Goal: Task Accomplishment & Management: Use online tool/utility

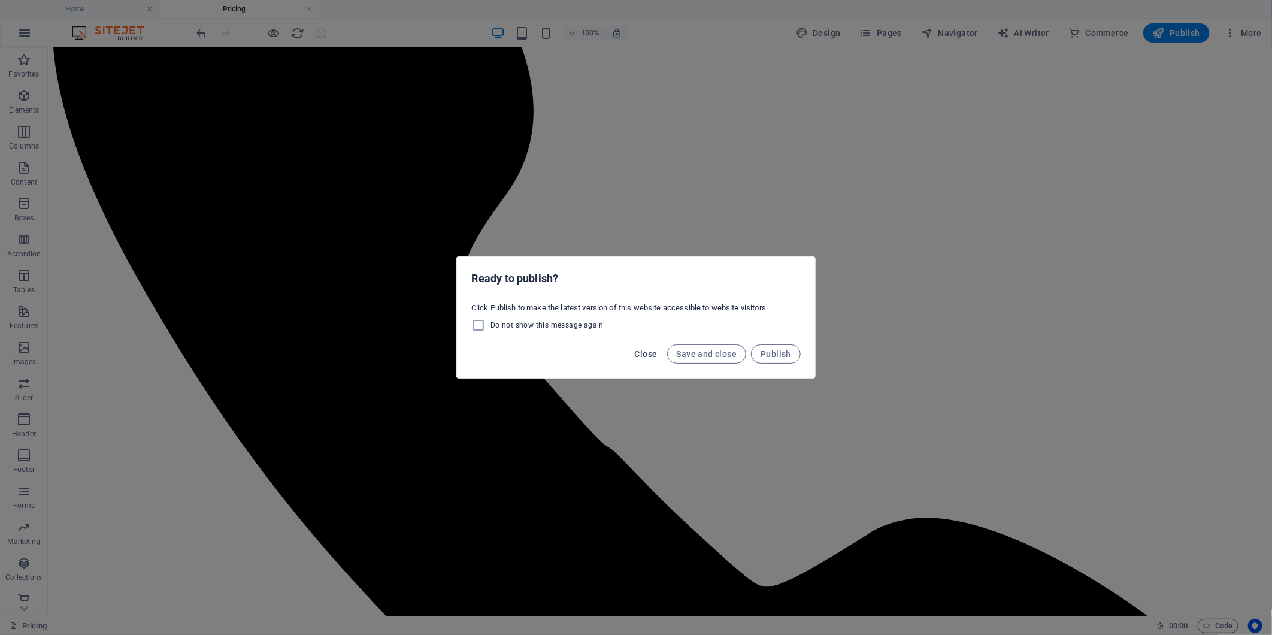
click at [631, 350] on span "Close" at bounding box center [646, 354] width 23 height 10
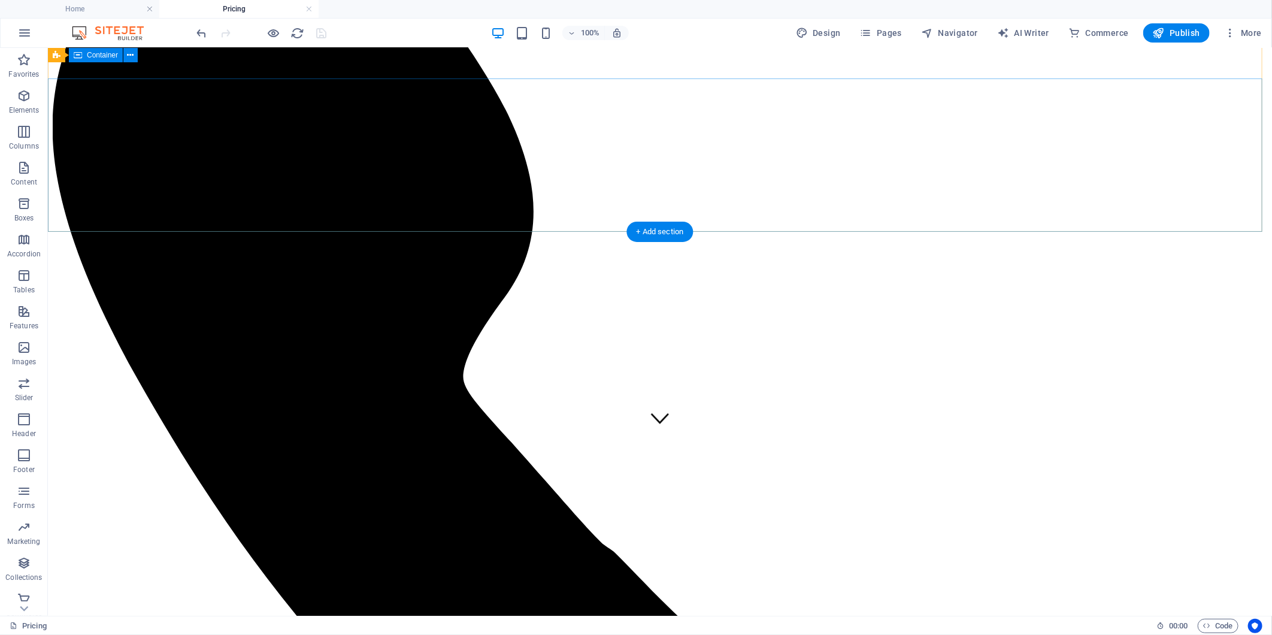
scroll to position [144, 0]
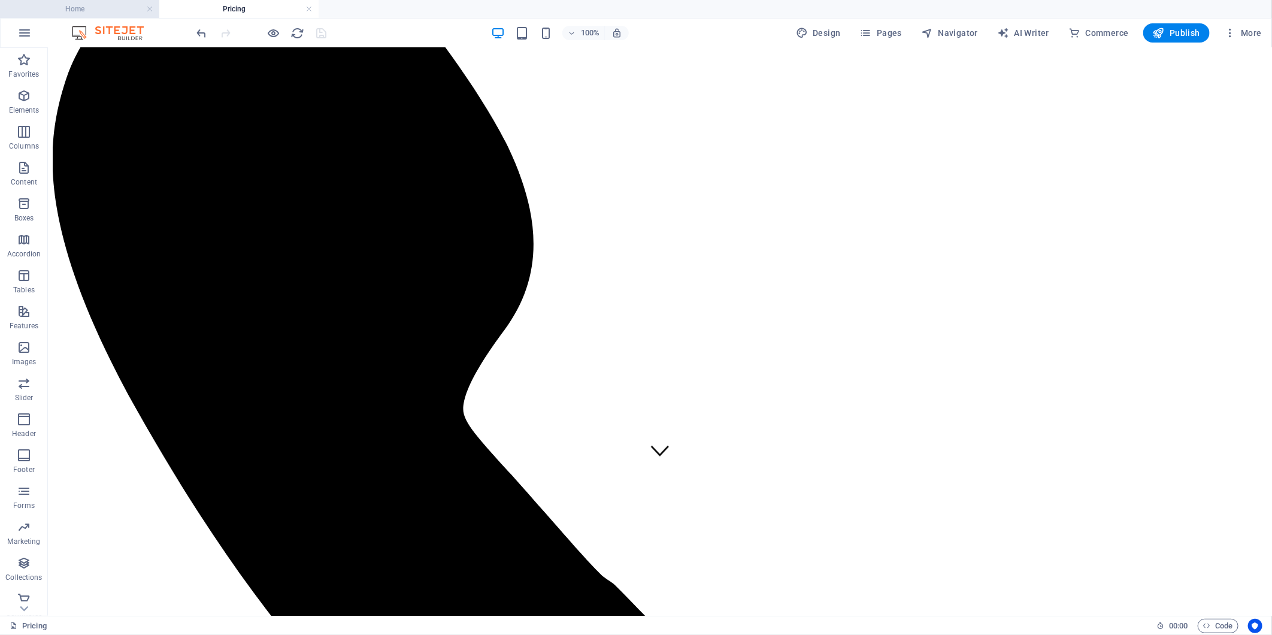
click at [85, 1] on li "Home" at bounding box center [79, 9] width 159 height 18
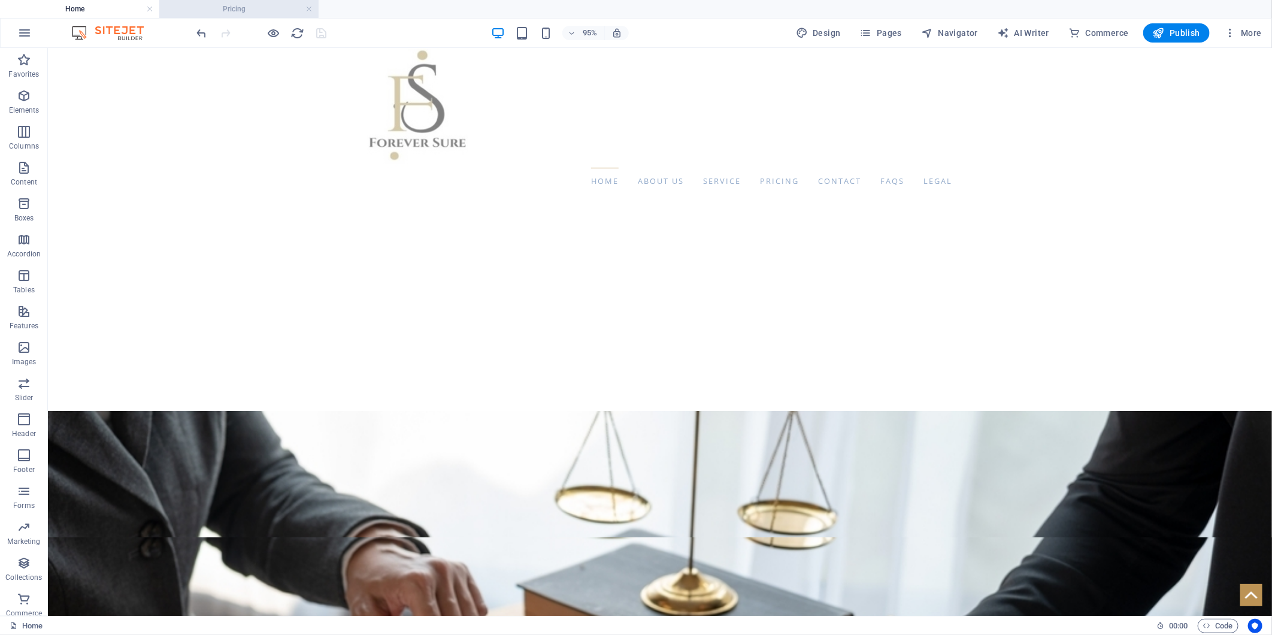
scroll to position [0, 0]
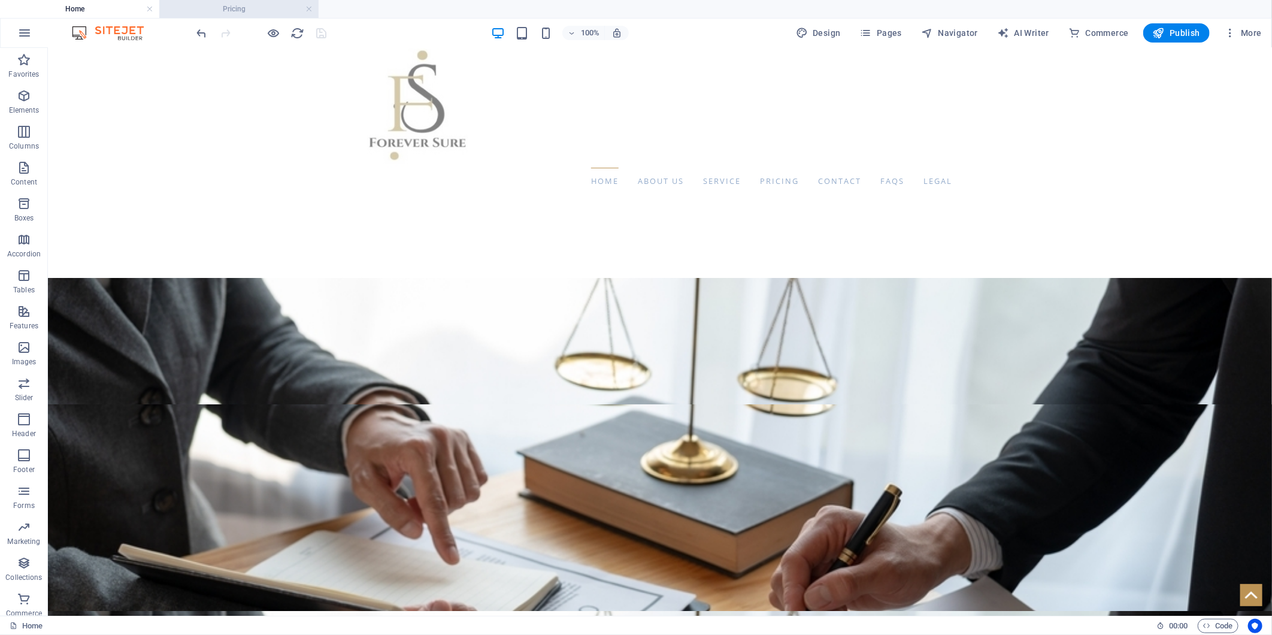
drag, startPoint x: 238, startPoint y: 5, endPoint x: 242, endPoint y: 16, distance: 12.1
click at [238, 5] on h4 "Pricing" at bounding box center [238, 8] width 159 height 13
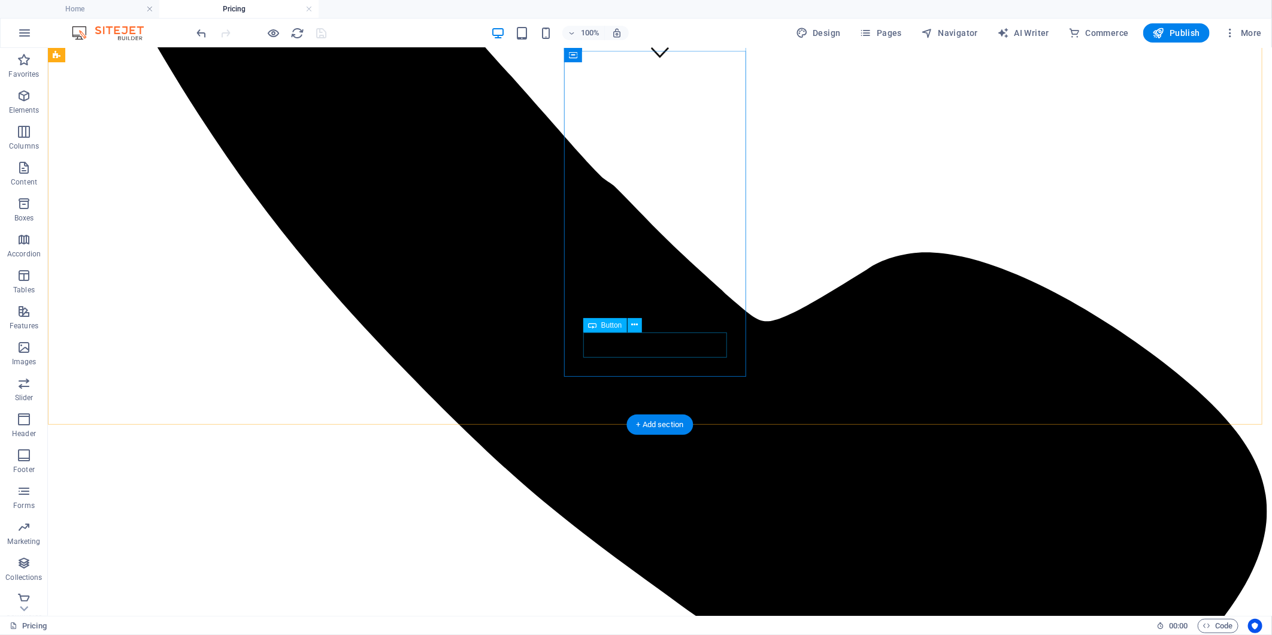
scroll to position [343, 0]
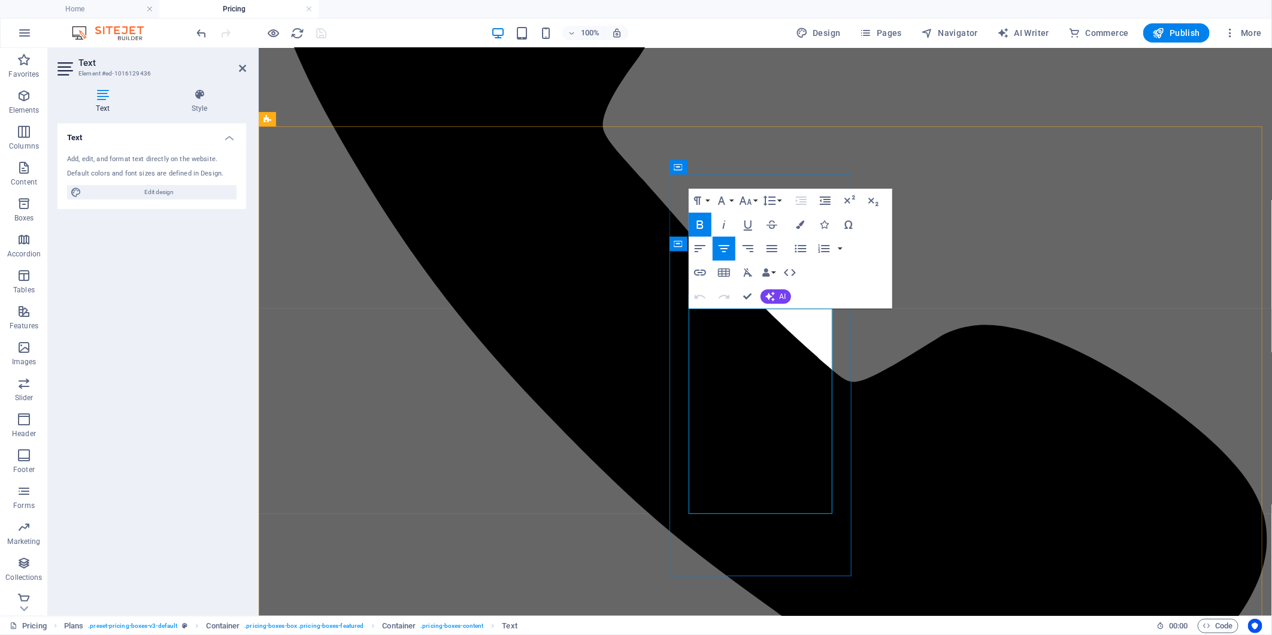
drag, startPoint x: 702, startPoint y: 321, endPoint x: 800, endPoint y: 451, distance: 162.4
copy ul "Personal Consultant Preventive Assistance Claim Assistance Ombudsman Assistance…"
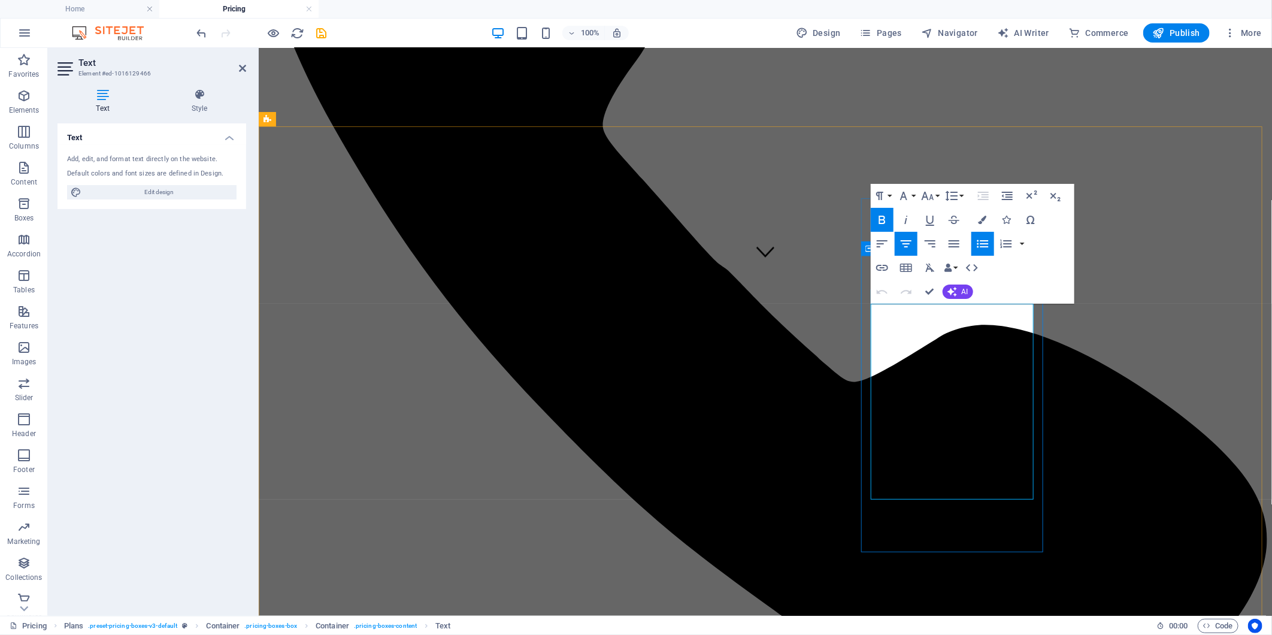
drag, startPoint x: 917, startPoint y: 315, endPoint x: 1003, endPoint y: 442, distance: 153.9
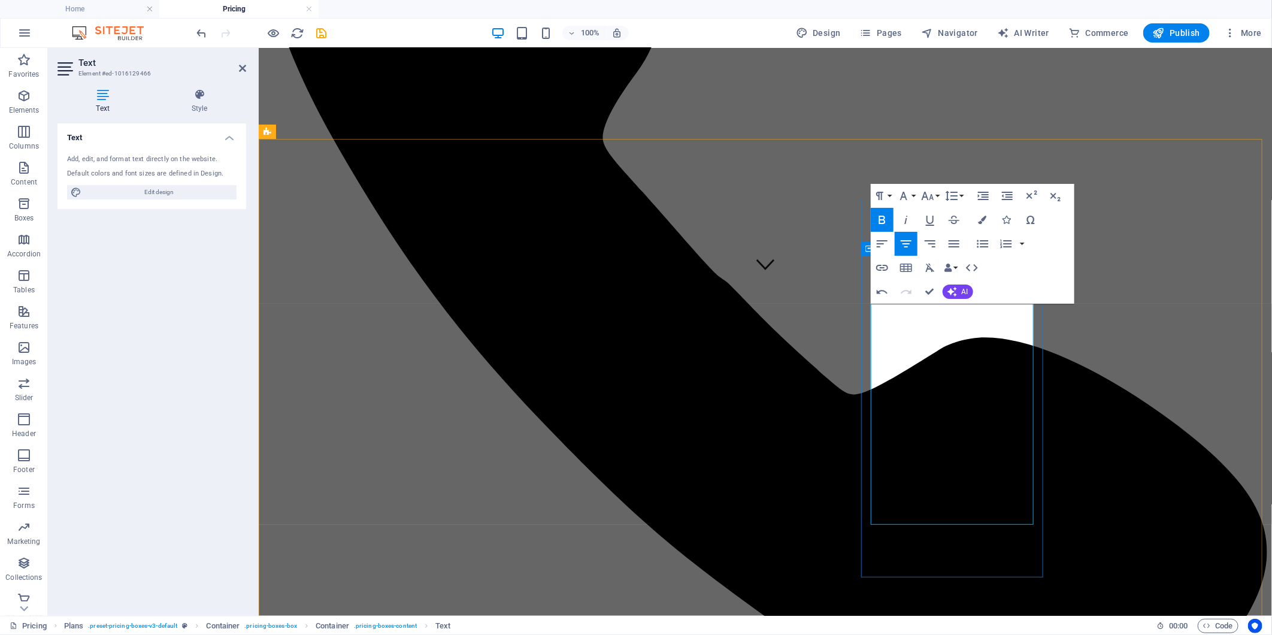
drag, startPoint x: 1009, startPoint y: 445, endPoint x: 973, endPoint y: 447, distance: 36.0
drag, startPoint x: 948, startPoint y: 443, endPoint x: 984, endPoint y: 462, distance: 40.7
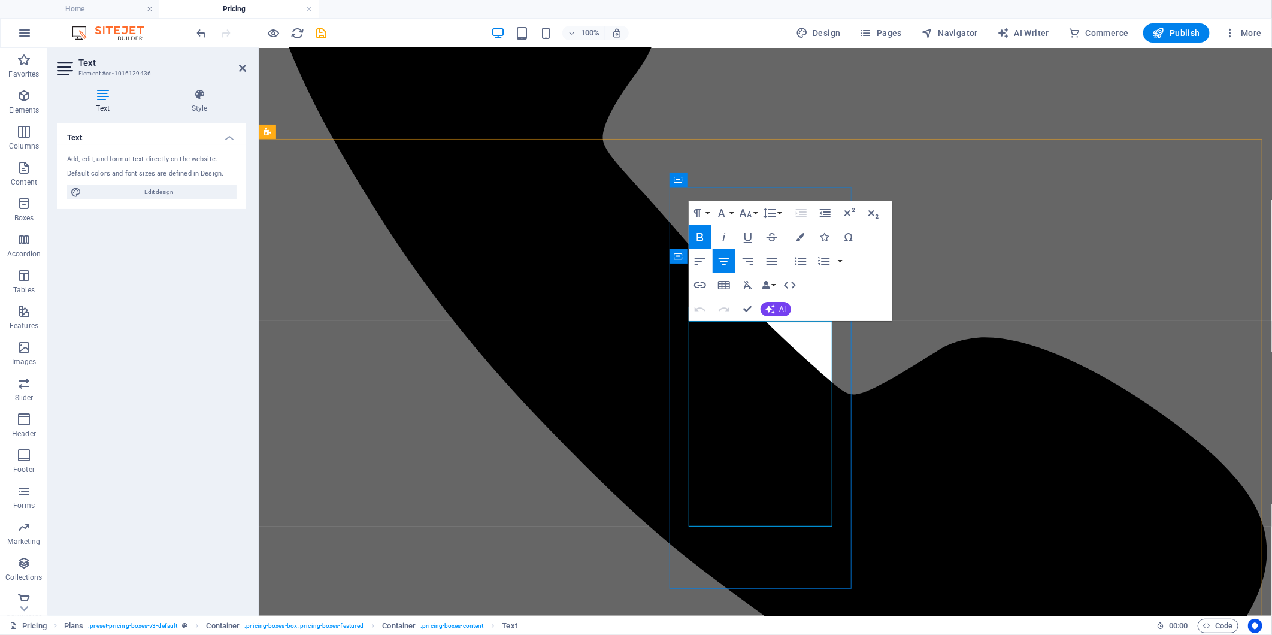
drag, startPoint x: 786, startPoint y: 486, endPoint x: 708, endPoint y: 489, distance: 78.5
drag, startPoint x: 800, startPoint y: 465, endPoint x: 702, endPoint y: 463, distance: 98.2
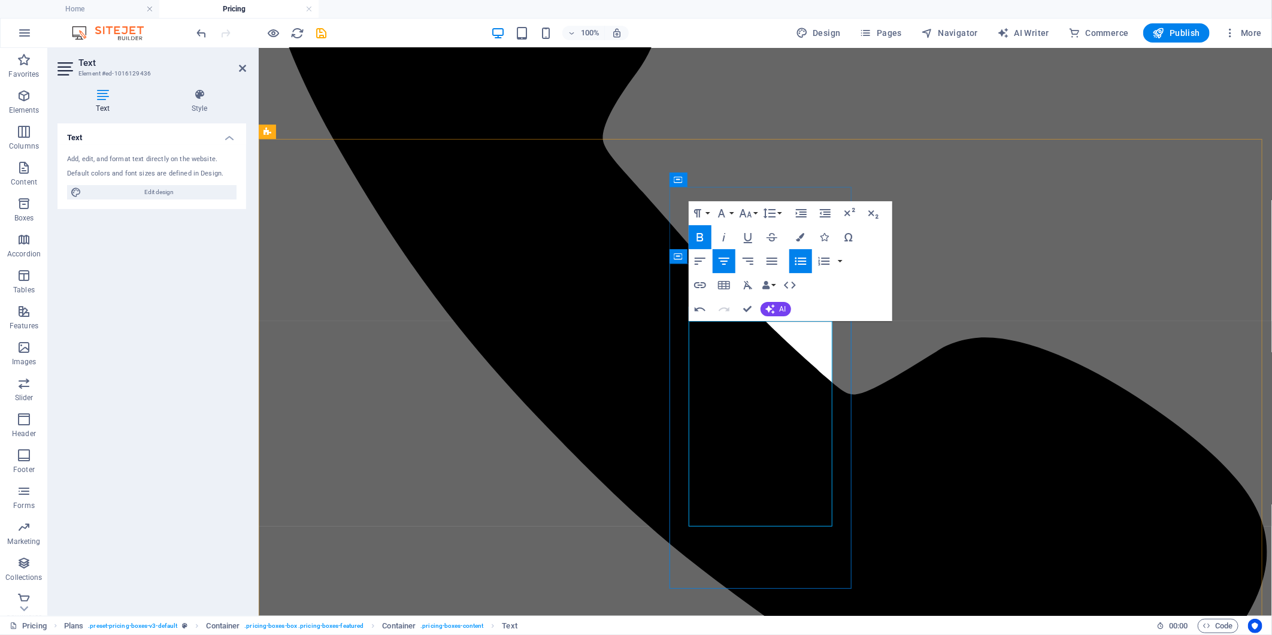
copy strong "Up to 5 policies"
drag, startPoint x: 794, startPoint y: 485, endPoint x: 731, endPoint y: 490, distance: 63.7
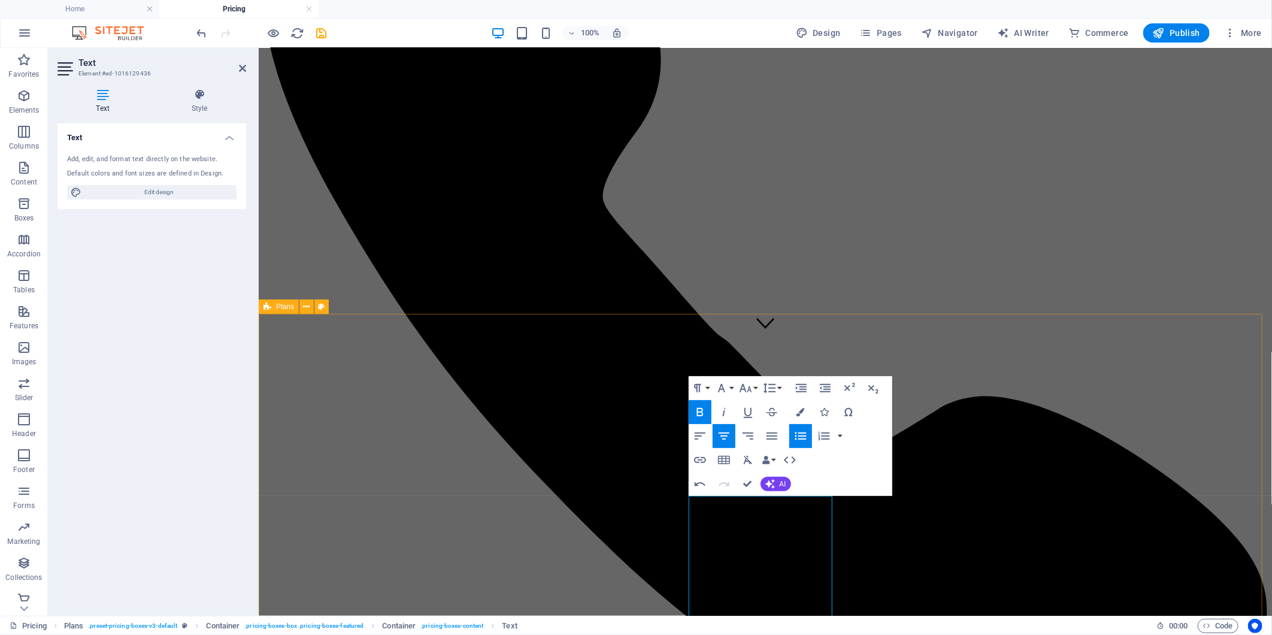
scroll to position [397, 0]
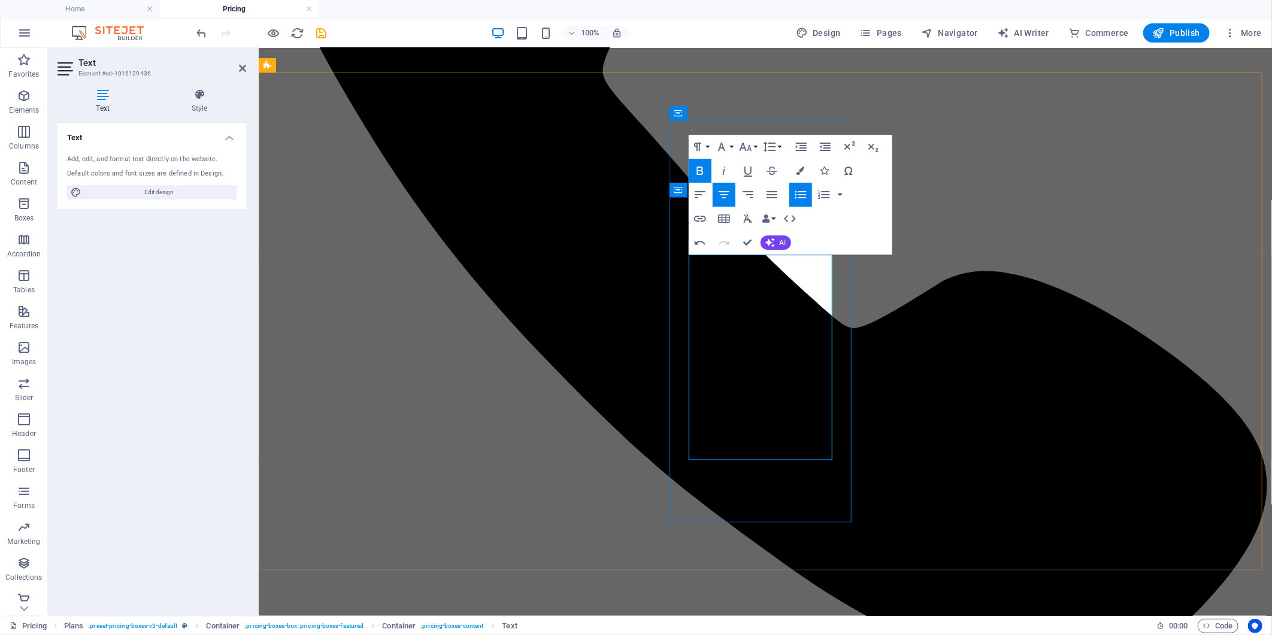
drag, startPoint x: 714, startPoint y: 399, endPoint x: 678, endPoint y: 268, distance: 135.9
copy ul "Personal Consultant Preventive Assistance Claim Assistance Ombudsman Assistance…"
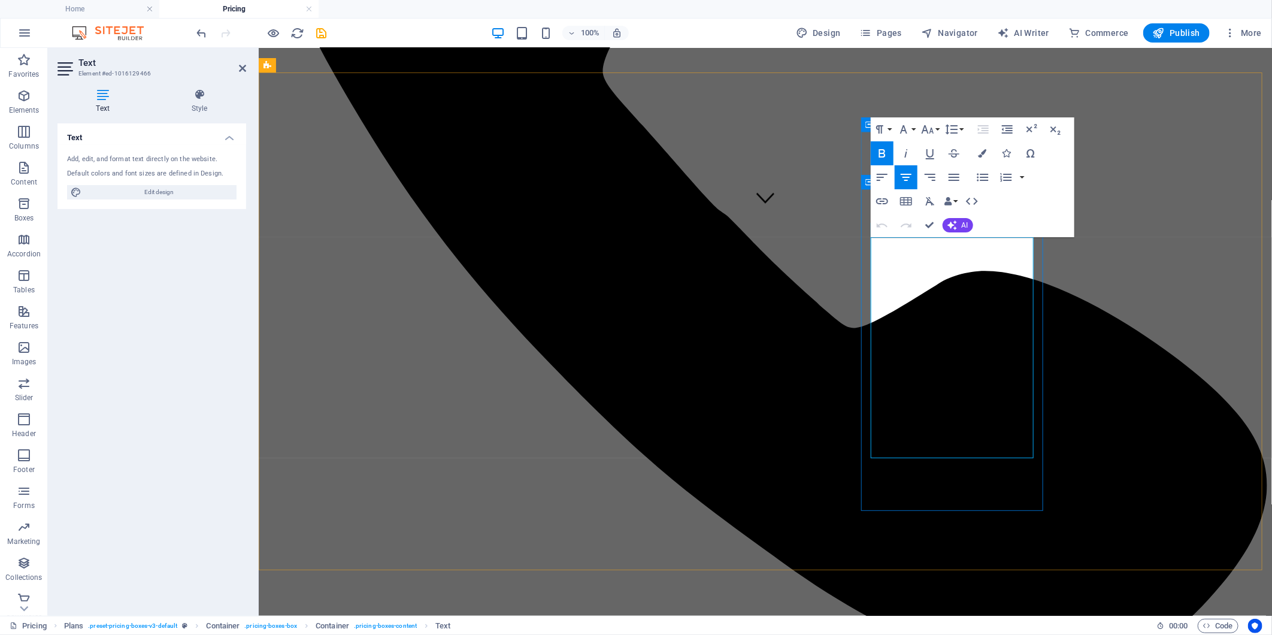
drag, startPoint x: 894, startPoint y: 254, endPoint x: 994, endPoint y: 395, distance: 172.6
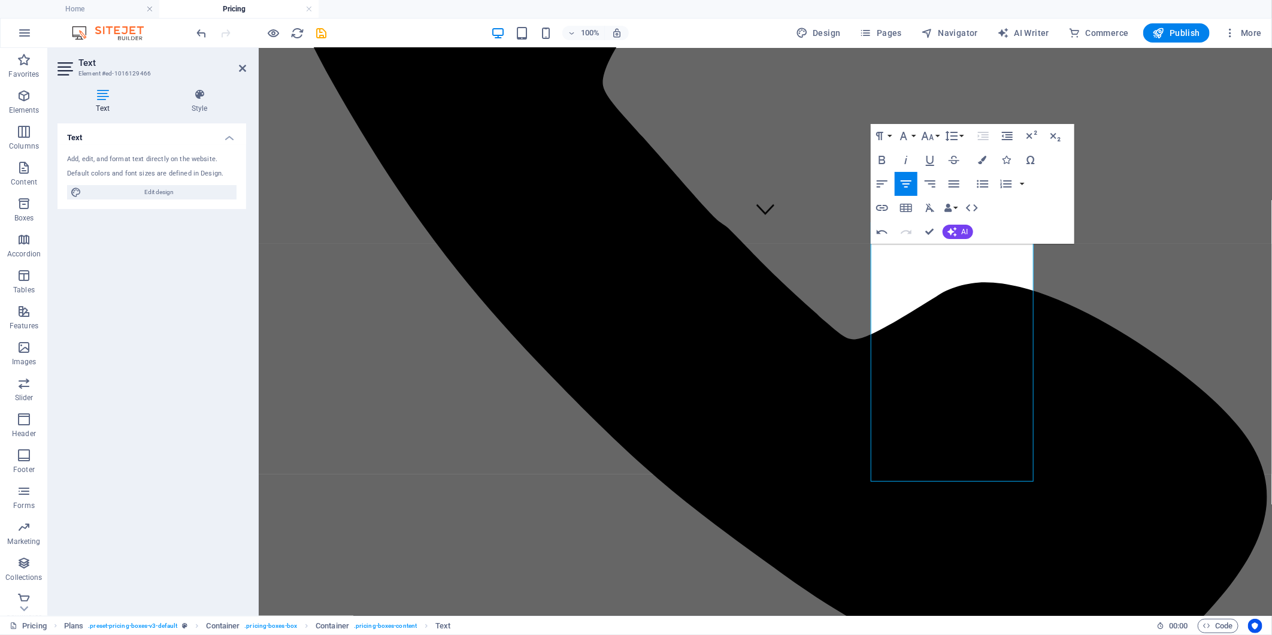
scroll to position [392, 0]
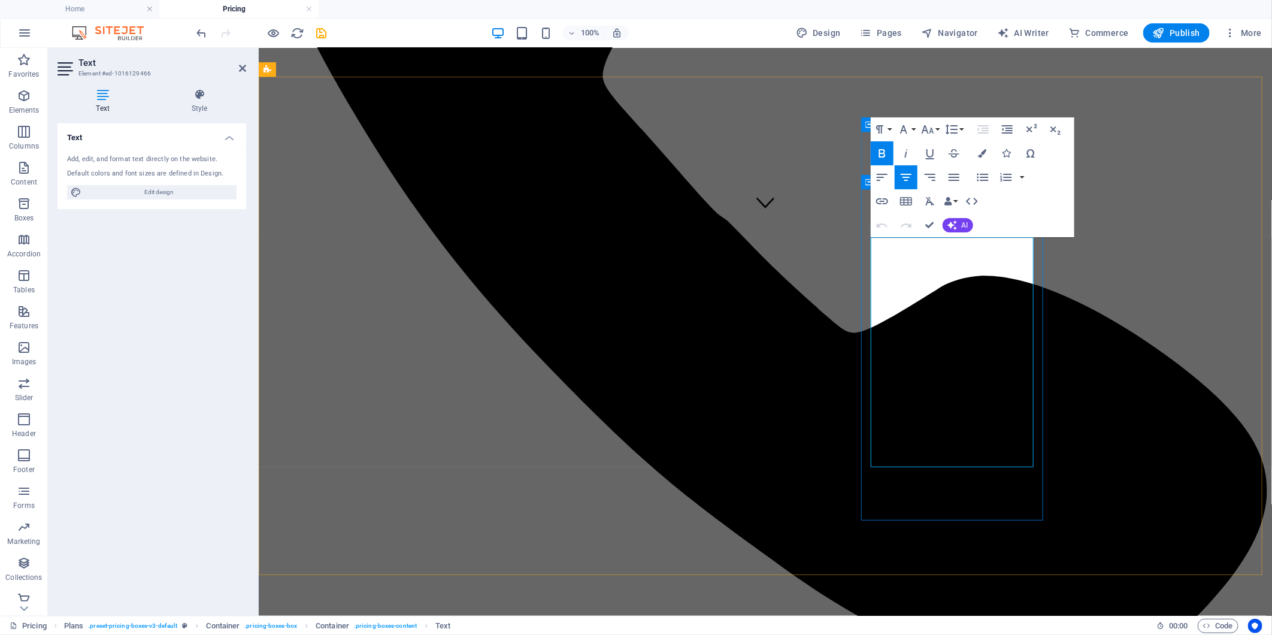
drag, startPoint x: 1001, startPoint y: 383, endPoint x: 914, endPoint y: 384, distance: 87.4
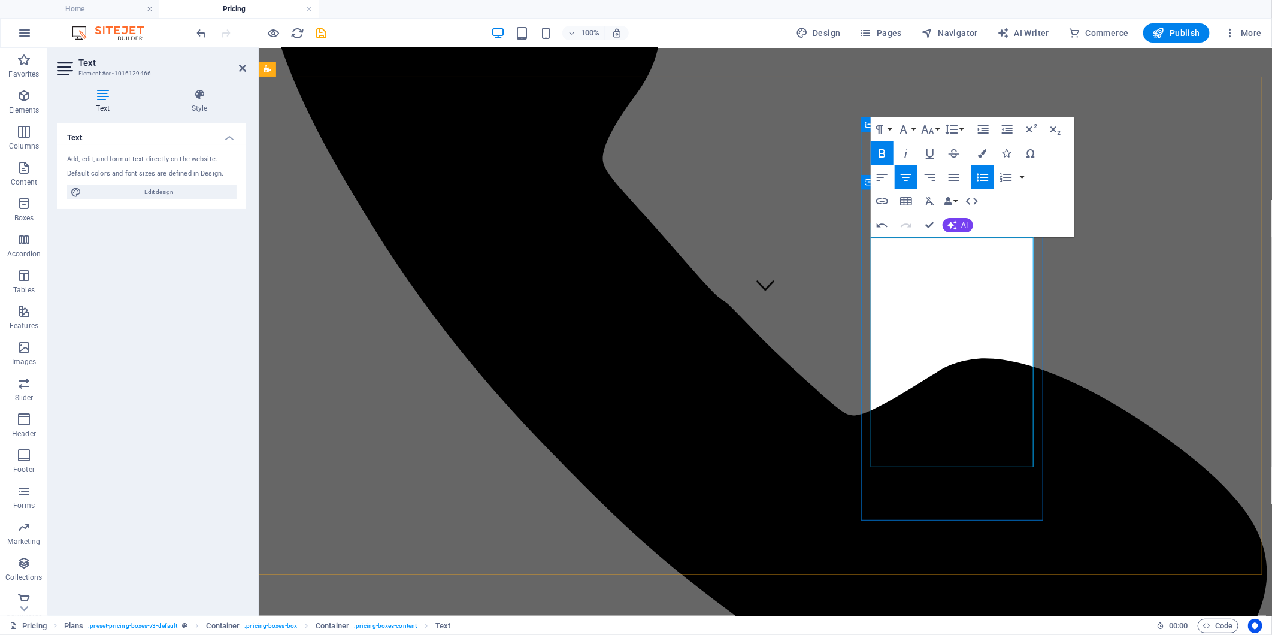
scroll to position [193, 0]
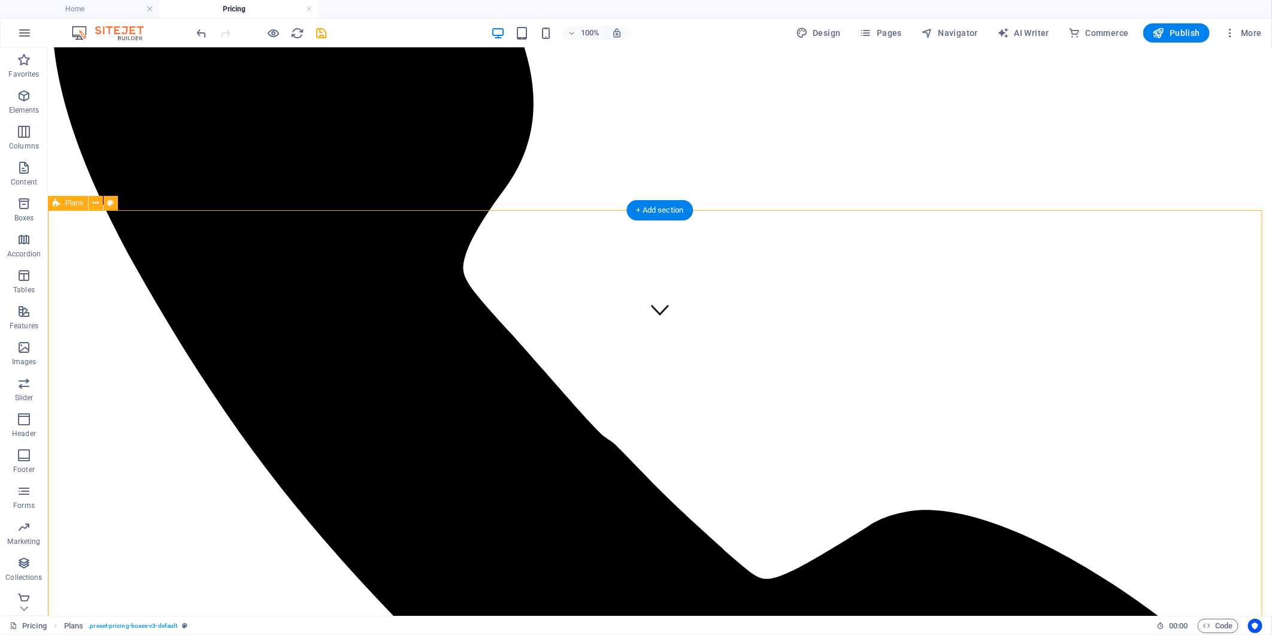
scroll to position [259, 0]
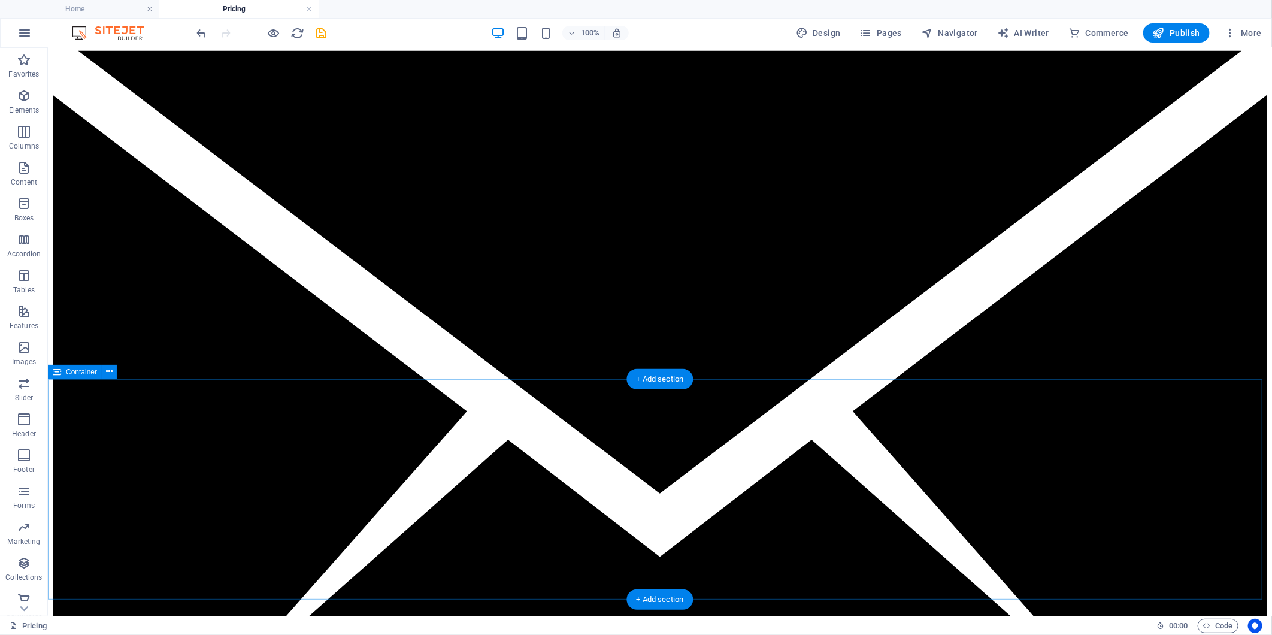
scroll to position [1522, 0]
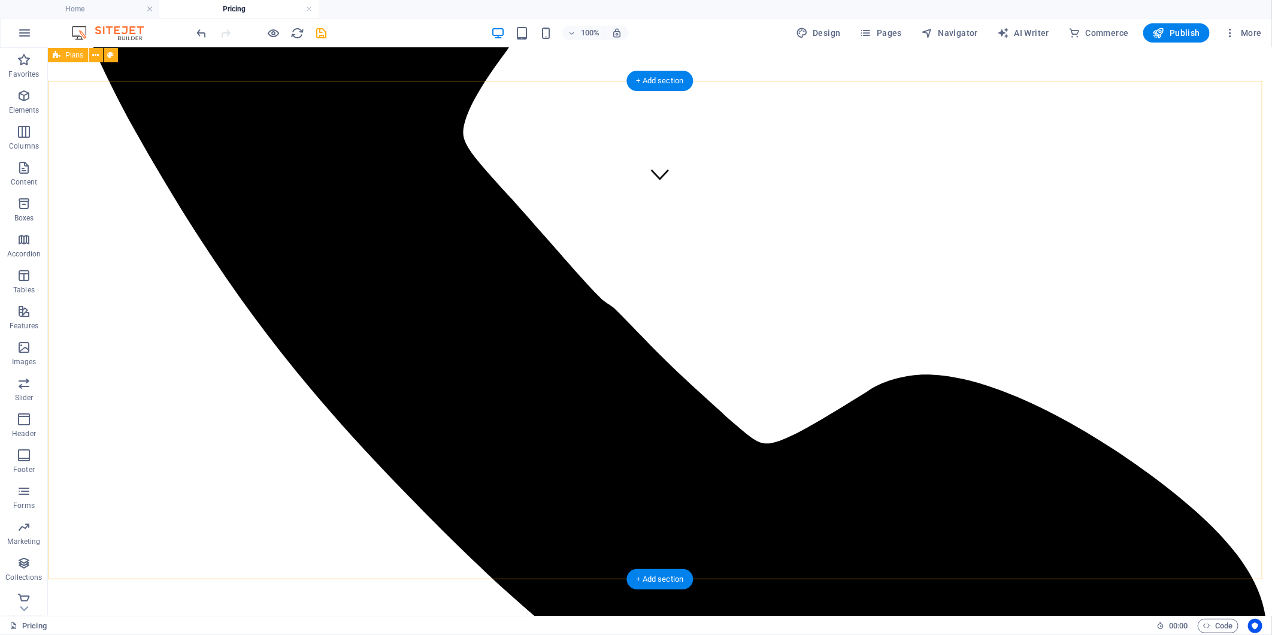
scroll to position [321, 0]
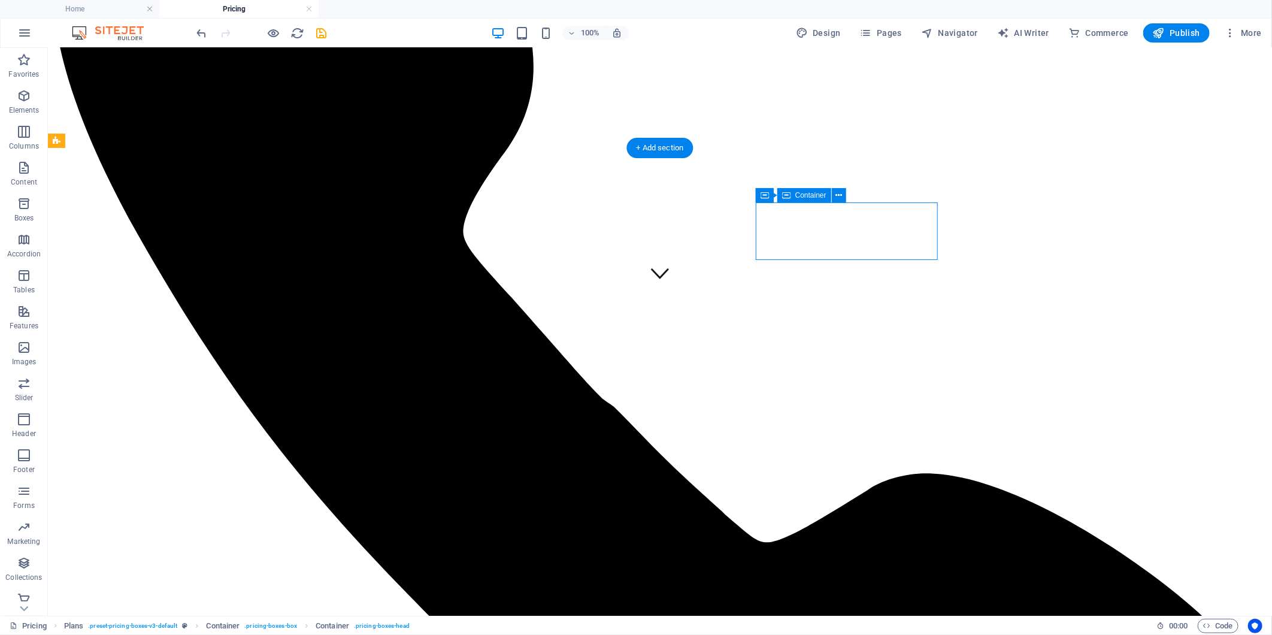
drag, startPoint x: 887, startPoint y: 210, endPoint x: 883, endPoint y: 248, distance: 39.1
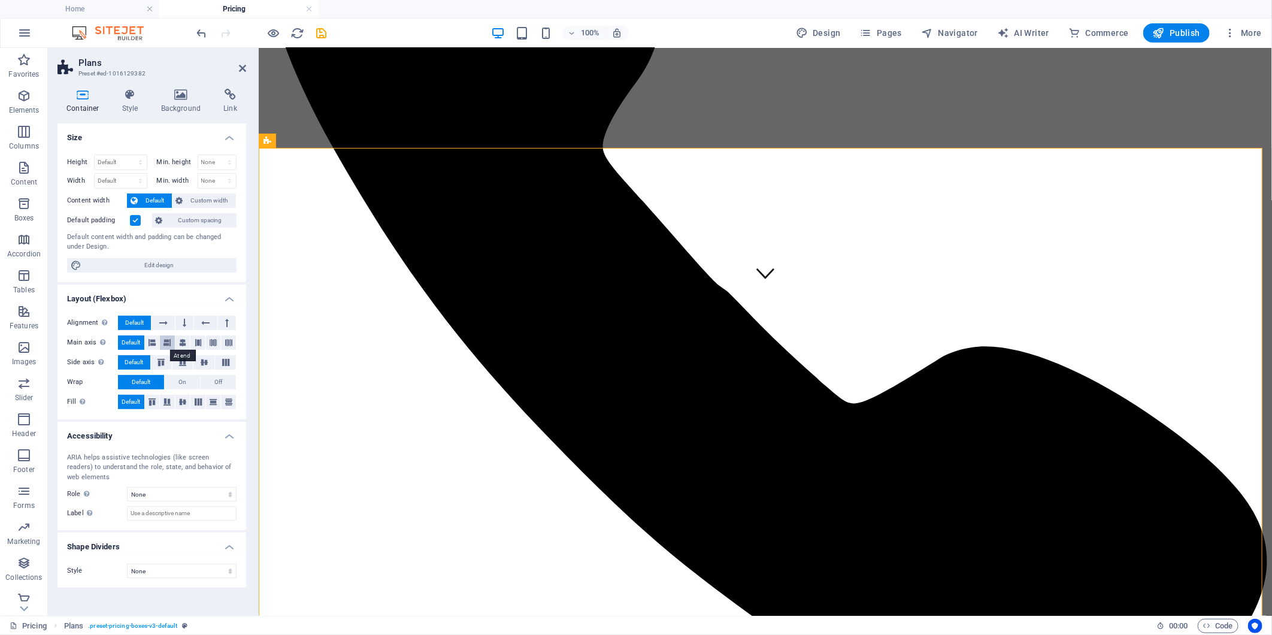
click at [165, 346] on icon at bounding box center [166, 342] width 7 height 14
click at [187, 339] on button at bounding box center [182, 342] width 15 height 14
click at [199, 342] on icon at bounding box center [198, 342] width 7 height 14
click at [219, 342] on button at bounding box center [213, 342] width 15 height 14
click at [124, 342] on span "Default" at bounding box center [131, 342] width 19 height 14
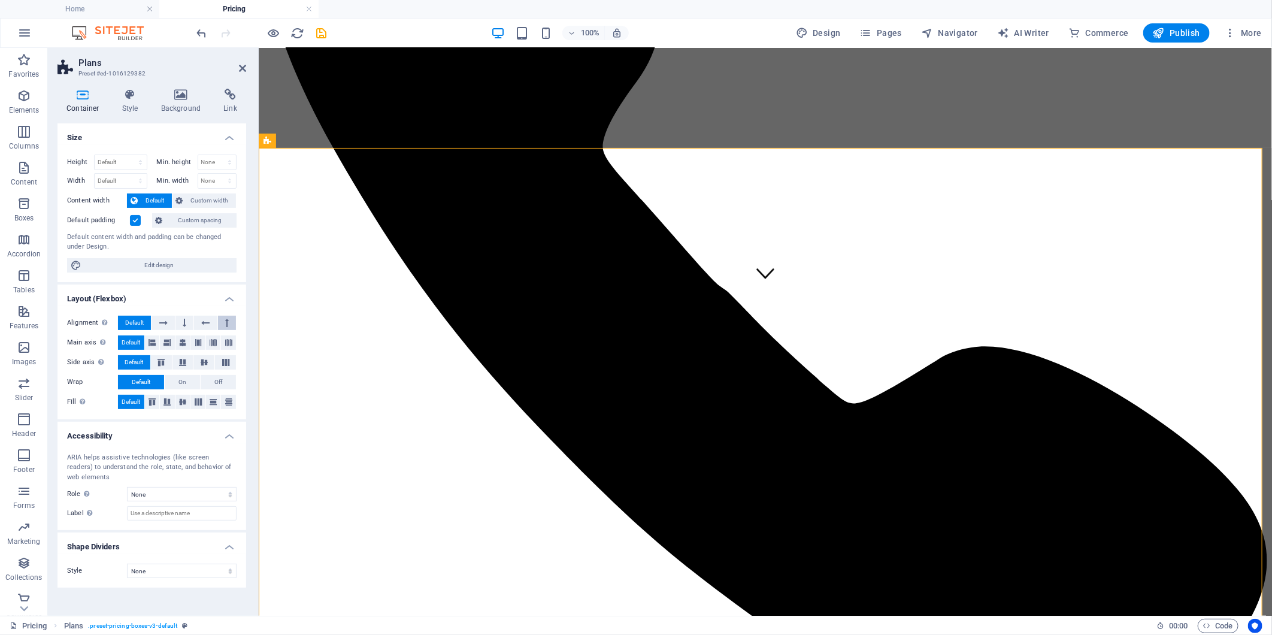
click at [227, 326] on icon at bounding box center [227, 322] width 4 height 14
click at [196, 324] on button at bounding box center [205, 322] width 23 height 14
click at [174, 324] on button at bounding box center [162, 322] width 23 height 14
click at [139, 323] on span "Default" at bounding box center [134, 322] width 19 height 14
click at [163, 322] on icon at bounding box center [163, 322] width 8 height 14
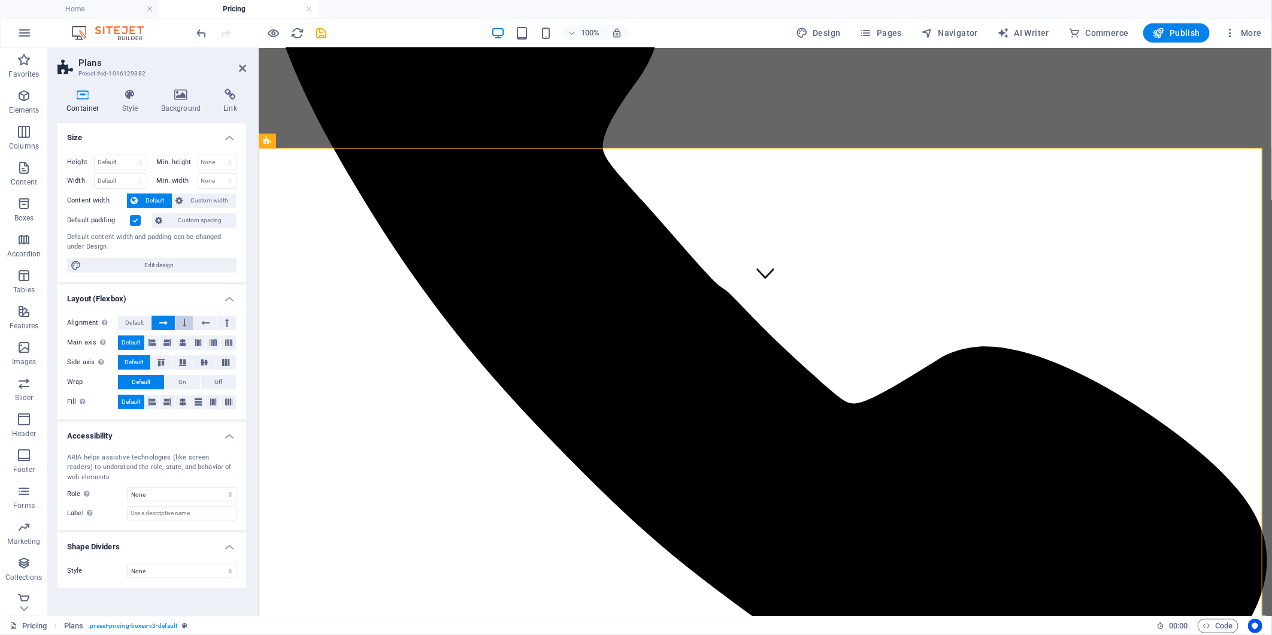
click at [178, 321] on button at bounding box center [184, 322] width 18 height 14
click at [186, 320] on icon at bounding box center [185, 322] width 4 height 14
click at [200, 321] on button at bounding box center [205, 322] width 23 height 14
click at [224, 321] on button at bounding box center [227, 322] width 18 height 14
click at [142, 321] on span "Default" at bounding box center [134, 322] width 19 height 14
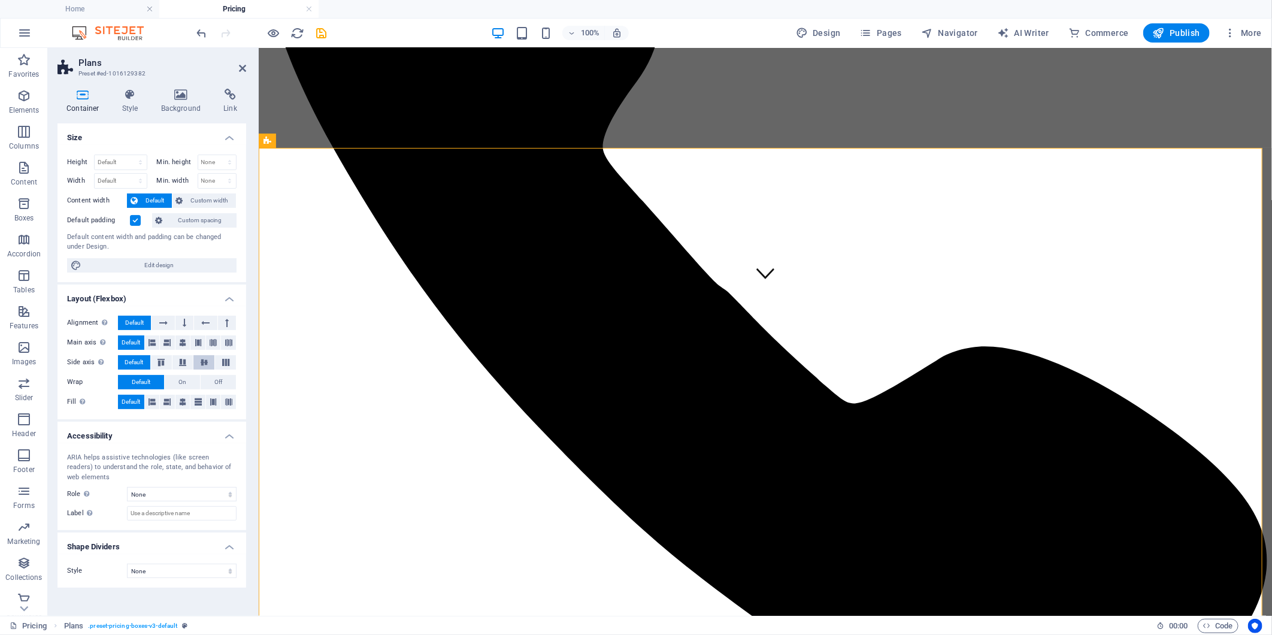
click at [199, 356] on button at bounding box center [203, 362] width 21 height 14
click at [253, 356] on div "Container Style Background Link Size Height Default px rem % vh vw Min. height …" at bounding box center [152, 347] width 208 height 536
click at [219, 366] on icon at bounding box center [226, 362] width 14 height 7
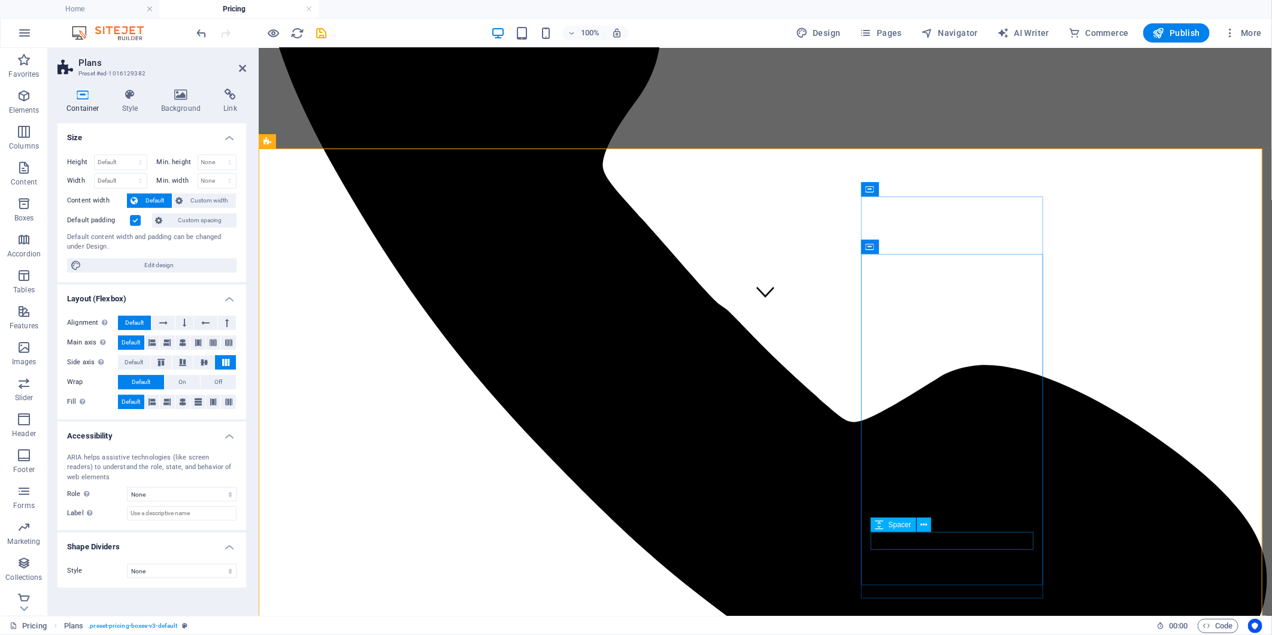
scroll to position [321, 0]
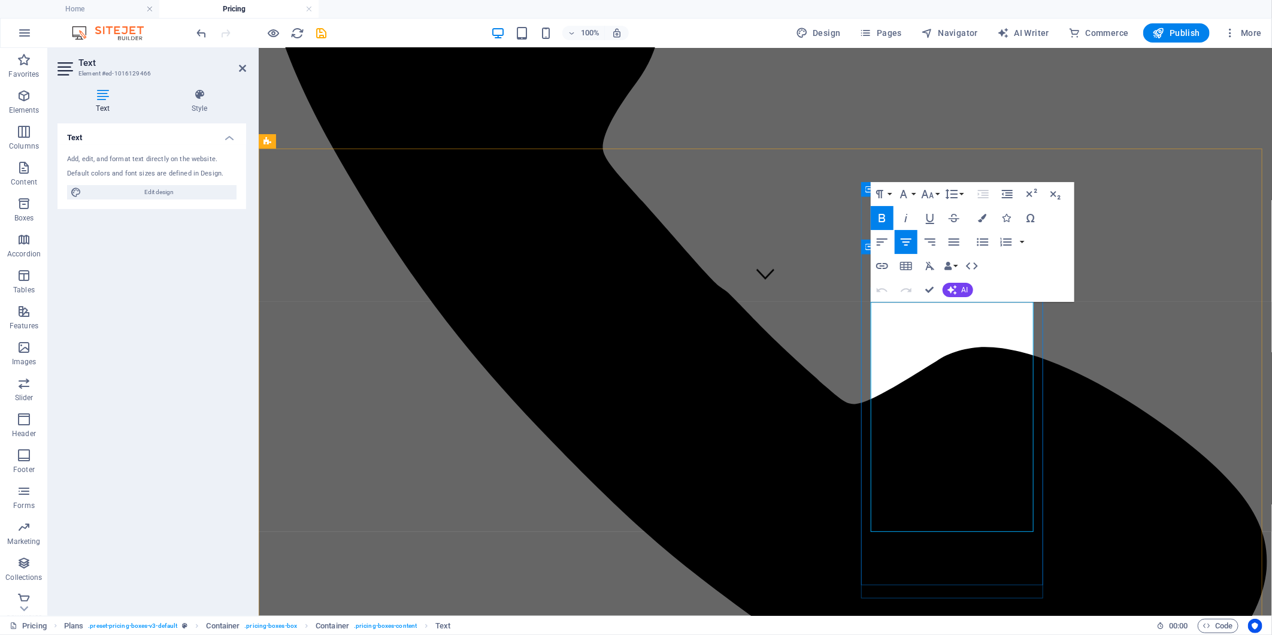
drag, startPoint x: 983, startPoint y: 499, endPoint x: 921, endPoint y: 497, distance: 61.7
drag, startPoint x: 1005, startPoint y: 475, endPoint x: 952, endPoint y: 463, distance: 53.9
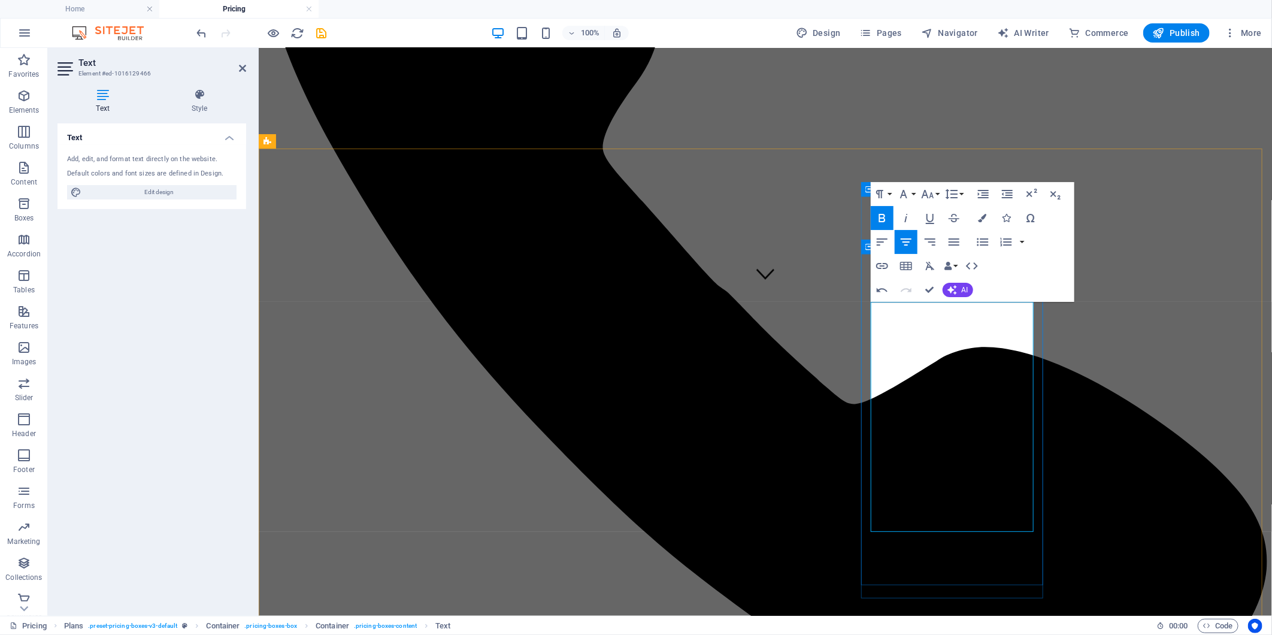
drag, startPoint x: 900, startPoint y: 465, endPoint x: 1027, endPoint y: 465, distance: 126.9
copy strong "50% Spousal benefit"
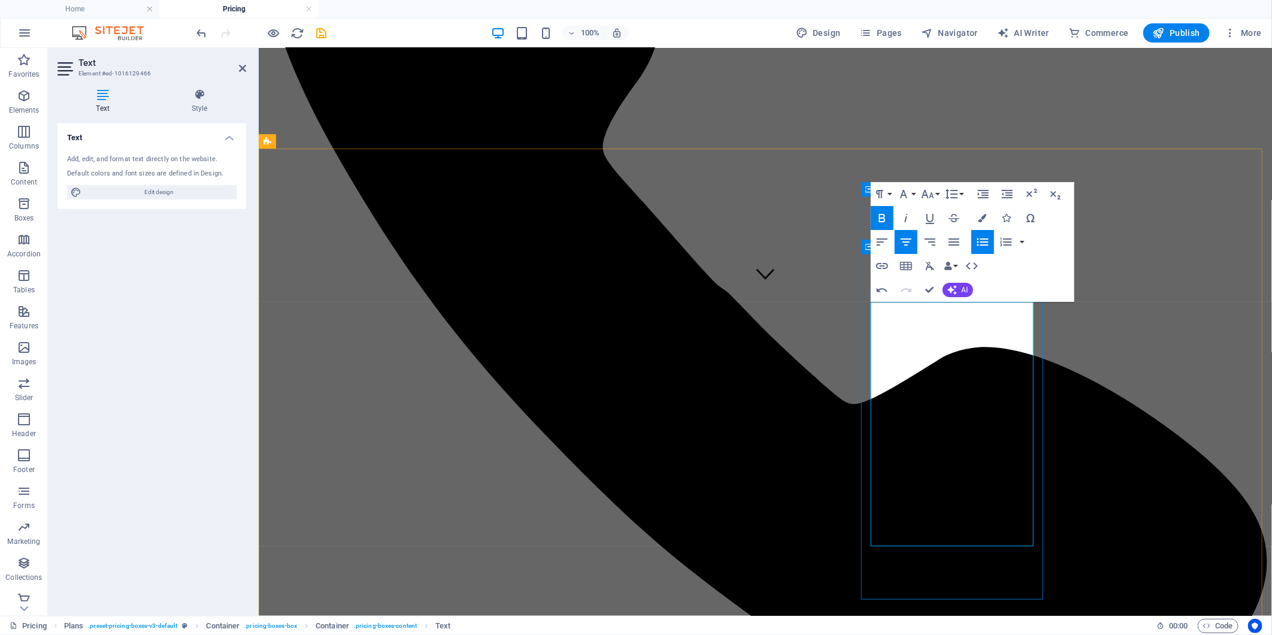
drag, startPoint x: 941, startPoint y: 506, endPoint x: 1073, endPoint y: 505, distance: 131.7
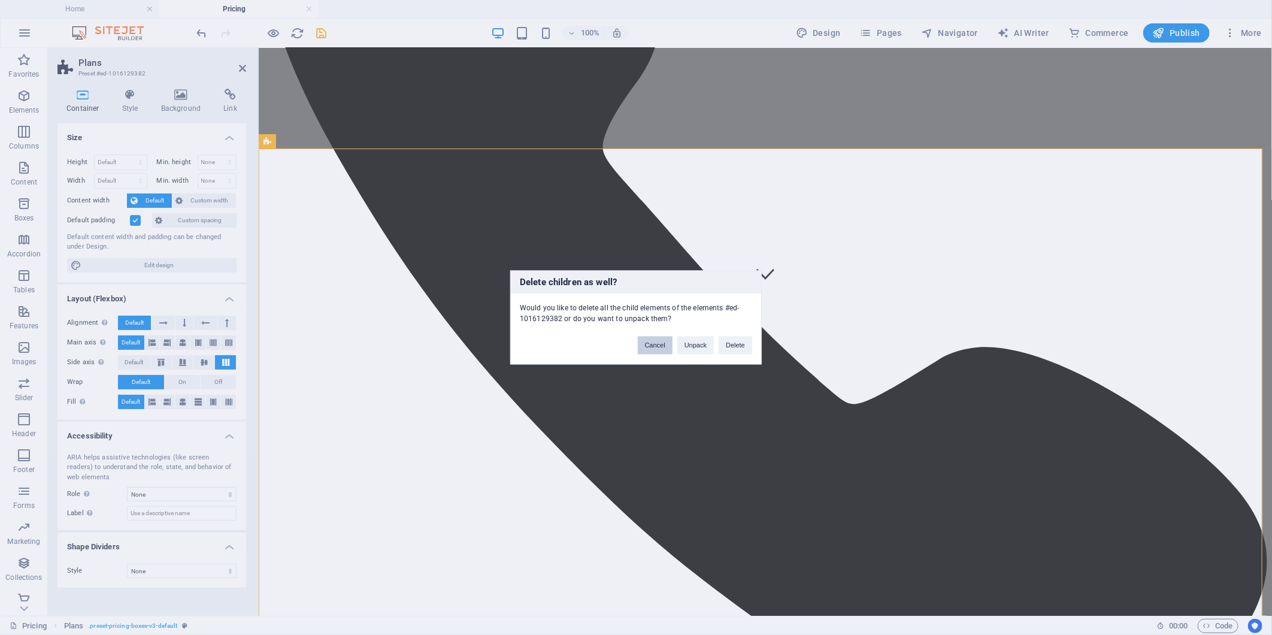
click at [631, 340] on button "Cancel" at bounding box center [655, 345] width 35 height 18
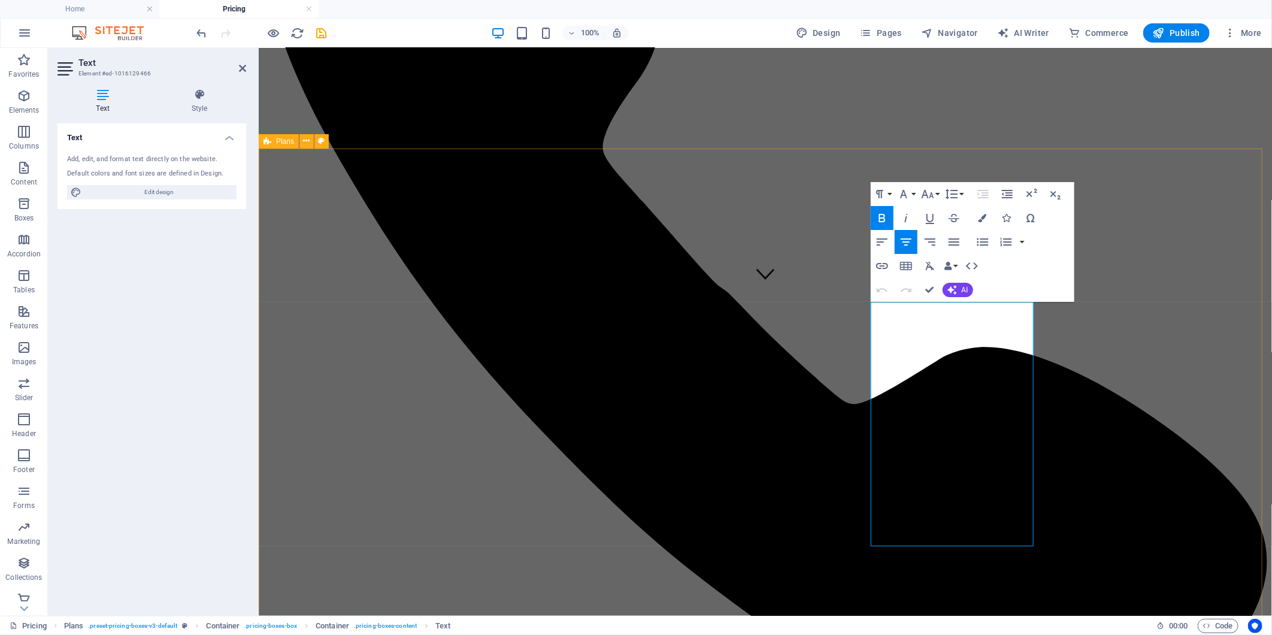
drag, startPoint x: 942, startPoint y: 509, endPoint x: 1119, endPoint y: 507, distance: 177.8
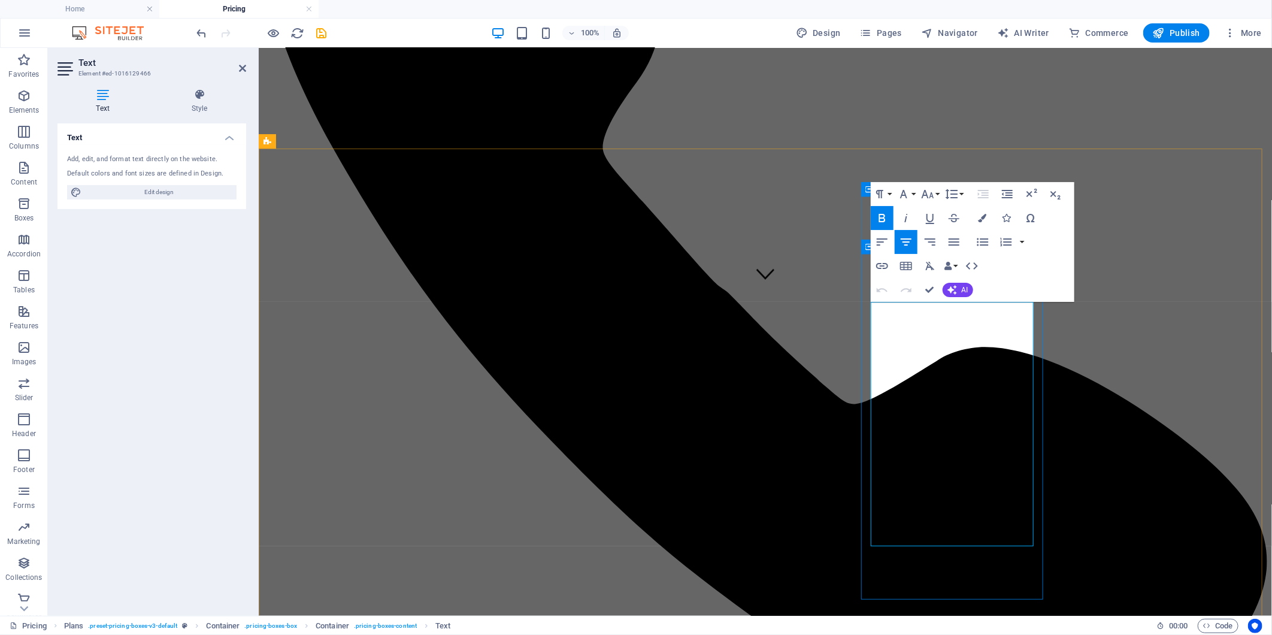
drag, startPoint x: 959, startPoint y: 494, endPoint x: 869, endPoint y: 494, distance: 90.4
drag, startPoint x: 980, startPoint y: 509, endPoint x: 861, endPoint y: 493, distance: 119.7
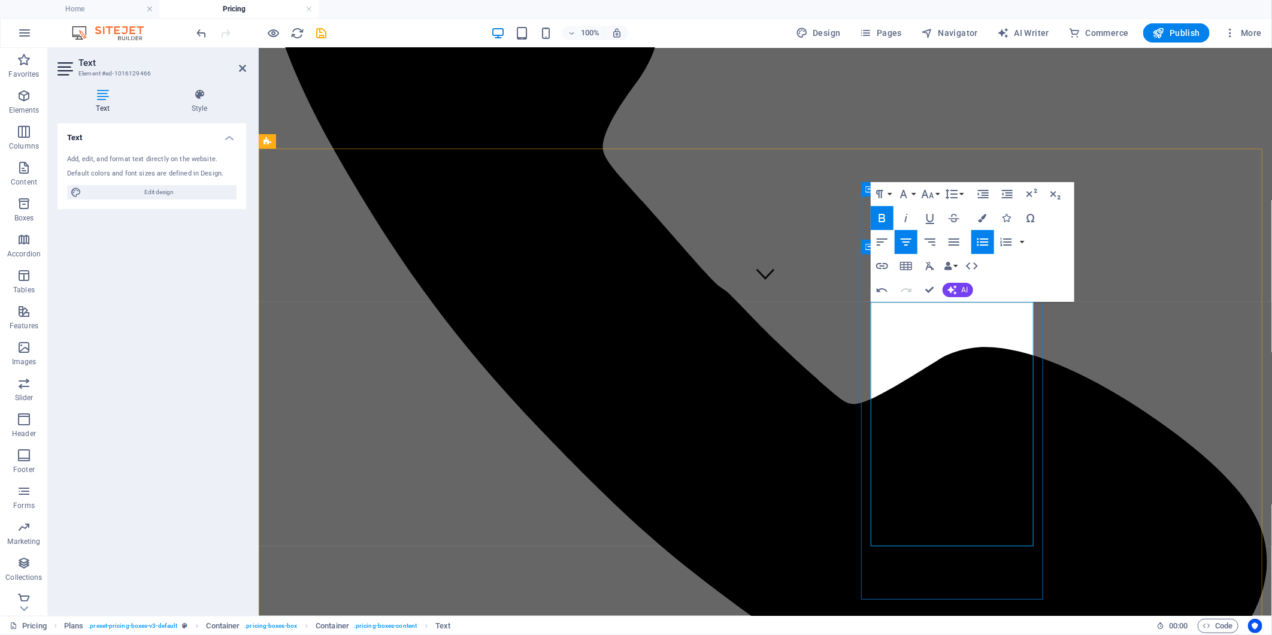
copy strong "50% refund guarentee if unsuccessfu"
drag, startPoint x: 902, startPoint y: 492, endPoint x: 1041, endPoint y: 527, distance: 143.9
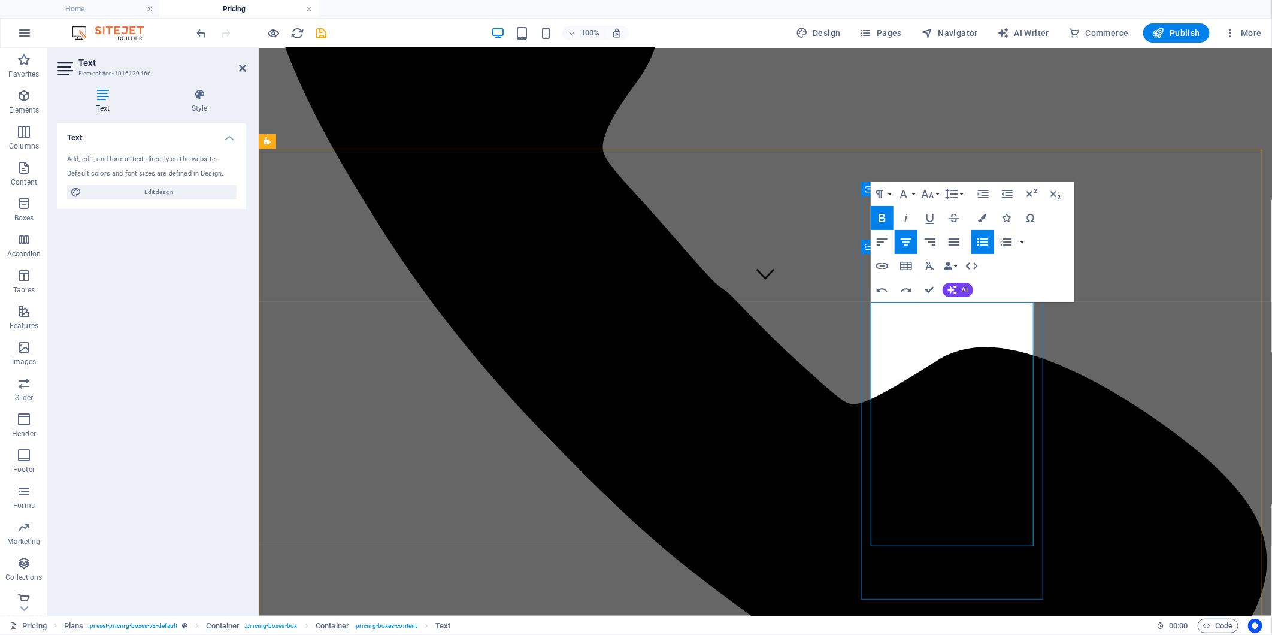
drag, startPoint x: 988, startPoint y: 511, endPoint x: 904, endPoint y: 494, distance: 85.6
drag, startPoint x: 895, startPoint y: 493, endPoint x: 882, endPoint y: 494, distance: 12.6
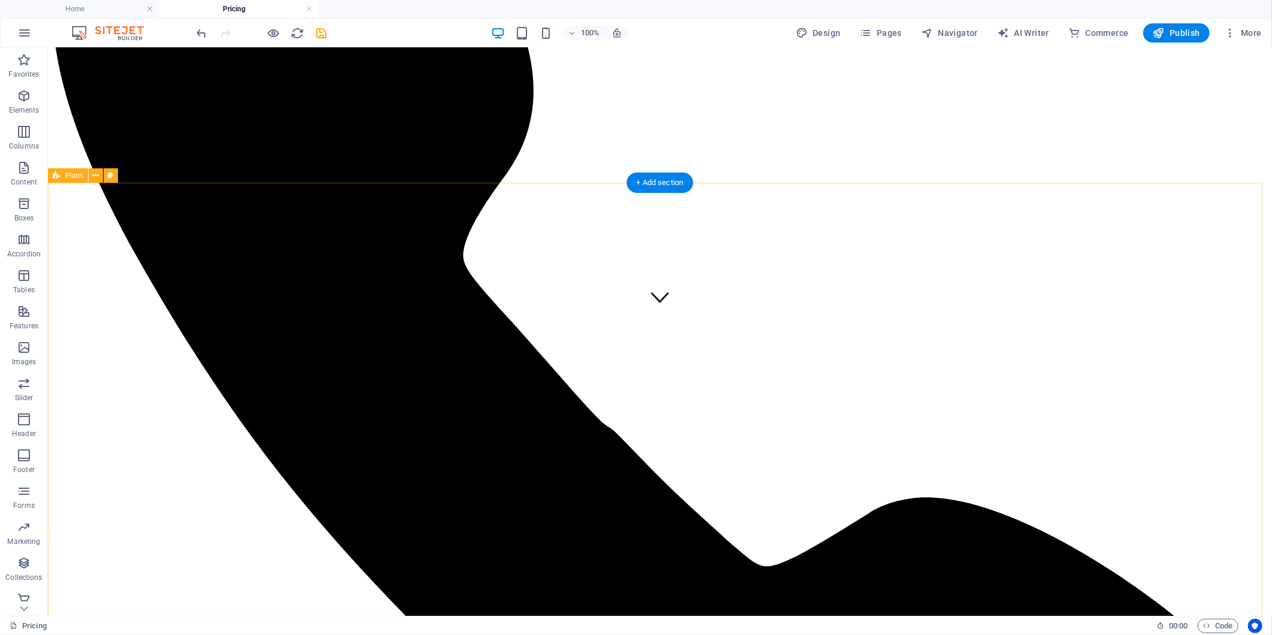
scroll to position [419, 0]
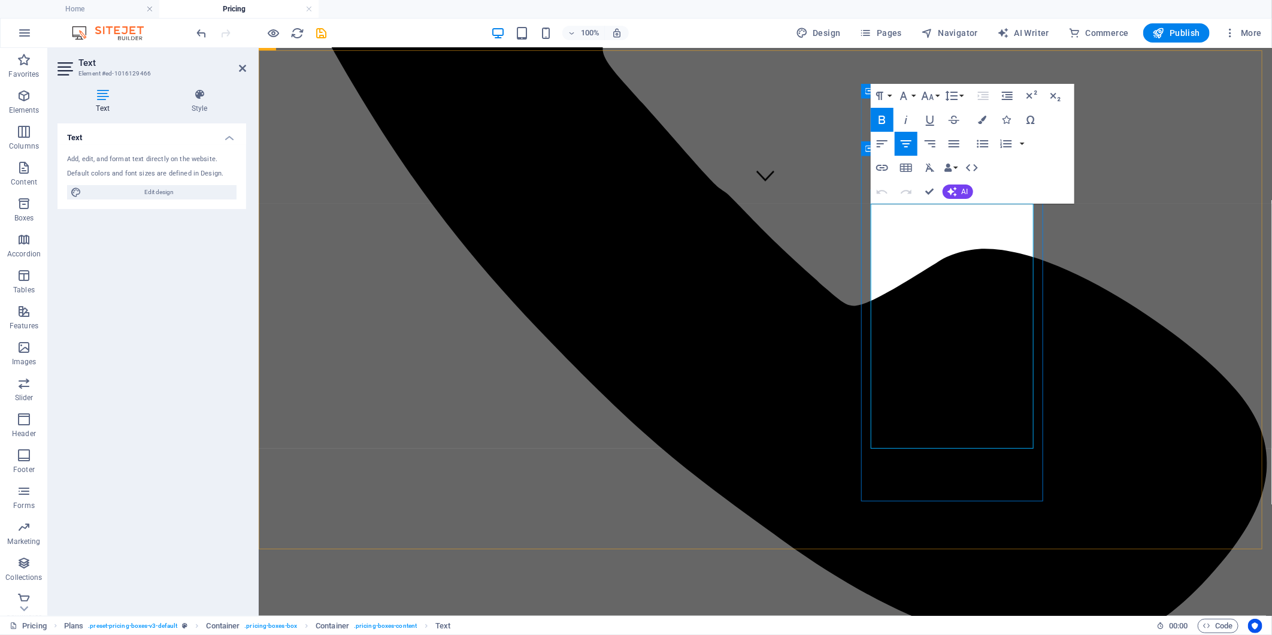
drag, startPoint x: 985, startPoint y: 429, endPoint x: 924, endPoint y: 435, distance: 62.0
drag, startPoint x: 955, startPoint y: 439, endPoint x: 874, endPoint y: 426, distance: 82.0
copy strong "L"
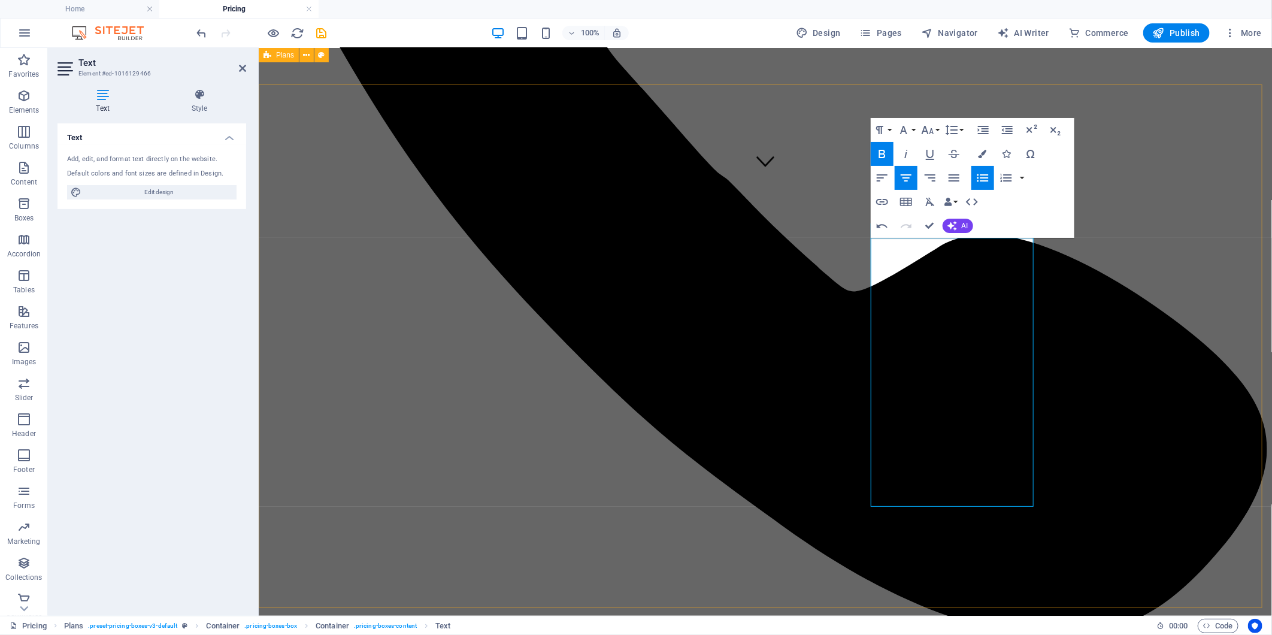
scroll to position [352, 0]
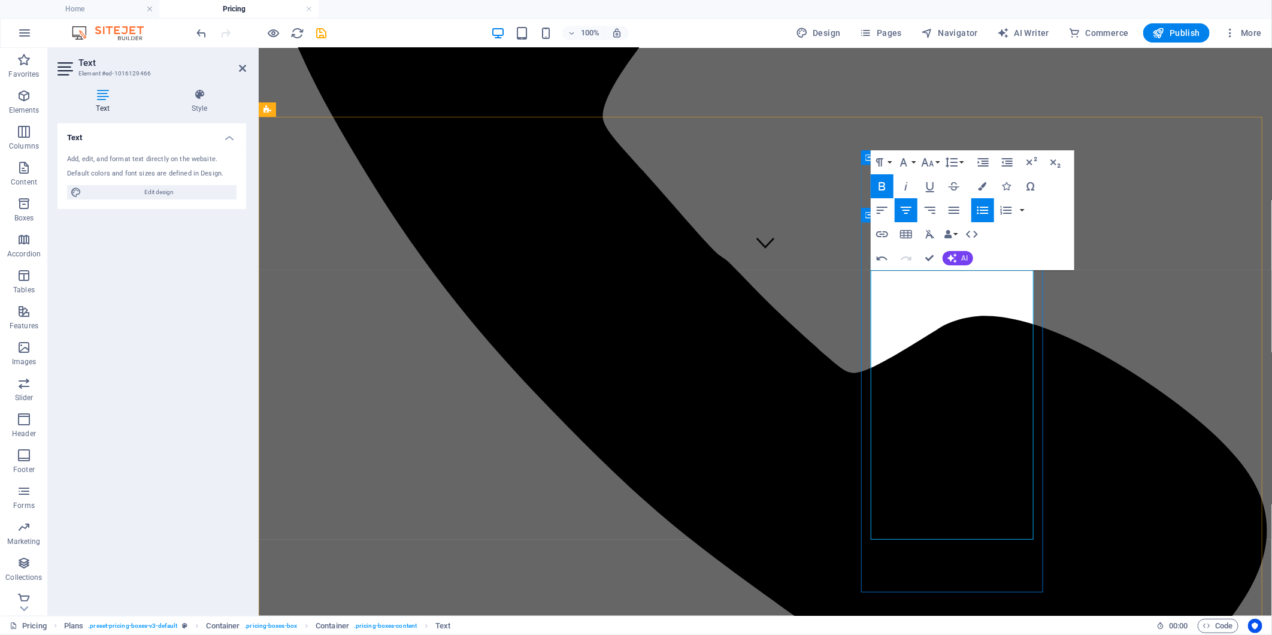
drag, startPoint x: 996, startPoint y: 436, endPoint x: 911, endPoint y: 434, distance: 85.6
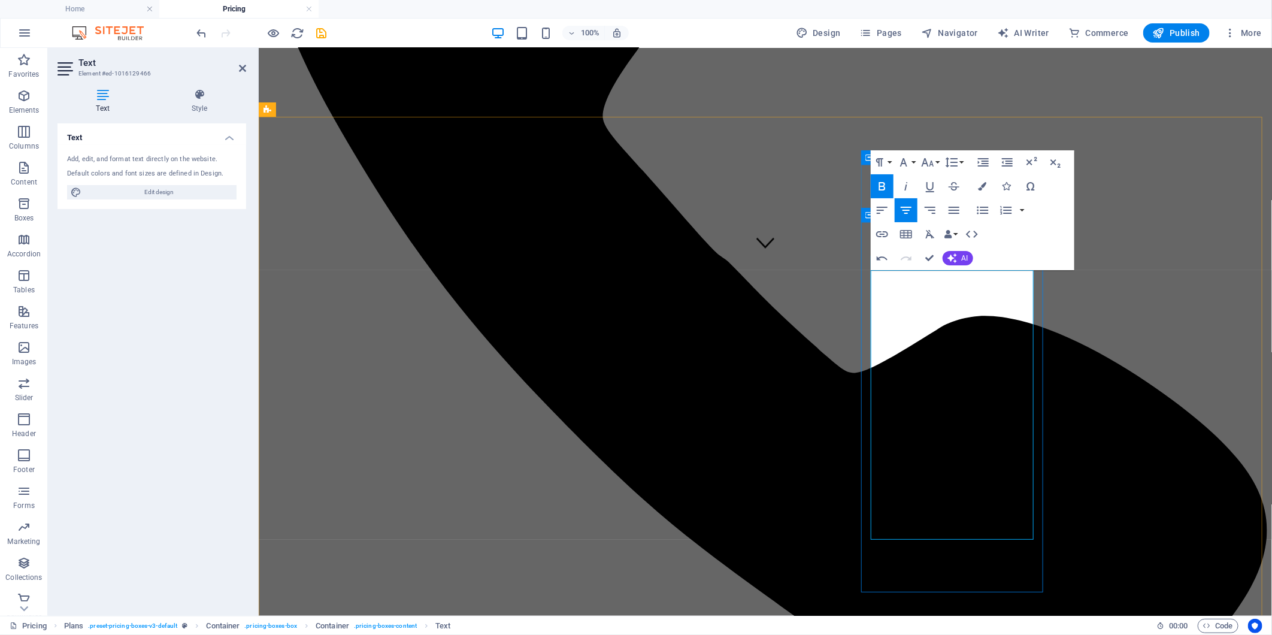
copy strong "Highest Priority"
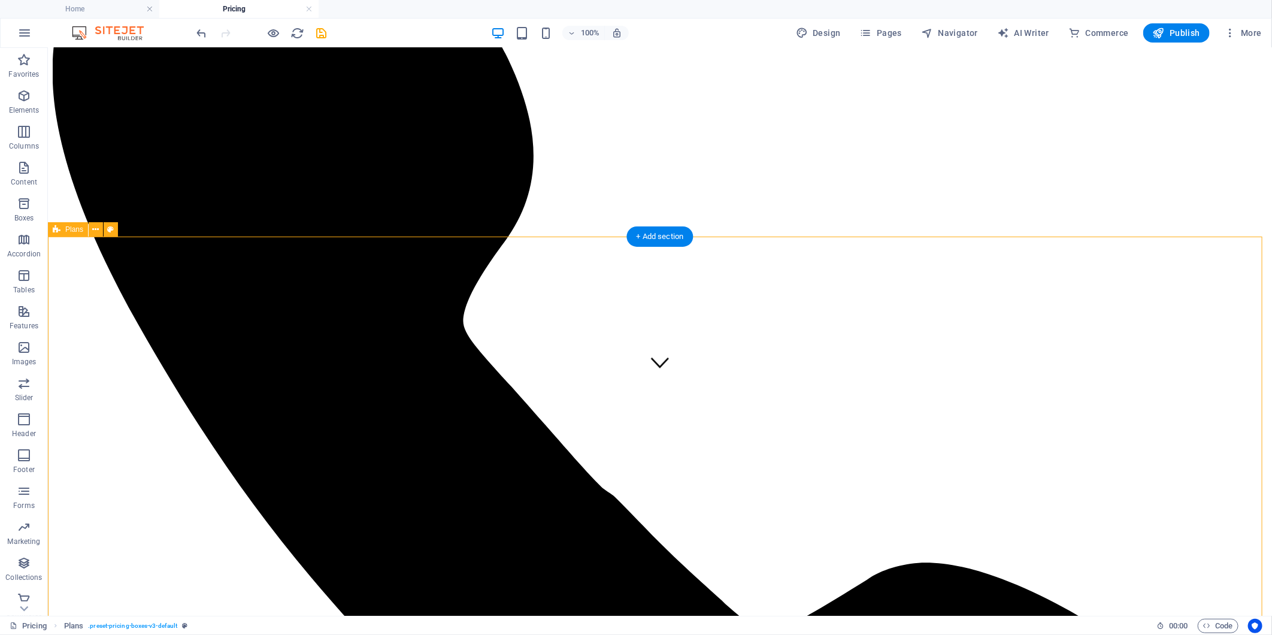
scroll to position [351, 0]
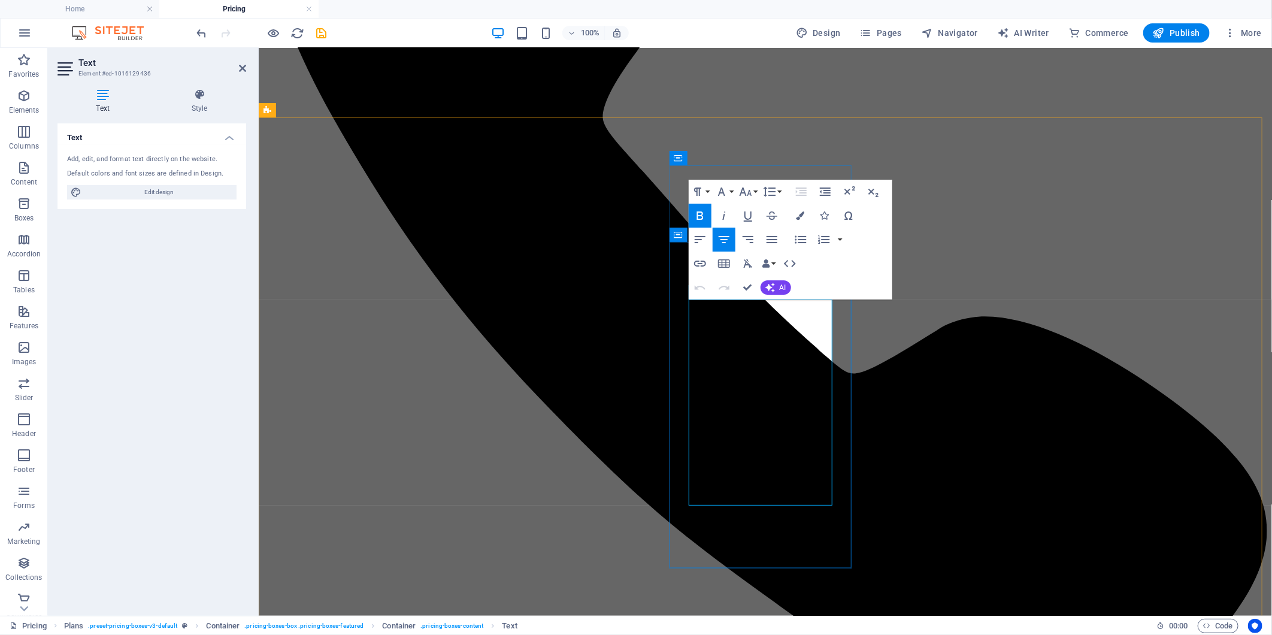
drag, startPoint x: 800, startPoint y: 495, endPoint x: 682, endPoint y: 495, distance: 117.9
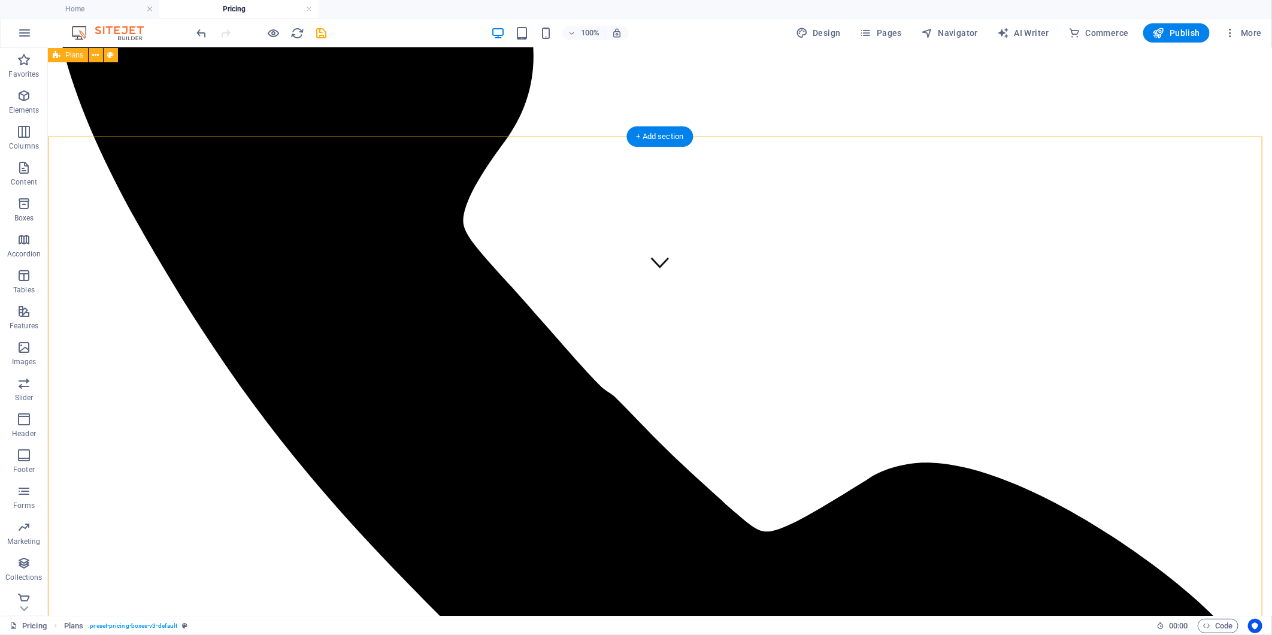
scroll to position [331, 0]
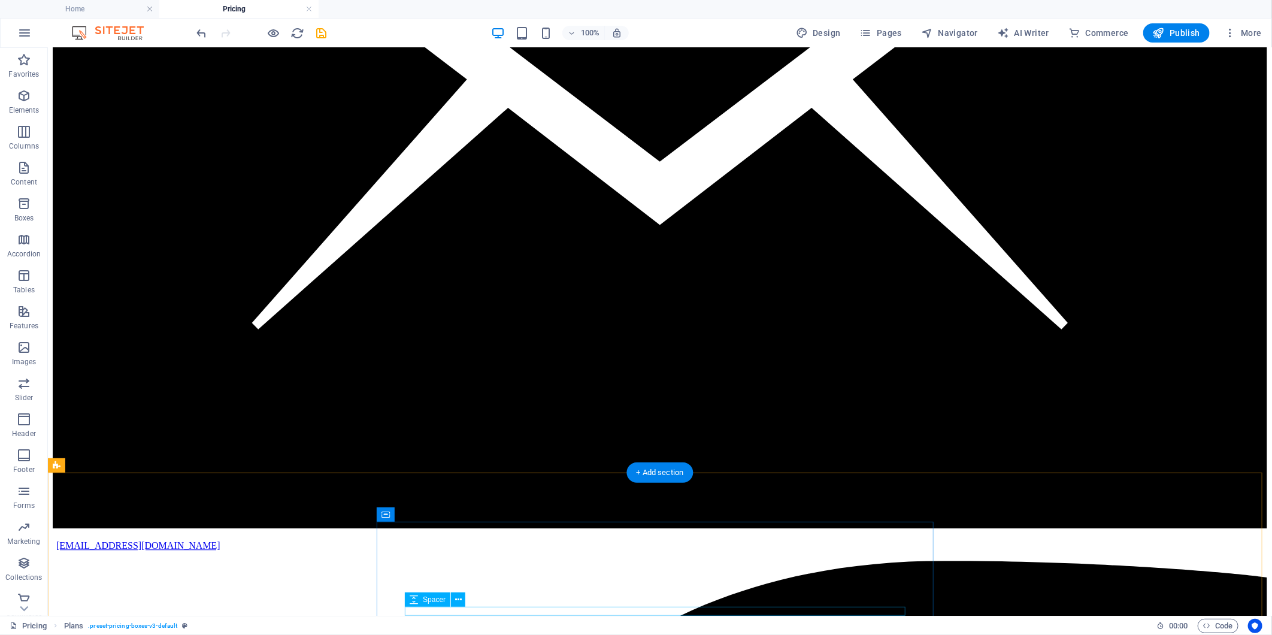
scroll to position [1595, 0]
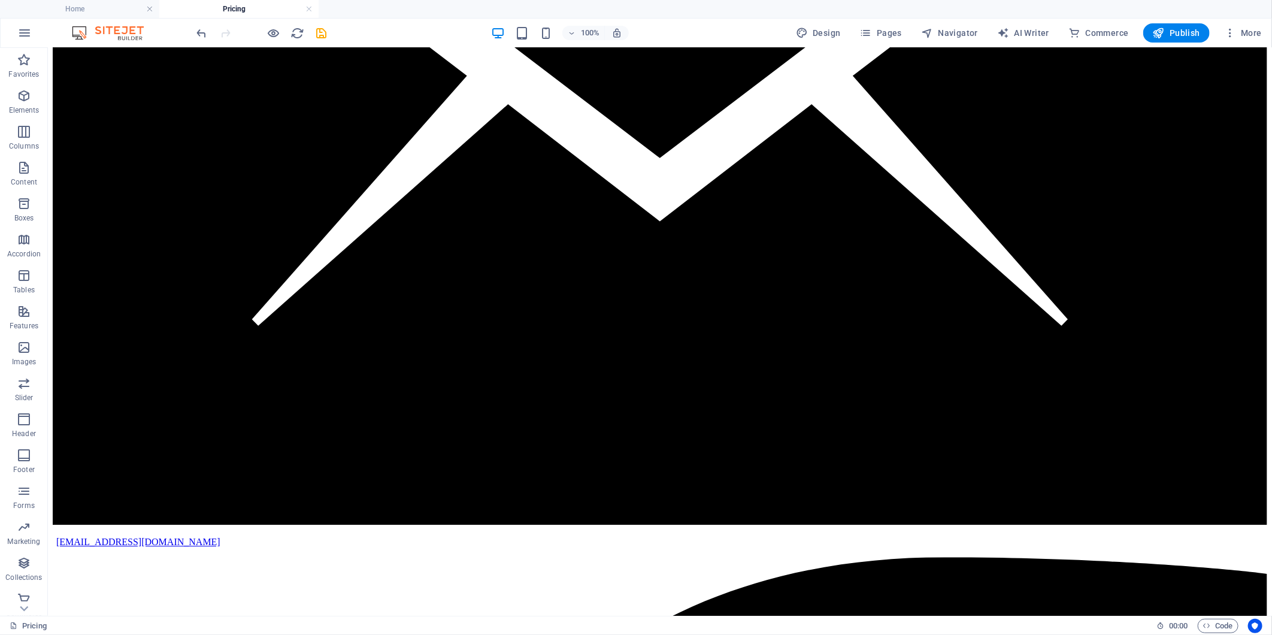
click at [631, 629] on div "Pricing" at bounding box center [578, 625] width 1137 height 14
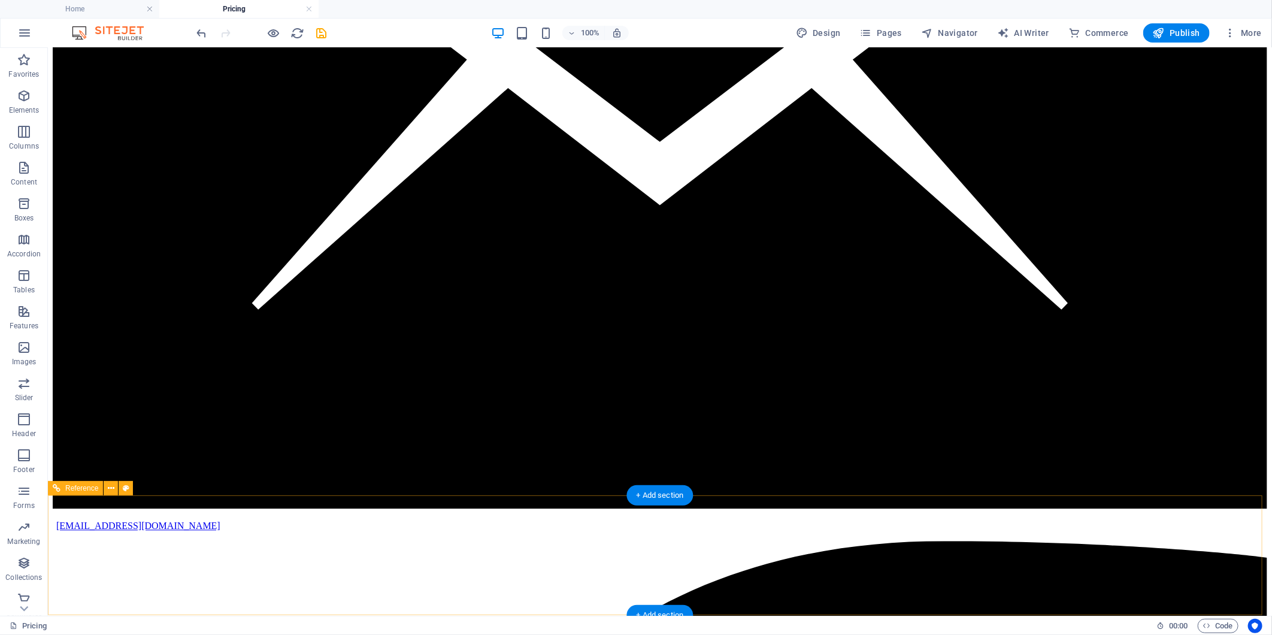
scroll to position [1618, 0]
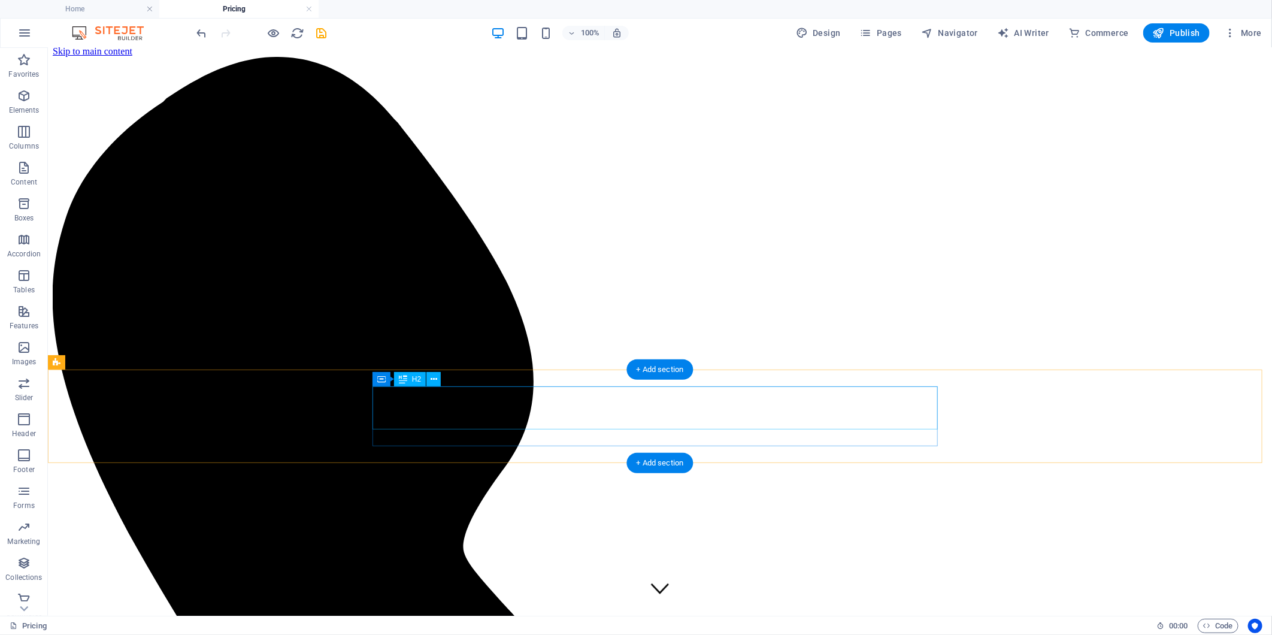
scroll to position [0, 0]
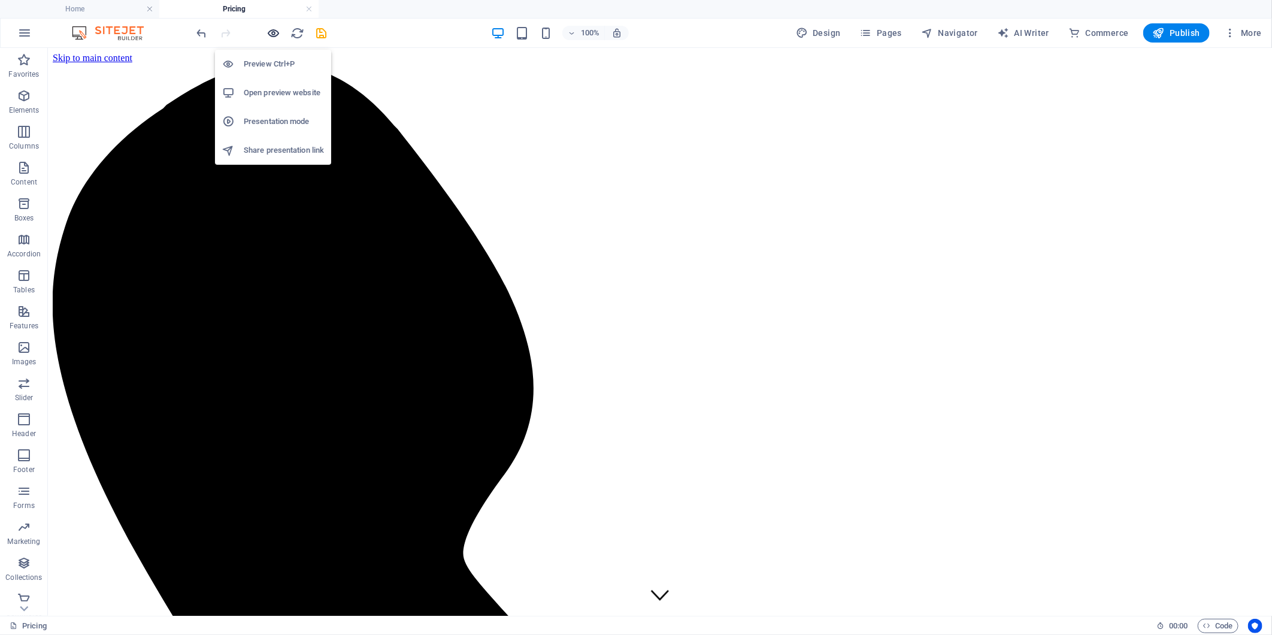
click at [275, 34] on icon "button" at bounding box center [274, 33] width 14 height 14
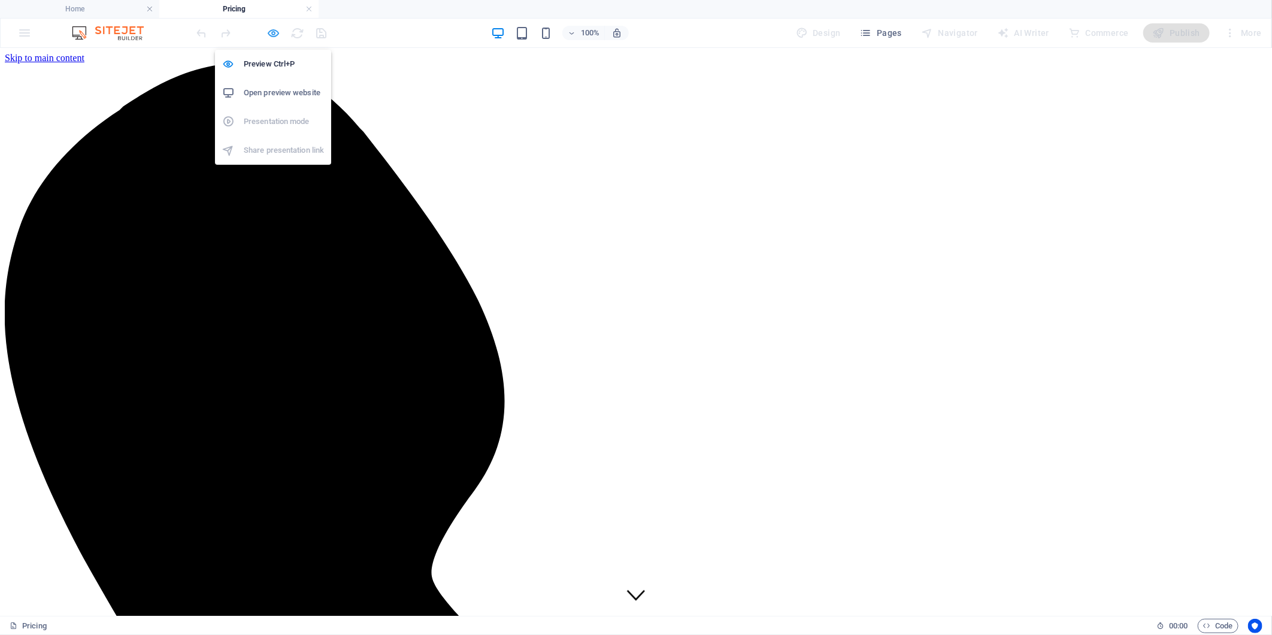
click at [277, 28] on icon "button" at bounding box center [274, 33] width 14 height 14
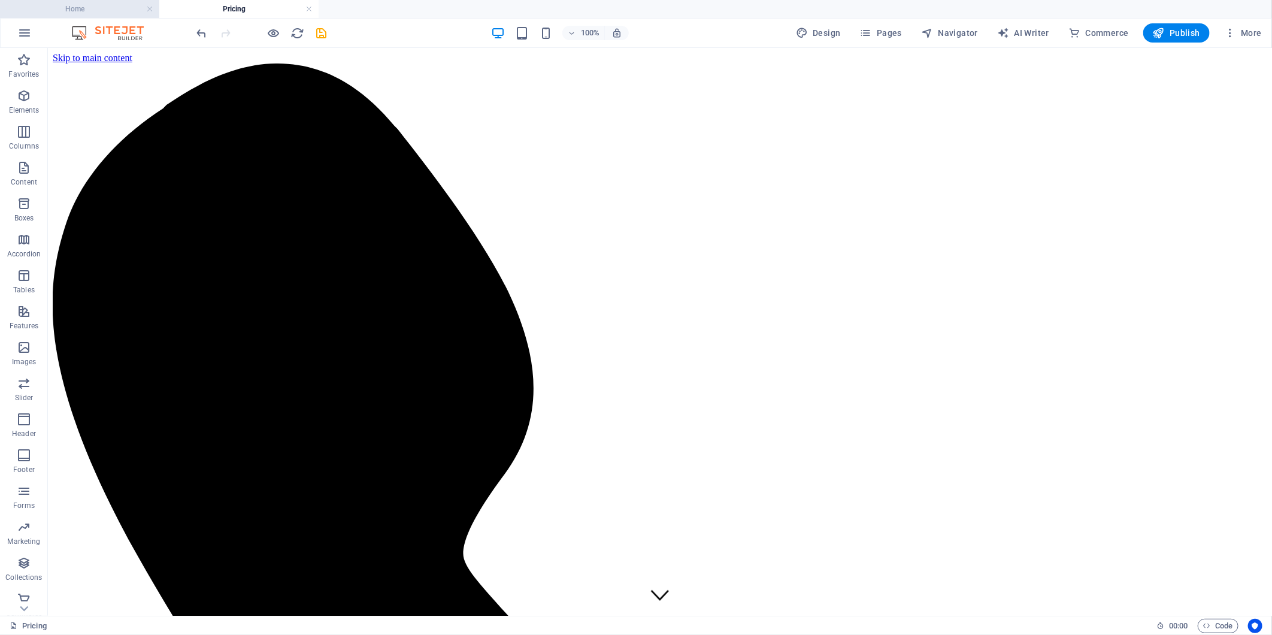
click at [69, 4] on h4 "Home" at bounding box center [79, 8] width 159 height 13
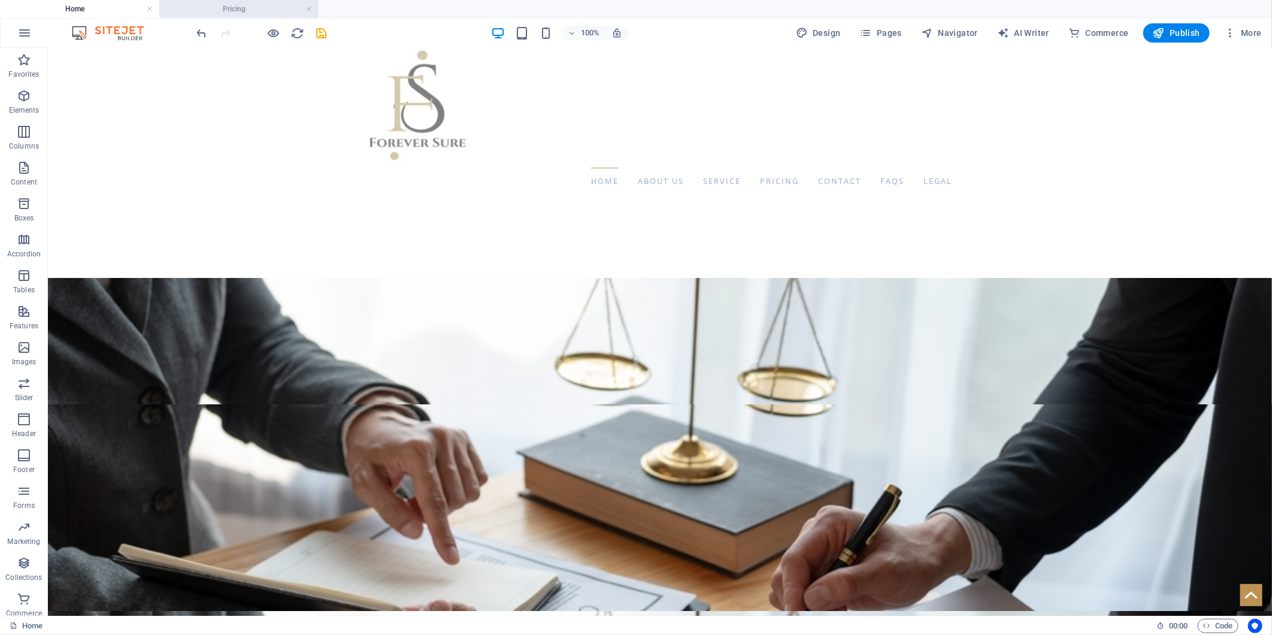
click at [247, 15] on h4 "Pricing" at bounding box center [238, 8] width 159 height 13
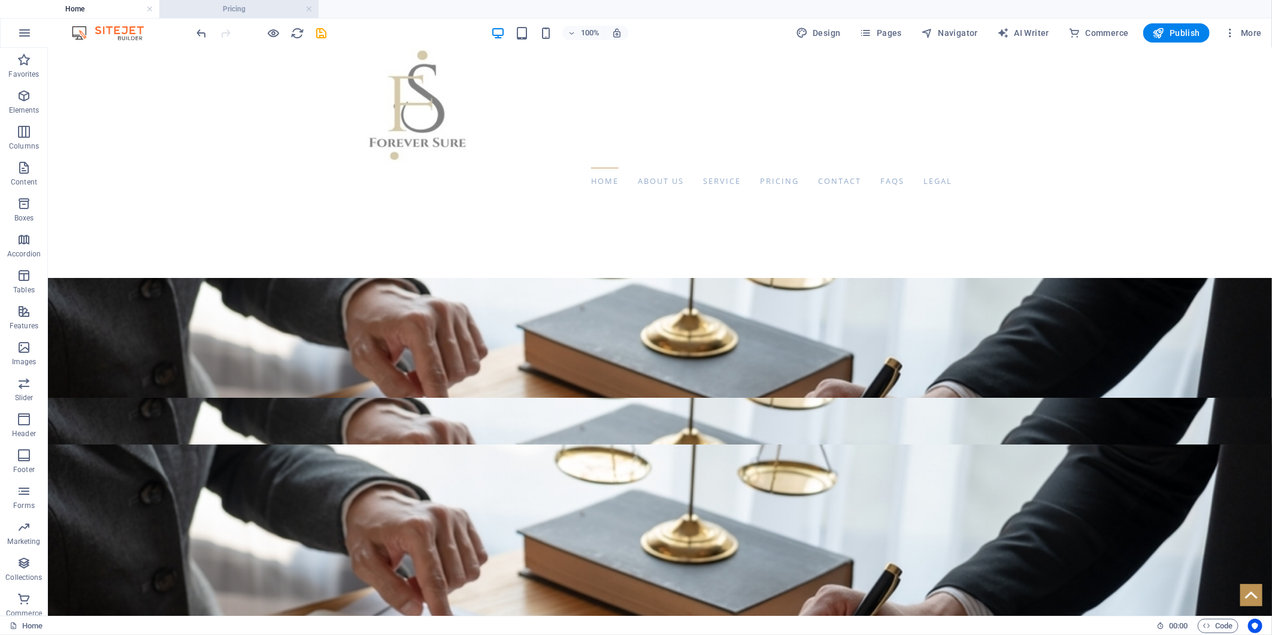
scroll to position [0, 0]
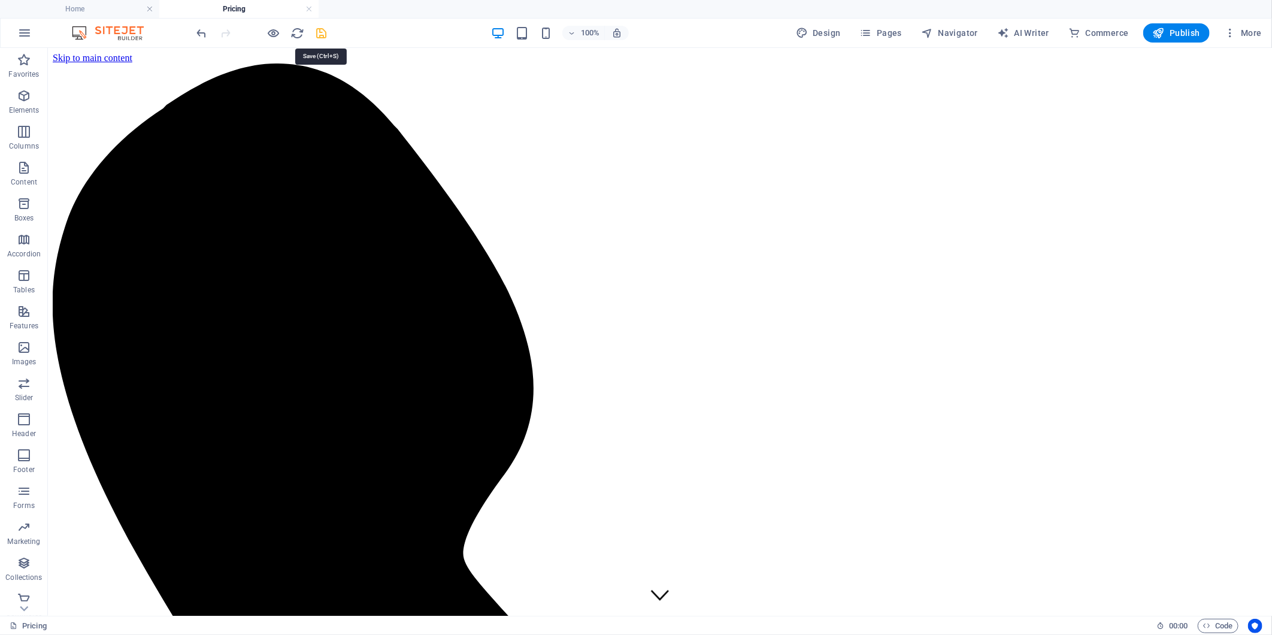
click at [324, 34] on icon "save" at bounding box center [322, 33] width 14 height 14
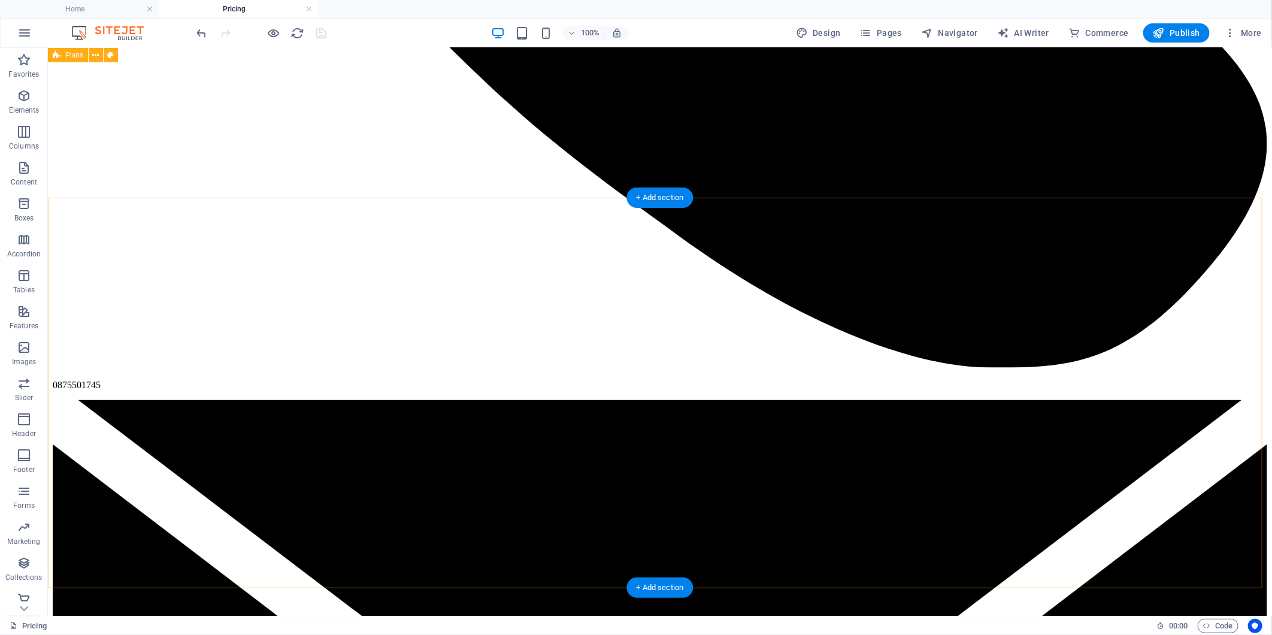
scroll to position [665, 0]
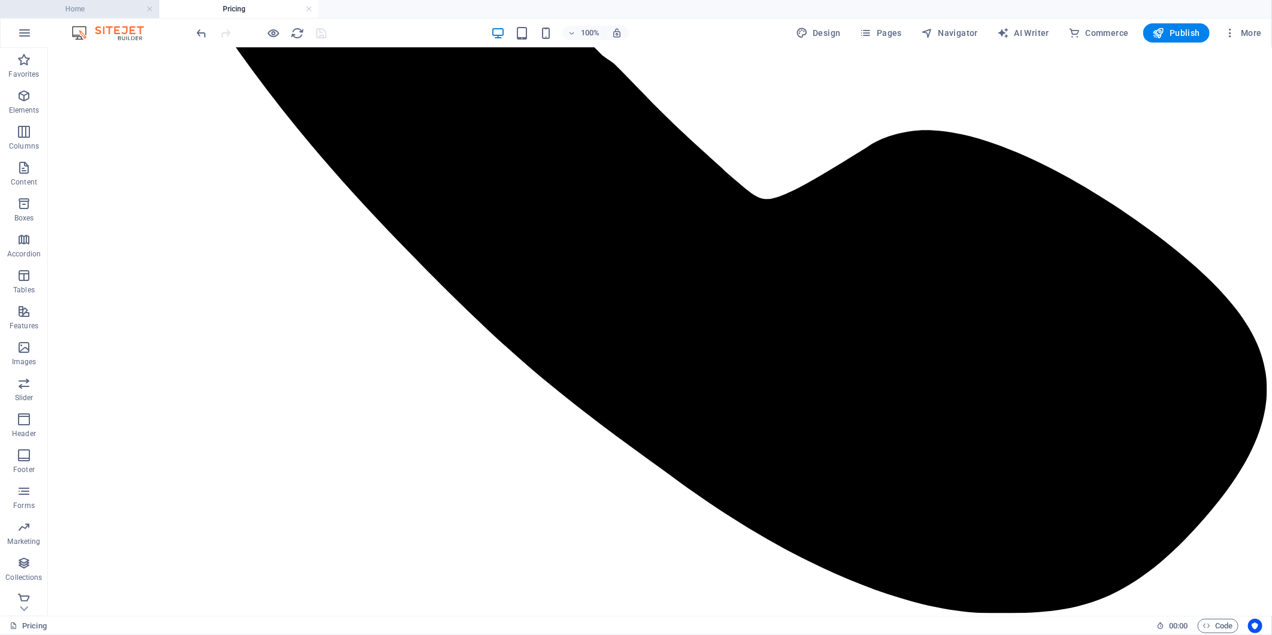
click at [73, 15] on h4 "Home" at bounding box center [79, 8] width 159 height 13
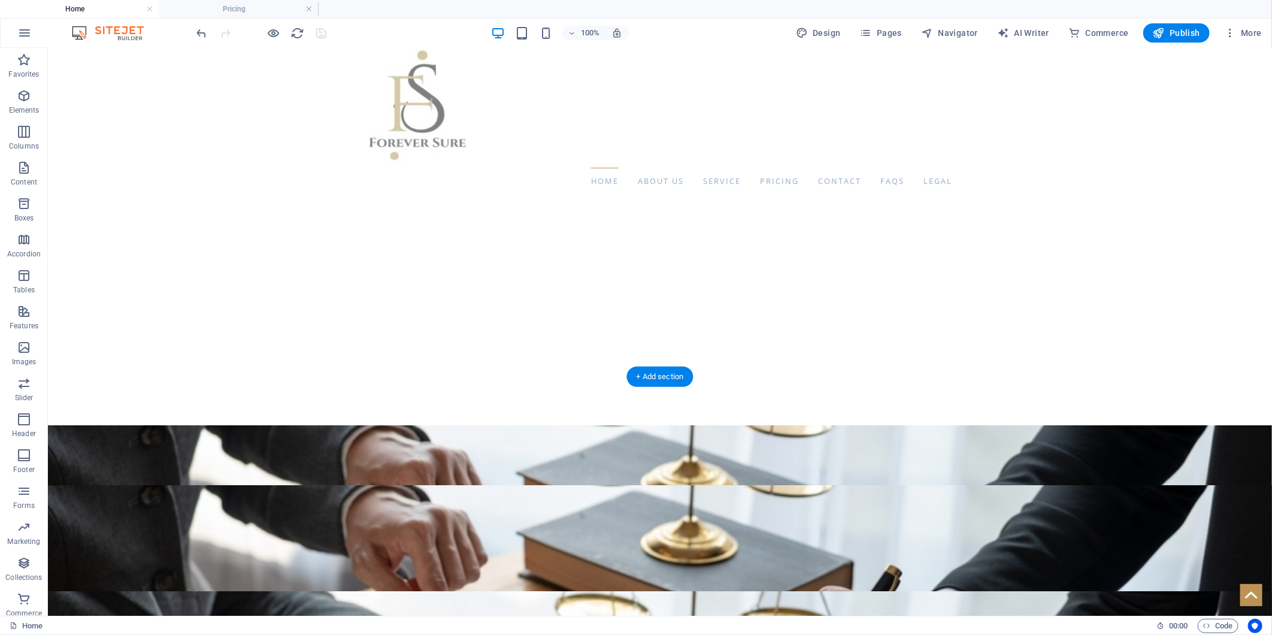
scroll to position [0, 0]
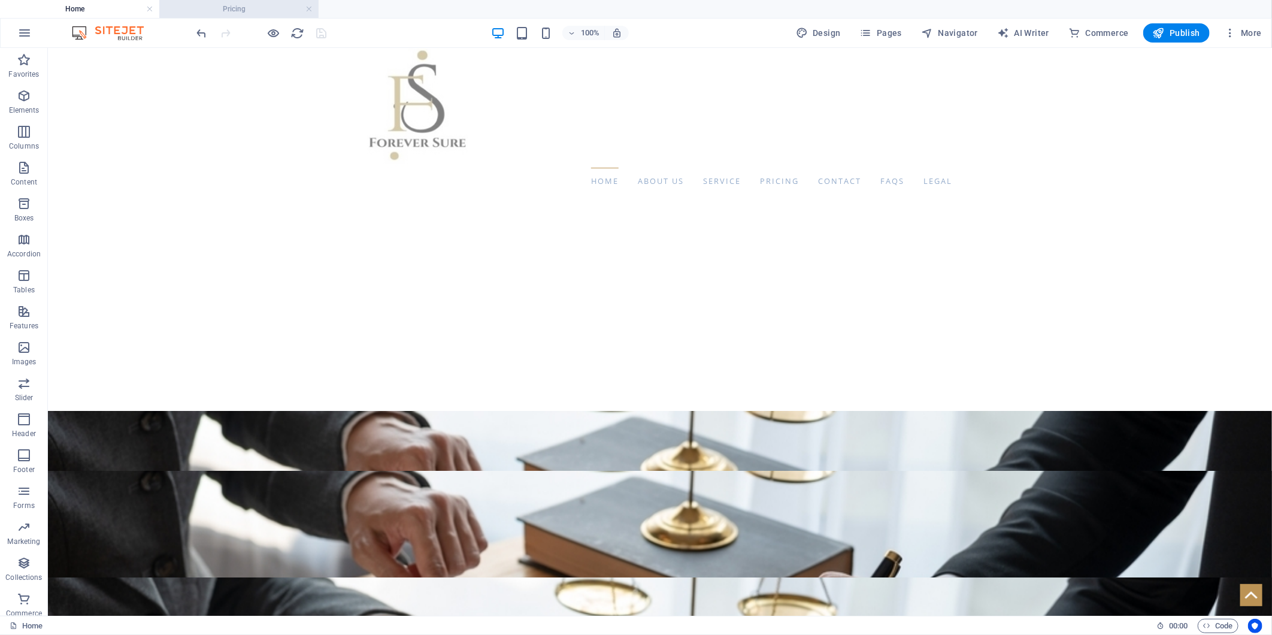
click at [255, 10] on h4 "Pricing" at bounding box center [238, 8] width 159 height 13
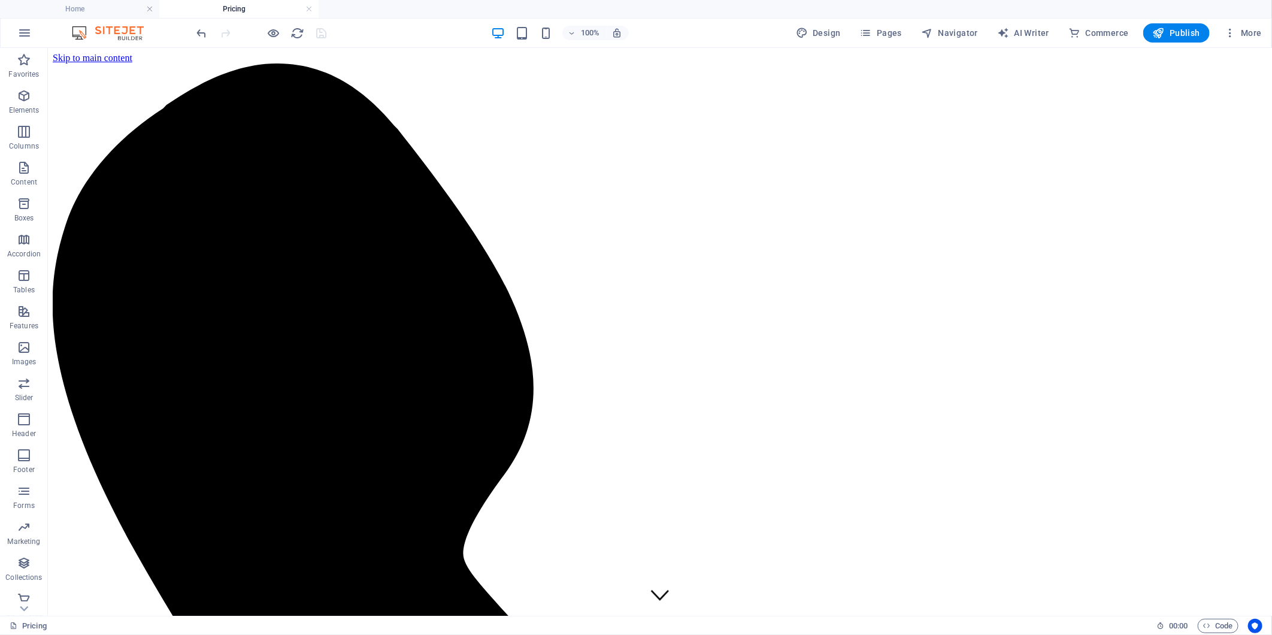
scroll to position [665, 0]
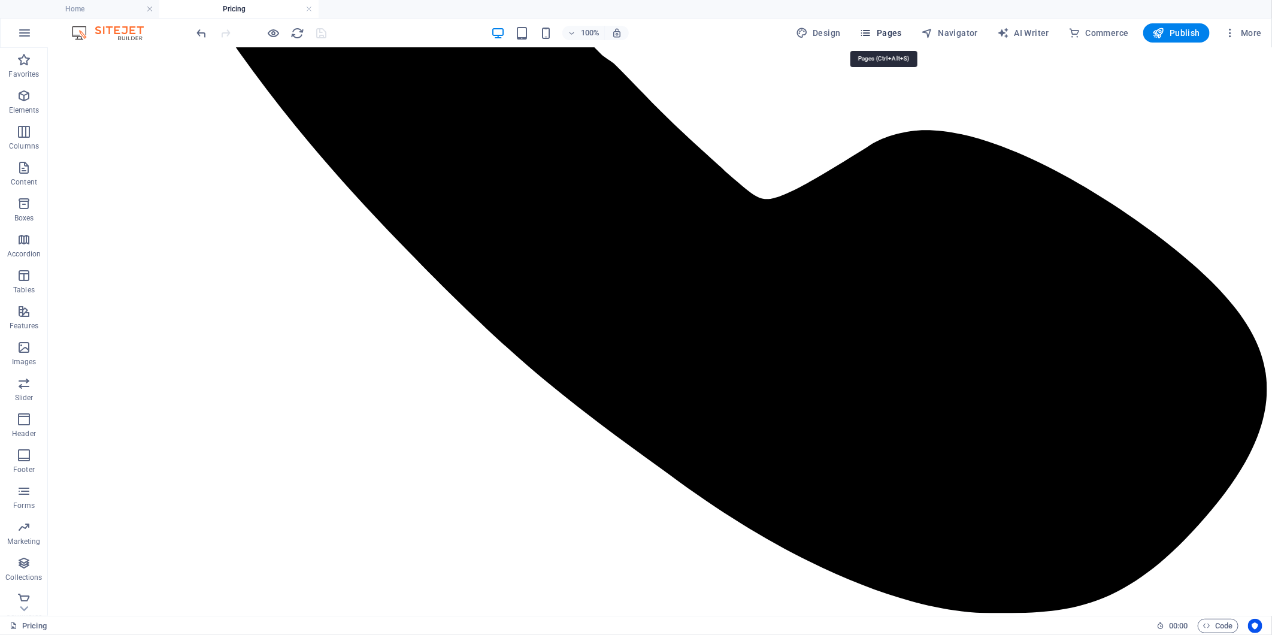
click at [631, 32] on span "Pages" at bounding box center [881, 33] width 42 height 12
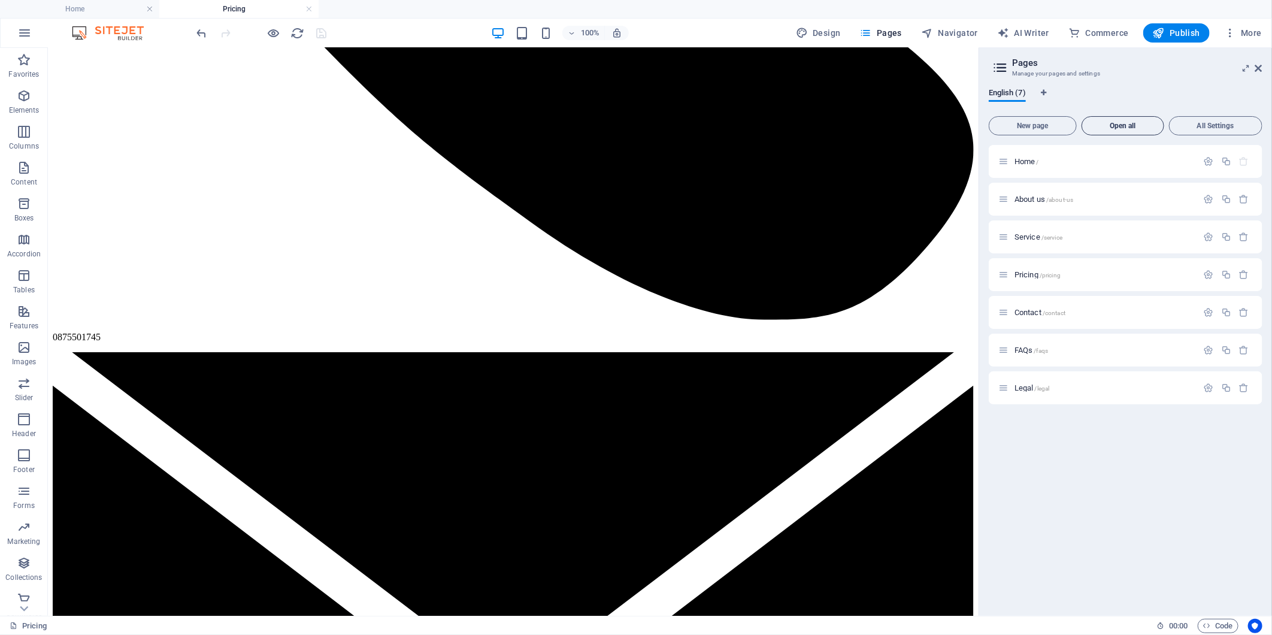
click at [631, 123] on span "Open all" at bounding box center [1123, 125] width 72 height 7
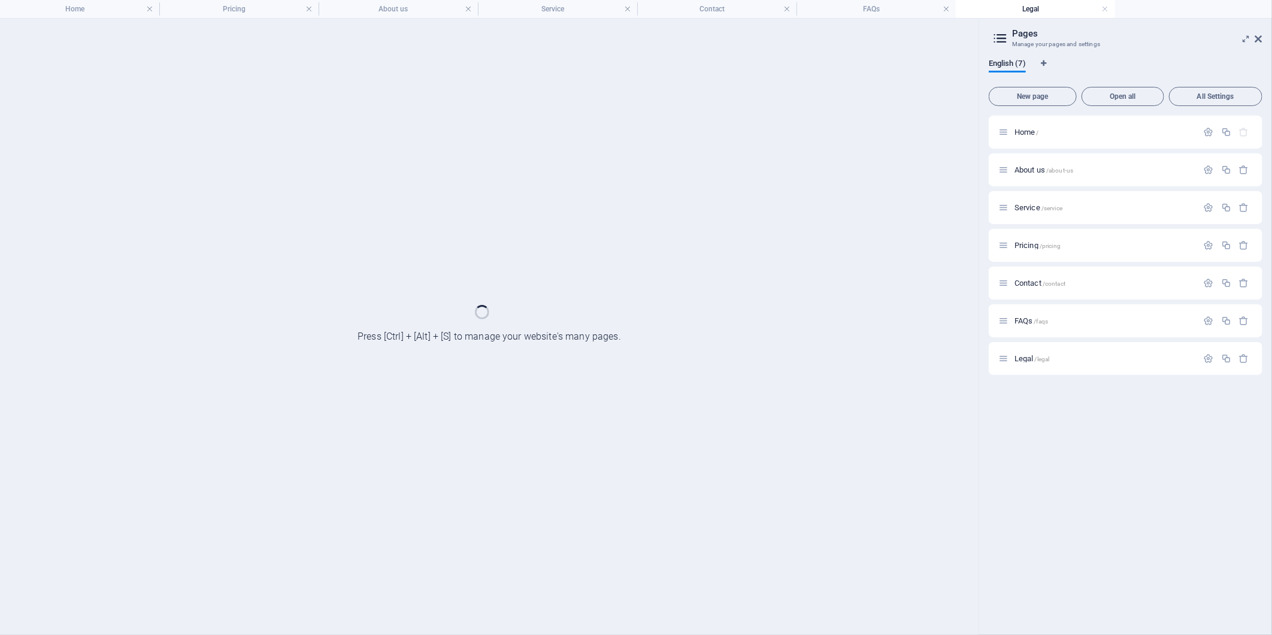
scroll to position [0, 0]
click at [245, 10] on h4 "Pricing" at bounding box center [238, 8] width 159 height 13
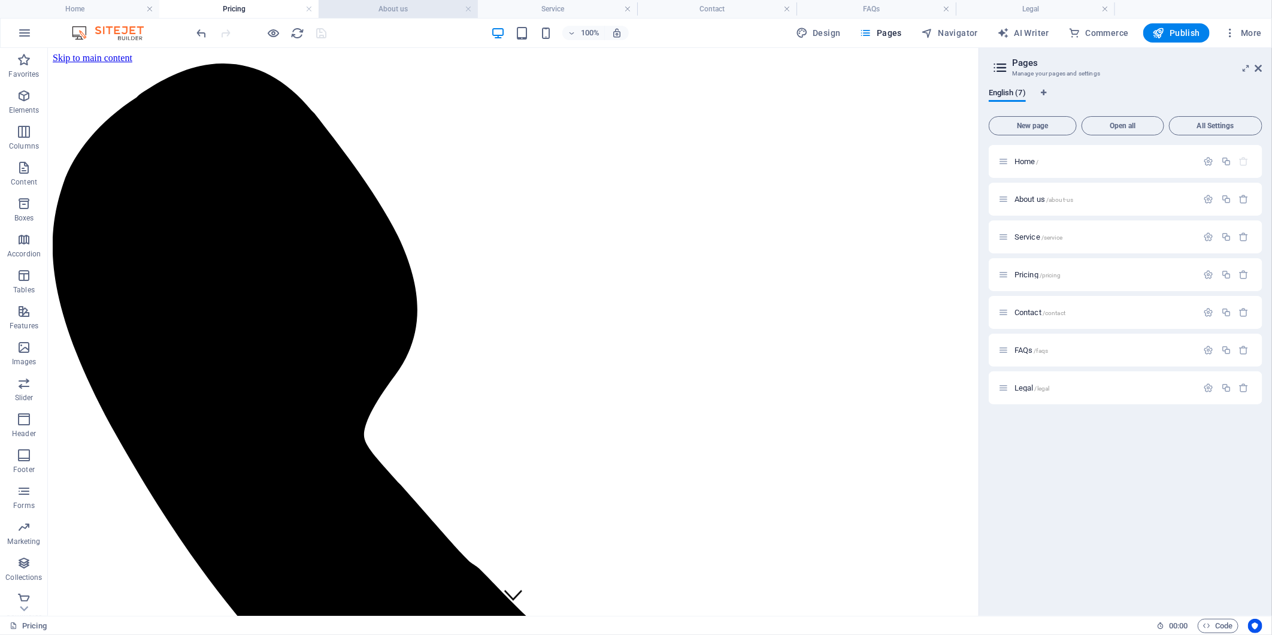
scroll to position [665, 0]
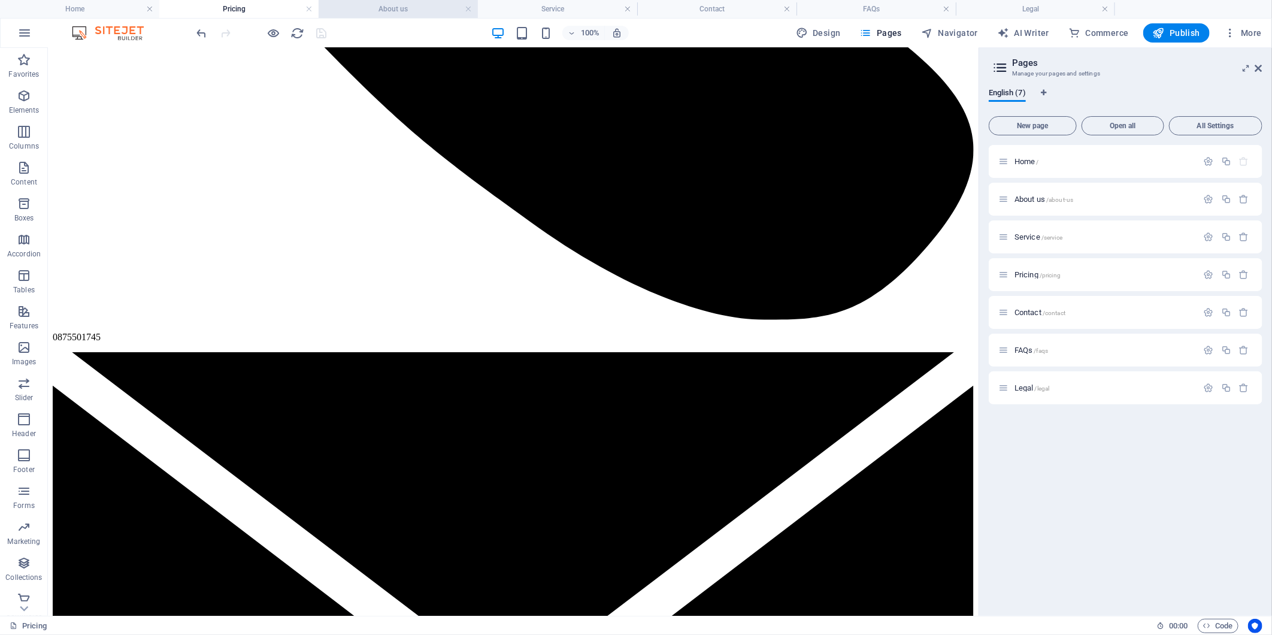
click at [348, 10] on h4 "About us" at bounding box center [397, 8] width 159 height 13
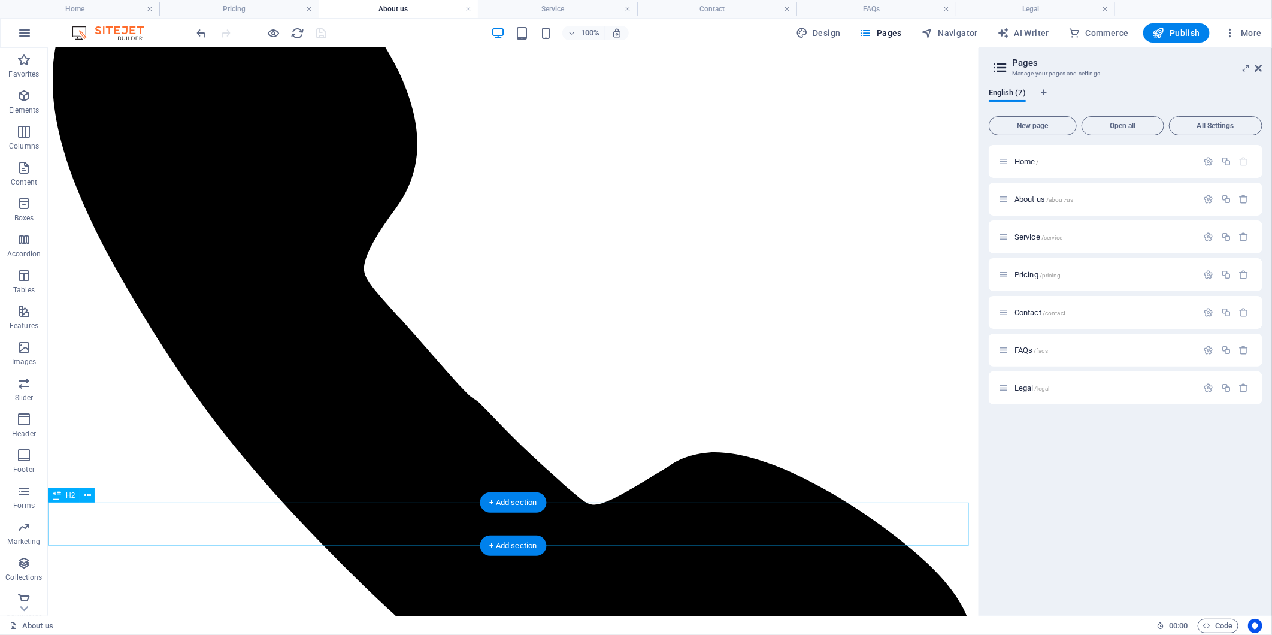
scroll to position [0, 0]
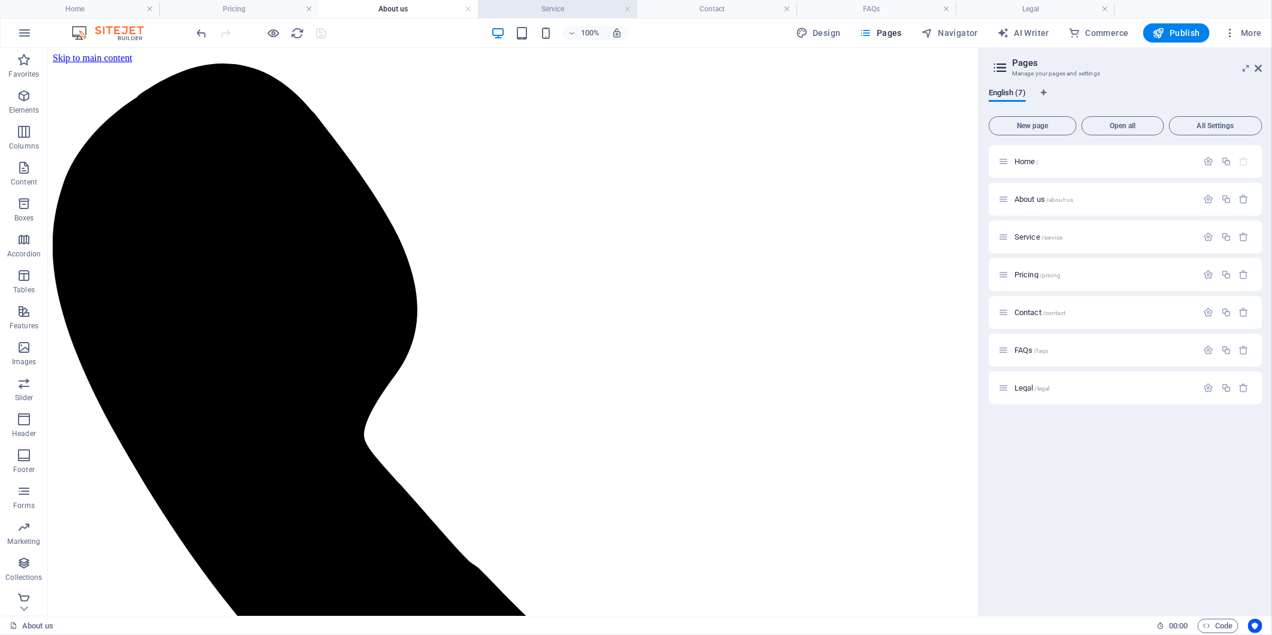
click at [551, 9] on h4 "Service" at bounding box center [557, 8] width 159 height 13
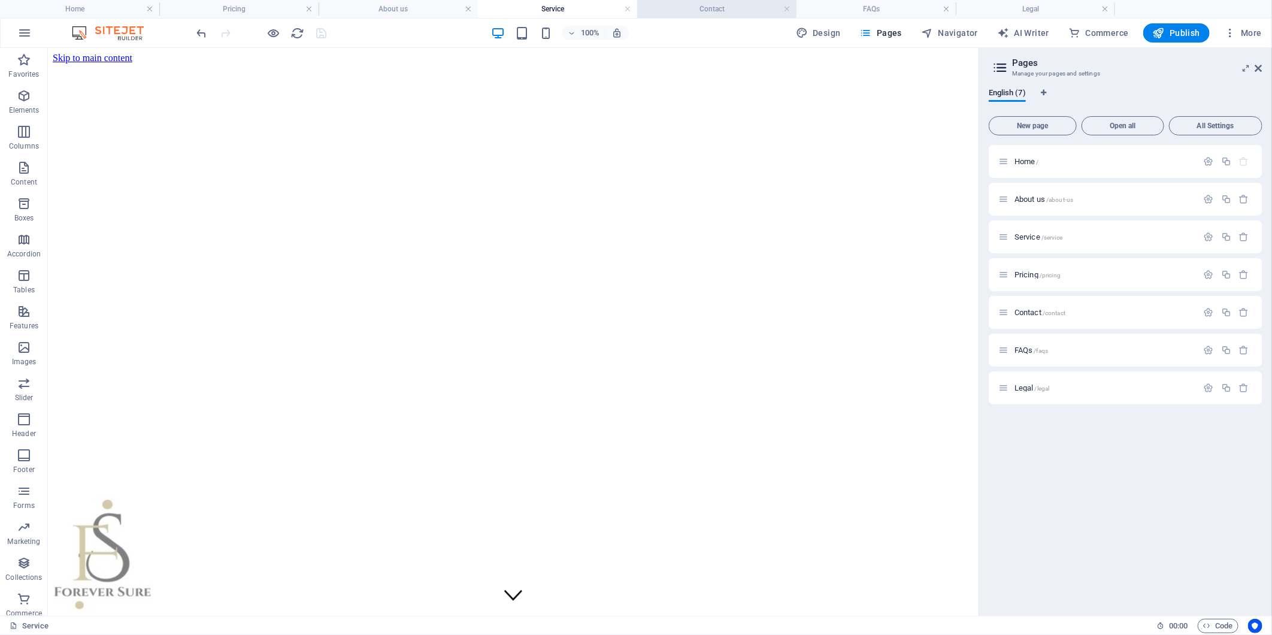
click at [631, 8] on h4 "Contact" at bounding box center [716, 8] width 159 height 13
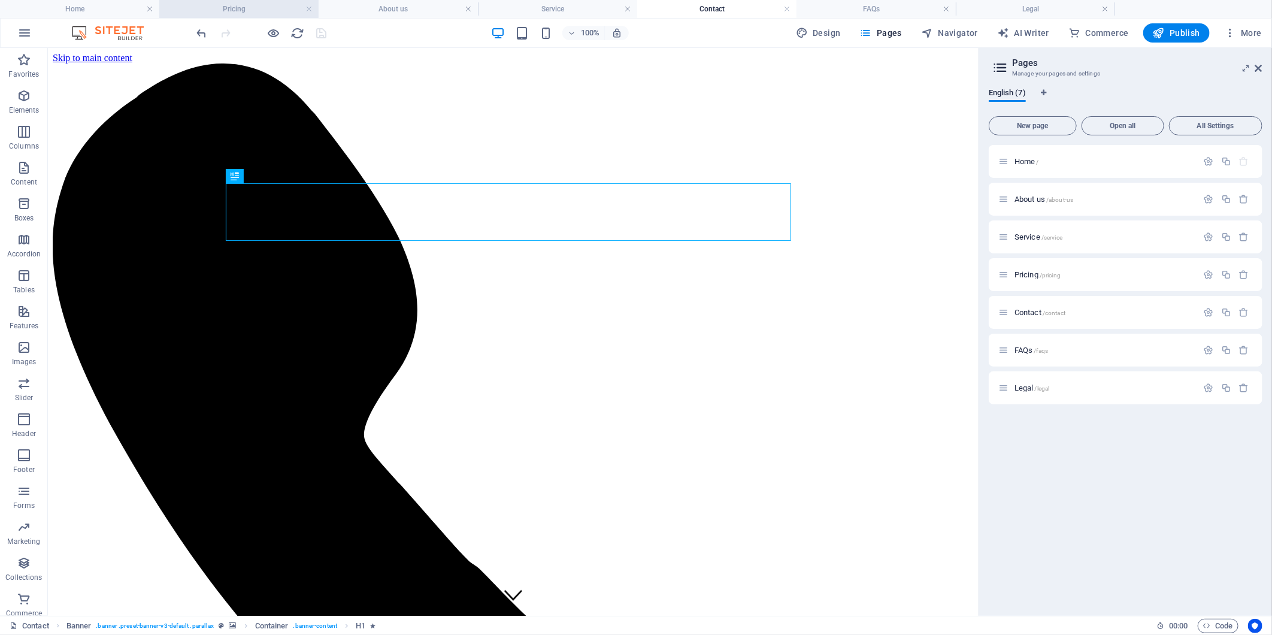
click at [252, 7] on h4 "Pricing" at bounding box center [238, 8] width 159 height 13
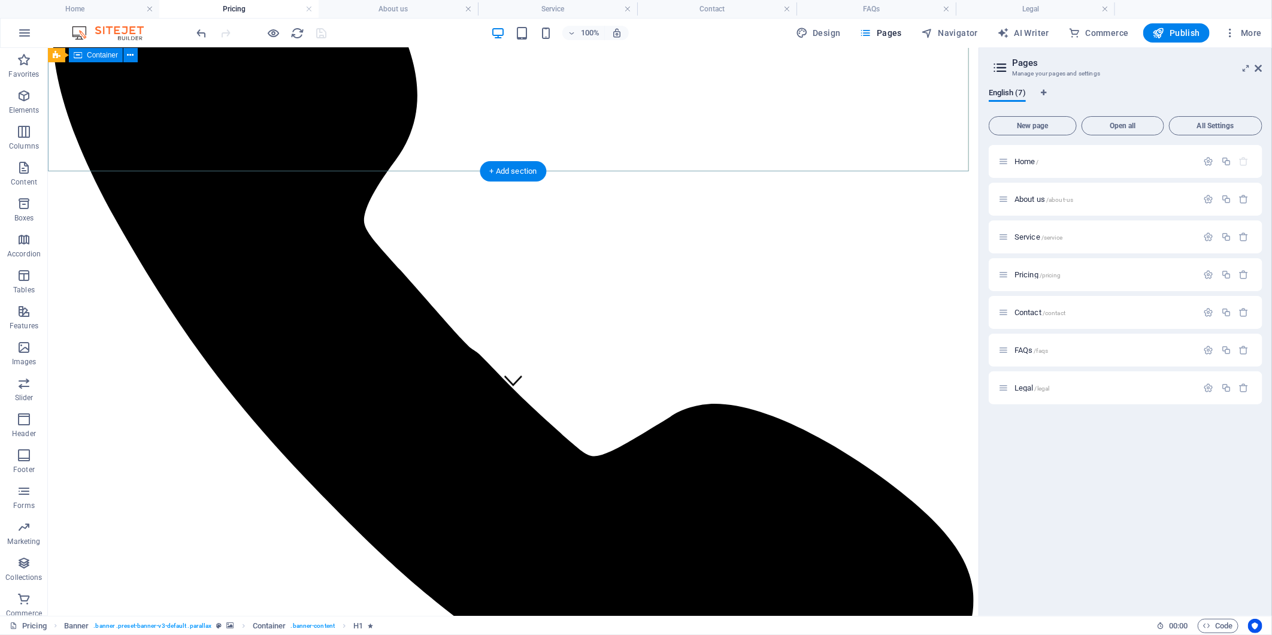
scroll to position [199, 0]
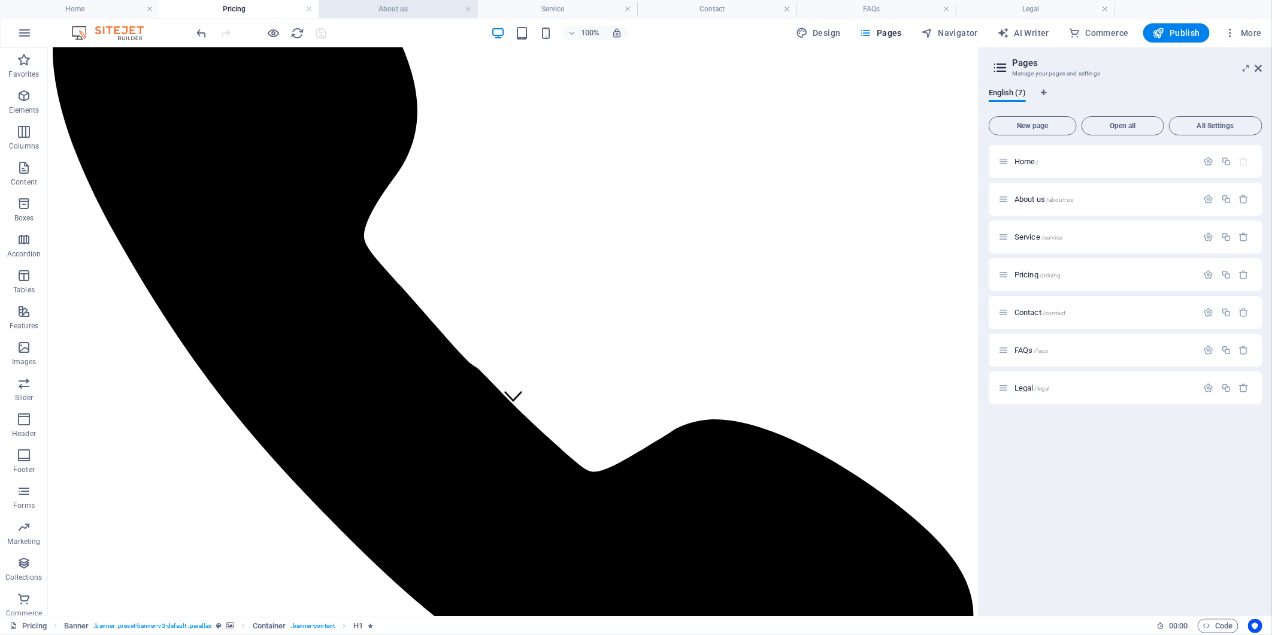
click at [406, 14] on h4 "About us" at bounding box center [397, 8] width 159 height 13
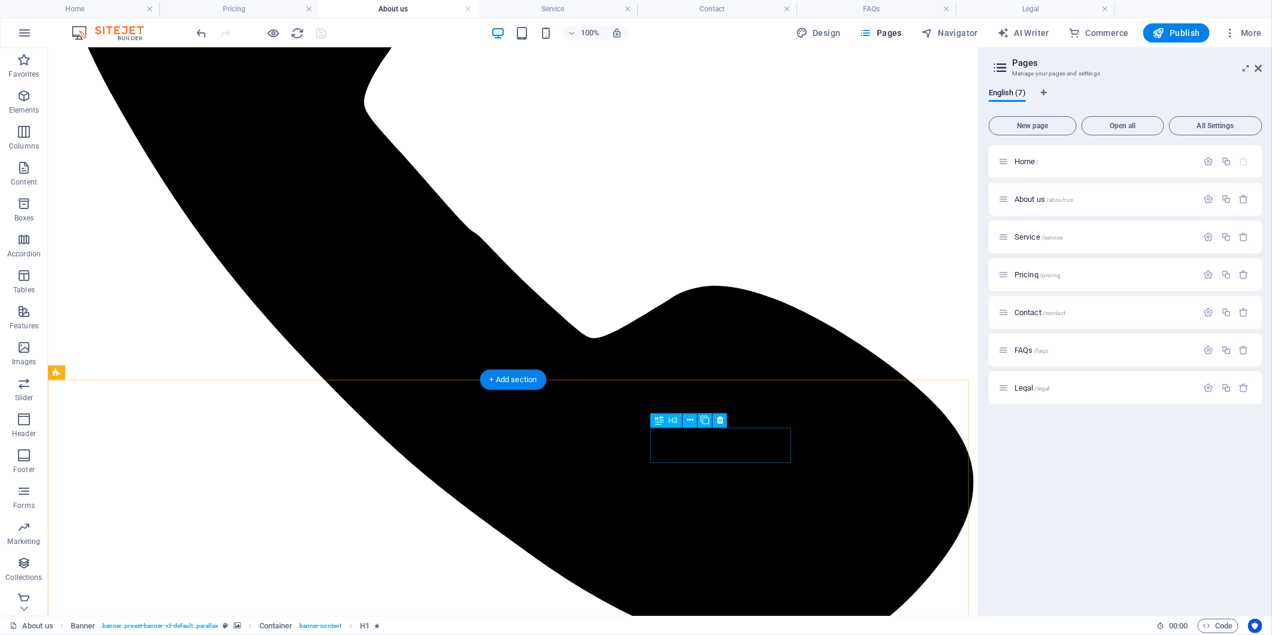
scroll to position [705, 0]
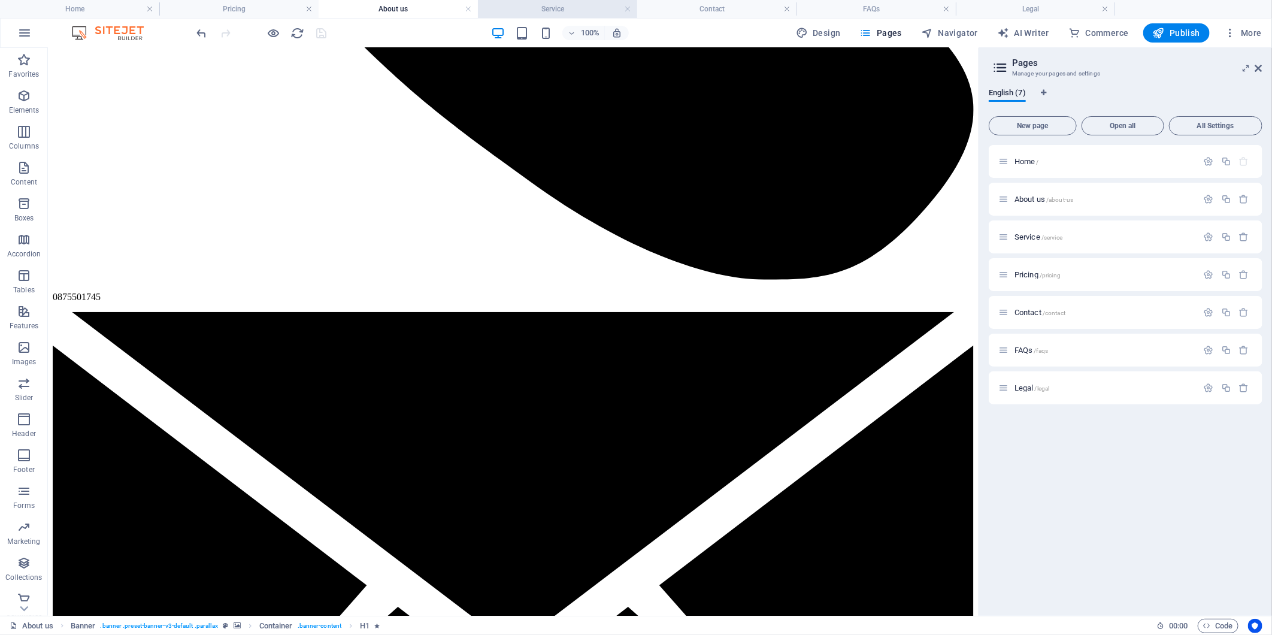
click at [530, 7] on h4 "Service" at bounding box center [557, 8] width 159 height 13
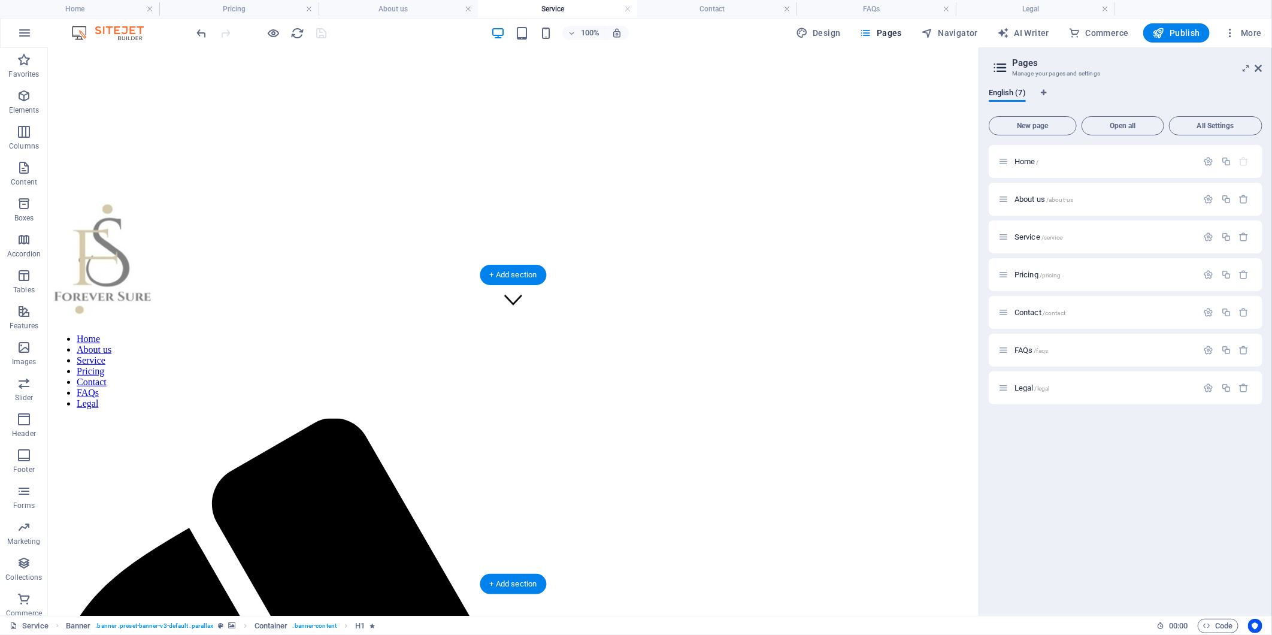
scroll to position [148, 0]
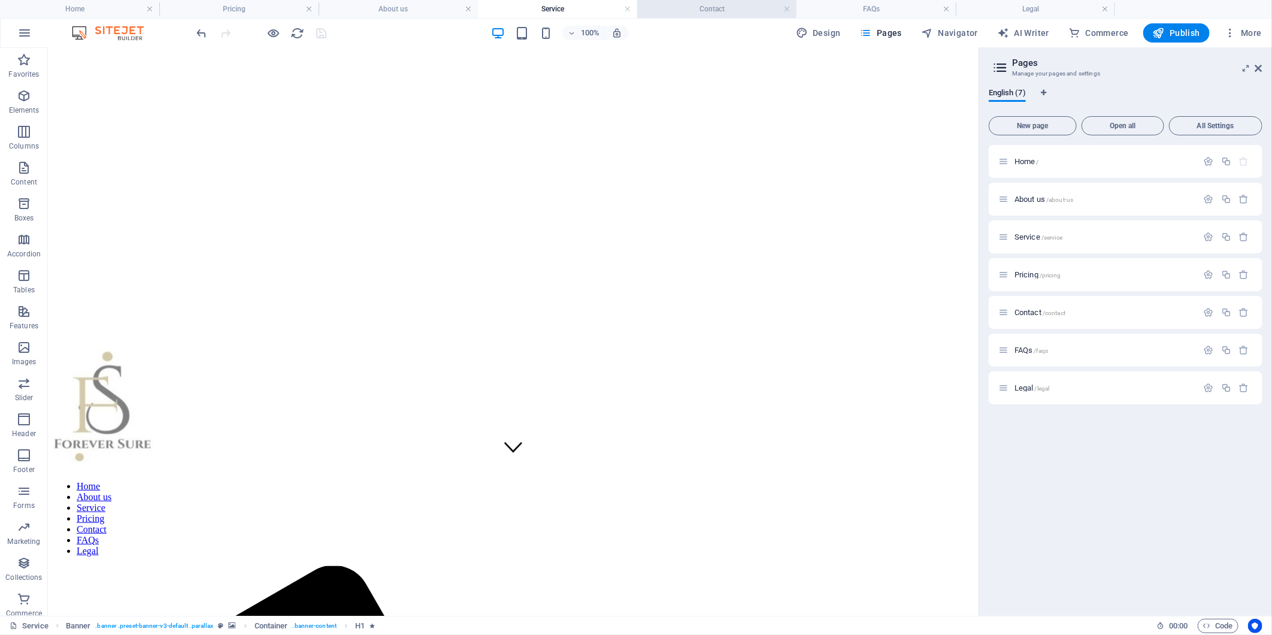
click at [631, 13] on h4 "Contact" at bounding box center [716, 8] width 159 height 13
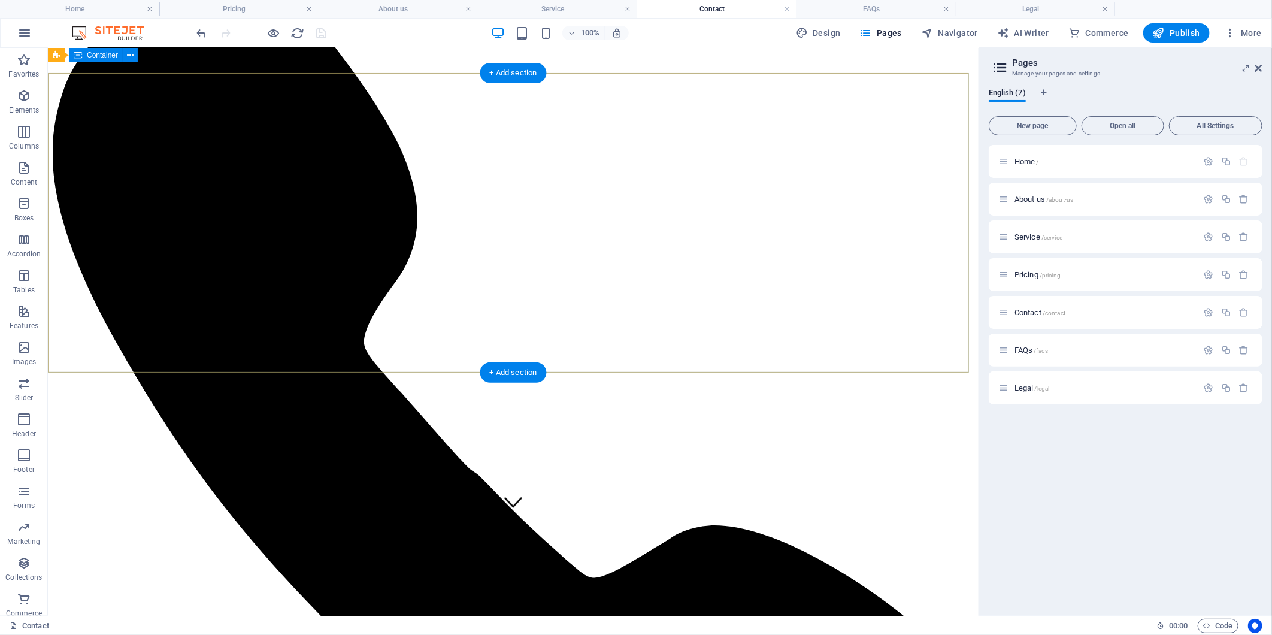
scroll to position [0, 0]
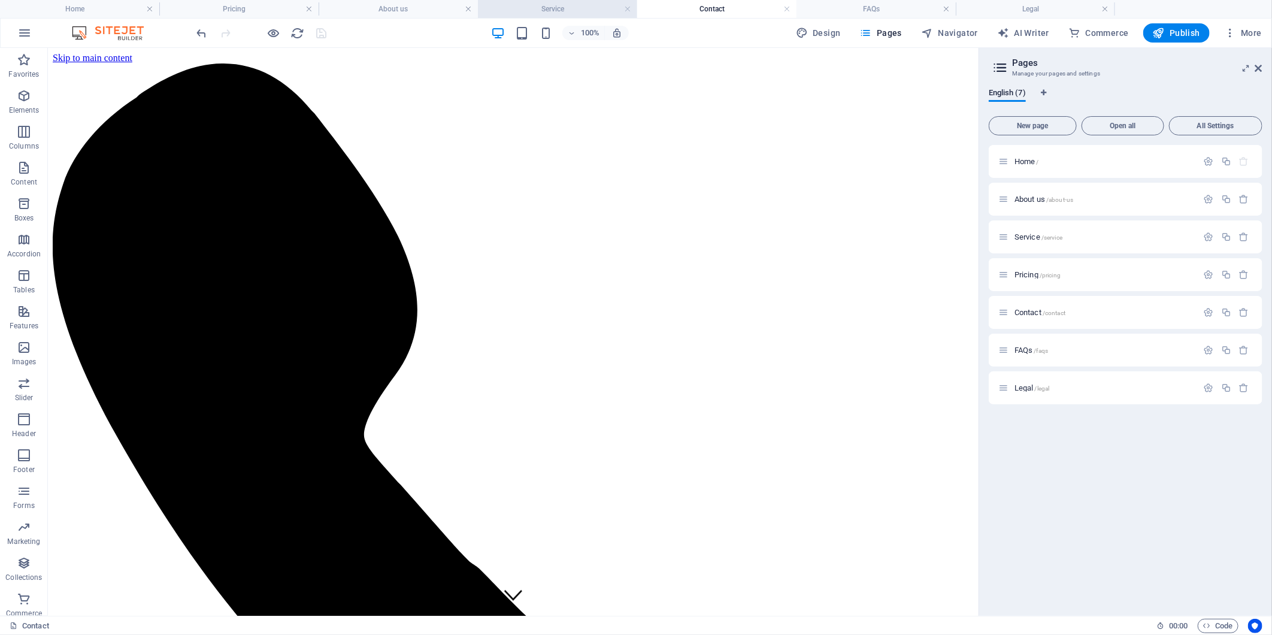
click at [536, 6] on h4 "Service" at bounding box center [557, 8] width 159 height 13
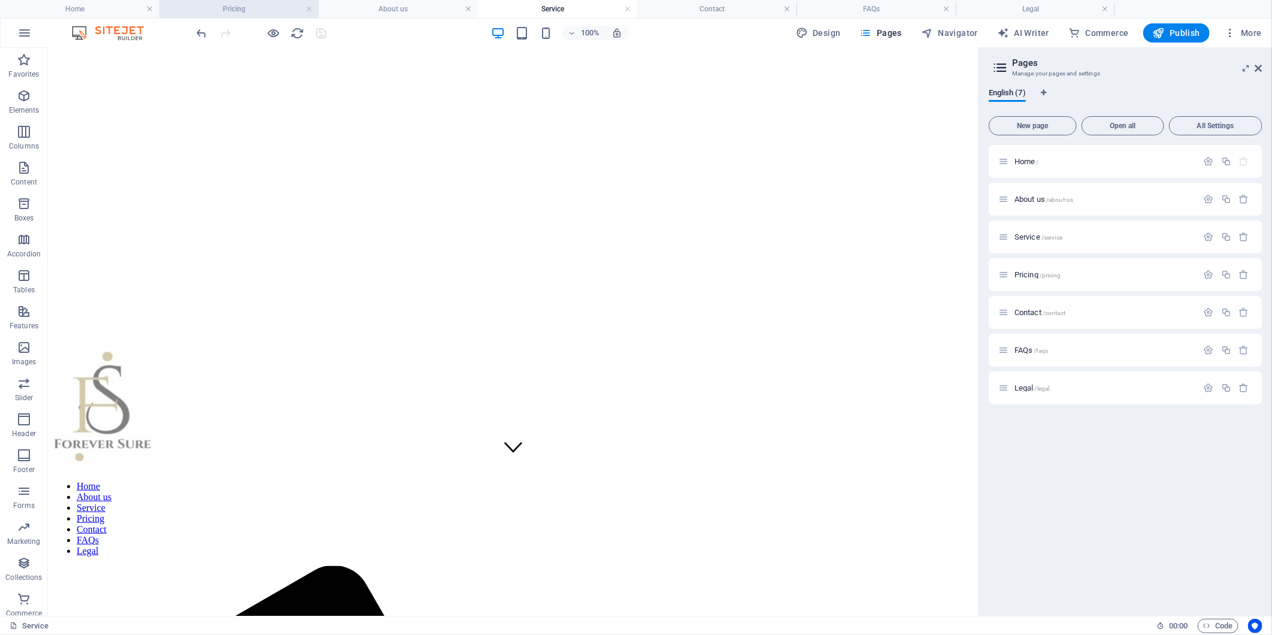
click at [249, 7] on h4 "Pricing" at bounding box center [238, 8] width 159 height 13
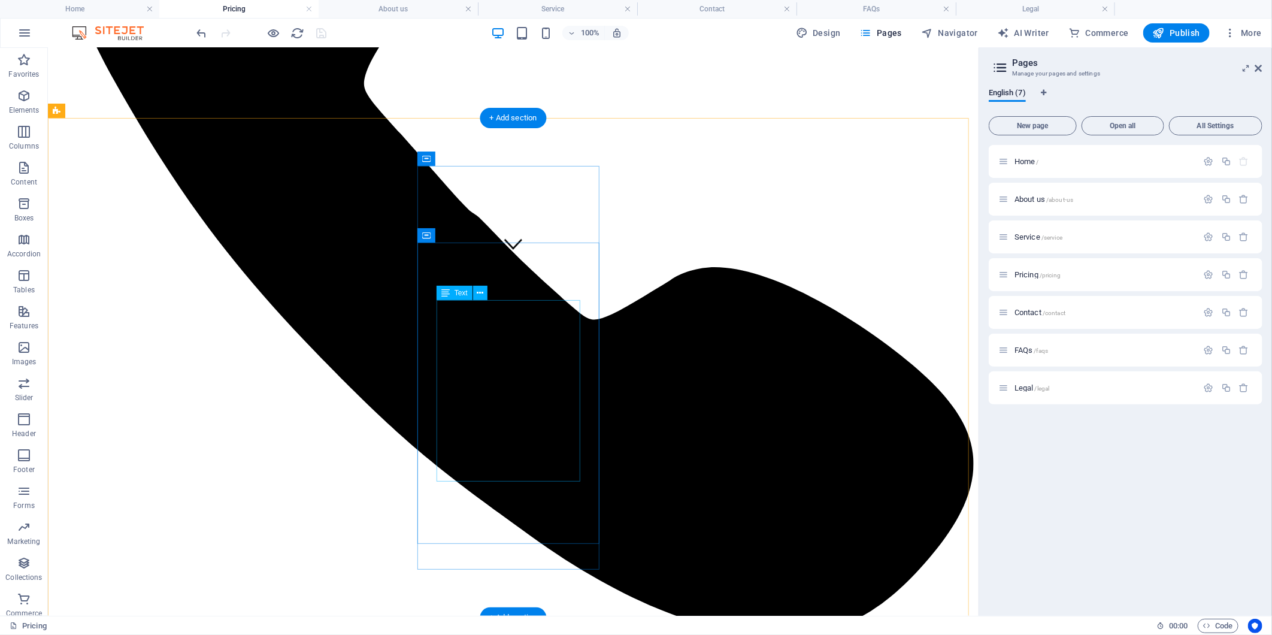
scroll to position [398, 0]
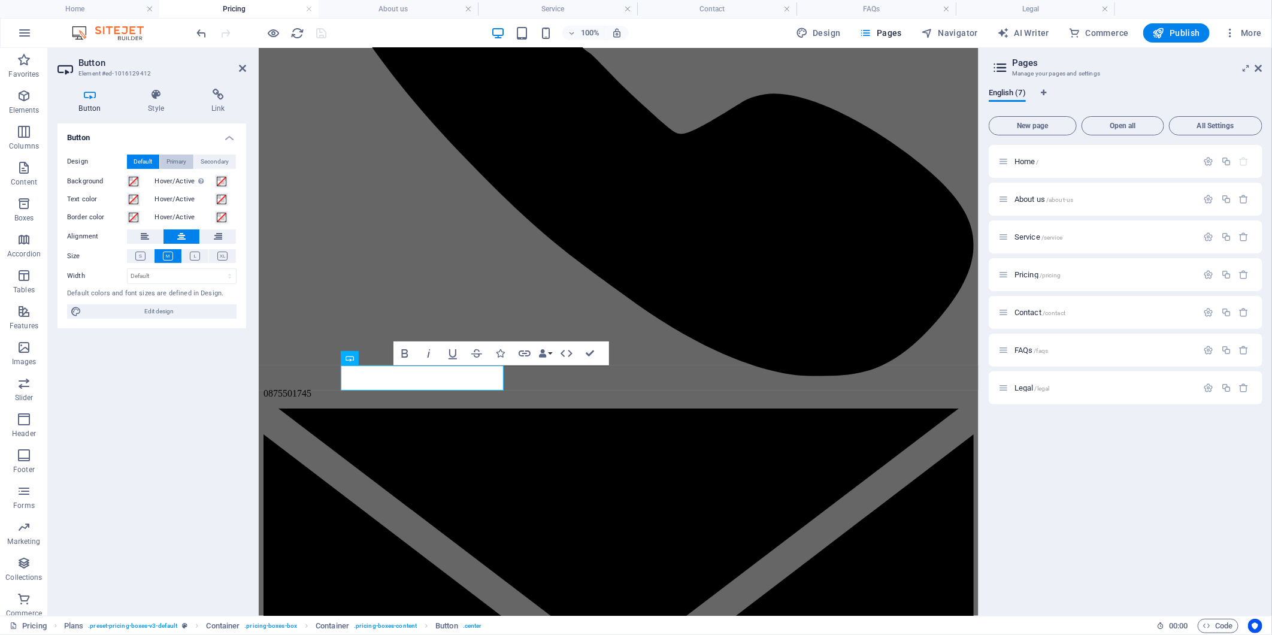
click at [175, 157] on span "Primary" at bounding box center [177, 161] width 20 height 14
click at [130, 157] on button "Default" at bounding box center [143, 161] width 32 height 14
click at [139, 90] on icon at bounding box center [156, 95] width 59 height 12
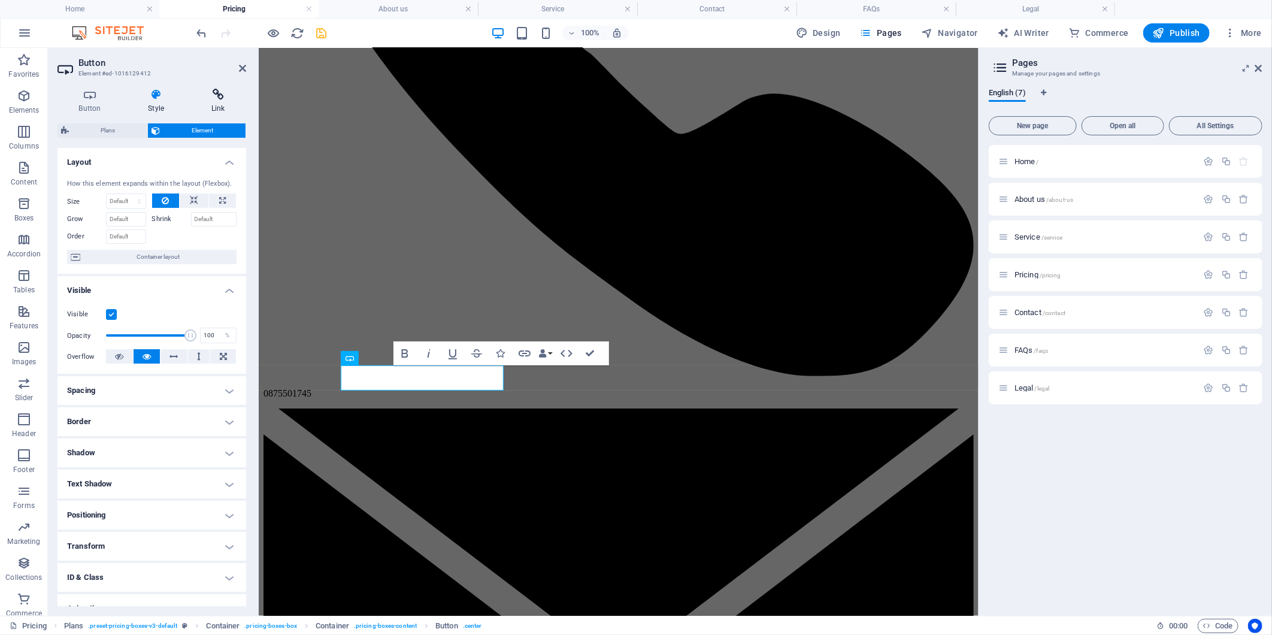
click at [220, 92] on icon at bounding box center [218, 95] width 56 height 12
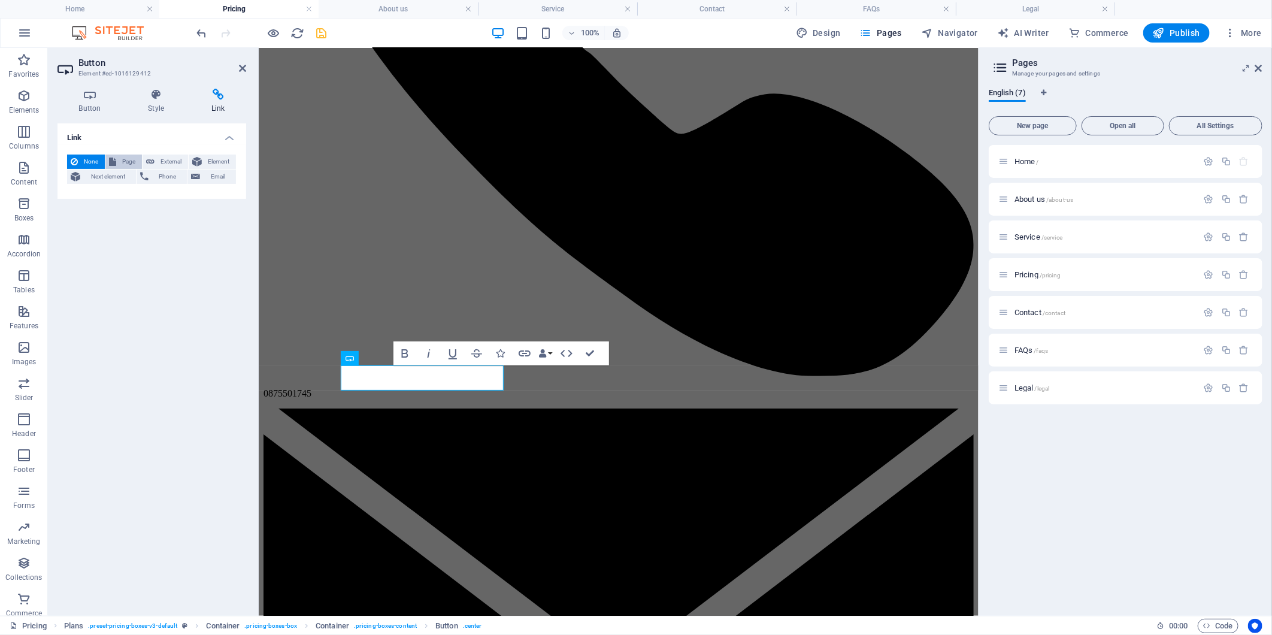
click at [123, 159] on span "Page" at bounding box center [129, 161] width 19 height 14
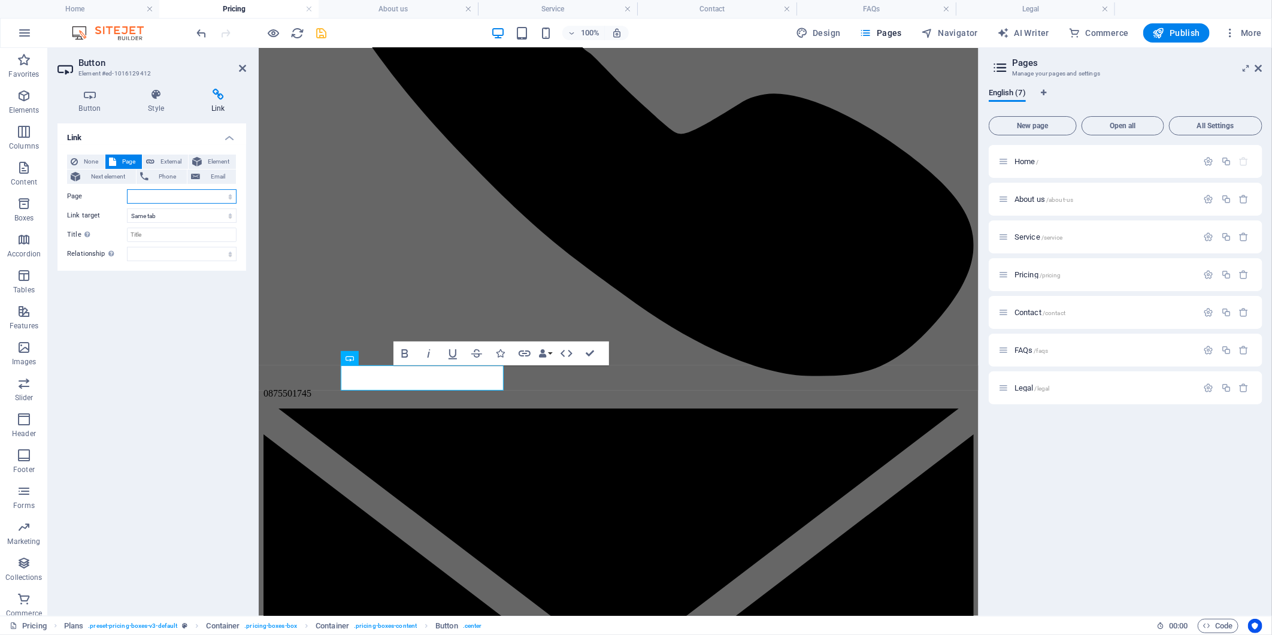
click at [175, 198] on select "Home About us Service Pricing Contact FAQs Legal" at bounding box center [182, 196] width 110 height 14
select select "4"
click at [127, 189] on select "Home About us Service Pricing Contact FAQs Legal" at bounding box center [182, 196] width 110 height 14
drag, startPoint x: 591, startPoint y: 350, endPoint x: 543, endPoint y: 302, distance: 67.3
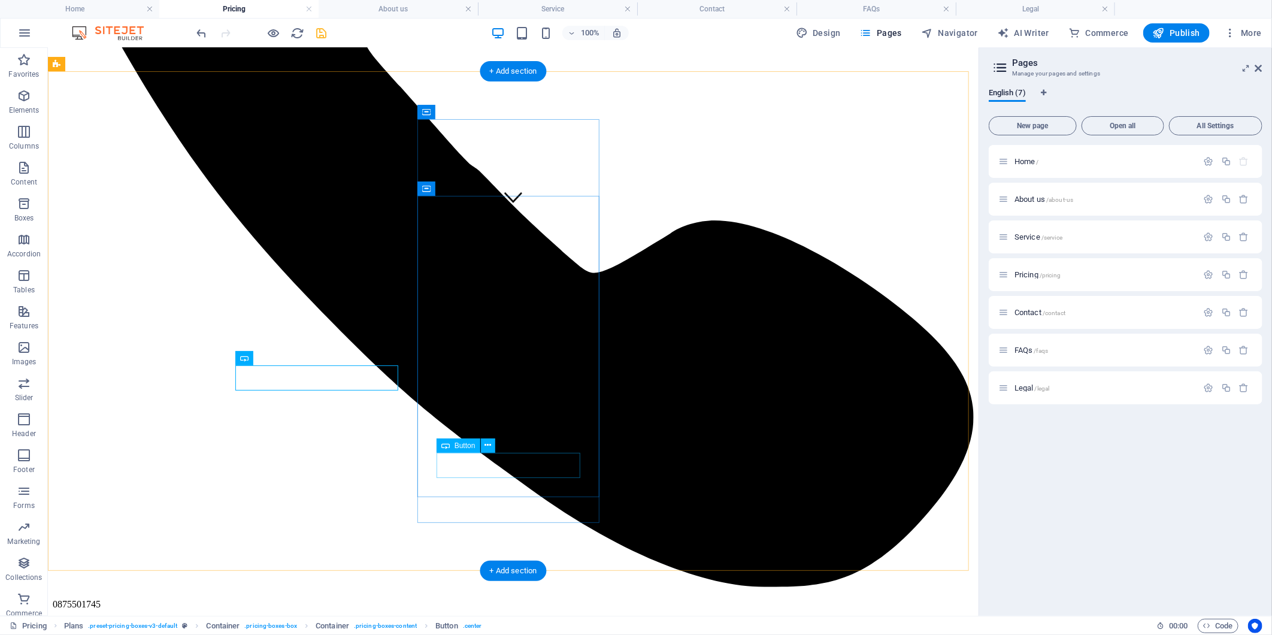
select select
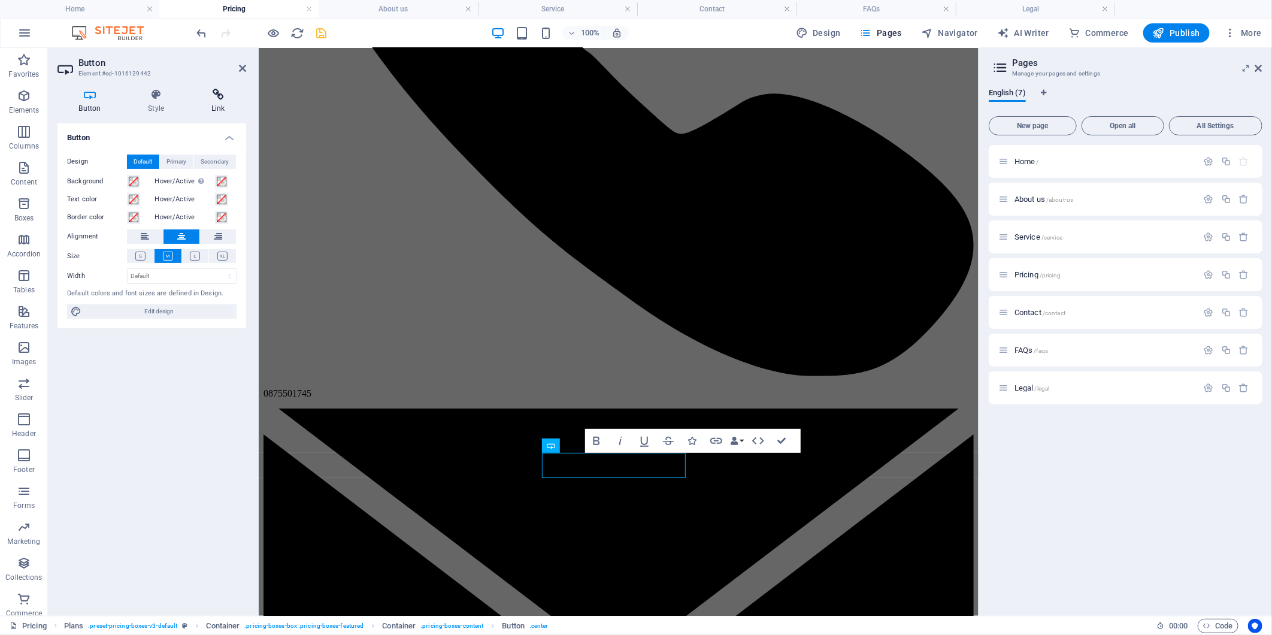
click at [216, 105] on h4 "Link" at bounding box center [218, 101] width 56 height 25
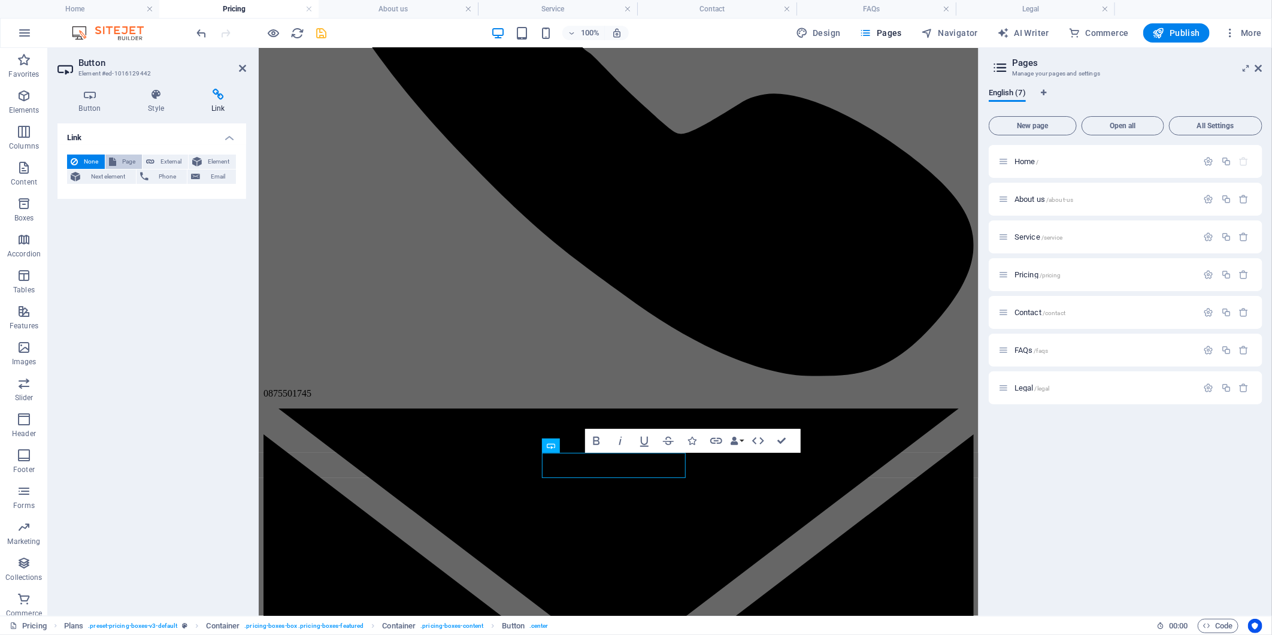
click at [123, 158] on span "Page" at bounding box center [129, 161] width 19 height 14
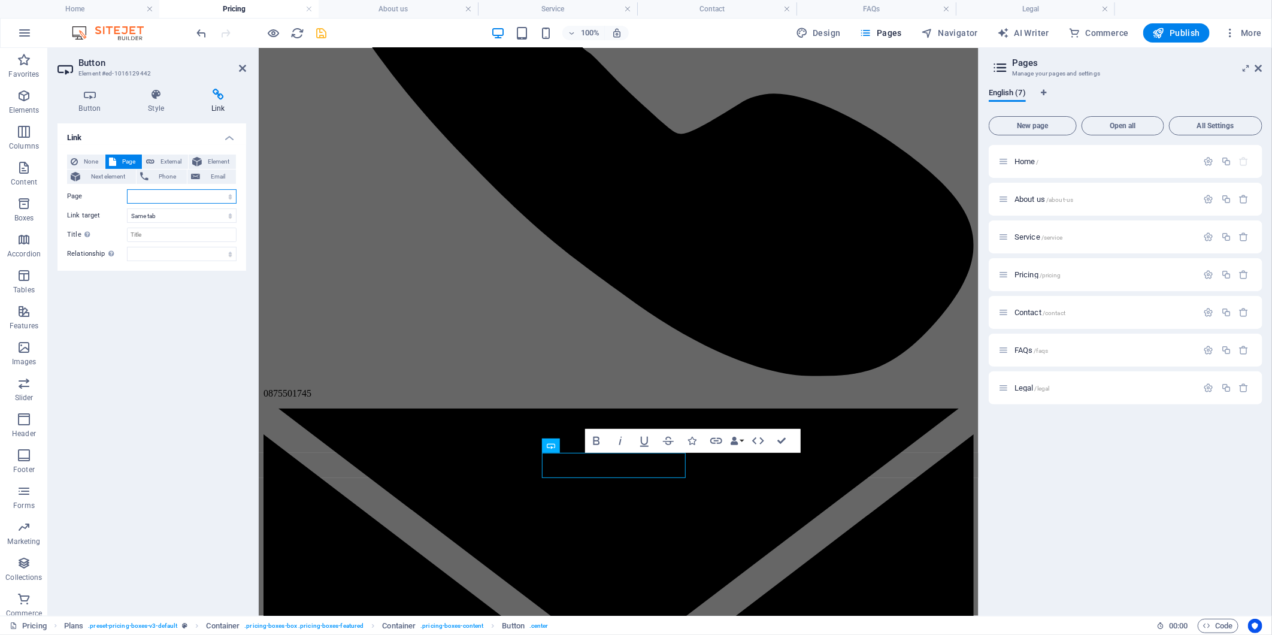
click at [202, 193] on select "Home About us Service Pricing Contact FAQs Legal" at bounding box center [182, 196] width 110 height 14
select select "4"
click at [127, 189] on select "Home About us Service Pricing Contact FAQs Legal" at bounding box center [182, 196] width 110 height 14
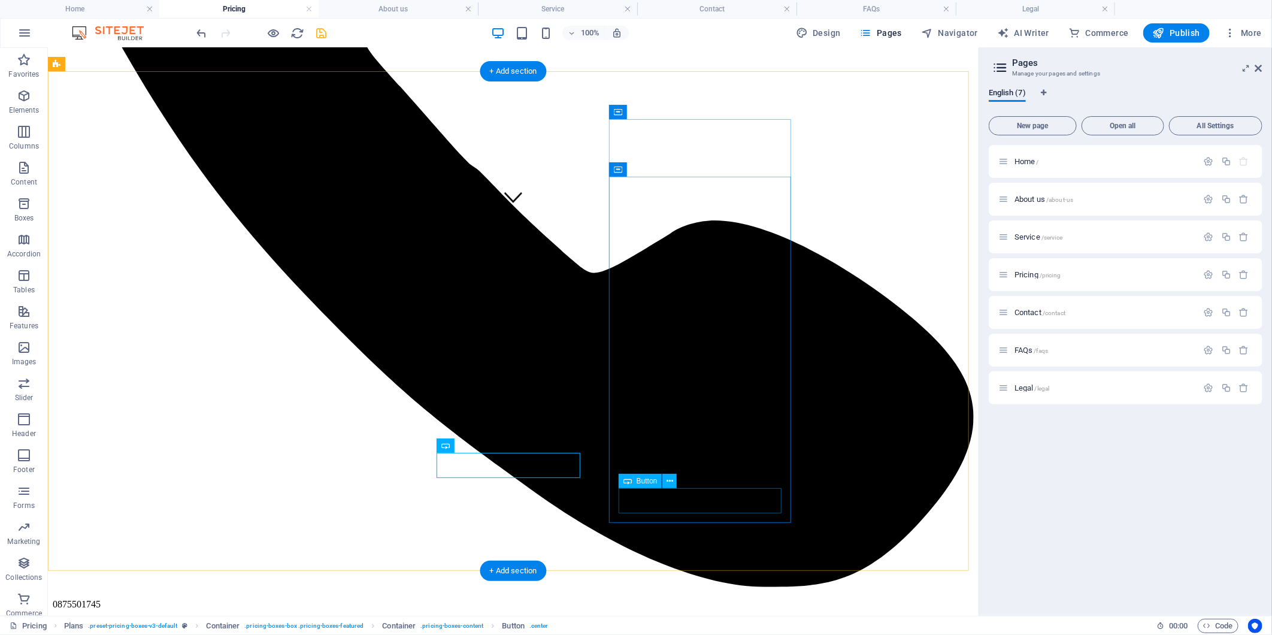
select select
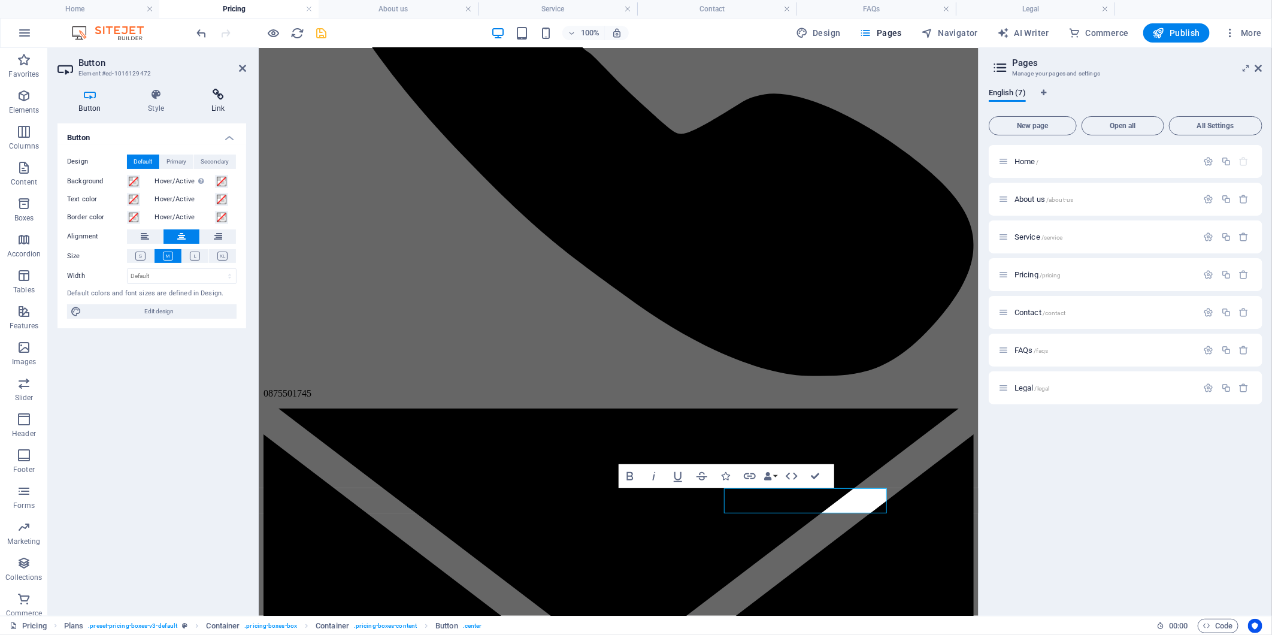
click at [214, 90] on icon at bounding box center [218, 95] width 56 height 12
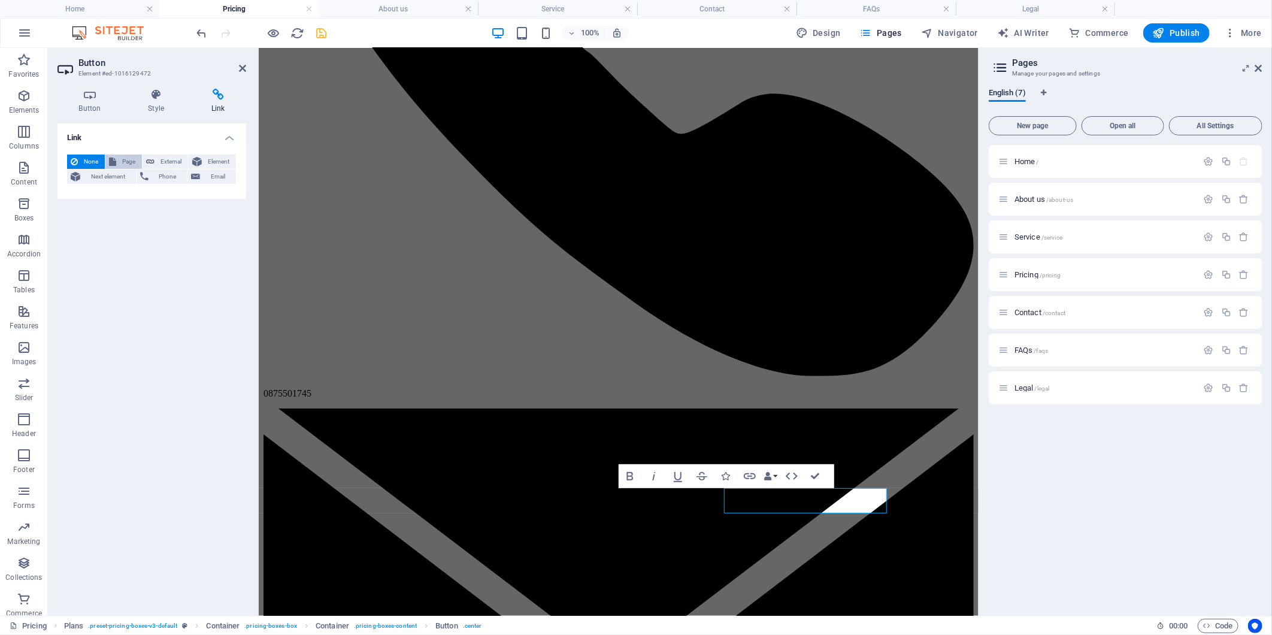
click at [111, 162] on icon at bounding box center [112, 161] width 7 height 14
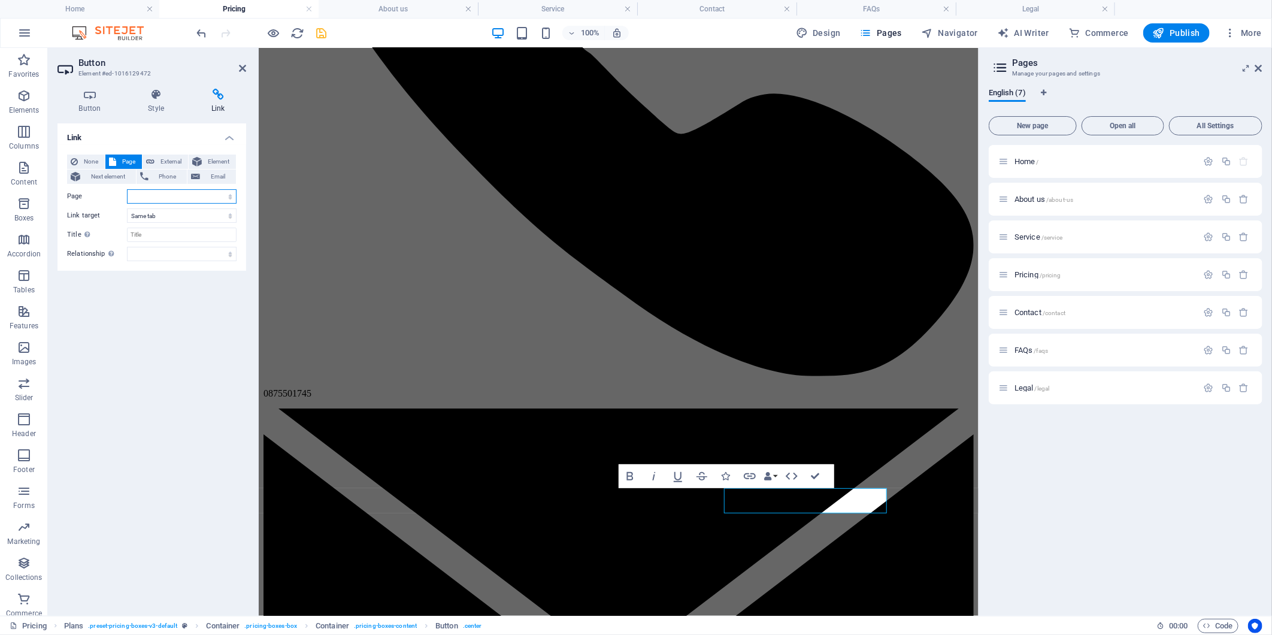
click at [176, 198] on select "Home About us Service Pricing Contact FAQs Legal" at bounding box center [182, 196] width 110 height 14
select select "4"
click at [127, 189] on select "Home About us Service Pricing Contact FAQs Legal" at bounding box center [182, 196] width 110 height 14
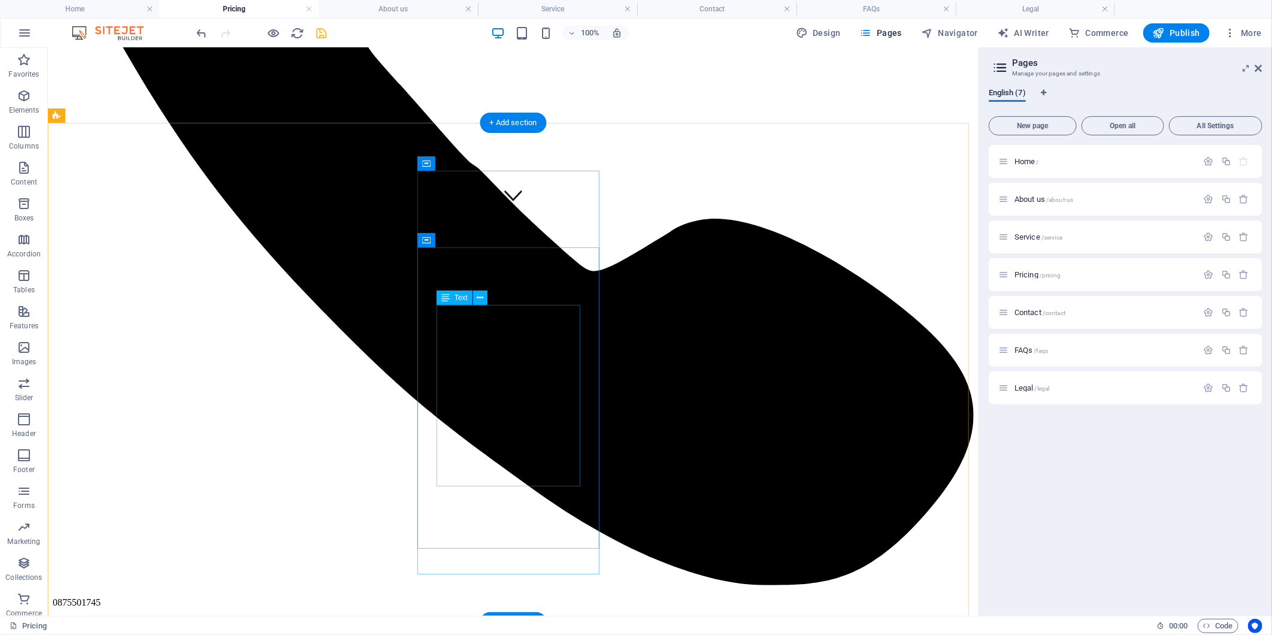
scroll to position [330, 0]
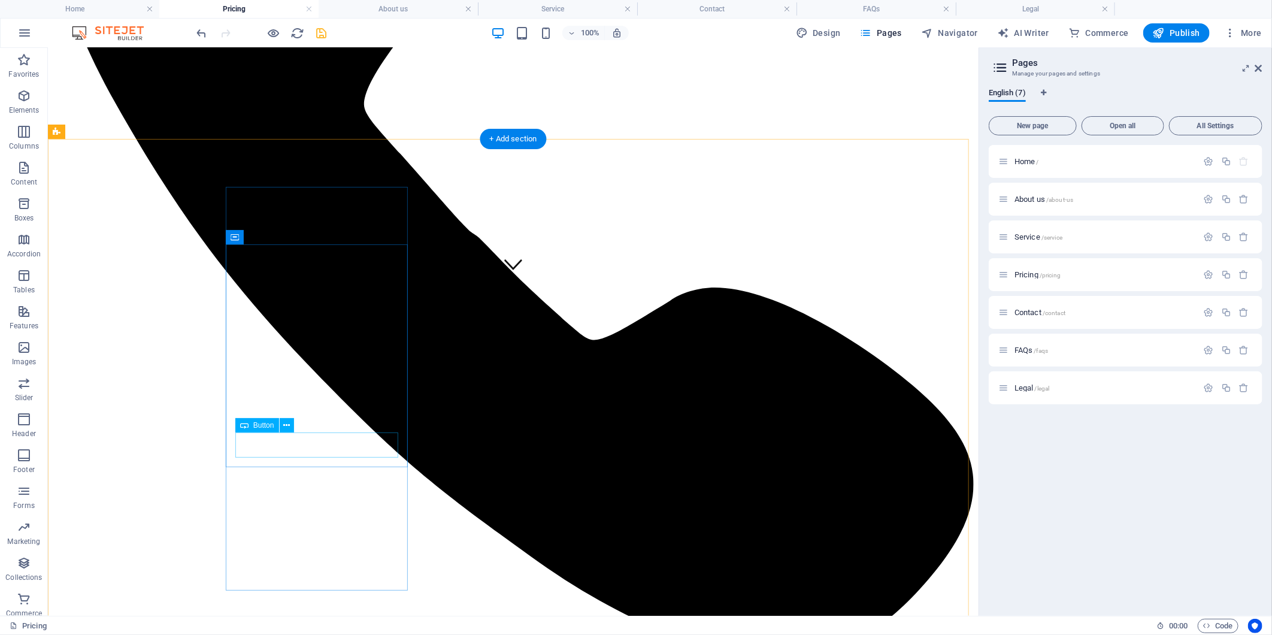
select select "4"
select select
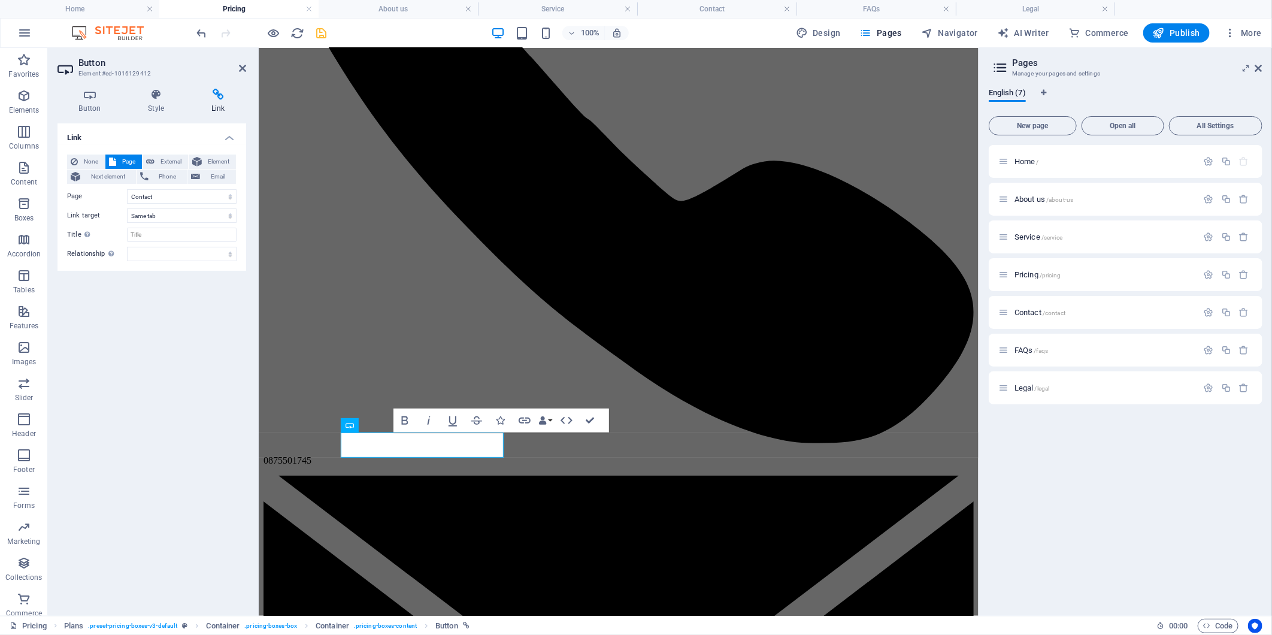
click at [86, 86] on div "Button Style Link Button Design Default Primary Secondary Background Hover/Acti…" at bounding box center [152, 347] width 208 height 536
click at [89, 104] on h4 "Button" at bounding box center [91, 101] width 69 height 25
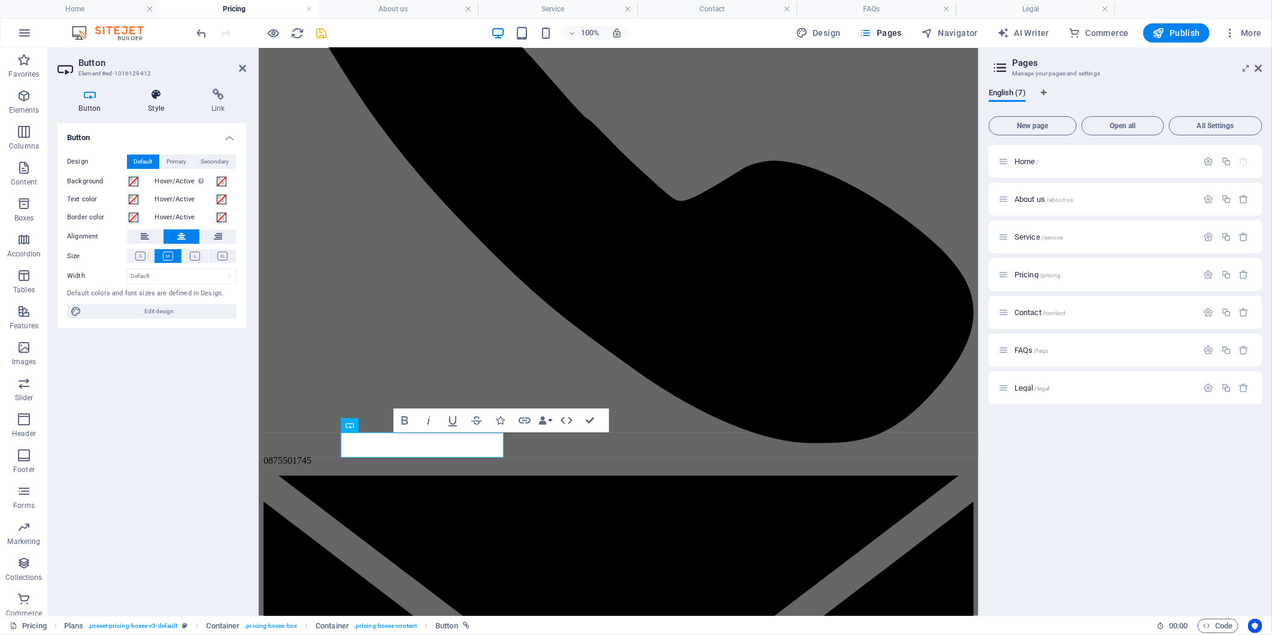
click at [154, 96] on icon at bounding box center [156, 95] width 59 height 12
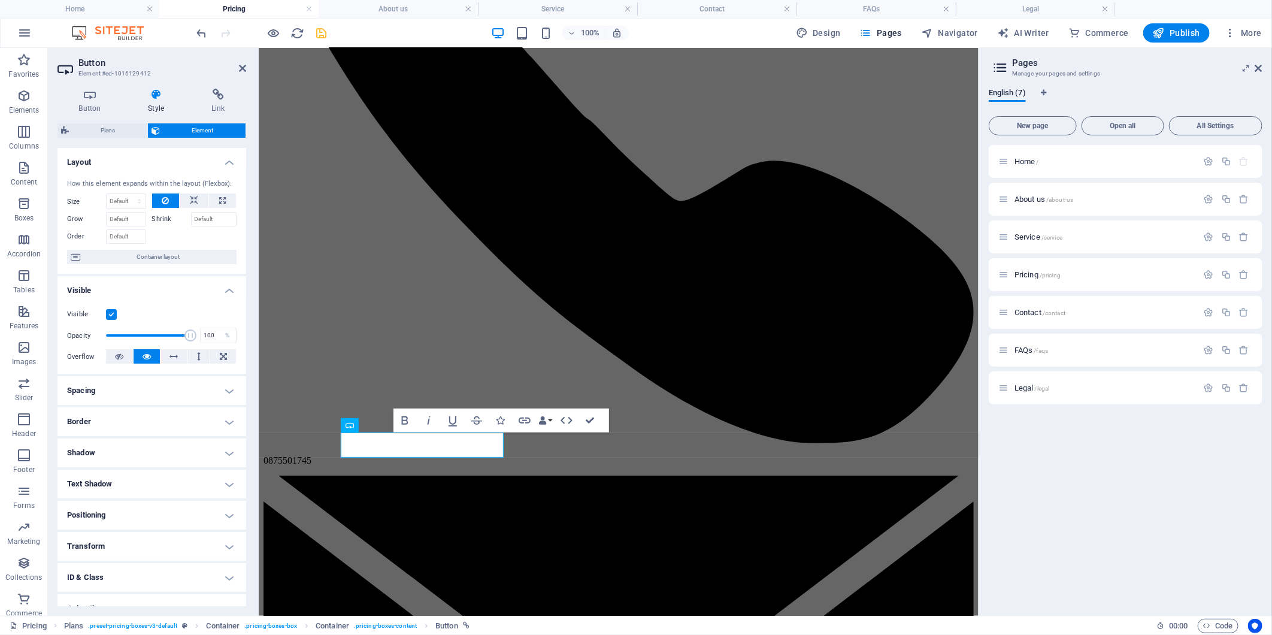
click at [240, 86] on div "Button Style Link Button Design Default Primary Secondary Background Hover/Acti…" at bounding box center [152, 347] width 208 height 536
click at [219, 95] on icon at bounding box center [218, 95] width 56 height 12
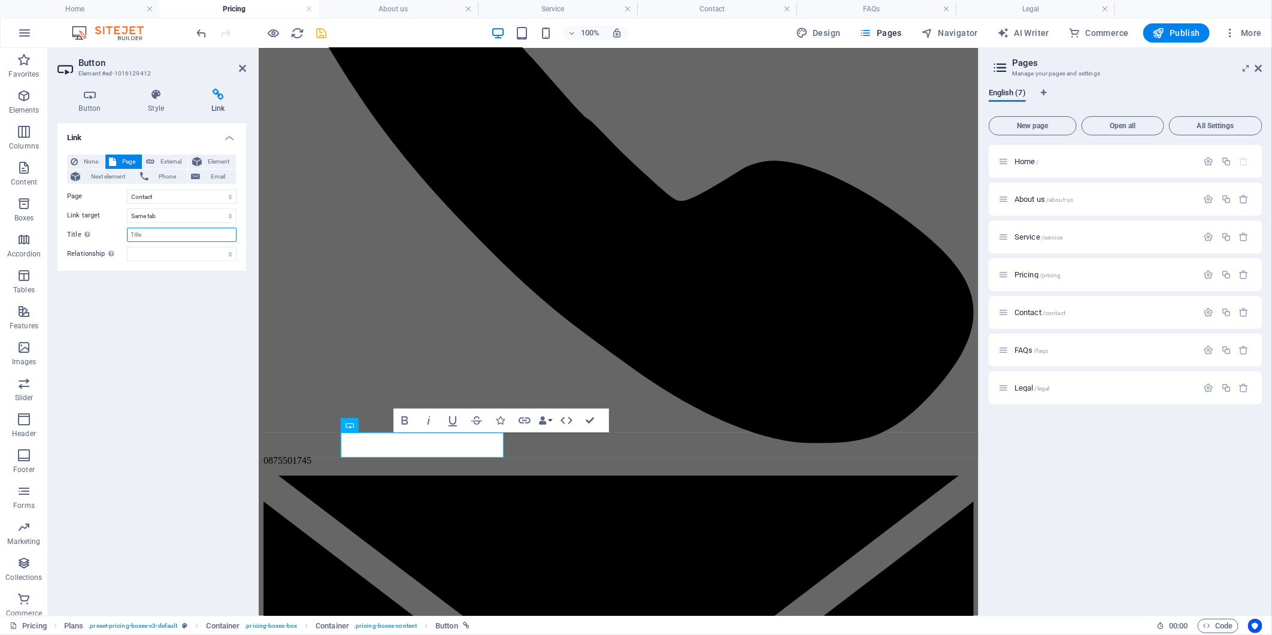
click at [158, 235] on input "Title Additional link description, should not be the same as the link text. The…" at bounding box center [182, 234] width 110 height 14
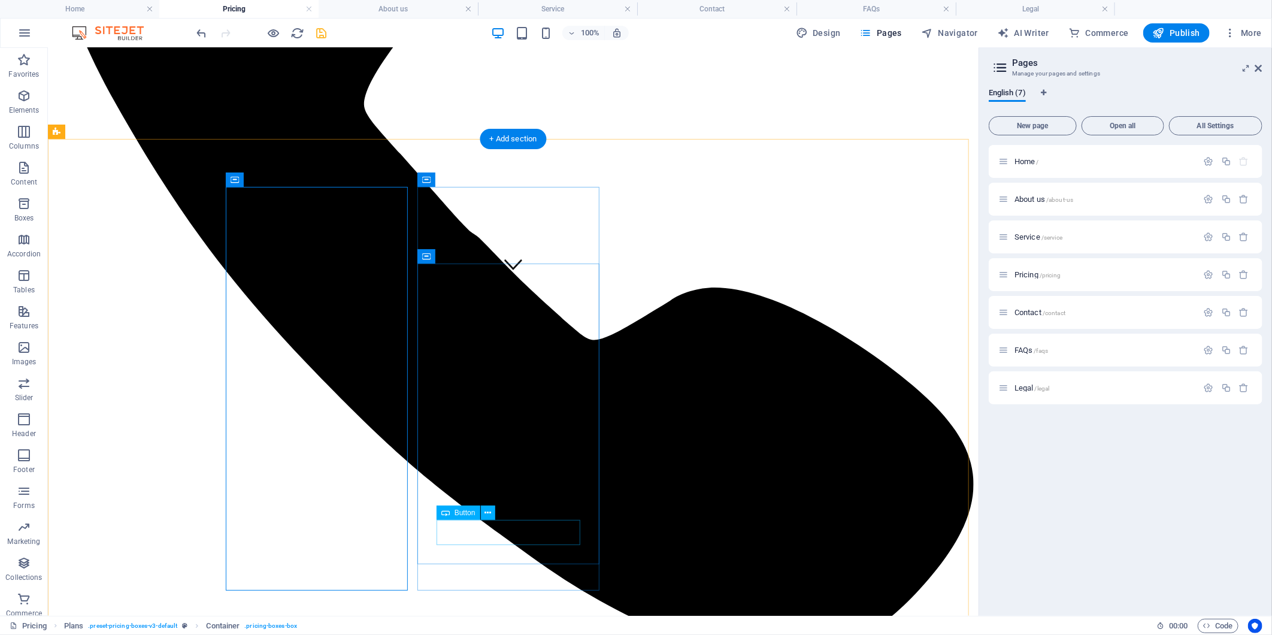
select select "4"
select select
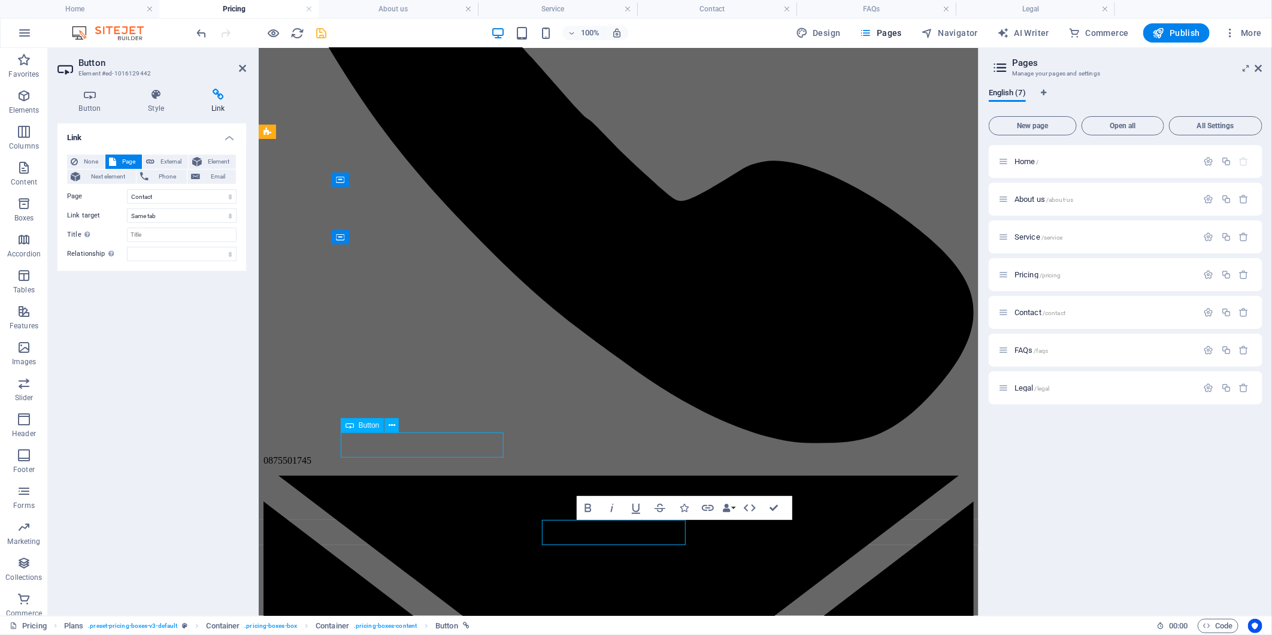
select select "4"
select select
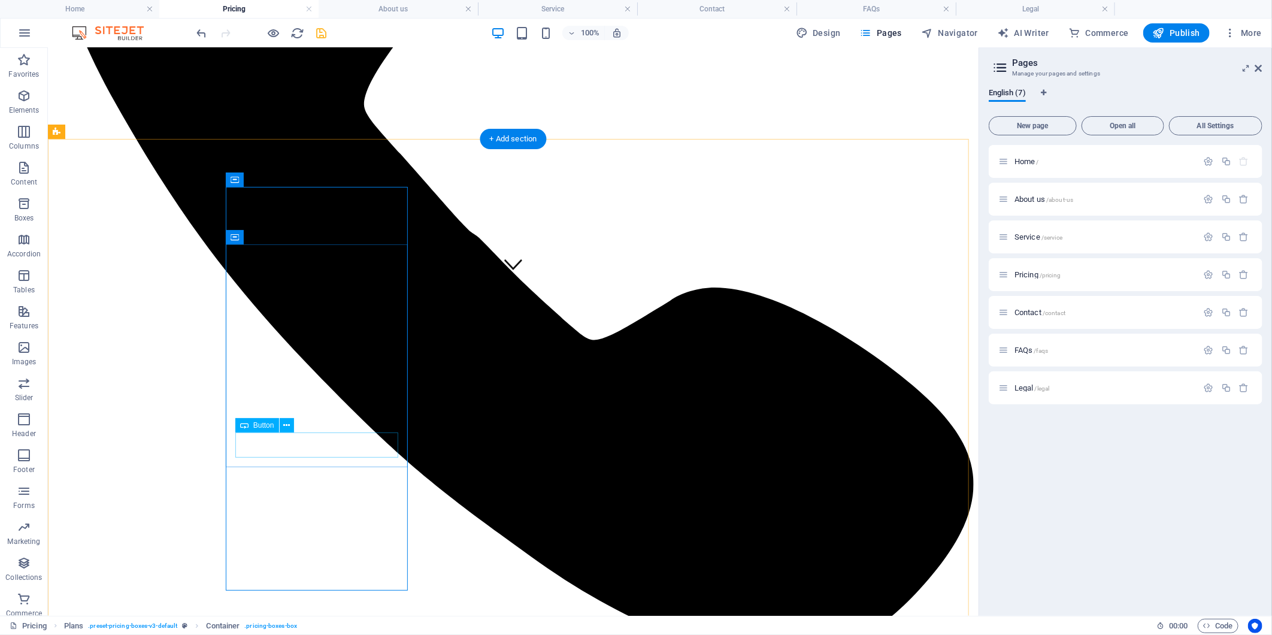
select select "4"
select select
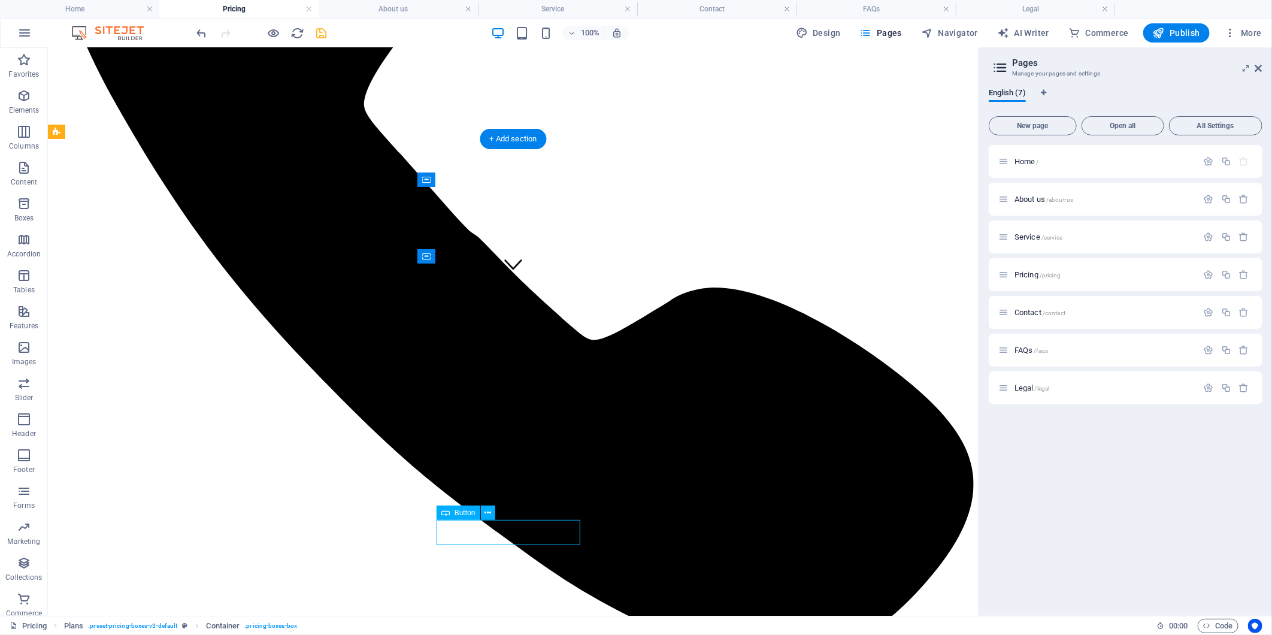
select select "4"
select select
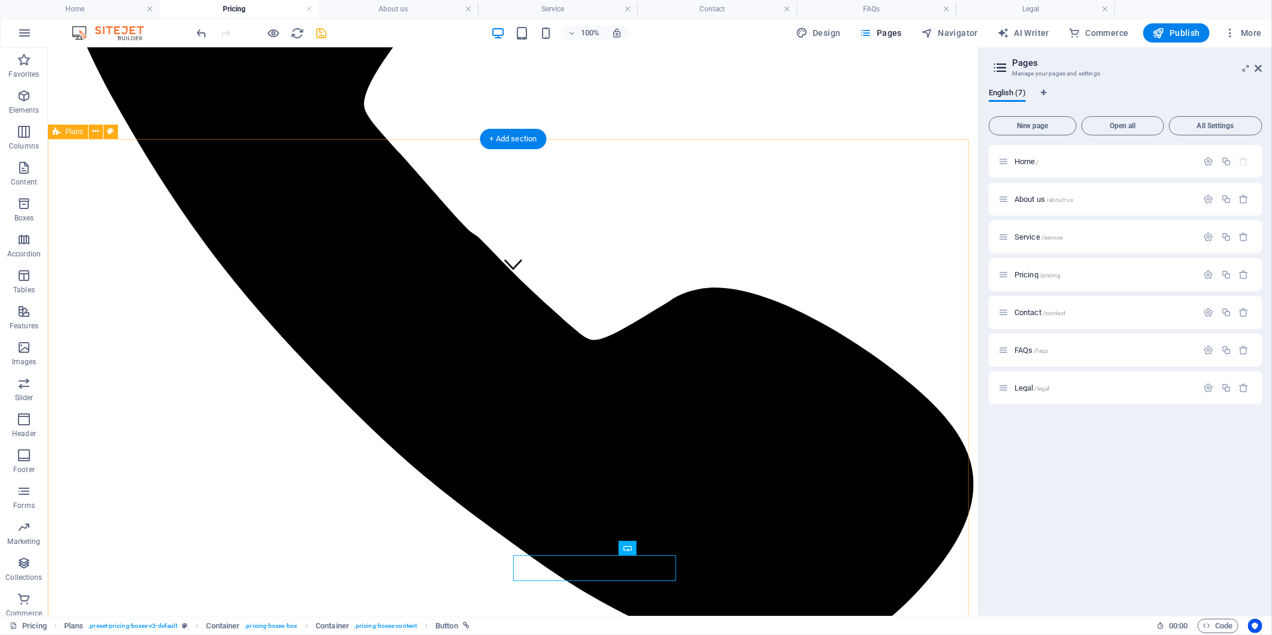
select select "4"
select select
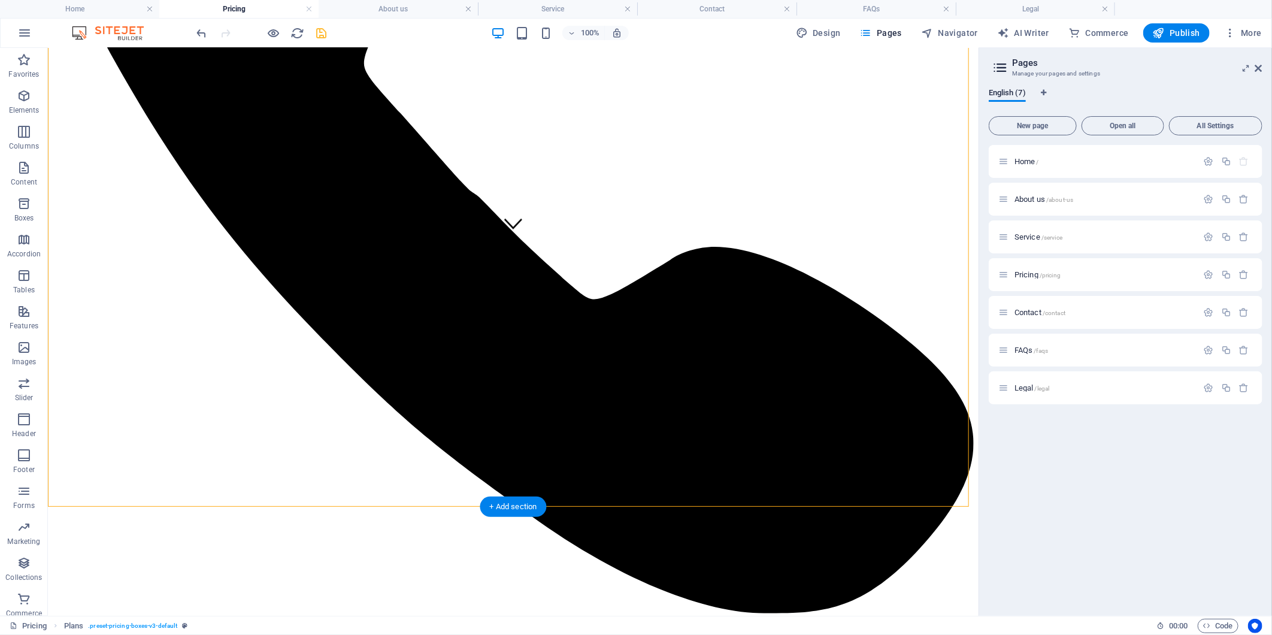
scroll to position [463, 0]
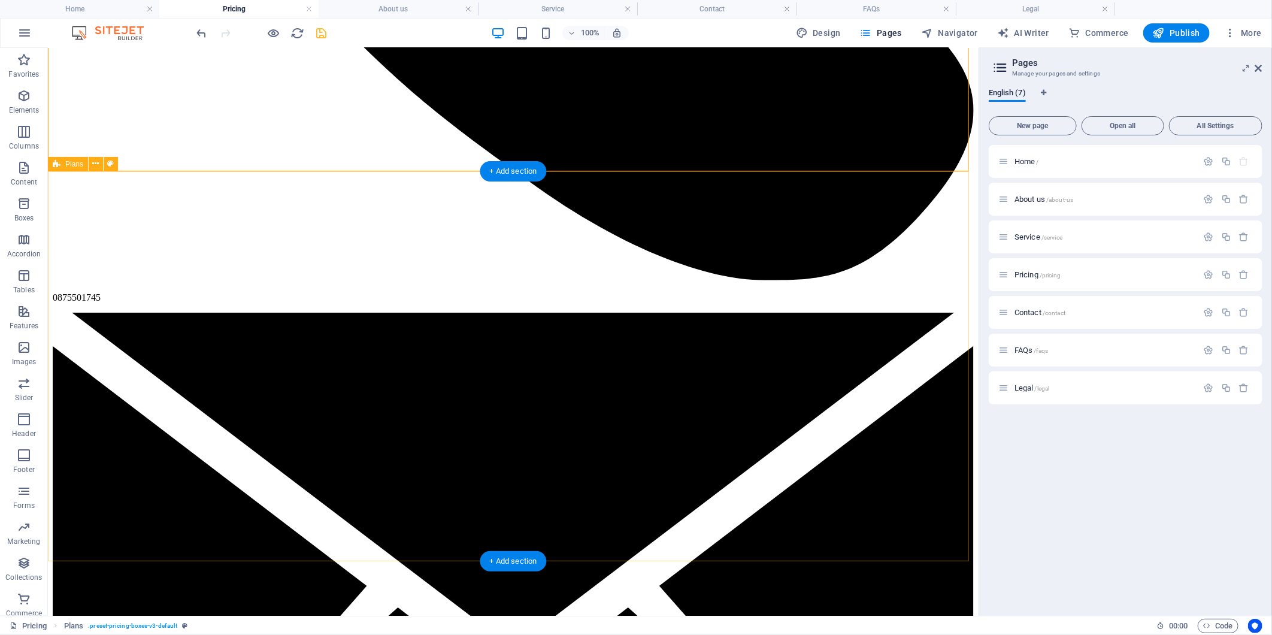
scroll to position [797, 0]
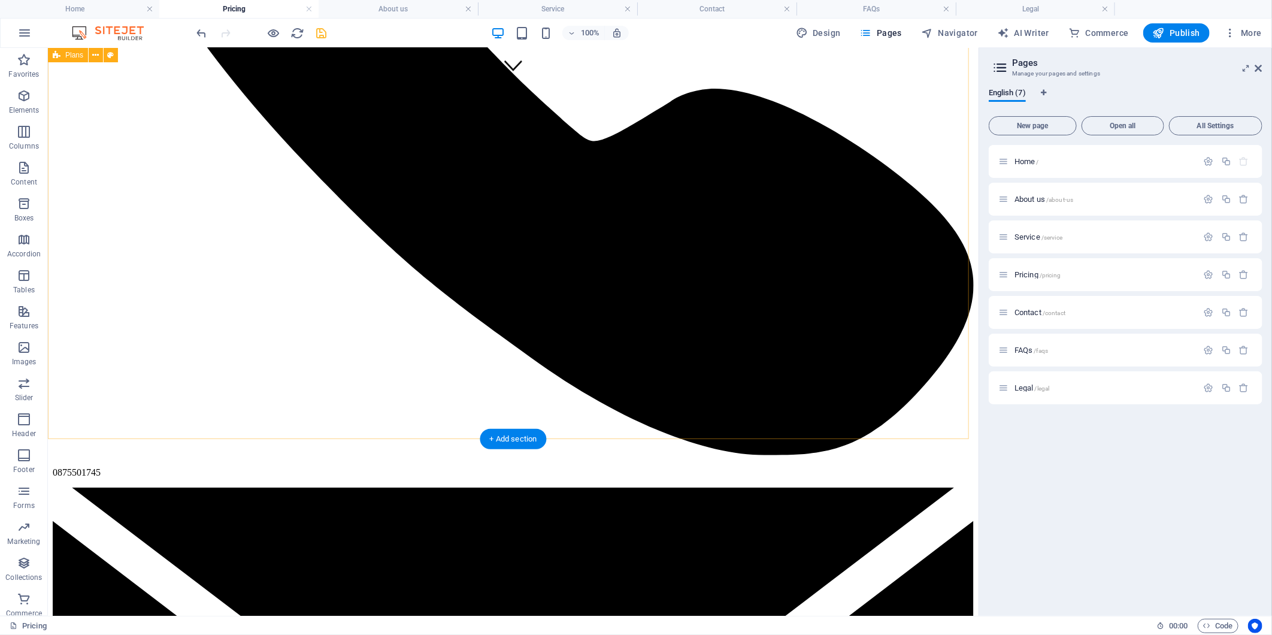
scroll to position [330, 0]
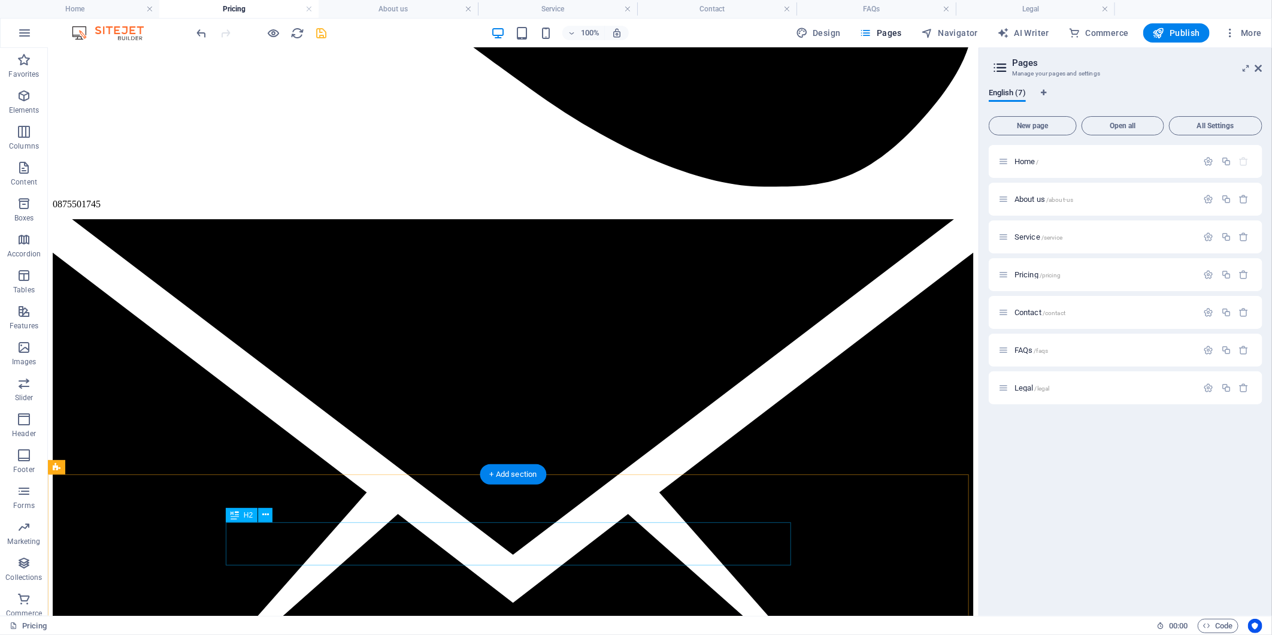
scroll to position [729, 0]
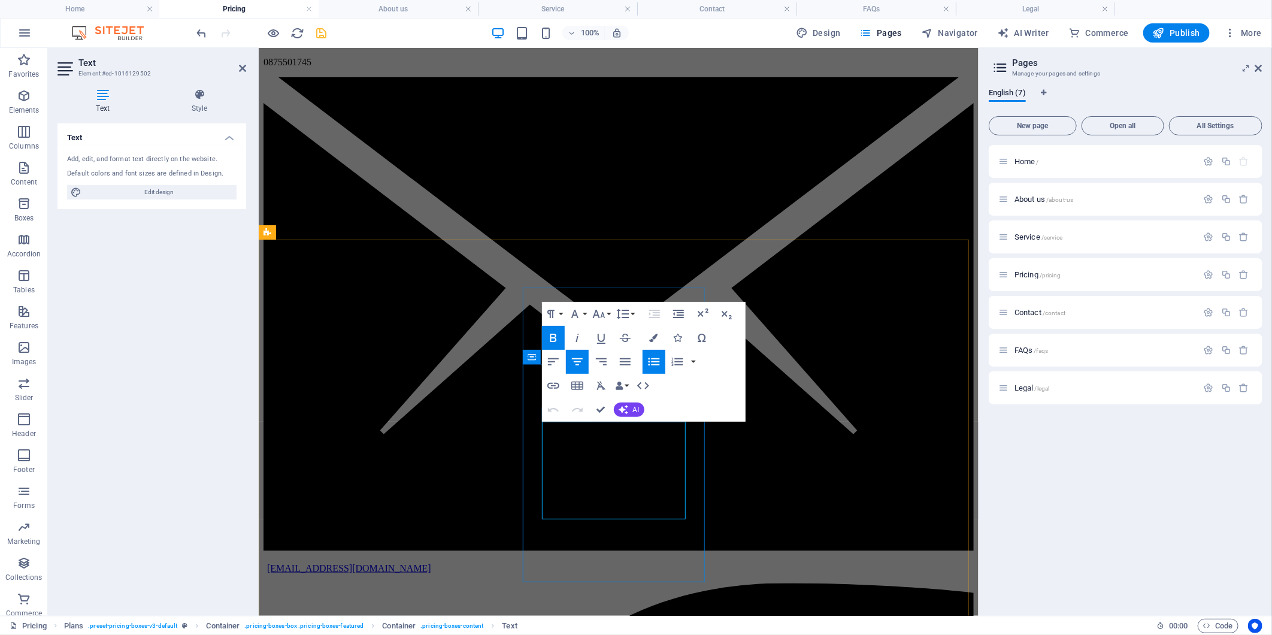
drag, startPoint x: 659, startPoint y: 442, endPoint x: 545, endPoint y: 441, distance: 114.4
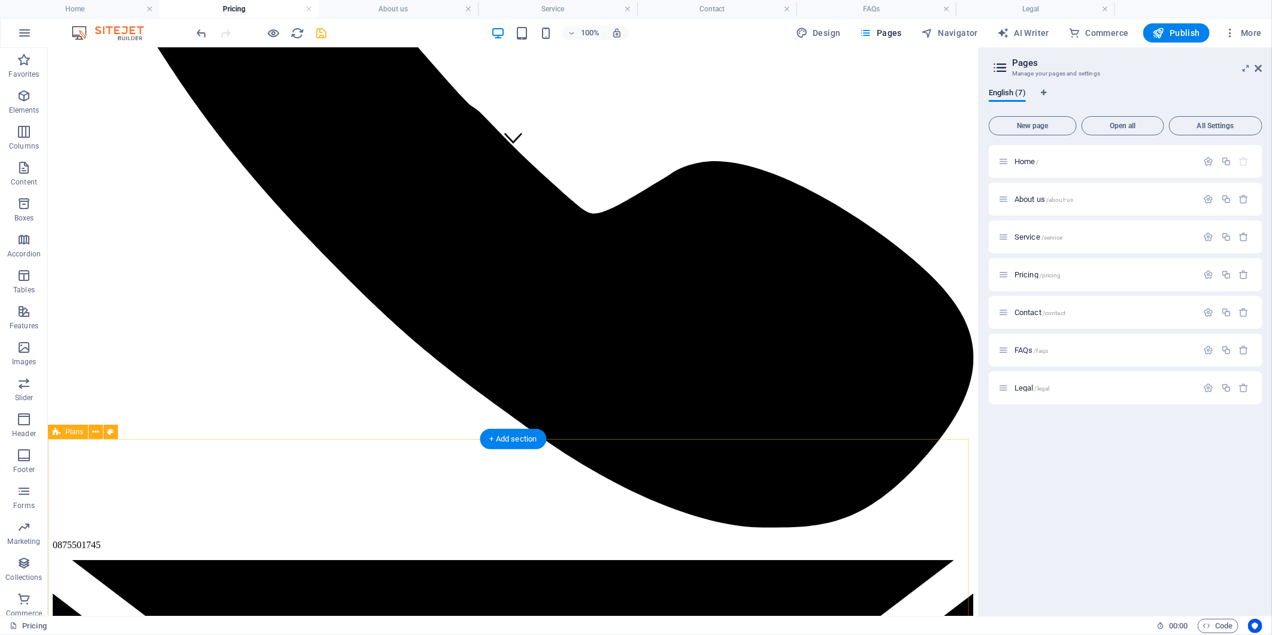
scroll to position [330, 0]
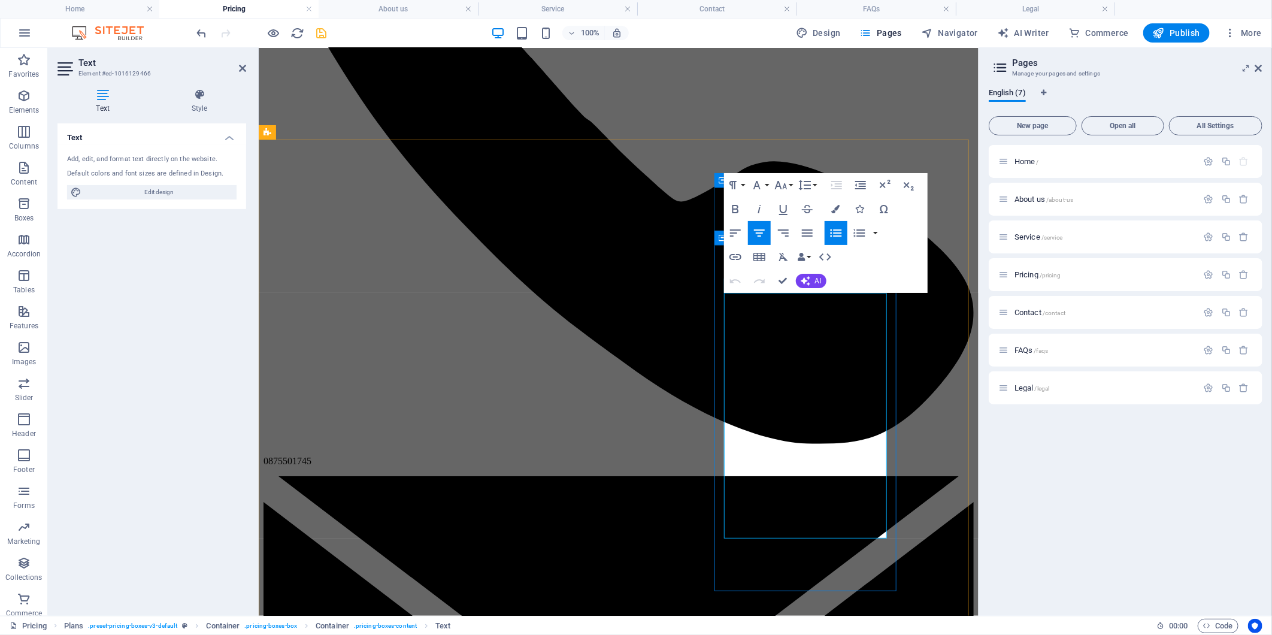
drag, startPoint x: 852, startPoint y: 417, endPoint x: 756, endPoint y: 319, distance: 137.6
copy ul "Personal Consultant Preventive Assistance Claim Assistance Ombudsman Assistance…"
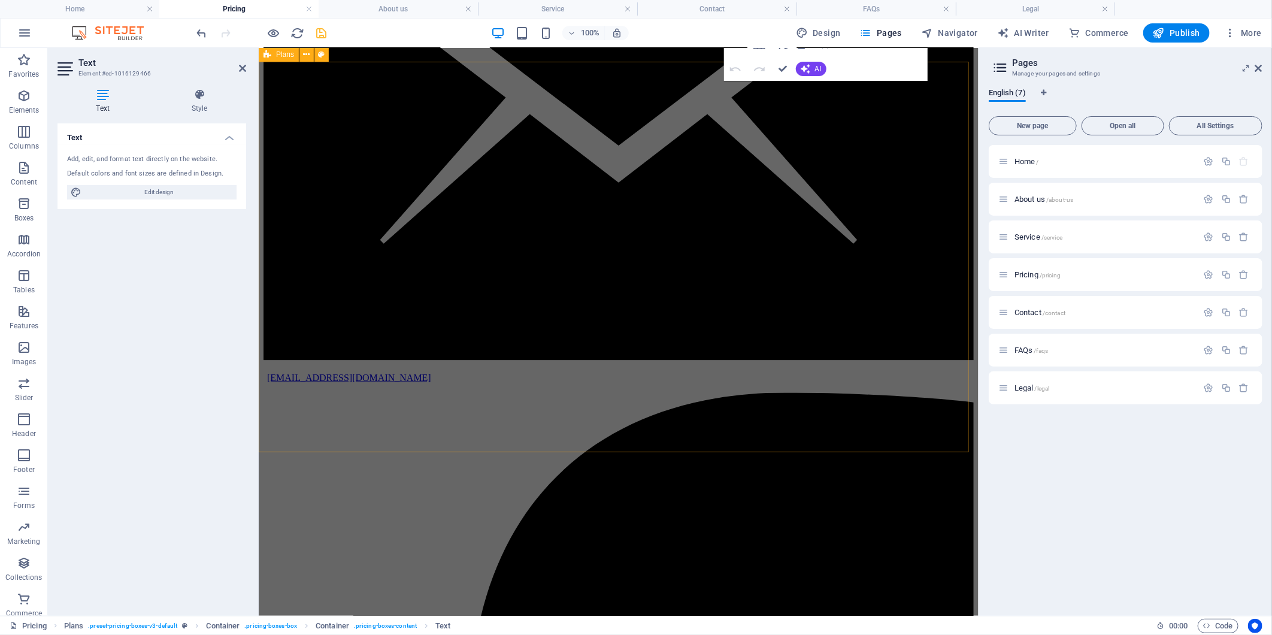
scroll to position [929, 0]
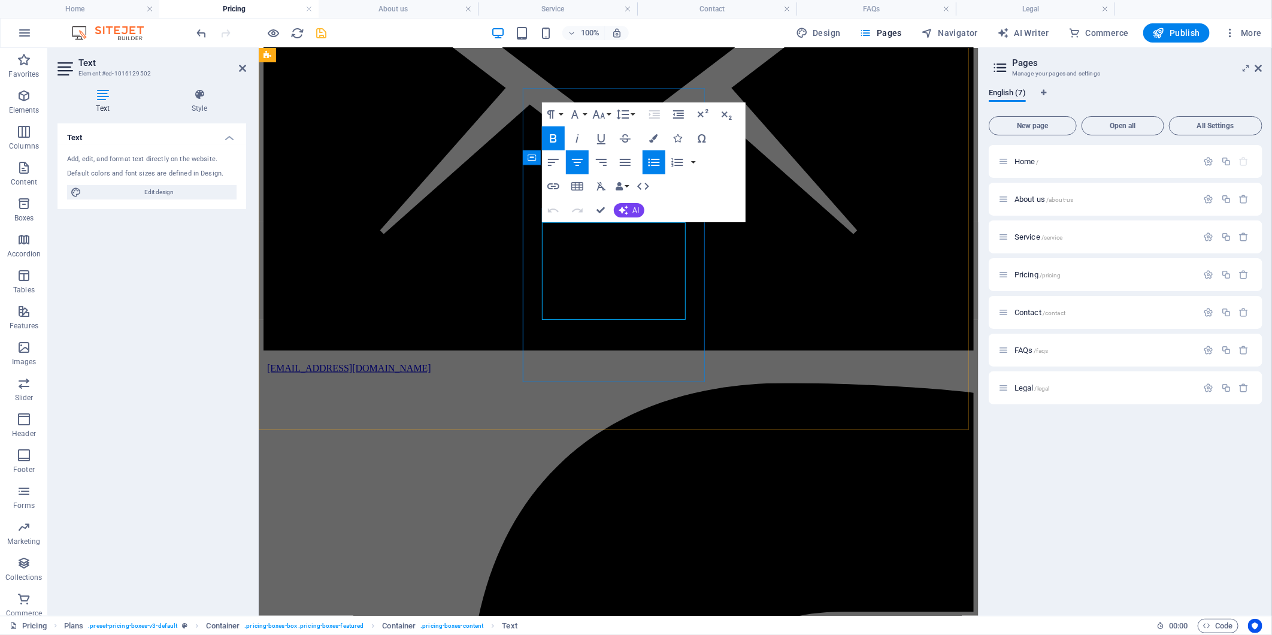
drag, startPoint x: 661, startPoint y: 307, endPoint x: 550, endPoint y: 227, distance: 136.8
drag, startPoint x: 662, startPoint y: 332, endPoint x: 526, endPoint y: 323, distance: 136.2
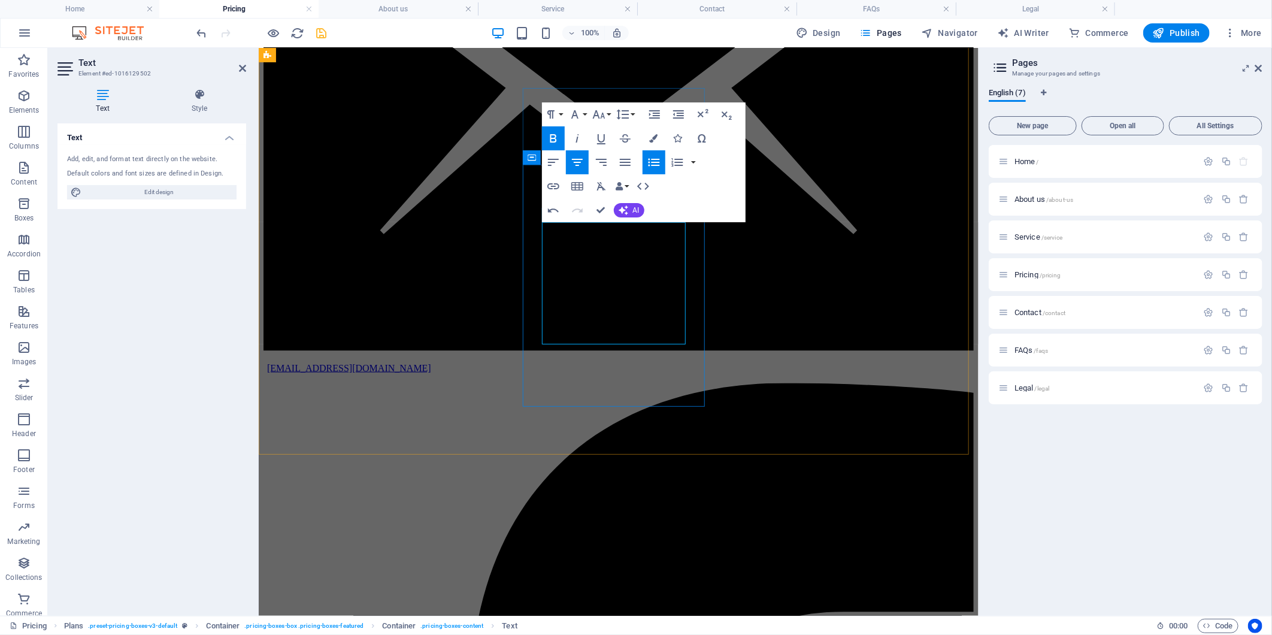
drag, startPoint x: 654, startPoint y: 332, endPoint x: 604, endPoint y: 332, distance: 49.7
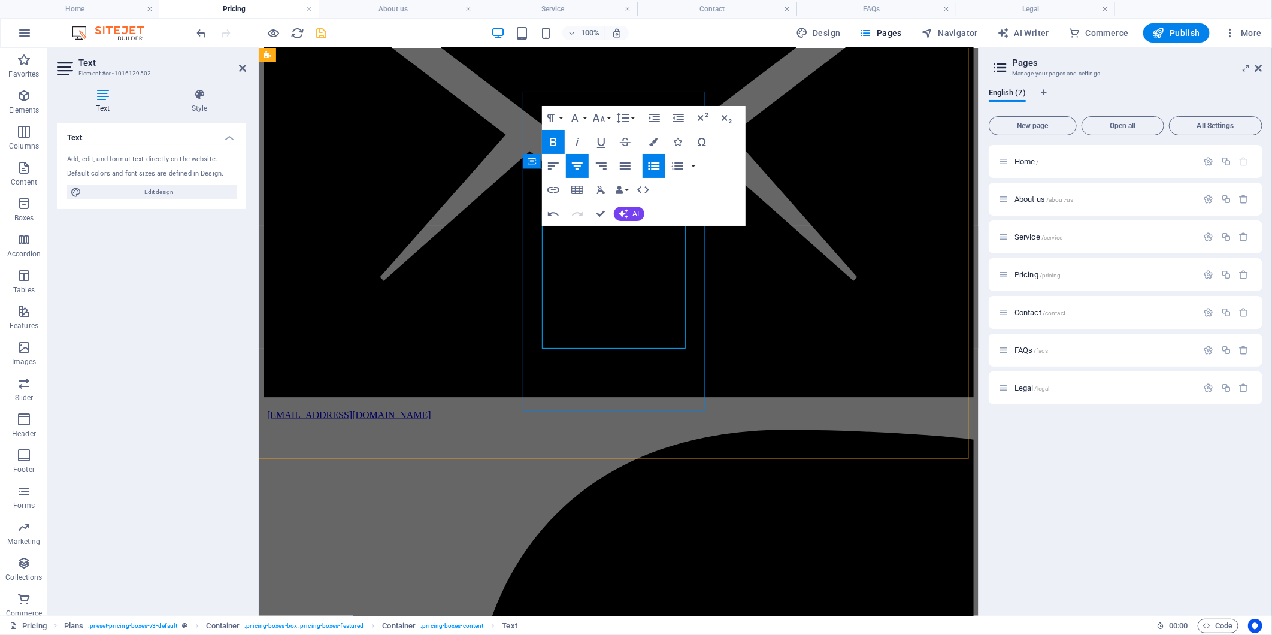
scroll to position [862, 0]
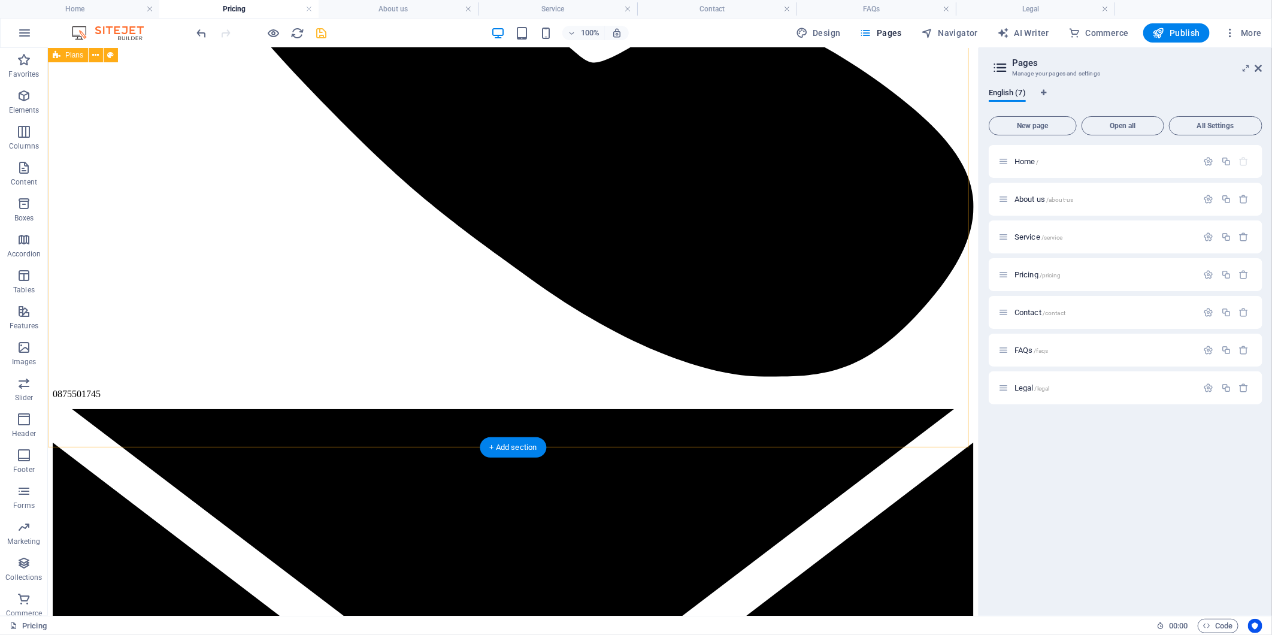
scroll to position [795, 0]
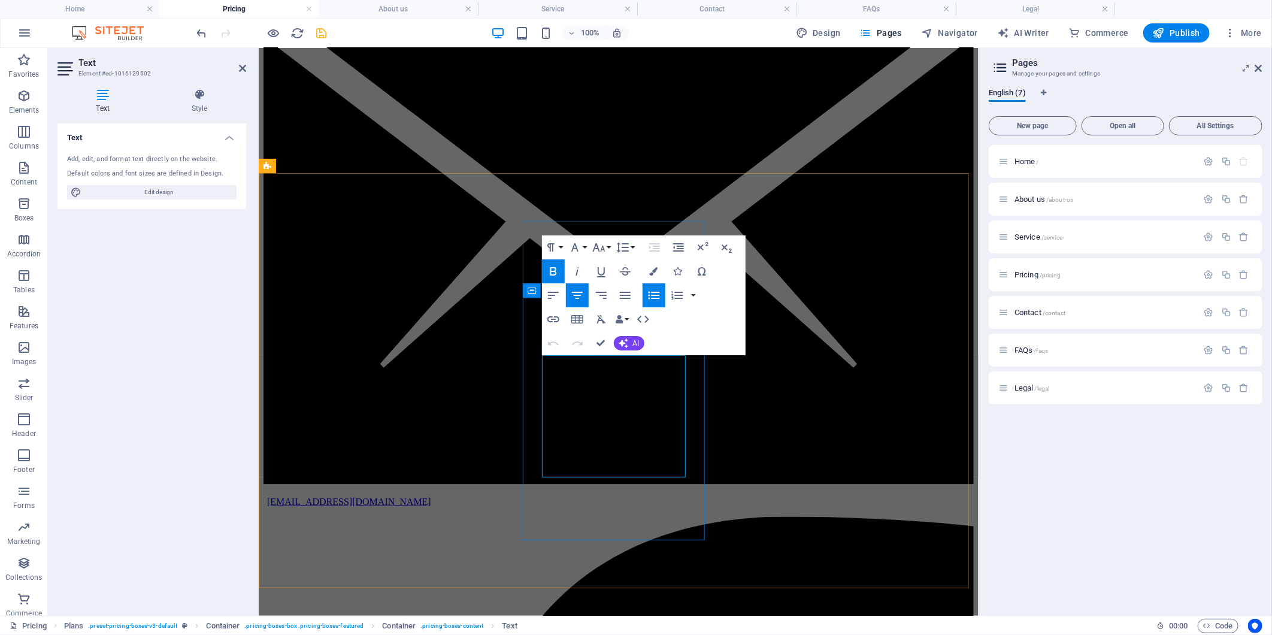
drag, startPoint x: 669, startPoint y: 395, endPoint x: 540, endPoint y: 392, distance: 128.7
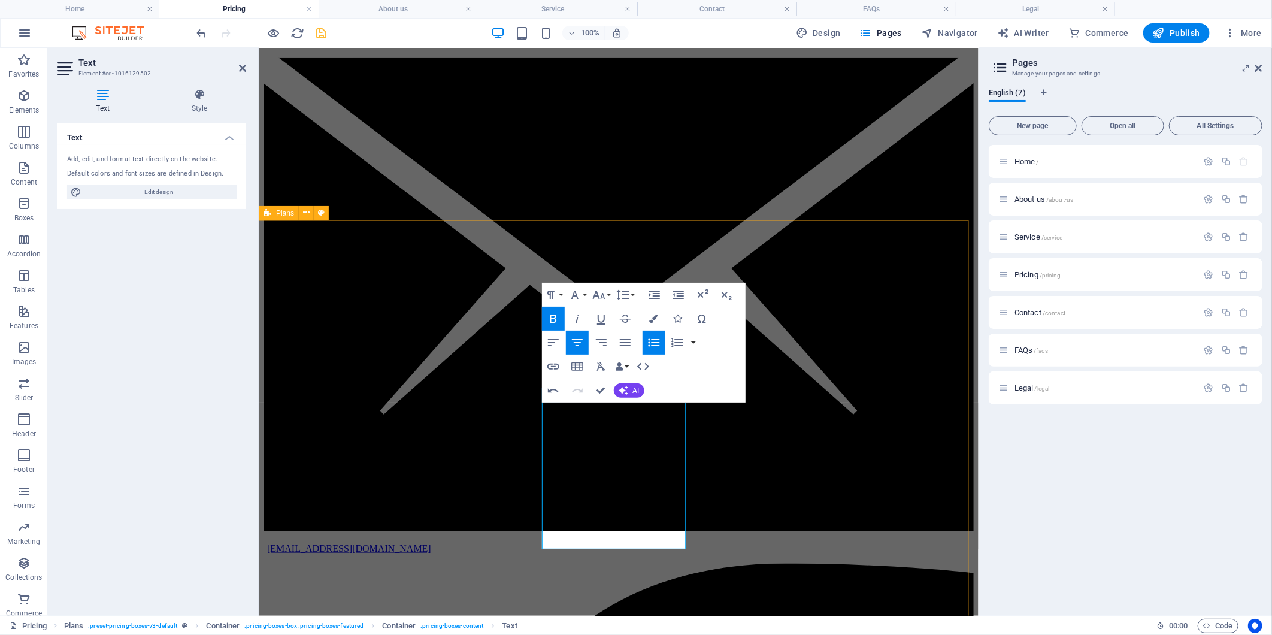
scroll to position [729, 0]
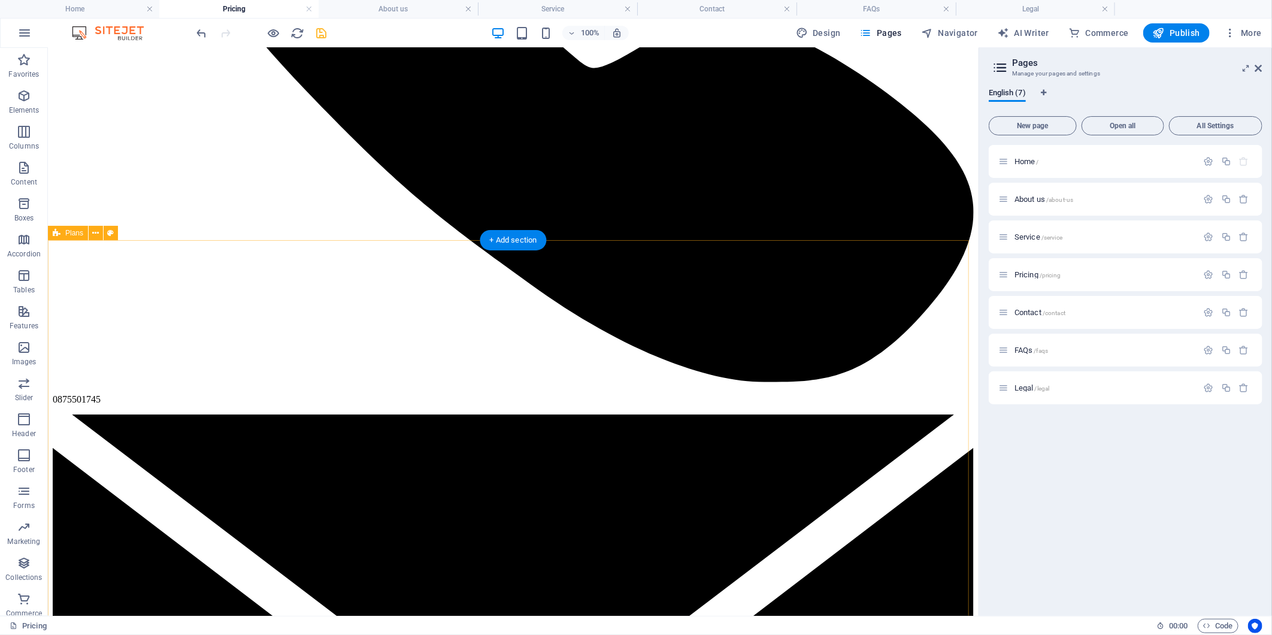
scroll to position [728, 0]
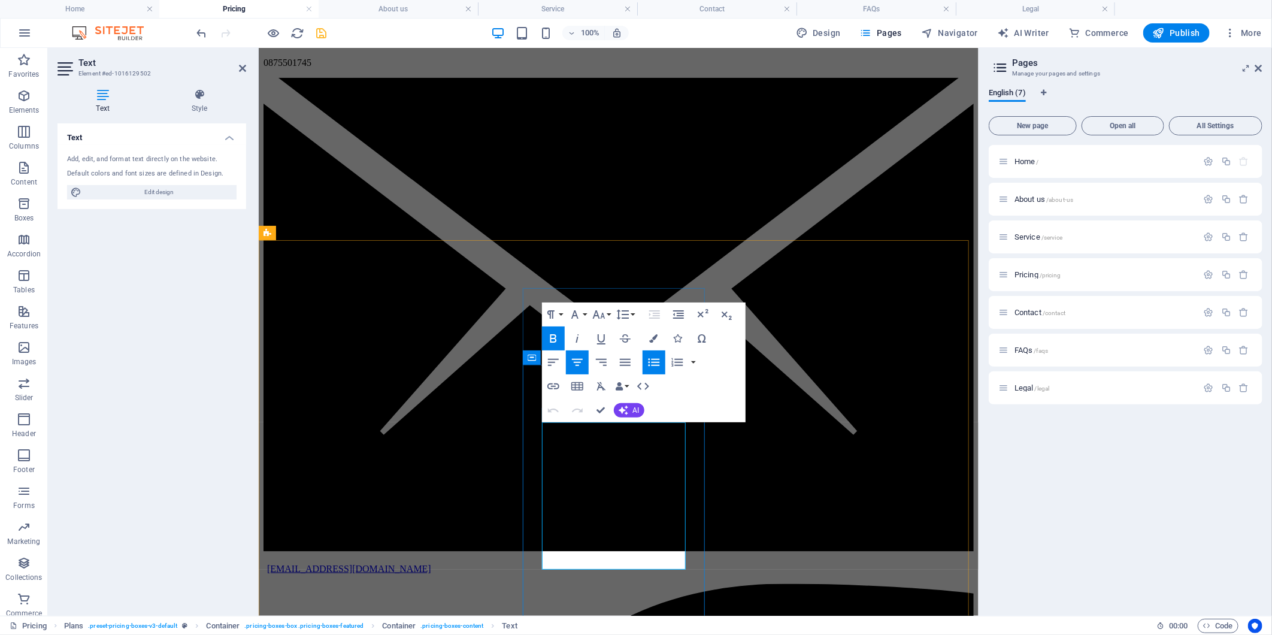
drag, startPoint x: 662, startPoint y: 535, endPoint x: 571, endPoint y: 536, distance: 91.0
copy strong "Non-Refundable"
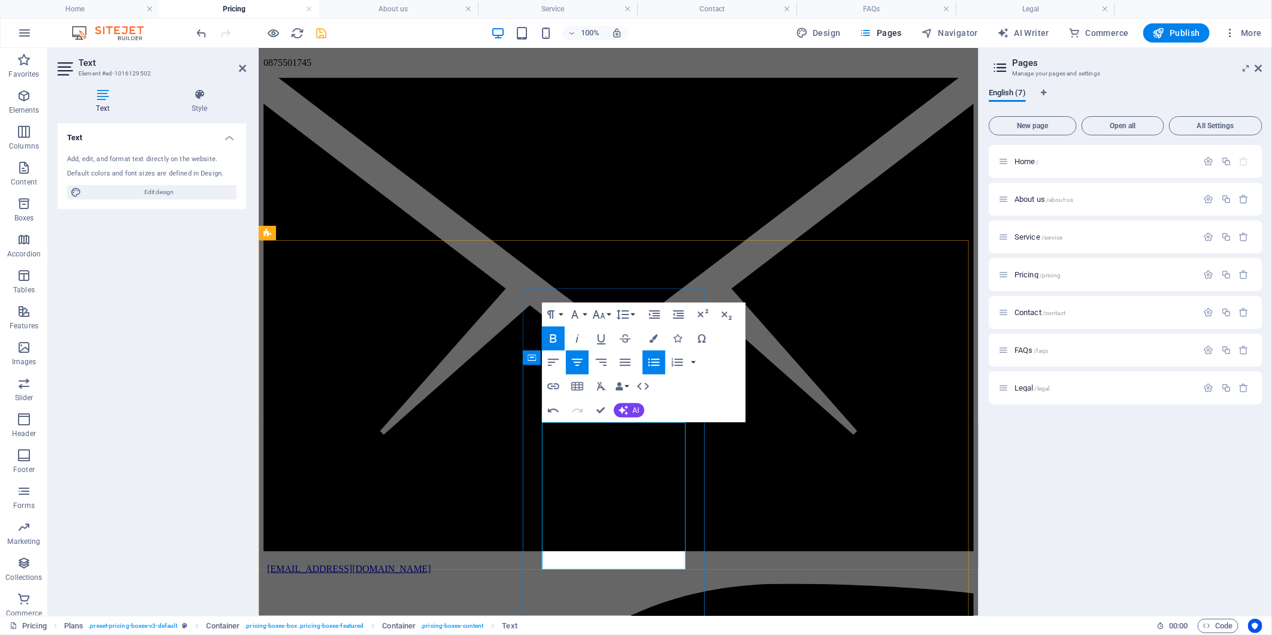
drag, startPoint x: 661, startPoint y: 556, endPoint x: 582, endPoint y: 559, distance: 78.5
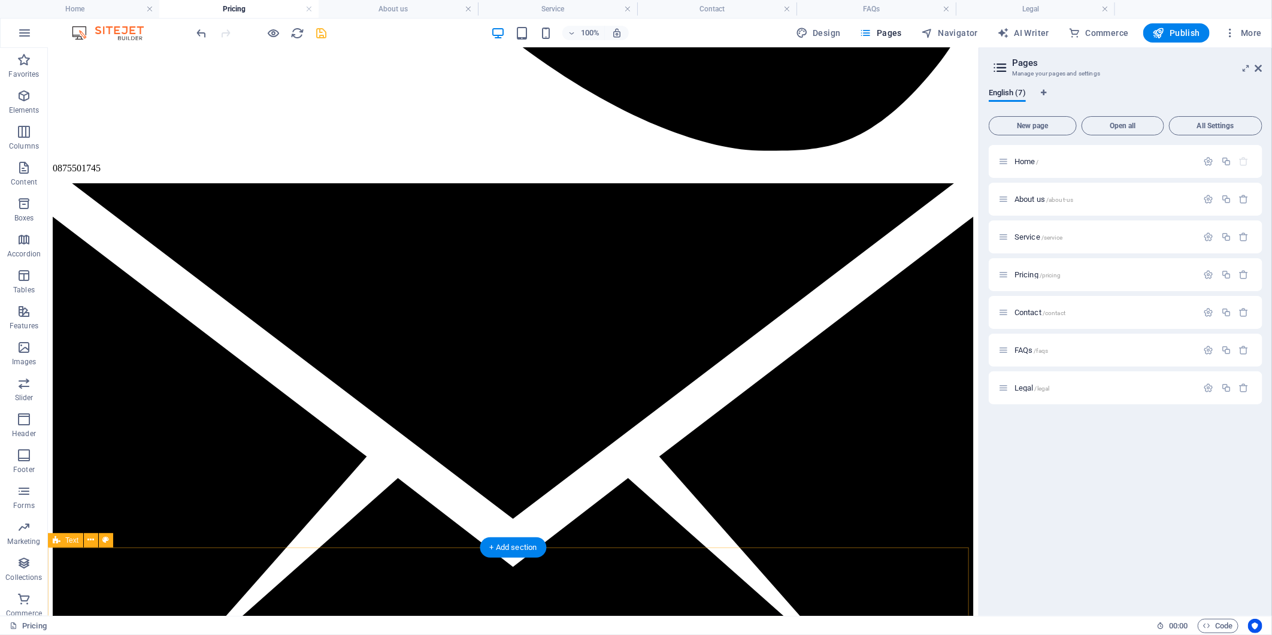
scroll to position [861, 0]
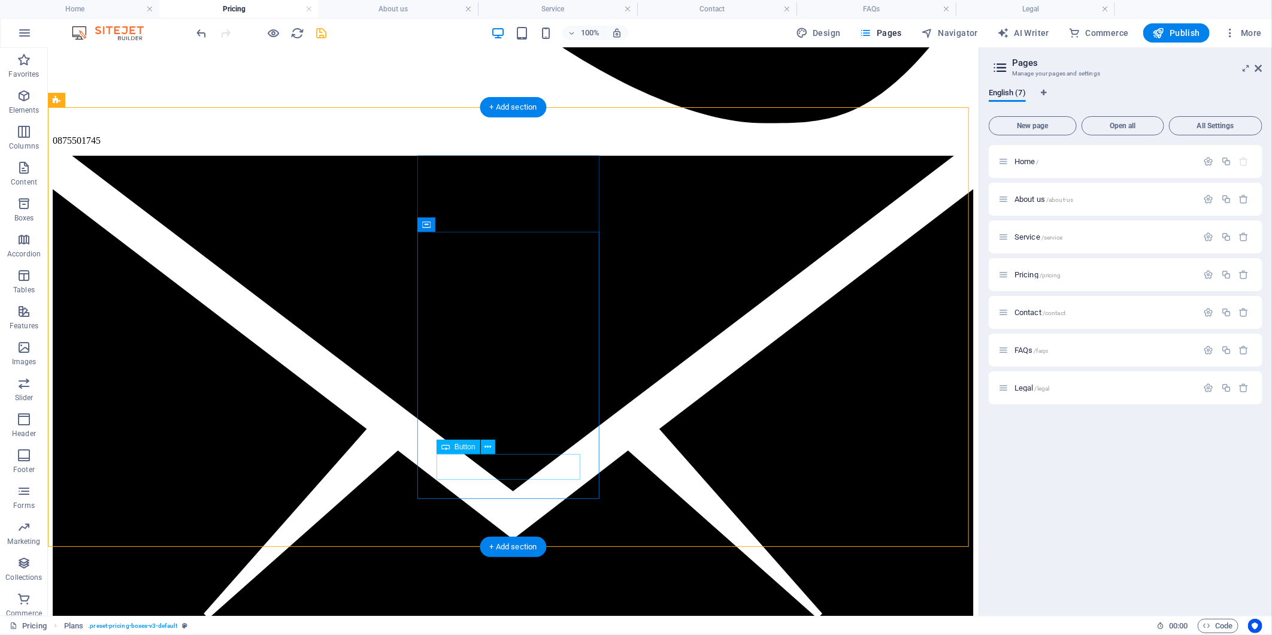
drag, startPoint x: 511, startPoint y: 463, endPoint x: 610, endPoint y: 488, distance: 101.8
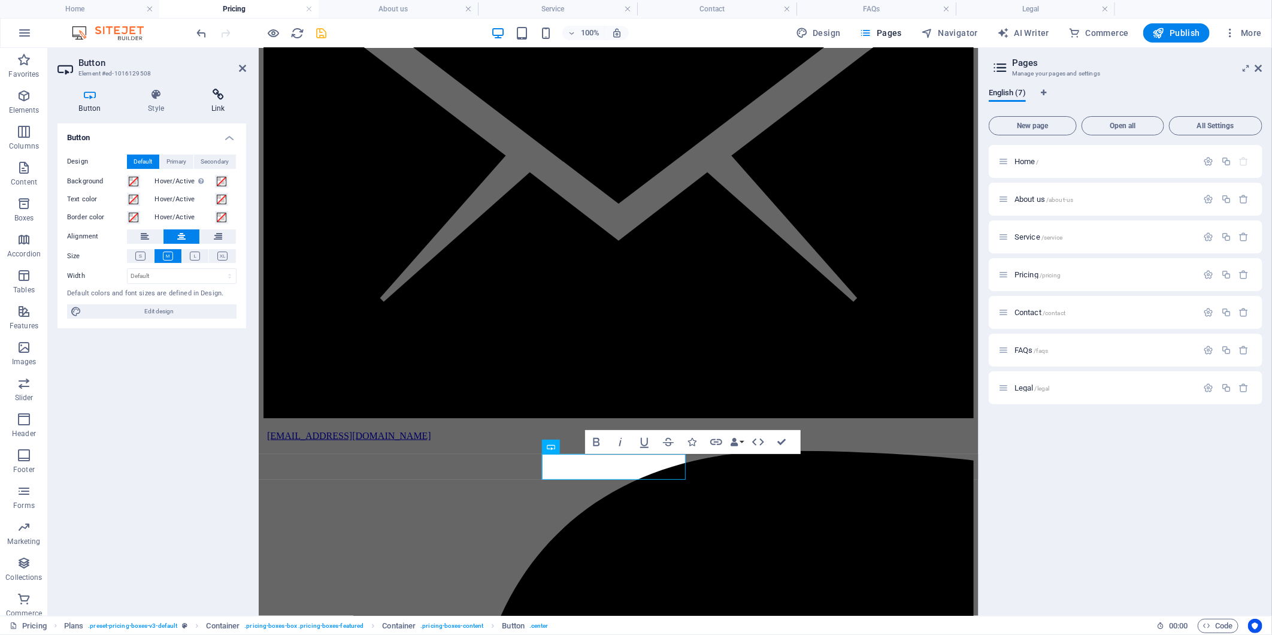
click at [217, 98] on icon at bounding box center [218, 95] width 56 height 12
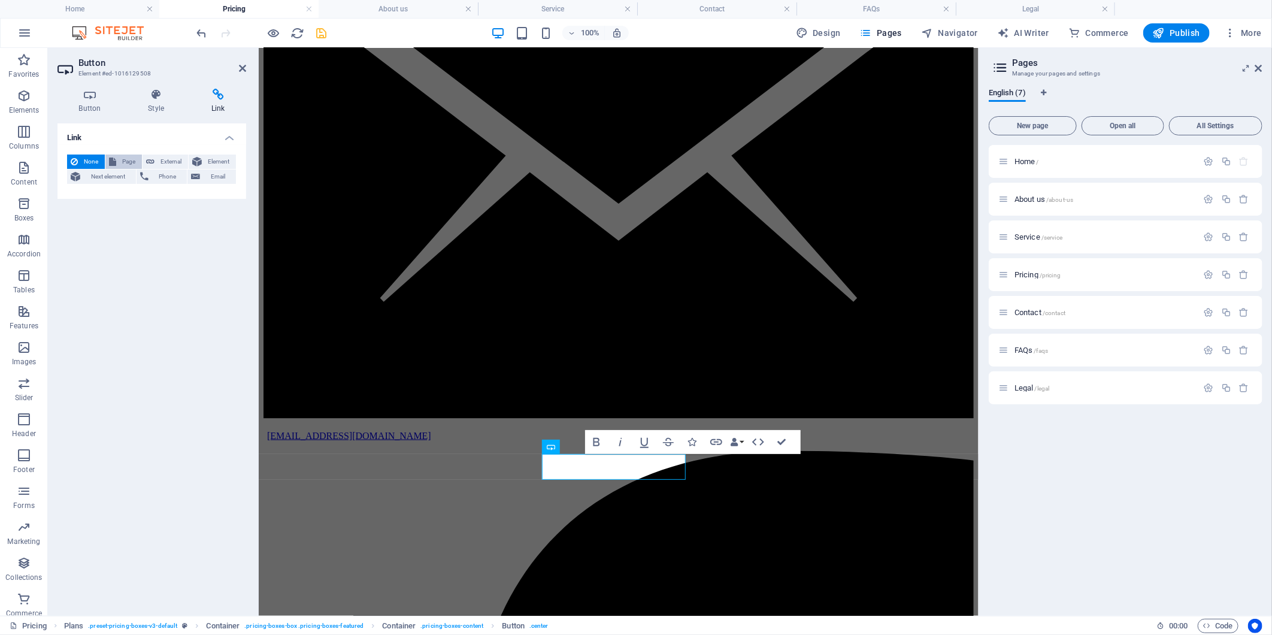
click at [122, 162] on span "Page" at bounding box center [129, 161] width 19 height 14
select select
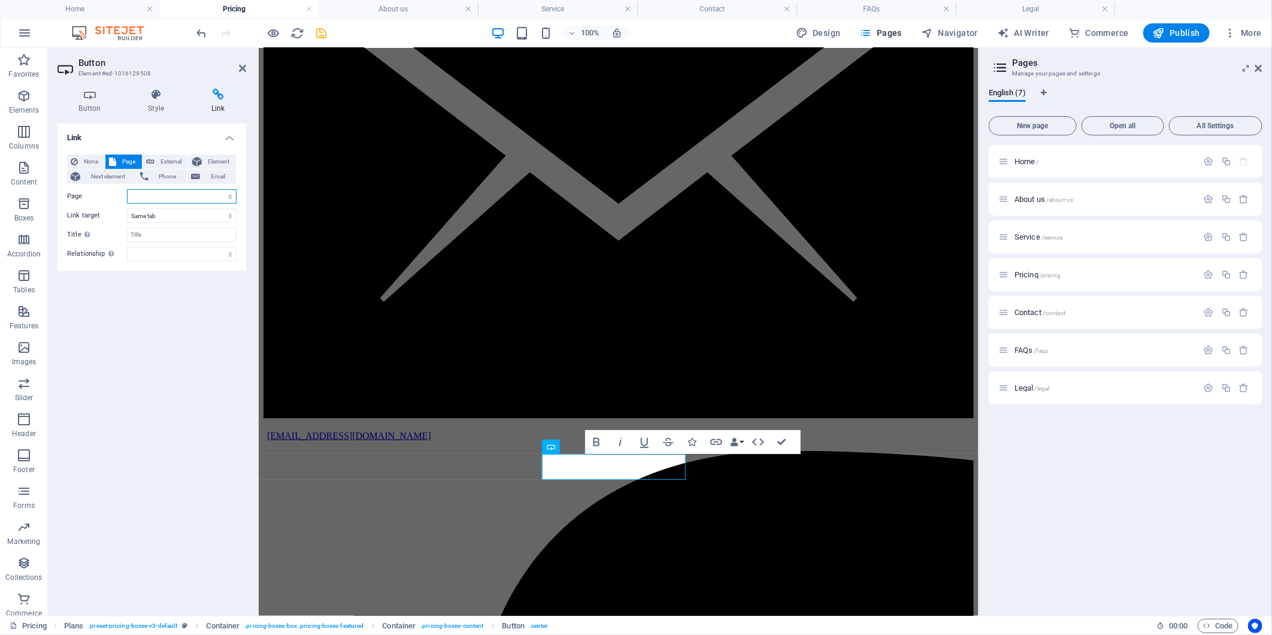
click at [164, 194] on select "Home About us Service Pricing Contact FAQs Legal" at bounding box center [182, 196] width 110 height 14
click at [75, 427] on div "Link None Page External Element Next element Phone Email Page Home About us Ser…" at bounding box center [151, 364] width 189 height 483
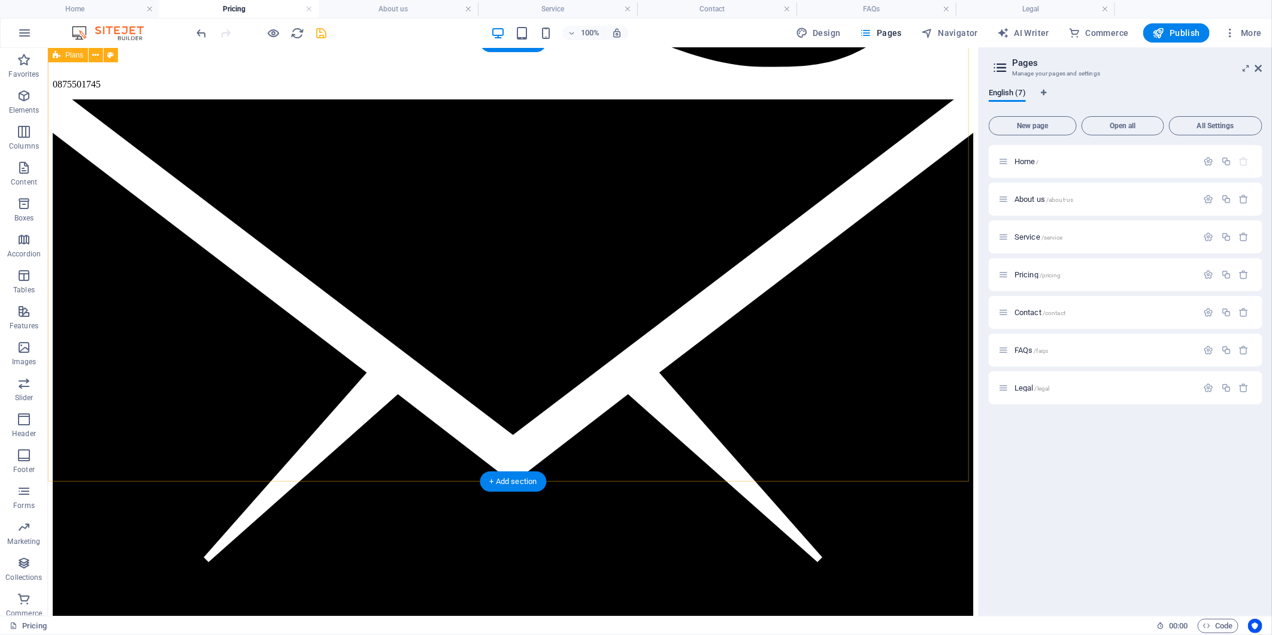
scroll to position [860, 0]
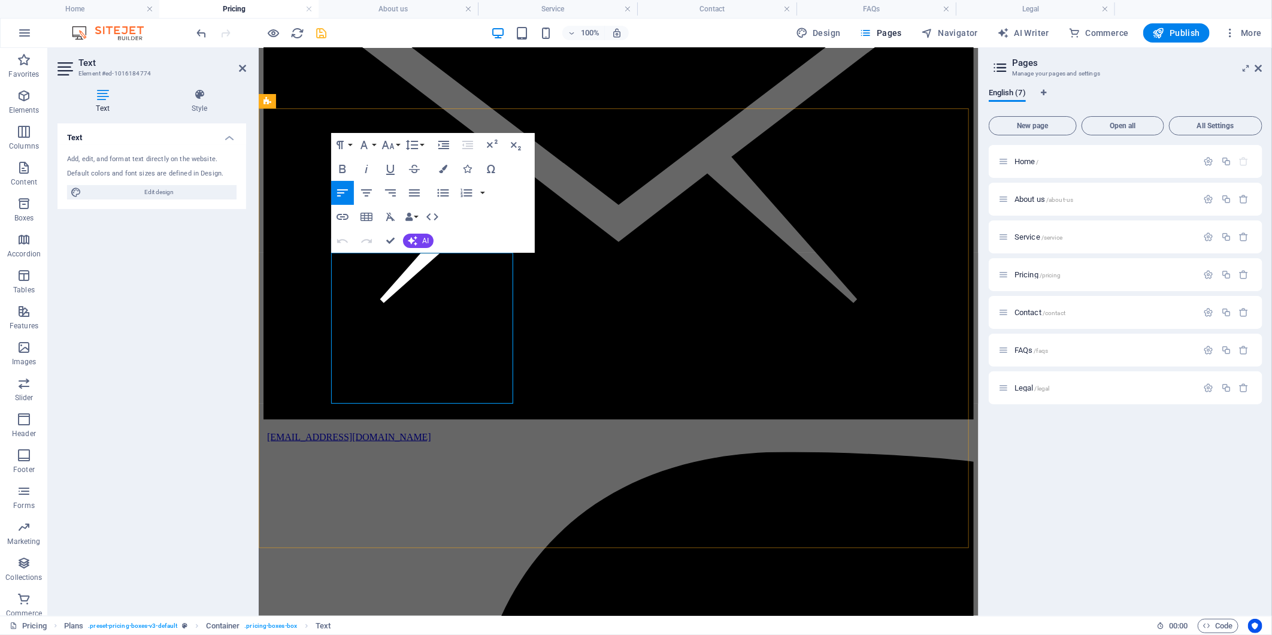
click at [207, 102] on h4 "Style" at bounding box center [199, 101] width 93 height 25
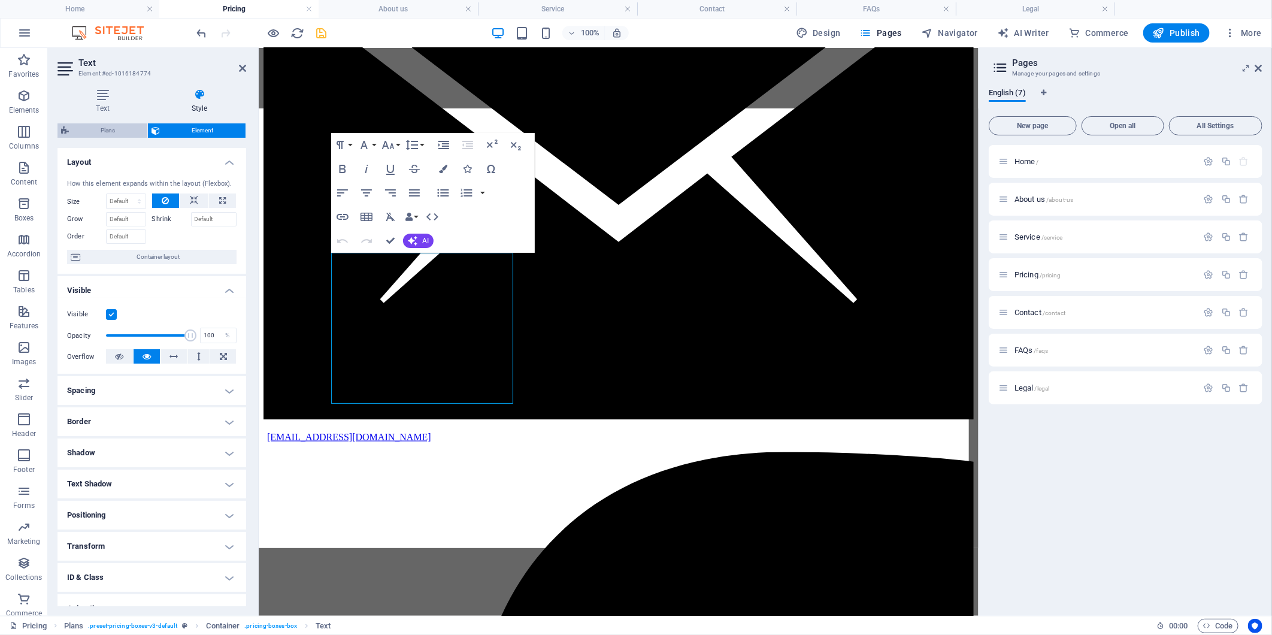
click at [120, 128] on span "Plans" at bounding box center [107, 130] width 71 height 14
select select "rem"
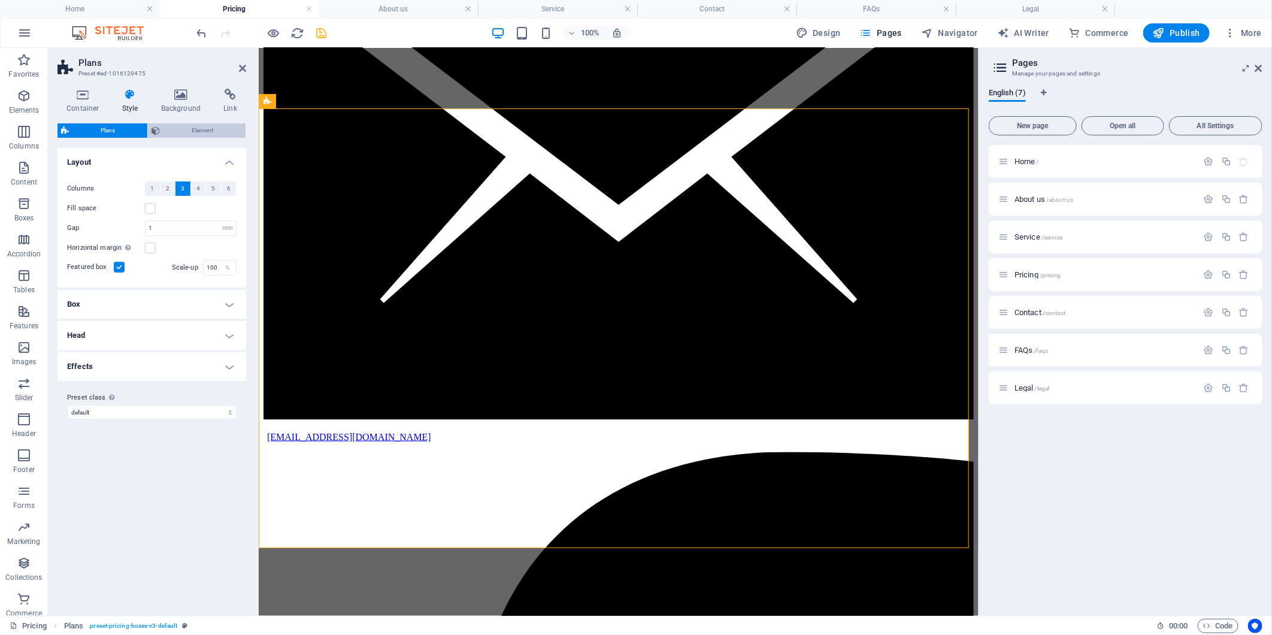
click at [186, 129] on span "Element" at bounding box center [202, 130] width 78 height 14
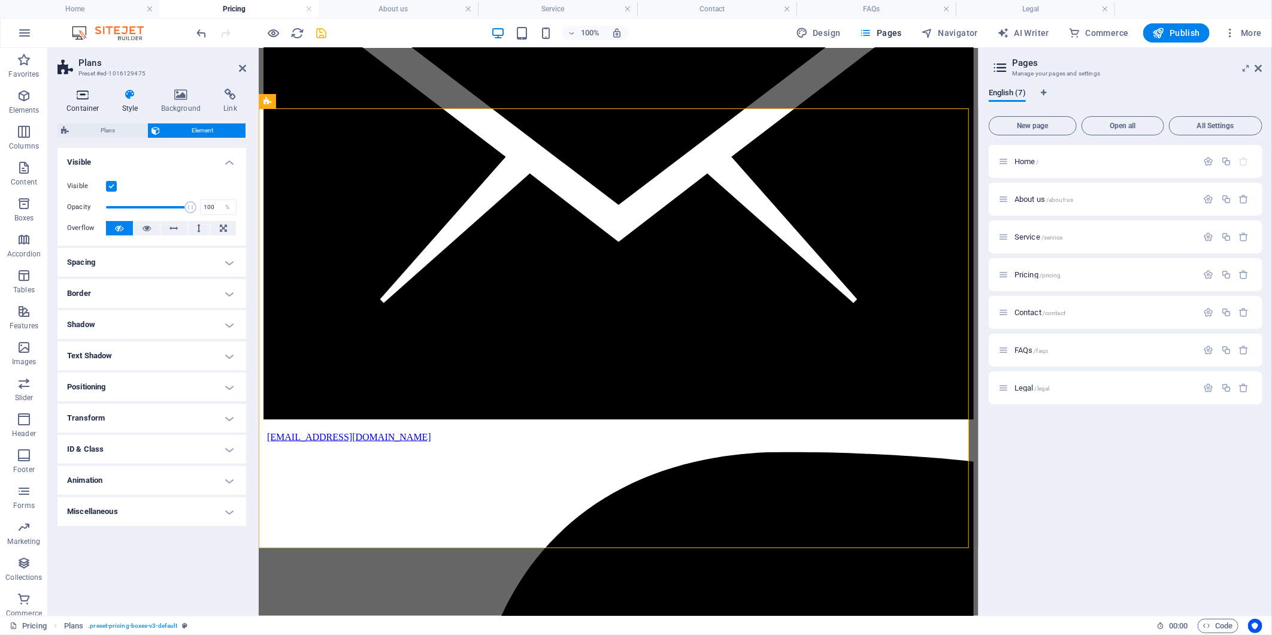
click at [67, 89] on icon at bounding box center [82, 95] width 51 height 12
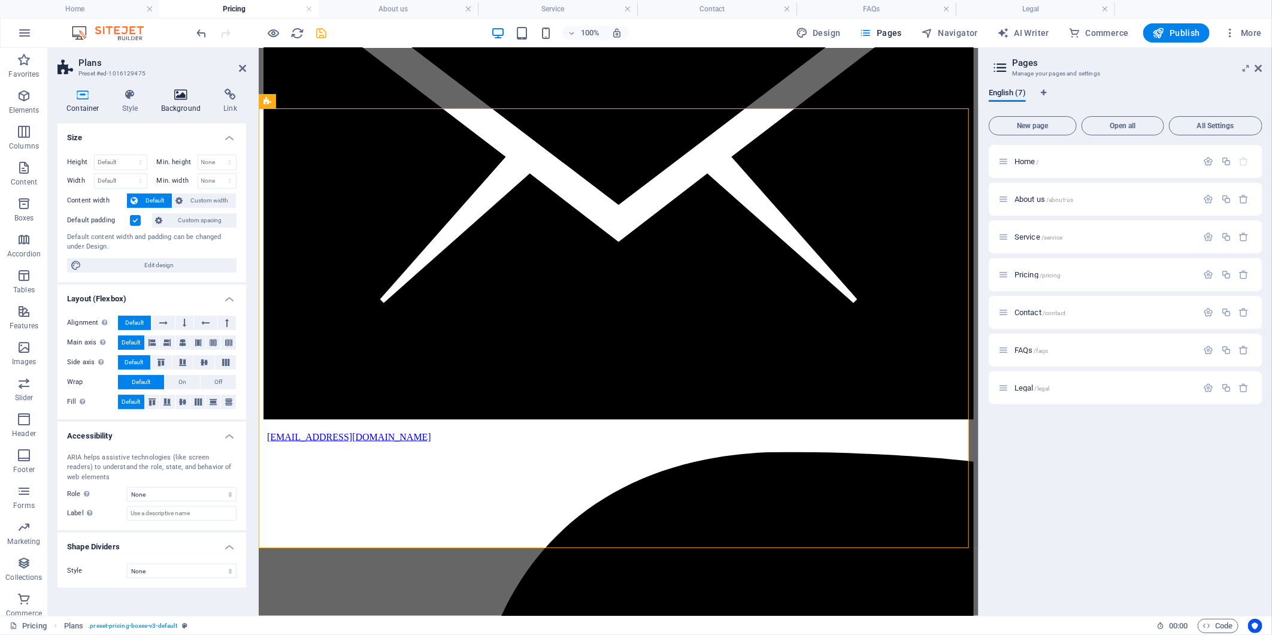
click at [189, 110] on h4 "Background" at bounding box center [183, 101] width 63 height 25
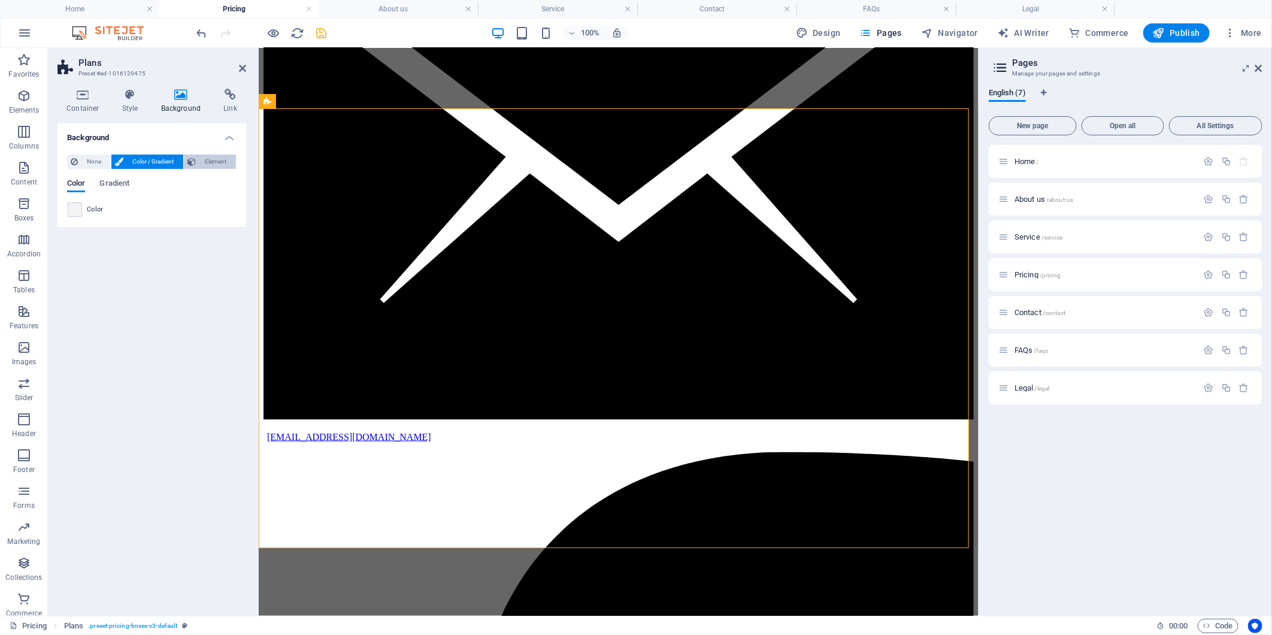
click at [210, 165] on span "Element" at bounding box center [215, 161] width 33 height 14
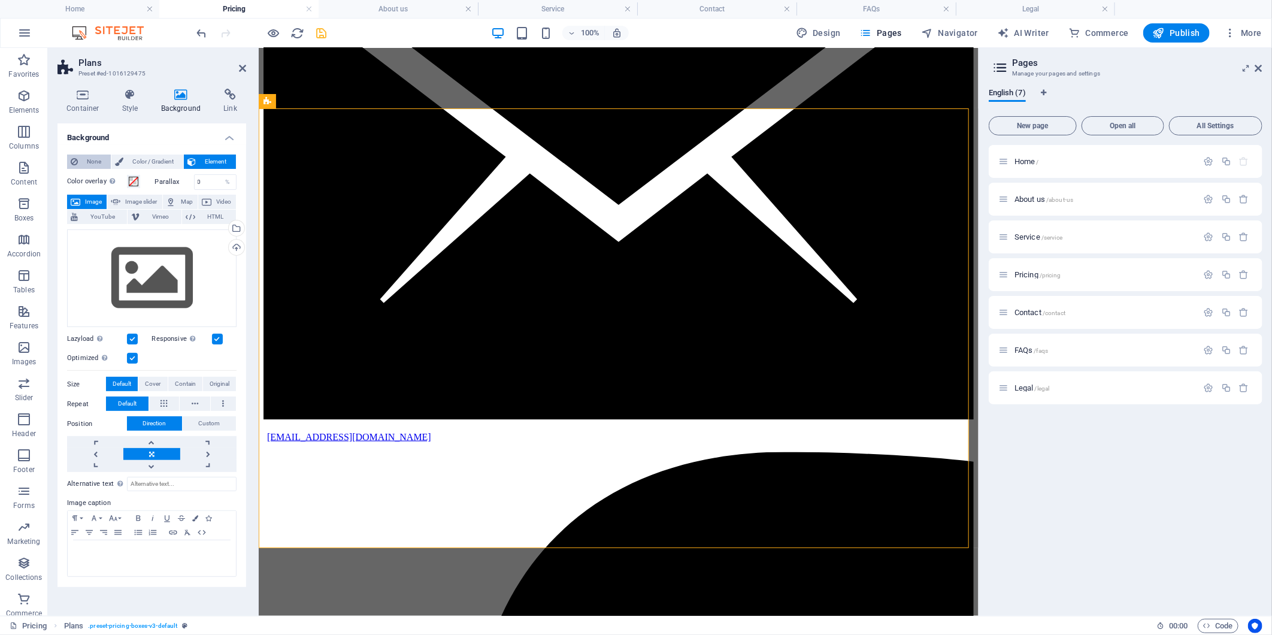
click at [86, 163] on span "None" at bounding box center [94, 161] width 26 height 14
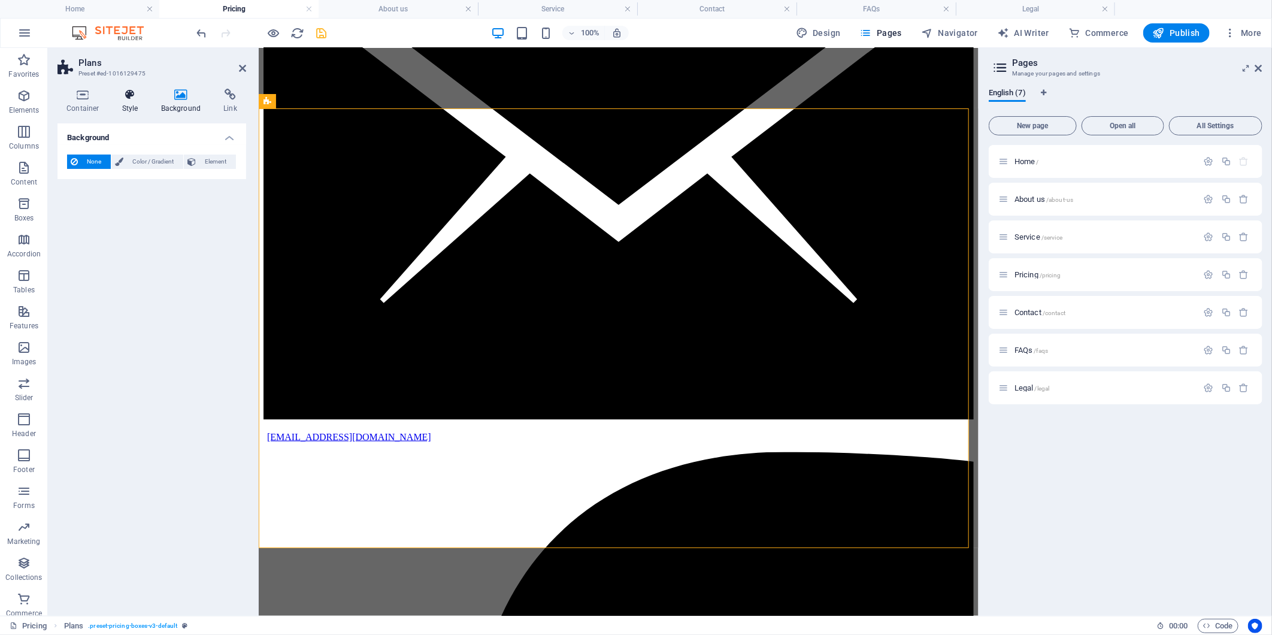
click at [141, 108] on h4 "Style" at bounding box center [132, 101] width 39 height 25
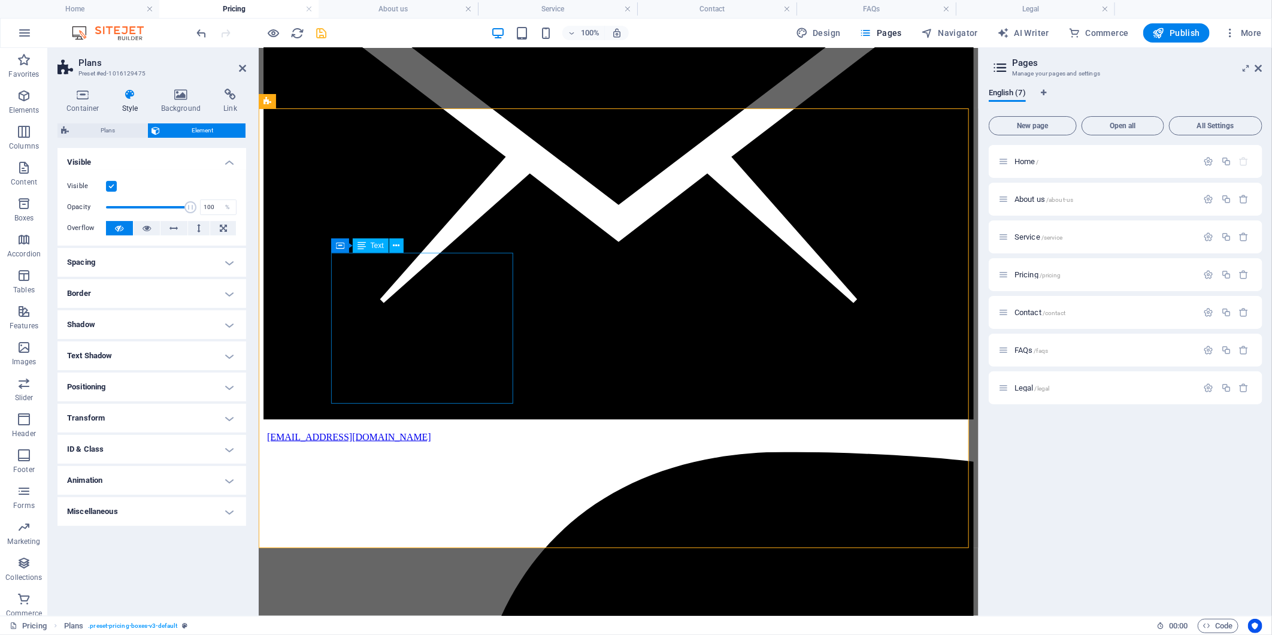
drag, startPoint x: 387, startPoint y: 314, endPoint x: 599, endPoint y: 314, distance: 211.9
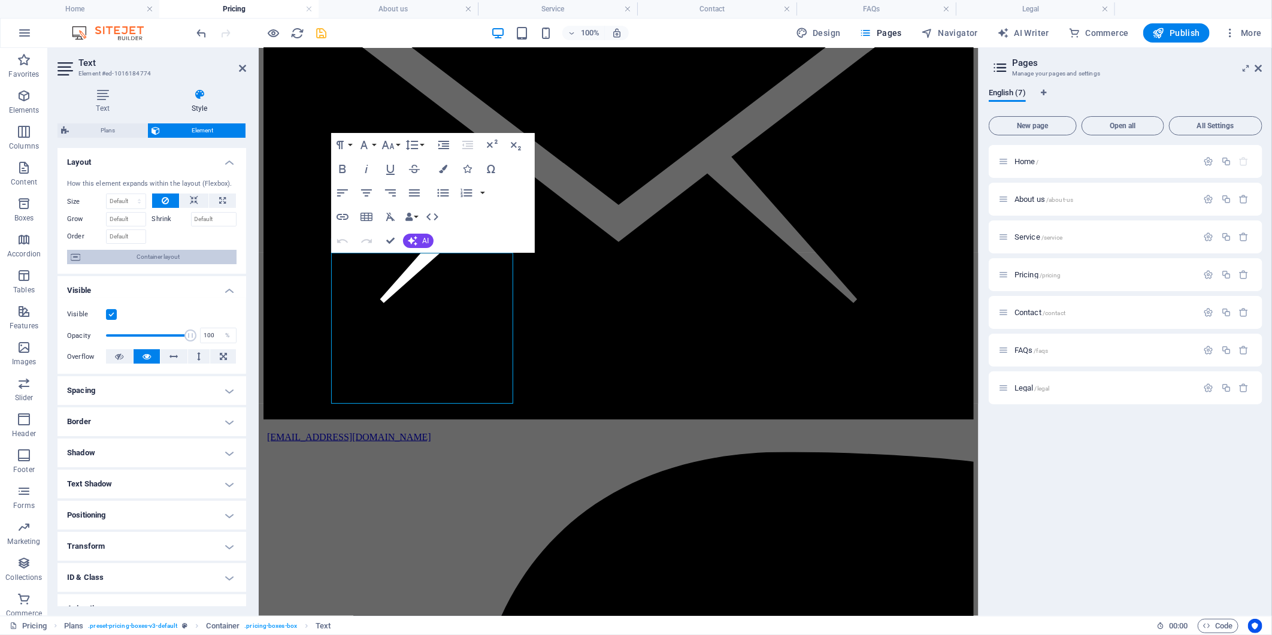
click at [136, 250] on span "Container layout" at bounding box center [158, 257] width 149 height 14
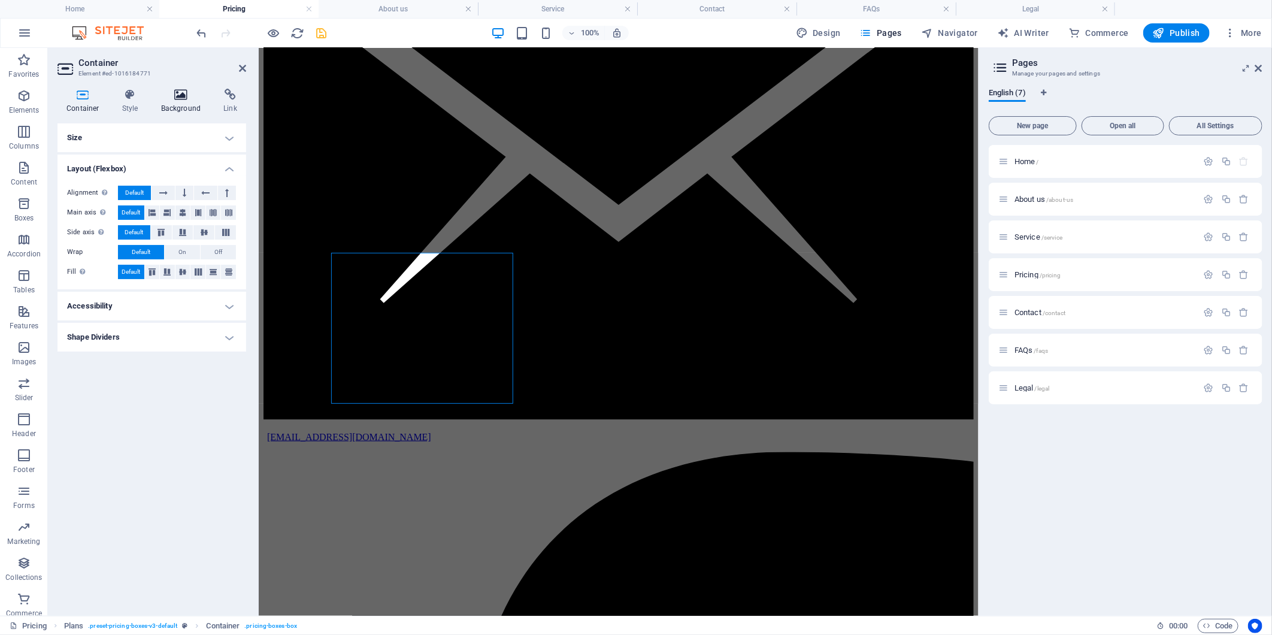
click at [182, 100] on icon at bounding box center [181, 95] width 58 height 12
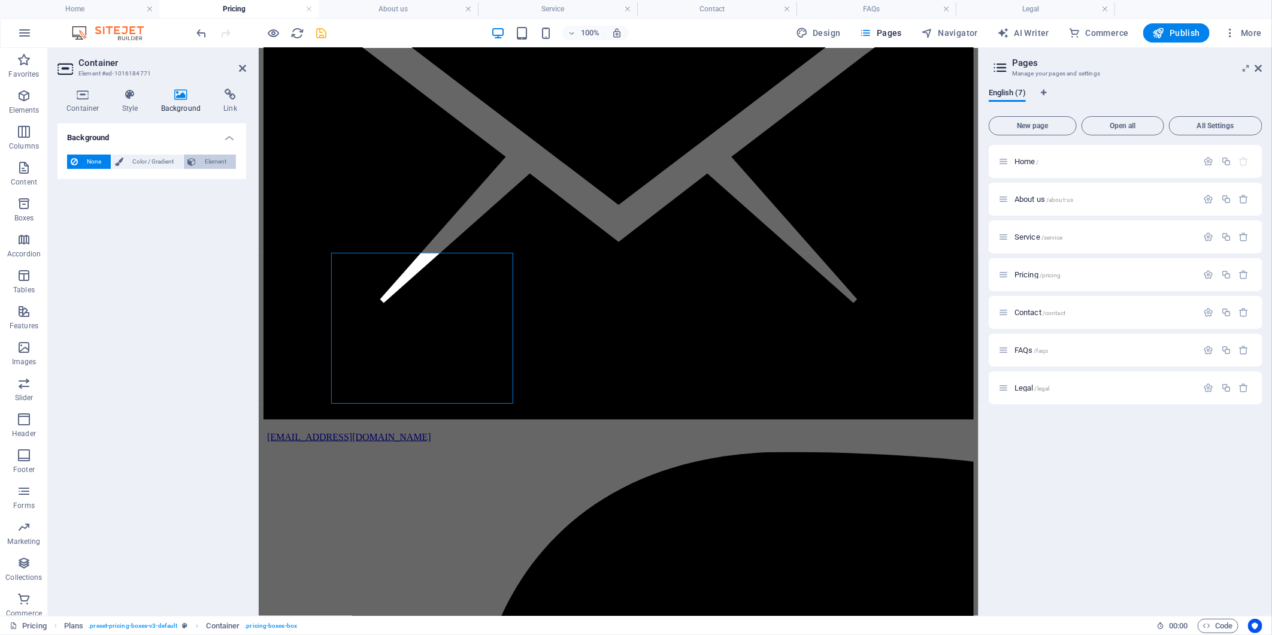
click at [219, 156] on span "Element" at bounding box center [215, 161] width 33 height 14
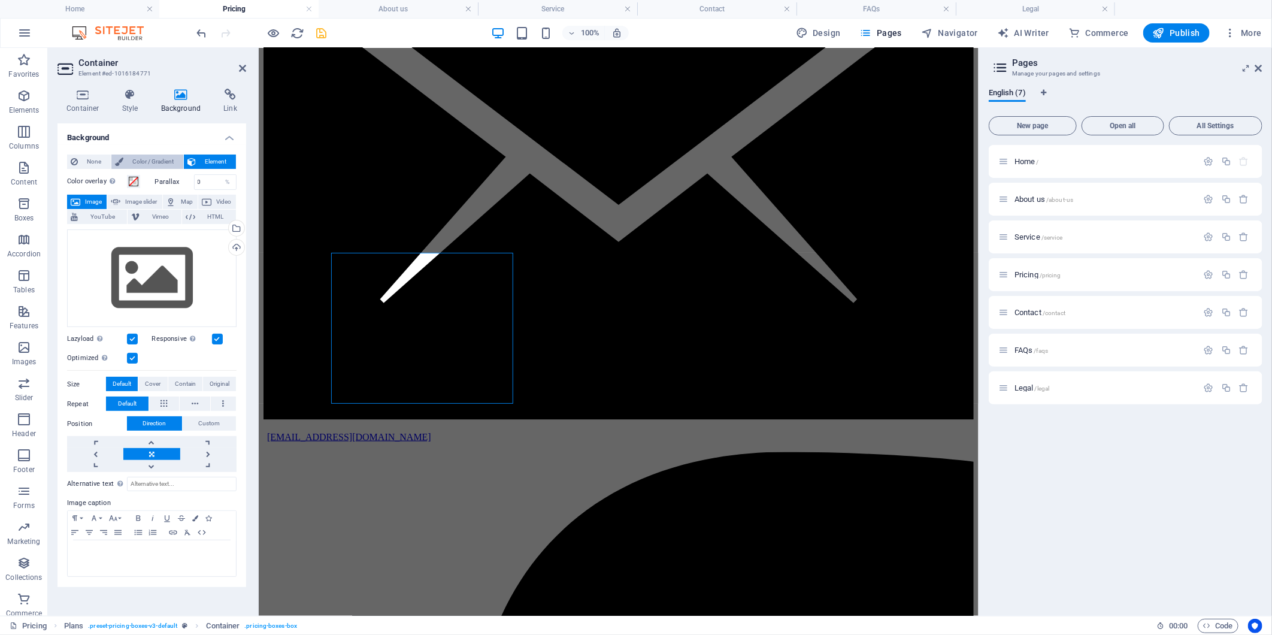
click at [142, 160] on span "Color / Gradient" at bounding box center [153, 161] width 53 height 14
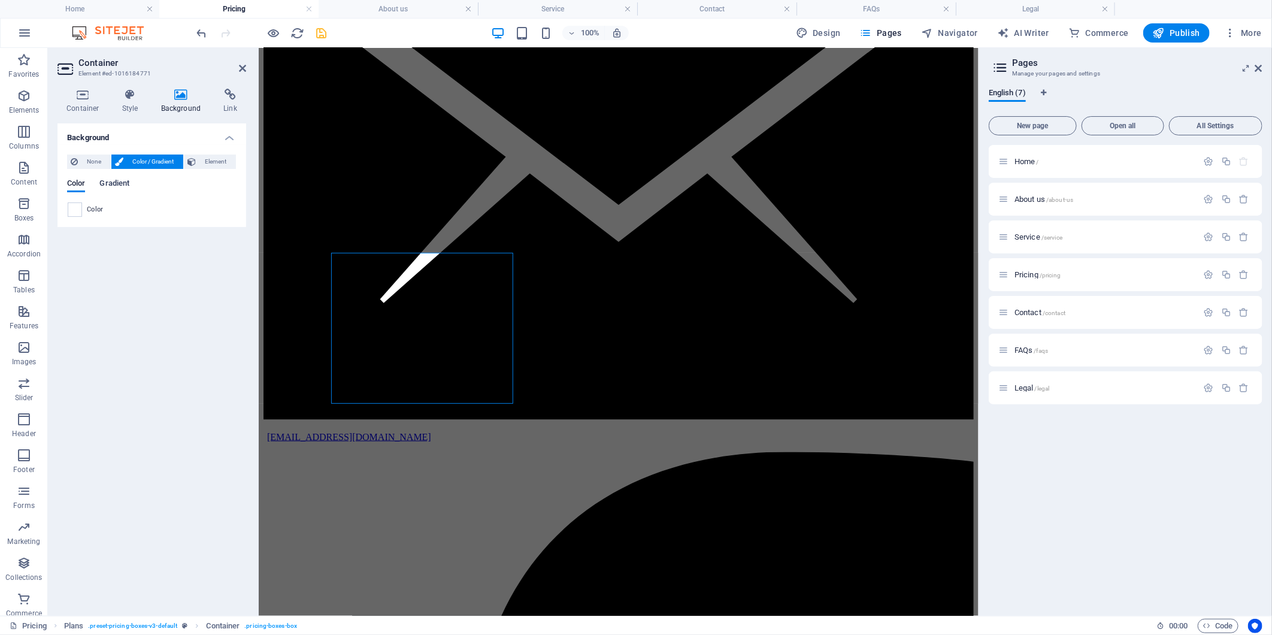
click at [109, 180] on span "Gradient" at bounding box center [114, 184] width 30 height 17
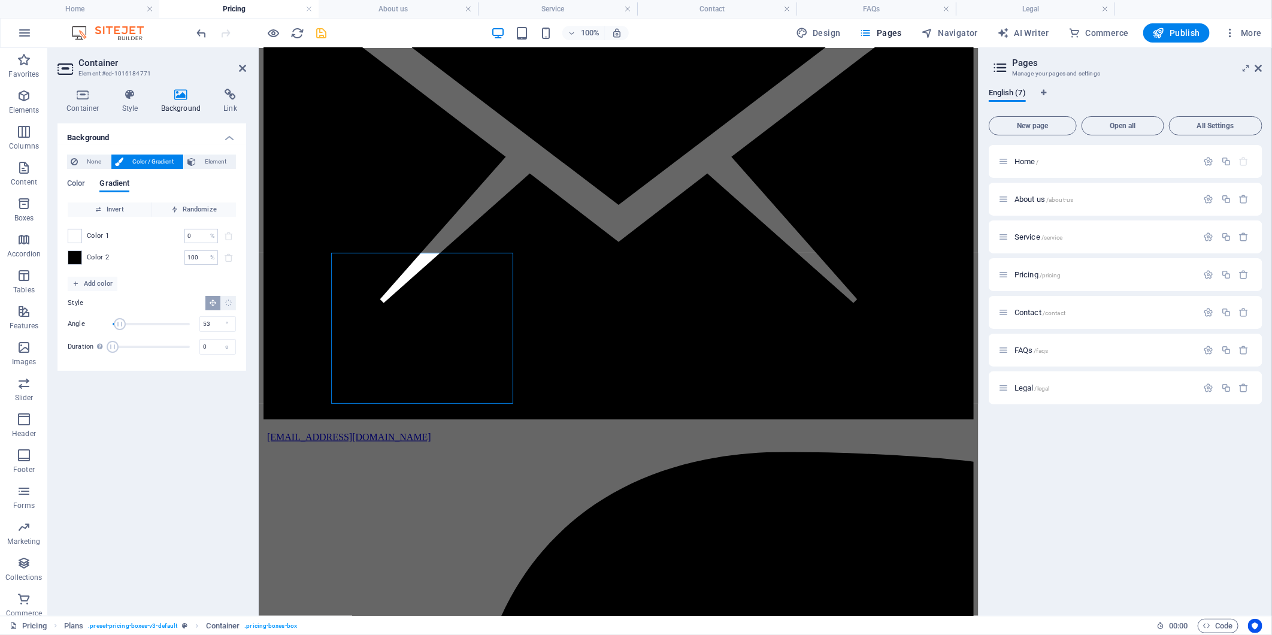
type input "56"
click at [125, 327] on span "Angle" at bounding box center [120, 324] width 12 height 12
drag, startPoint x: 110, startPoint y: 353, endPoint x: 116, endPoint y: 349, distance: 7.8
click at [116, 349] on div "Duration Duration of the background animation. A value of "0" disables the anim…" at bounding box center [152, 347] width 168 height 18
drag, startPoint x: 117, startPoint y: 345, endPoint x: 135, endPoint y: 345, distance: 18.6
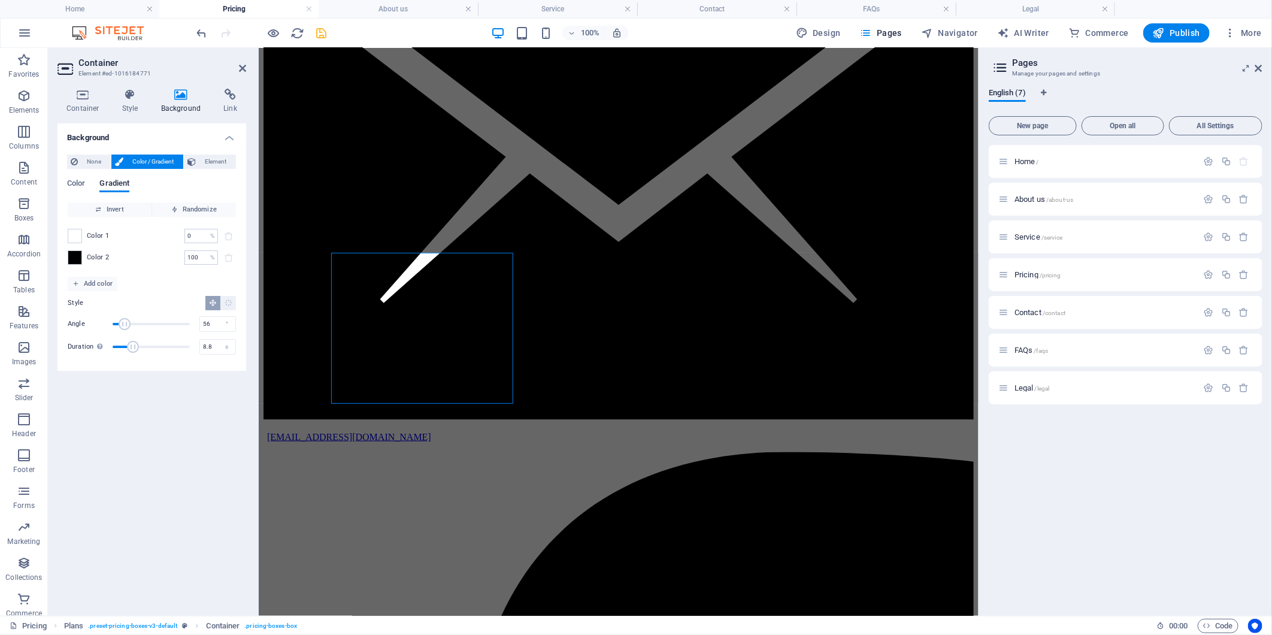
click at [135, 345] on span "Duration" at bounding box center [133, 347] width 12 height 12
type input "2.1"
drag, startPoint x: 129, startPoint y: 345, endPoint x: 118, endPoint y: 345, distance: 10.8
click at [118, 345] on span "Duration" at bounding box center [118, 347] width 12 height 12
type input "89"
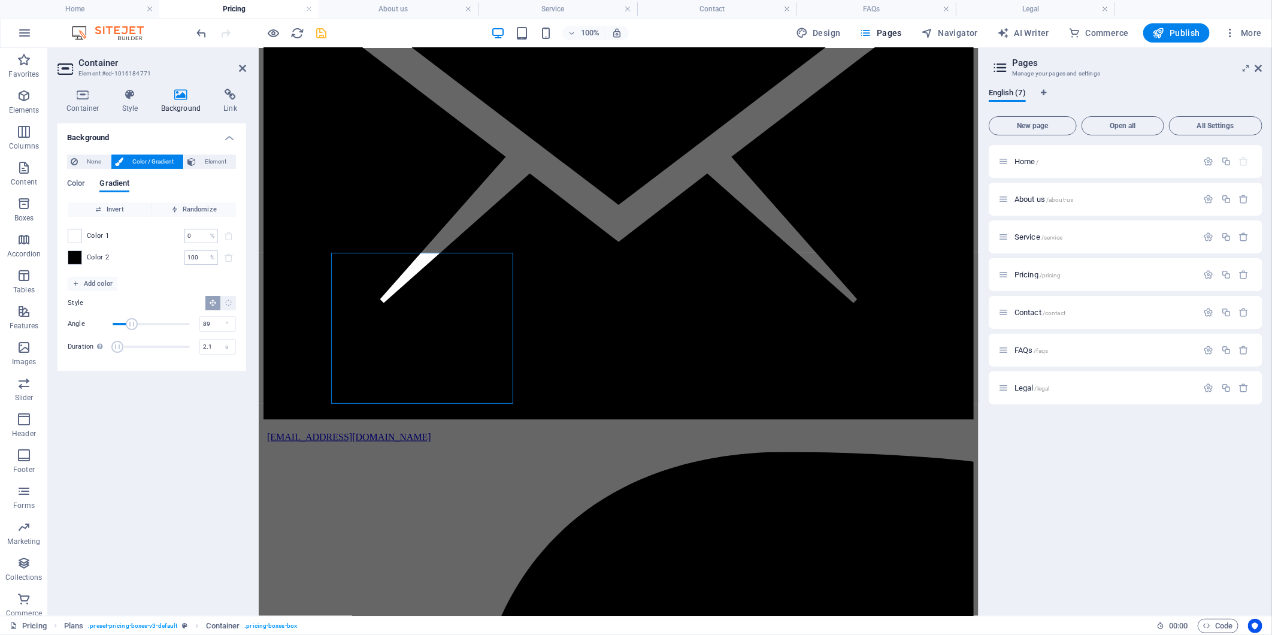
click at [132, 322] on span "Angle" at bounding box center [132, 324] width 12 height 12
click at [78, 236] on span at bounding box center [74, 235] width 13 height 13
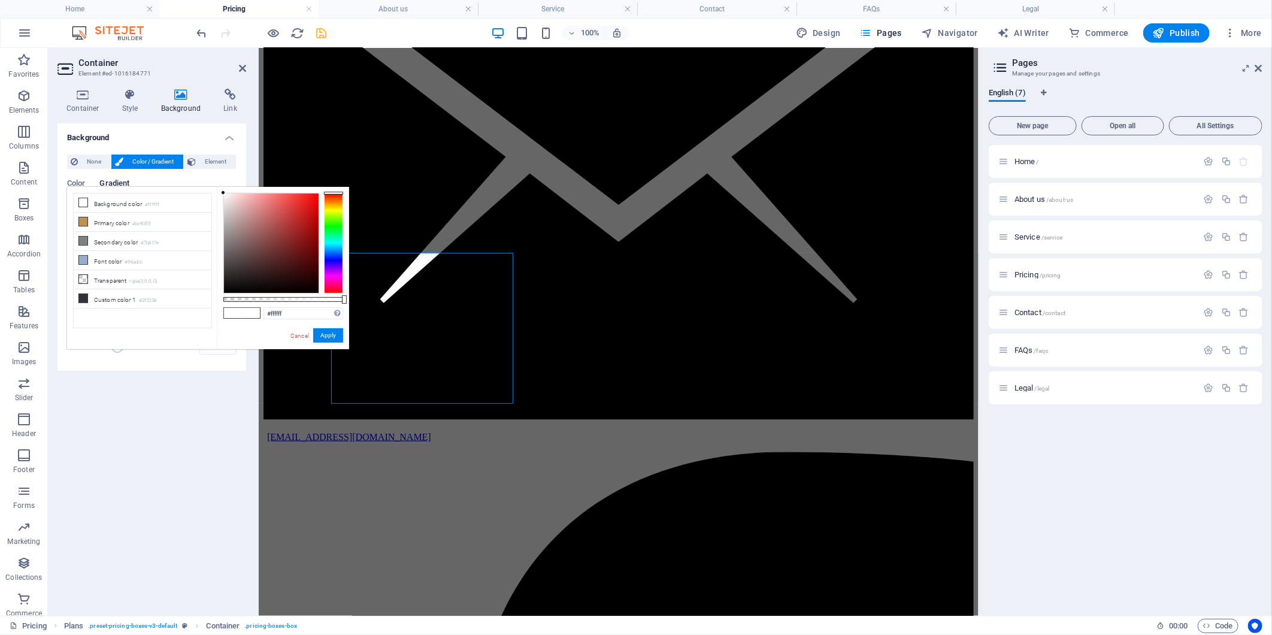
drag, startPoint x: 322, startPoint y: 205, endPoint x: 331, endPoint y: 208, distance: 9.7
click at [331, 208] on div at bounding box center [283, 243] width 120 height 101
click at [331, 208] on div at bounding box center [333, 243] width 19 height 101
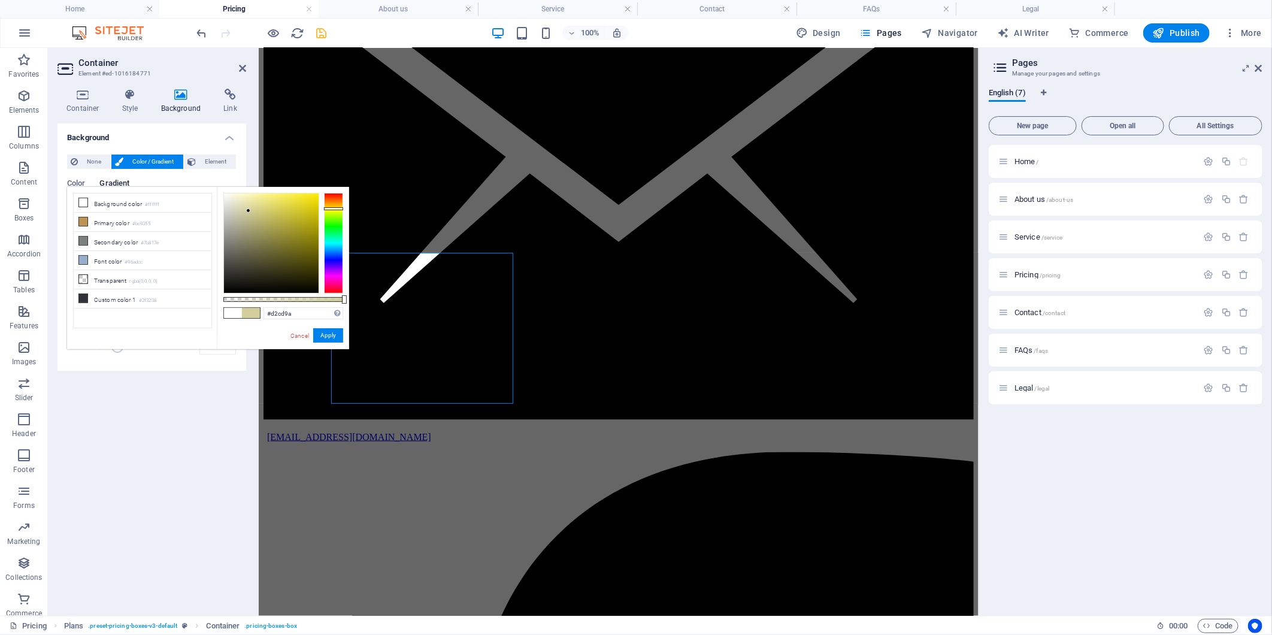
click at [248, 211] on div at bounding box center [271, 242] width 95 height 99
type input "#a09d7a"
click at [246, 230] on div at bounding box center [271, 242] width 95 height 99
click at [314, 336] on button "Apply" at bounding box center [328, 335] width 30 height 14
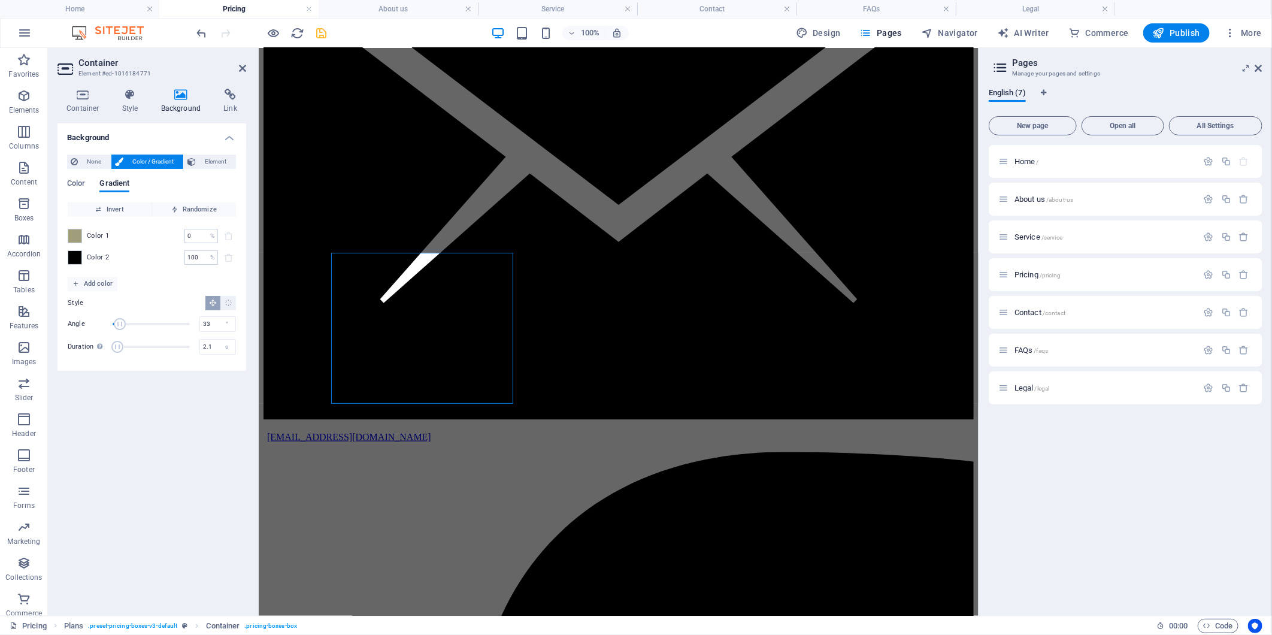
type input "25"
drag, startPoint x: 133, startPoint y: 326, endPoint x: 118, endPoint y: 326, distance: 15.0
click at [118, 326] on span "Angle" at bounding box center [120, 324] width 12 height 12
drag, startPoint x: 120, startPoint y: 343, endPoint x: 130, endPoint y: 344, distance: 9.6
click at [130, 344] on span "Duration" at bounding box center [128, 347] width 12 height 12
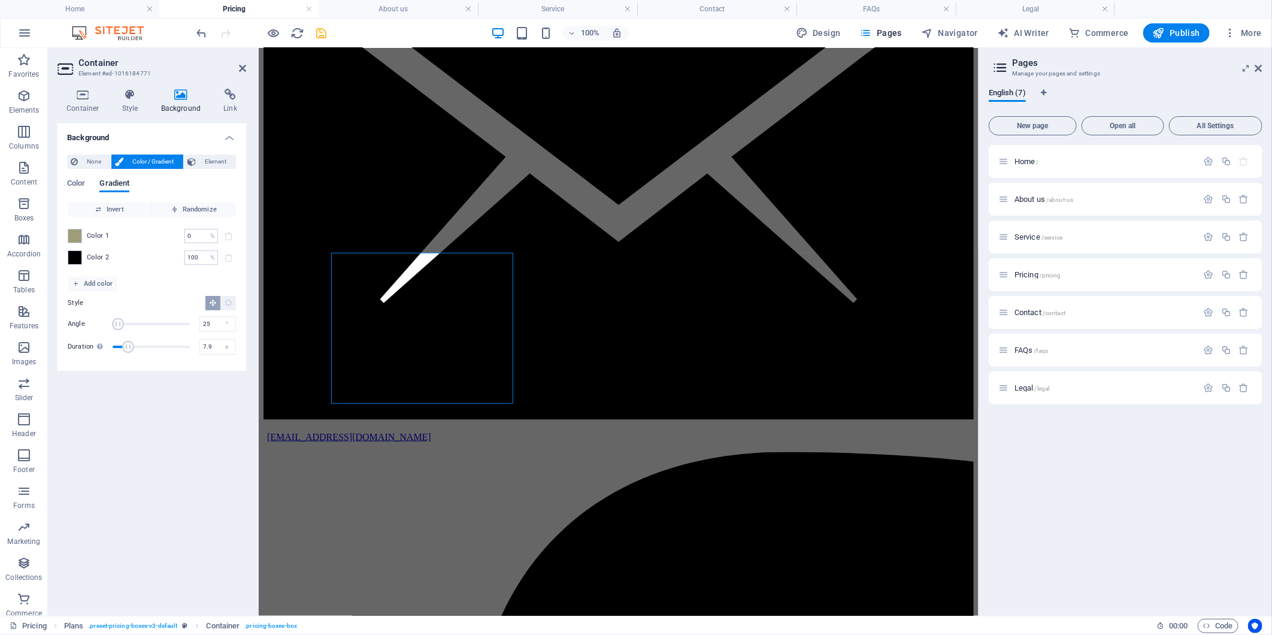
type input "8.4"
click at [134, 344] on span "Duration" at bounding box center [133, 347] width 12 height 12
type input "50"
click at [123, 325] on span "Angle" at bounding box center [122, 324] width 12 height 12
click at [192, 232] on input "0" at bounding box center [194, 236] width 21 height 14
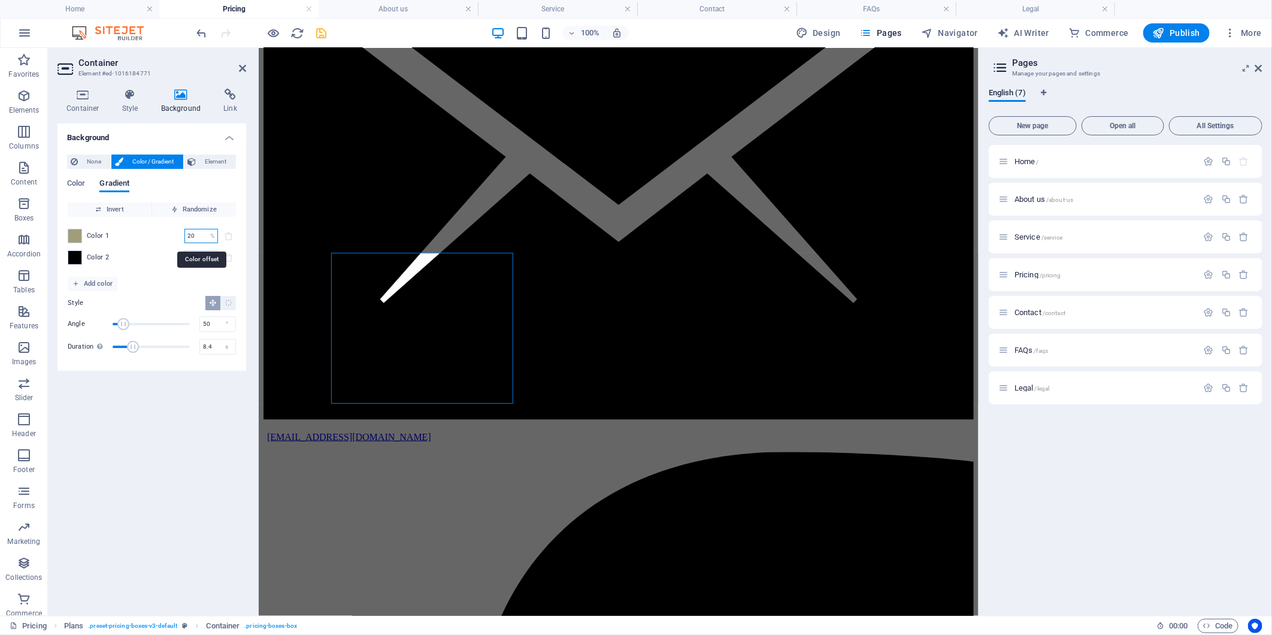
type input "20"
click at [156, 287] on div "Invert Randomize Color 1 20 % ​ Color 2 100 % ​ Add color Style Angle 50 ° Dura…" at bounding box center [151, 281] width 169 height 159
click at [199, 257] on input "100" at bounding box center [194, 257] width 21 height 14
type input "1"
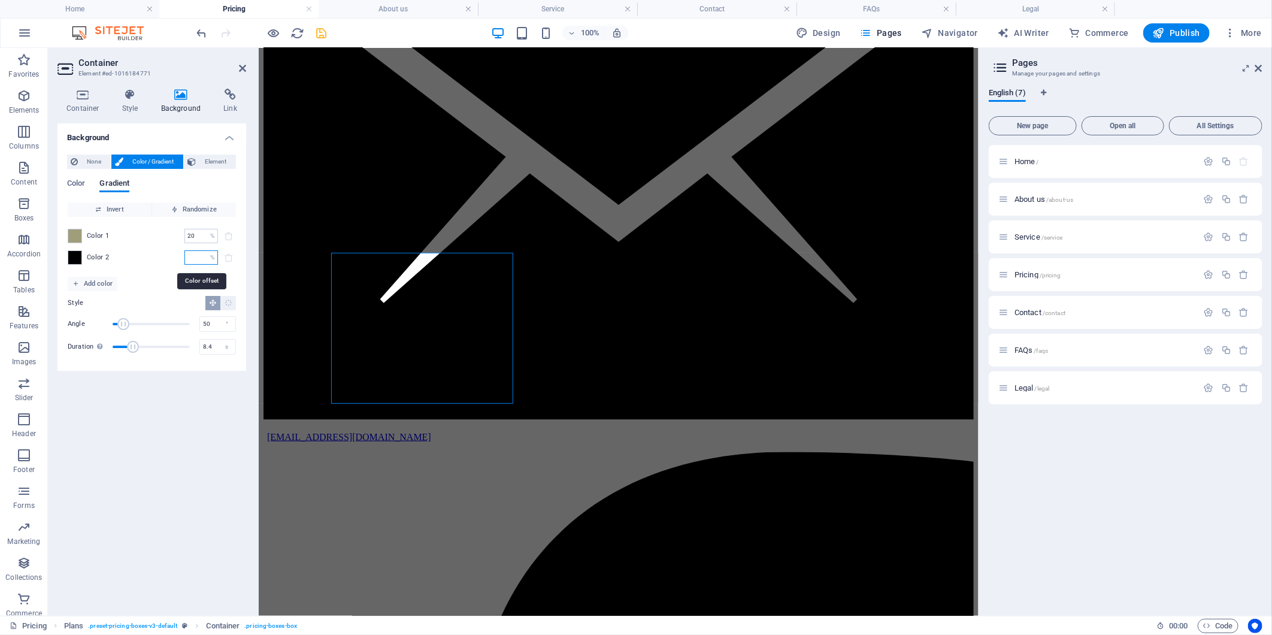
type input "0"
type input "1"
click at [162, 270] on div "Color 1 0 % ​ Color 2 1 % ​" at bounding box center [152, 247] width 168 height 60
click at [195, 256] on input "1" at bounding box center [194, 257] width 21 height 14
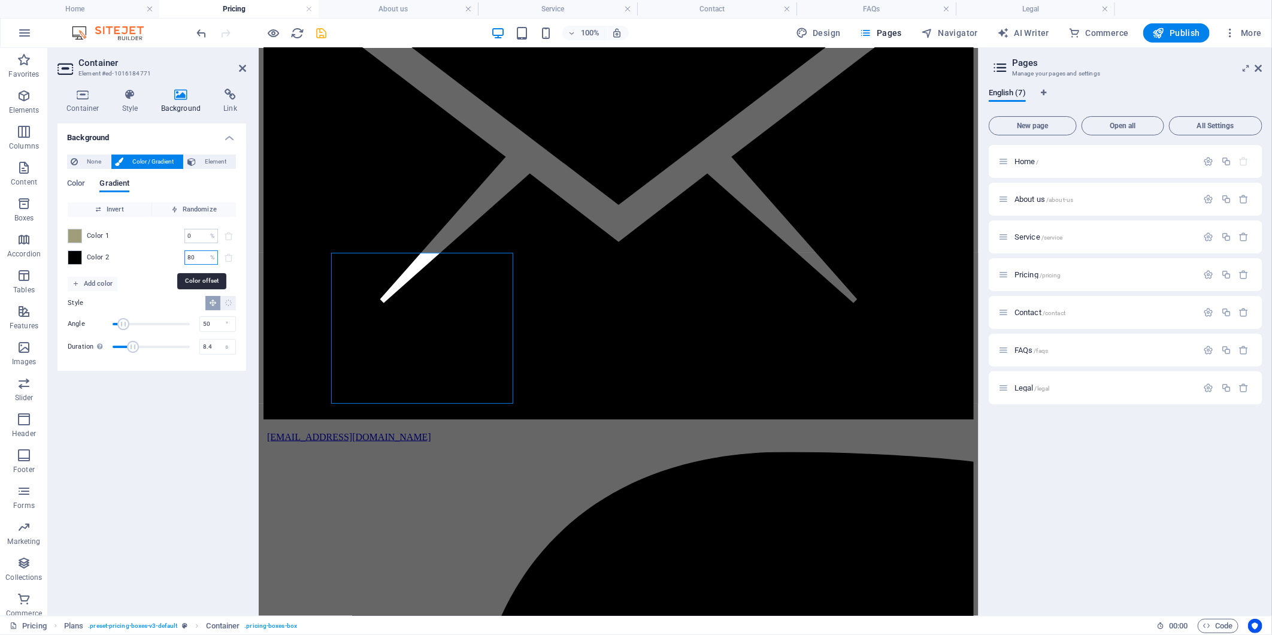
type input "80"
click at [175, 245] on div "Color 1 0 % ​ Color 2 80 % ​" at bounding box center [152, 247] width 168 height 60
click at [195, 239] on input "0" at bounding box center [194, 236] width 21 height 14
type input "20"
click at [154, 254] on div "Color 2 80 % ​" at bounding box center [152, 257] width 168 height 14
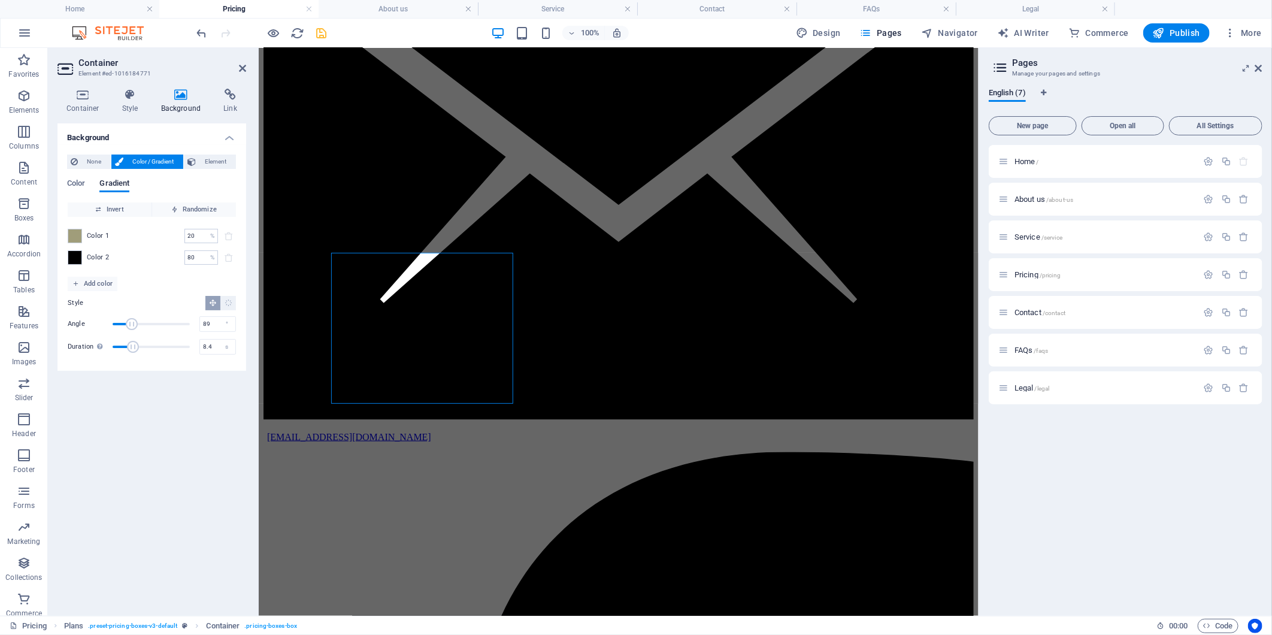
click at [132, 322] on span "Angle" at bounding box center [132, 324] width 12 height 12
type input "182"
drag, startPoint x: 133, startPoint y: 331, endPoint x: 151, endPoint y: 329, distance: 18.6
click at [151, 329] on span "Angle" at bounding box center [151, 324] width 77 height 18
click at [123, 342] on span "Duration" at bounding box center [120, 347] width 12 height 12
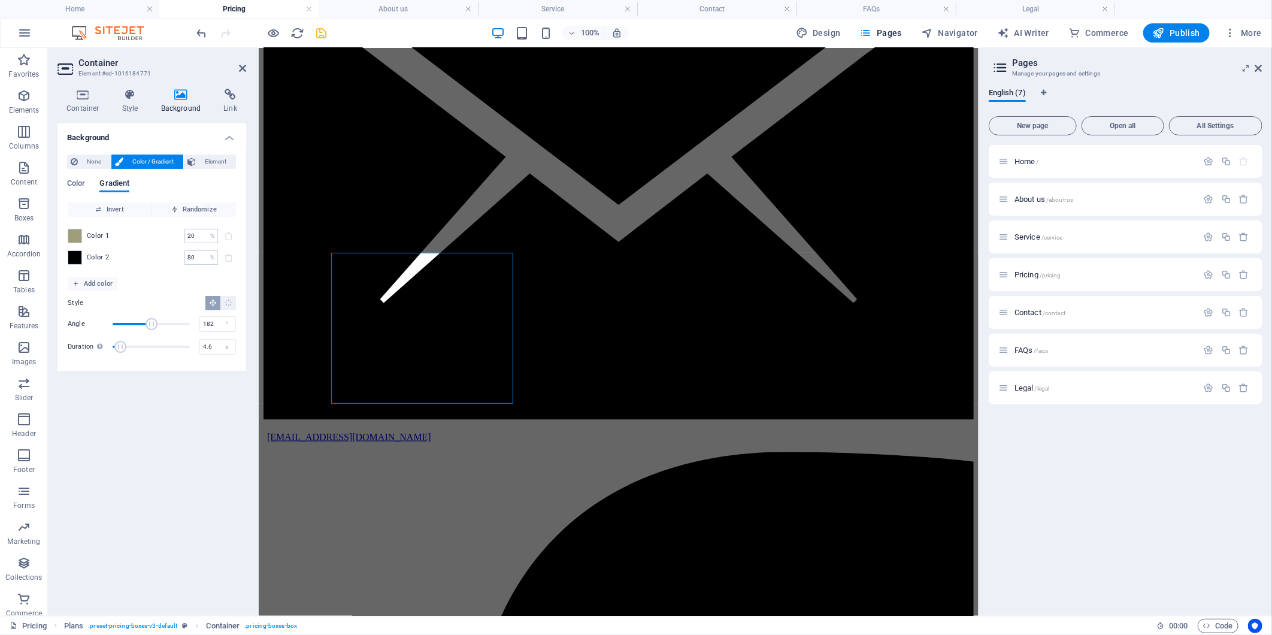
type input "5.1"
click at [126, 347] on span "Duration" at bounding box center [126, 347] width 12 height 12
click at [128, 324] on span "Angle" at bounding box center [128, 324] width 12 height 12
type input "47"
click at [123, 320] on span "Angle" at bounding box center [123, 324] width 12 height 12
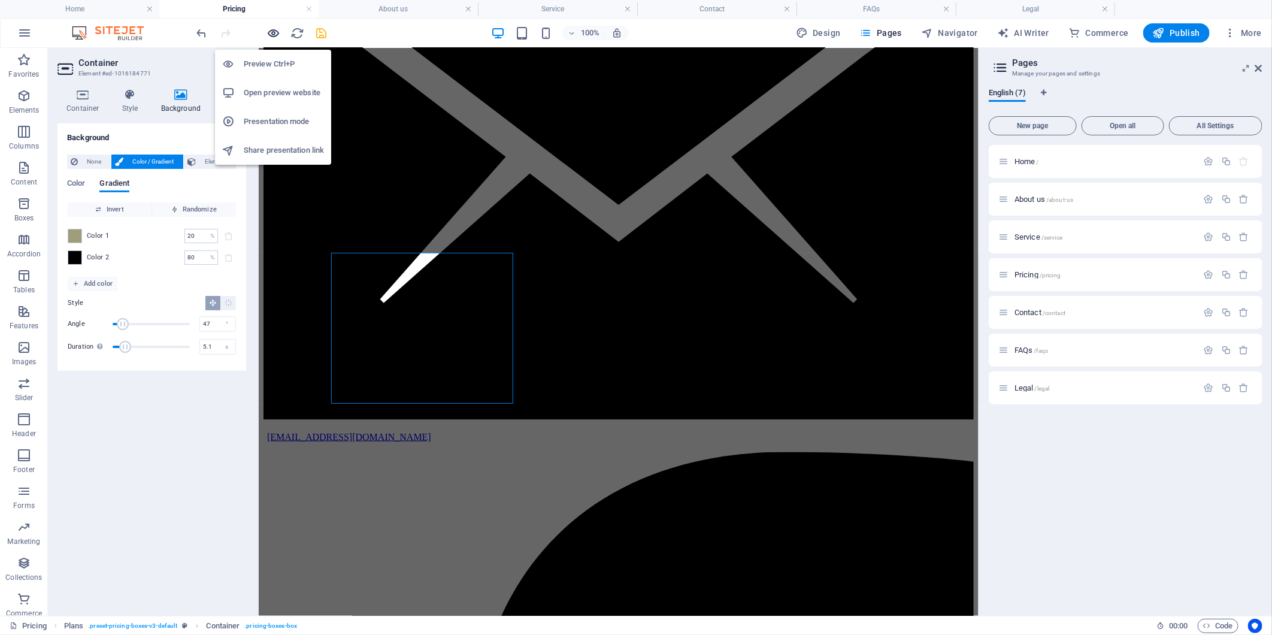
click at [278, 37] on icon "button" at bounding box center [274, 33] width 14 height 14
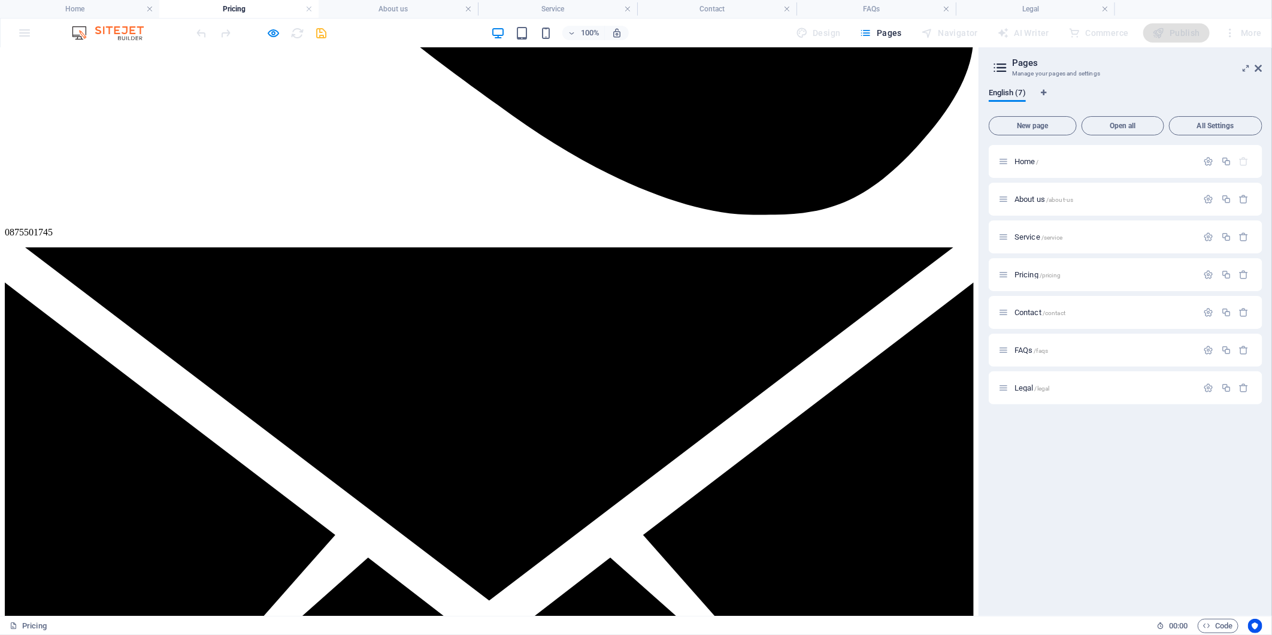
scroll to position [797, 0]
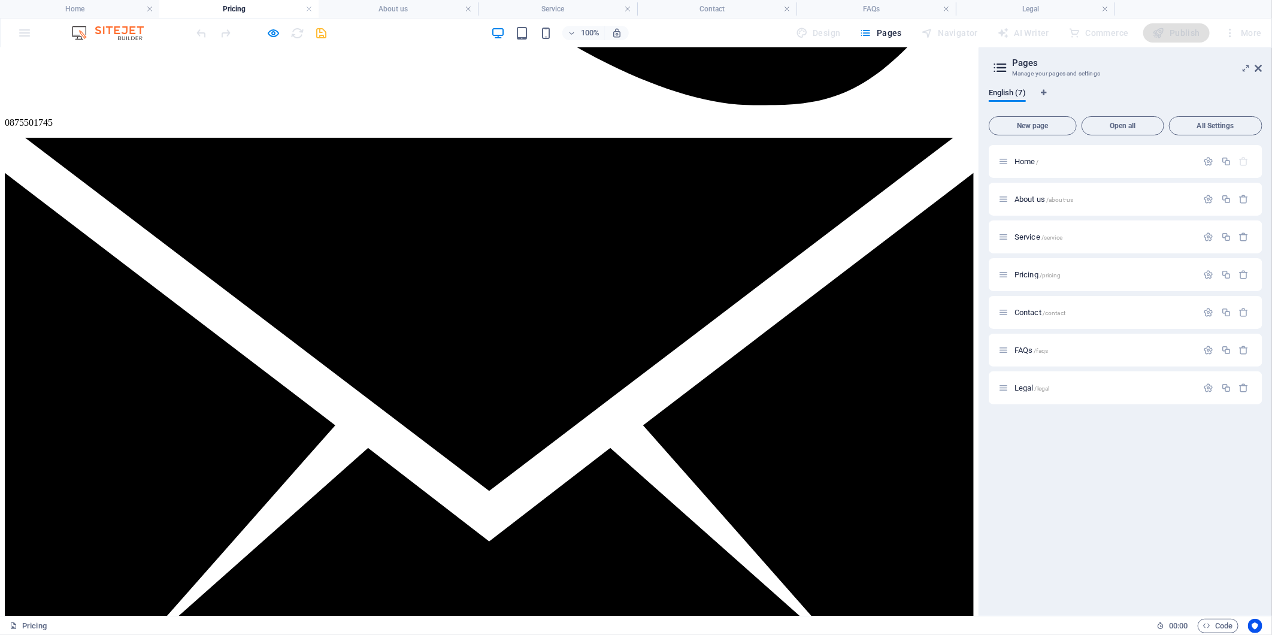
scroll to position [1068, 0]
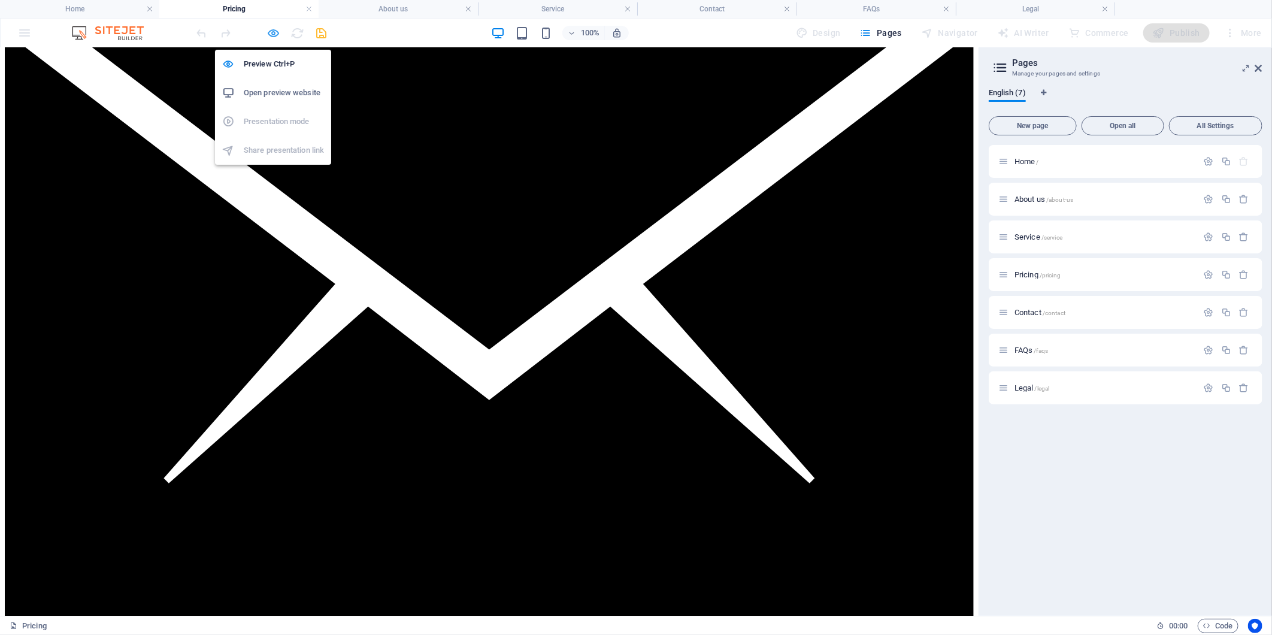
drag, startPoint x: 274, startPoint y: 32, endPoint x: 235, endPoint y: 256, distance: 227.9
click at [274, 32] on icon "button" at bounding box center [274, 33] width 14 height 14
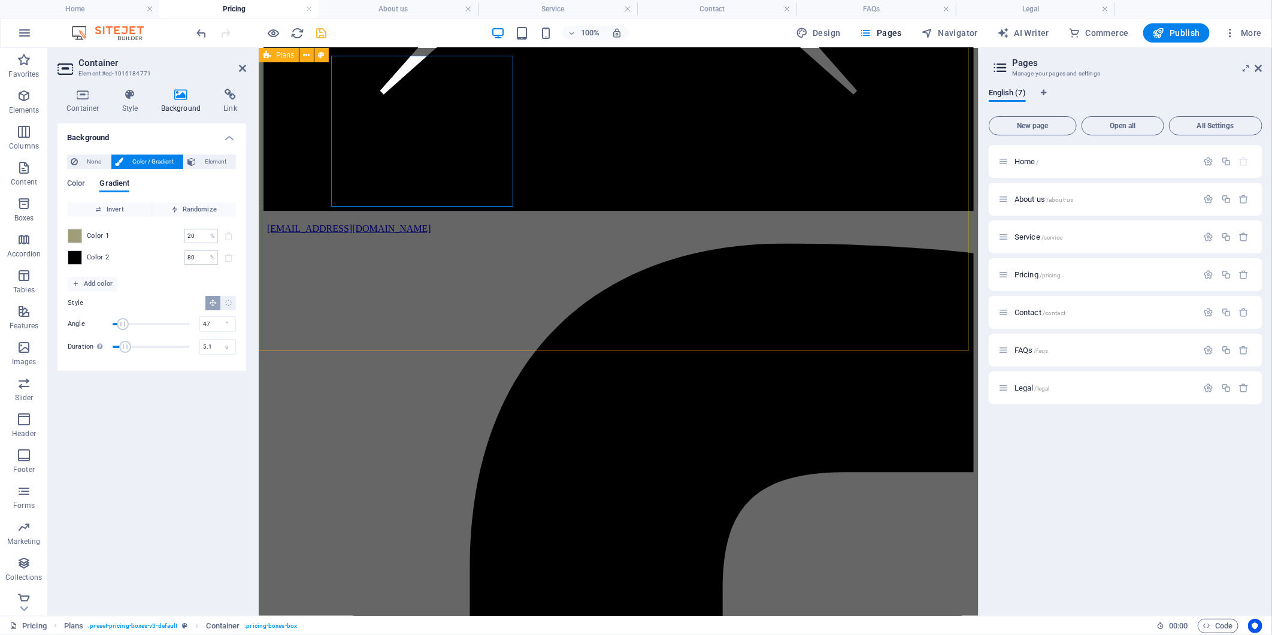
scroll to position [869, 0]
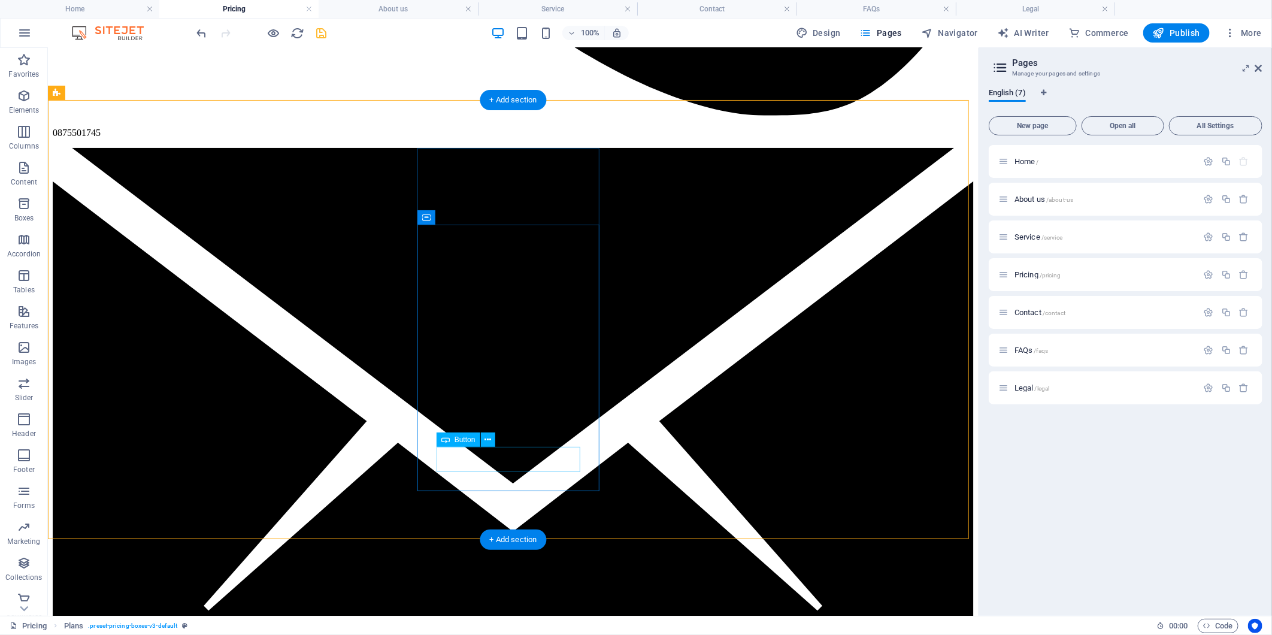
select select
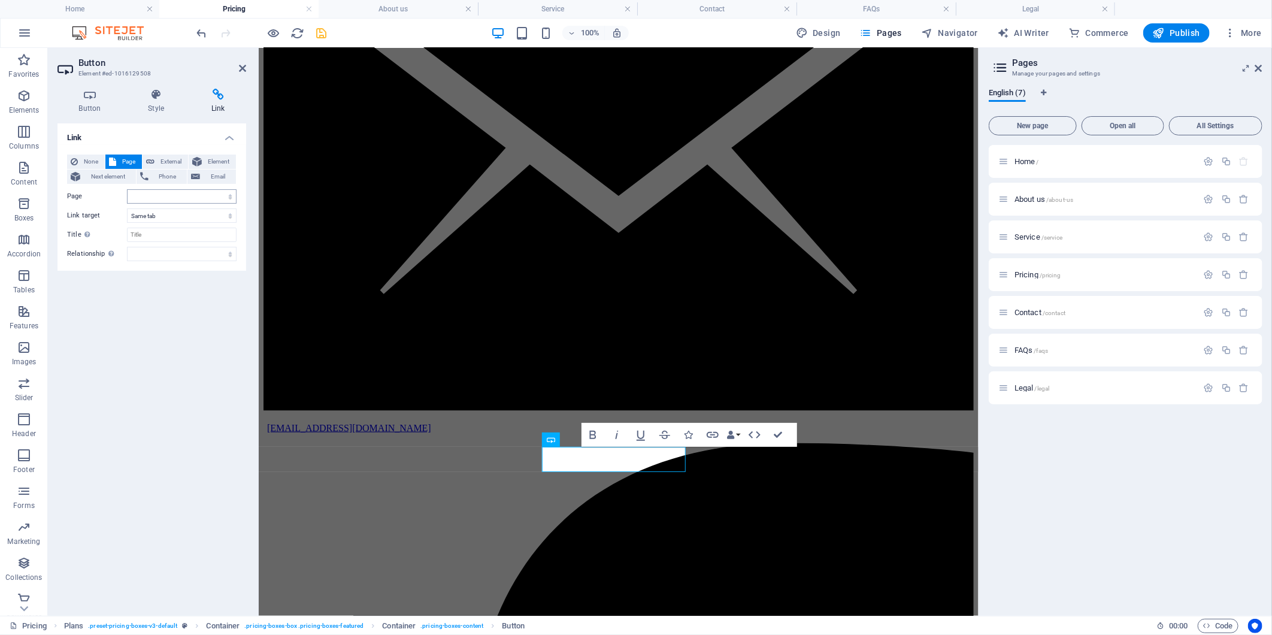
click at [154, 201] on select "Home About us Service Pricing Contact FAQs Legal" at bounding box center [182, 196] width 110 height 14
select select "4"
click at [127, 189] on select "Home About us Service Pricing Contact FAQs Legal" at bounding box center [182, 196] width 110 height 14
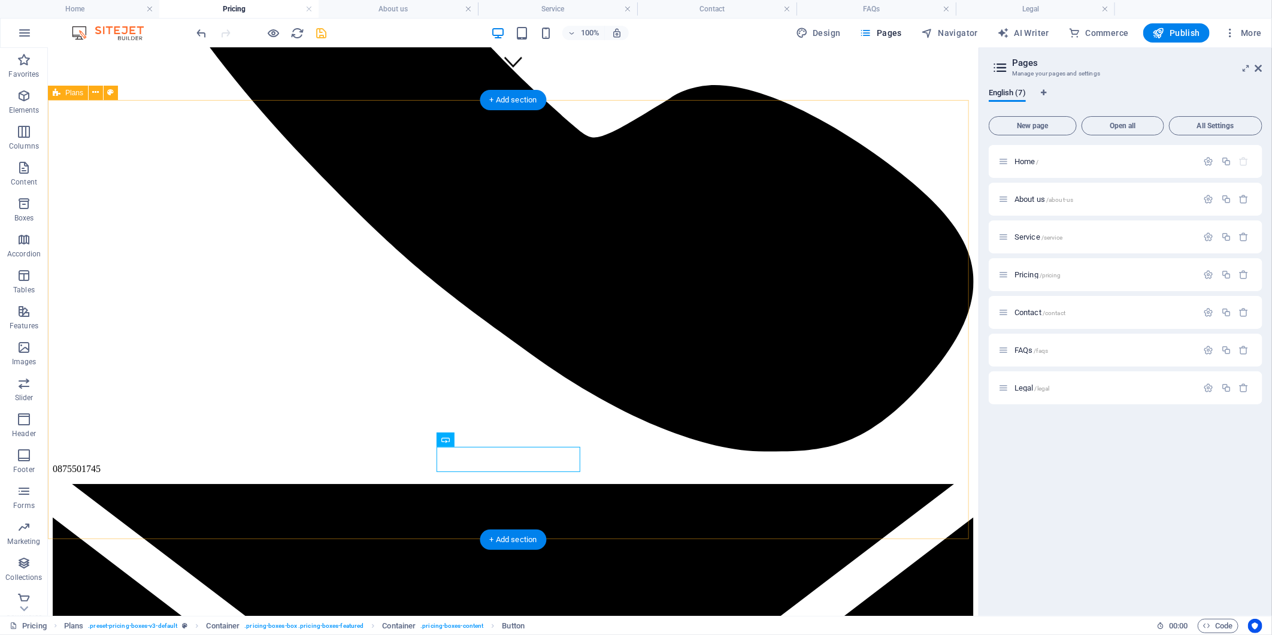
scroll to position [469, 0]
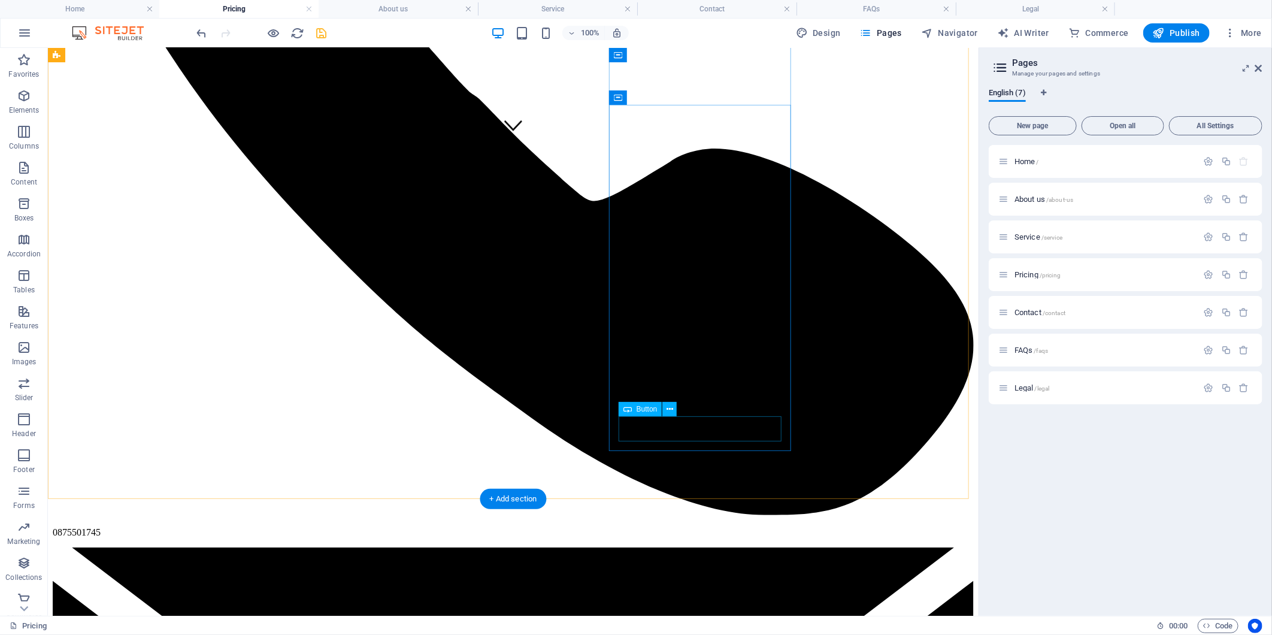
select select "4"
select select
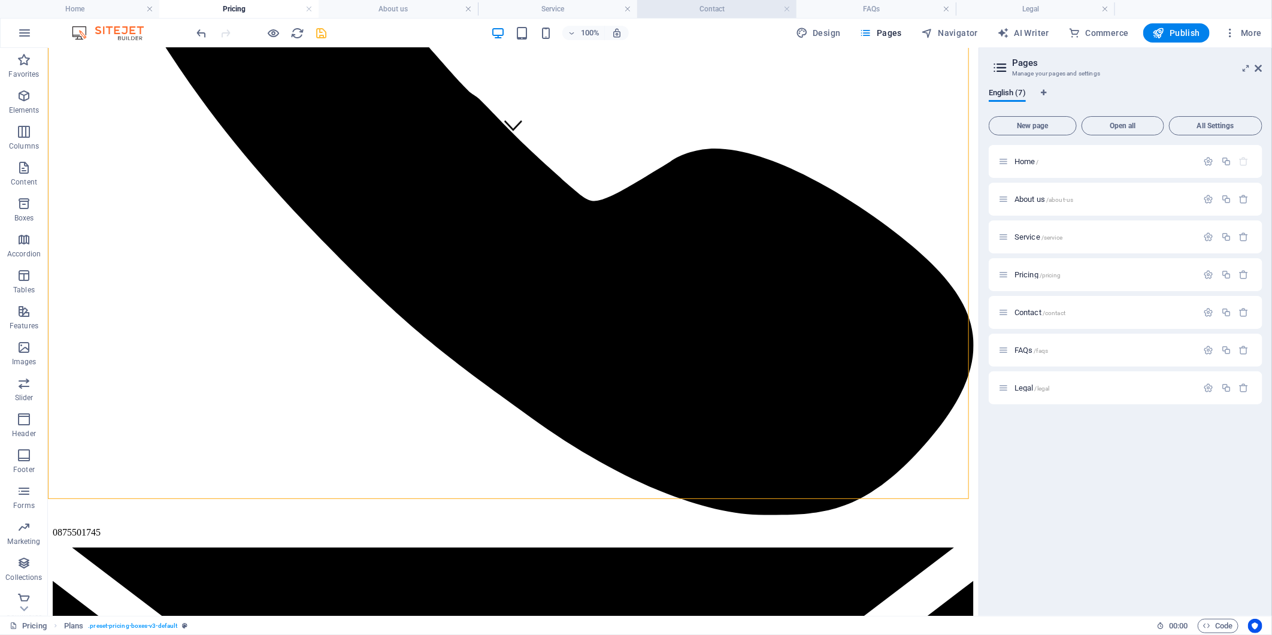
click at [631, 10] on h4 "Contact" at bounding box center [716, 8] width 159 height 13
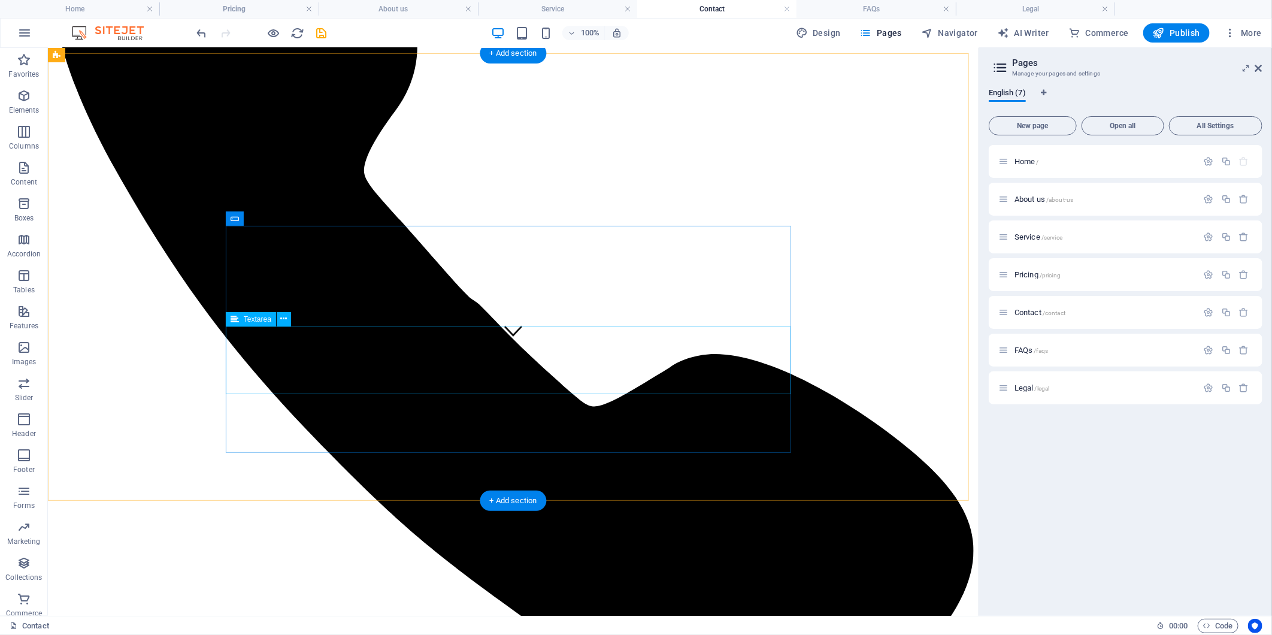
scroll to position [199, 0]
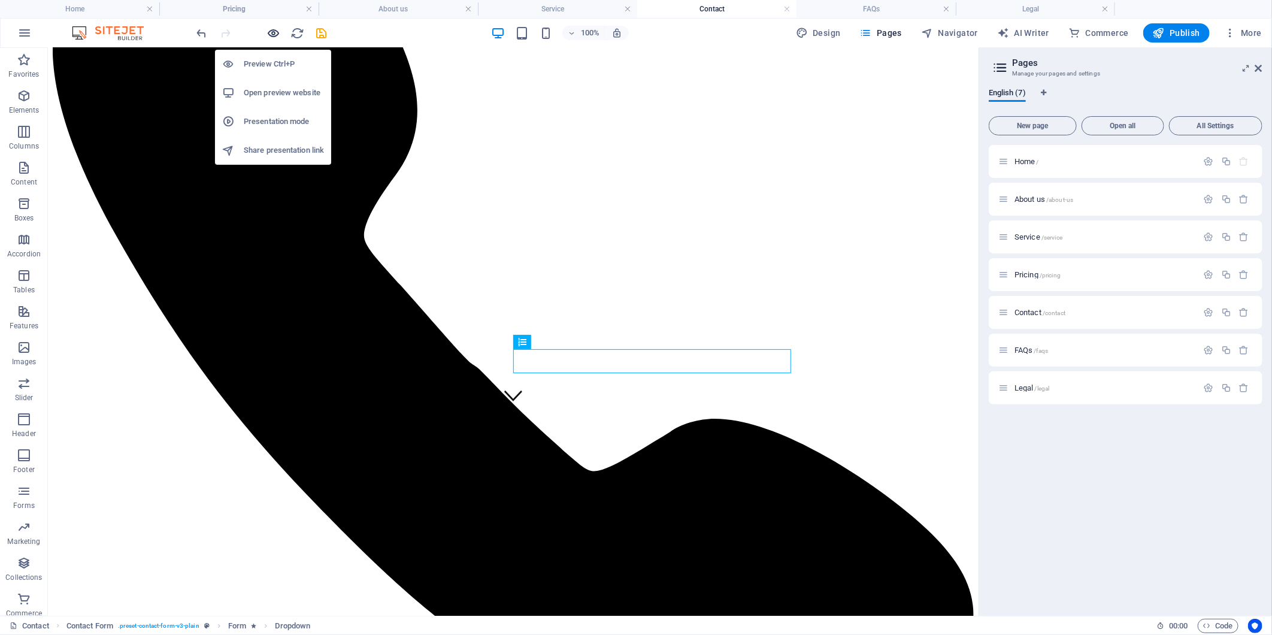
click at [278, 30] on icon "button" at bounding box center [274, 33] width 14 height 14
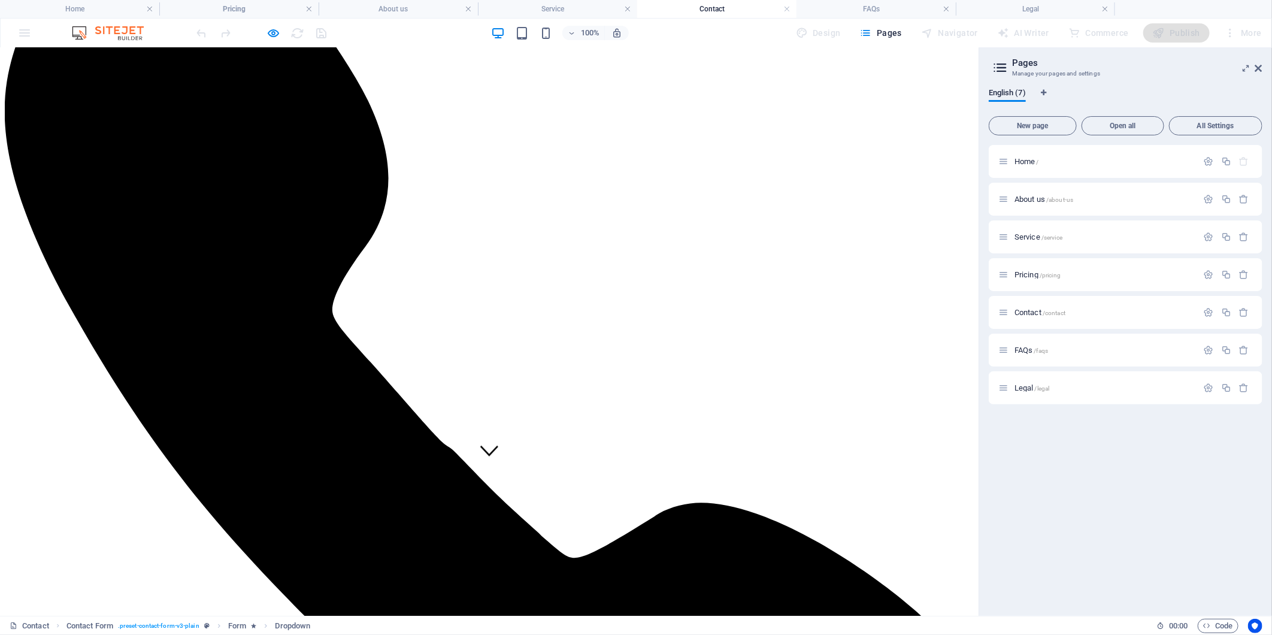
scroll to position [133, 0]
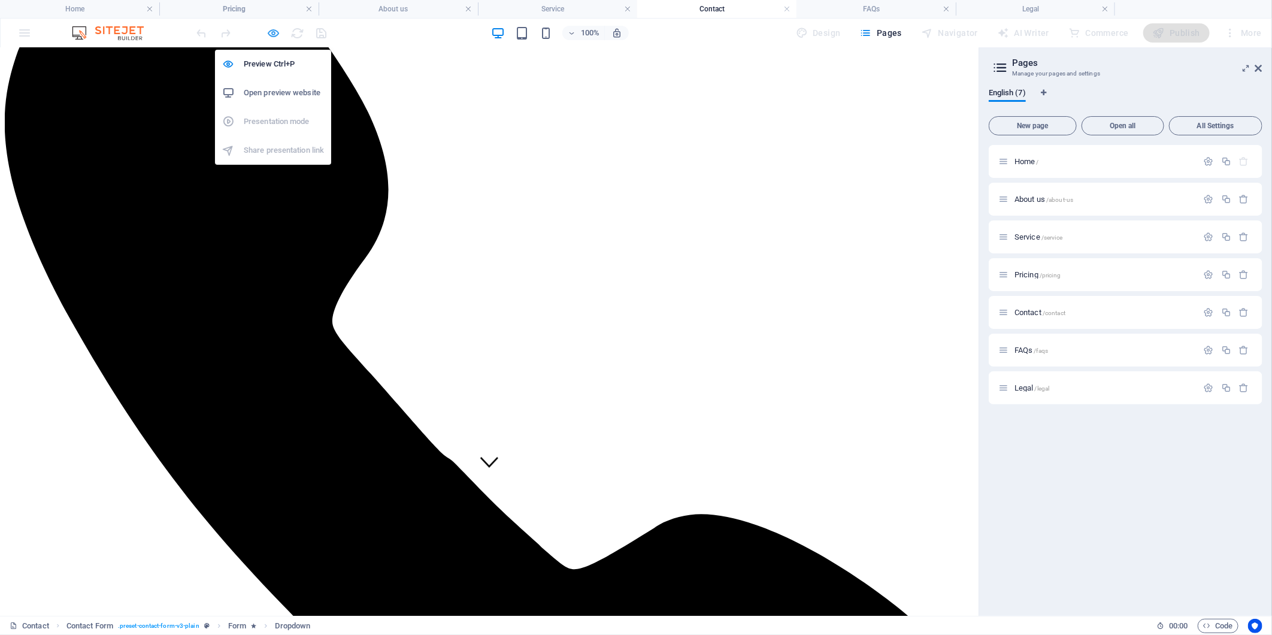
click at [277, 36] on icon "button" at bounding box center [274, 33] width 14 height 14
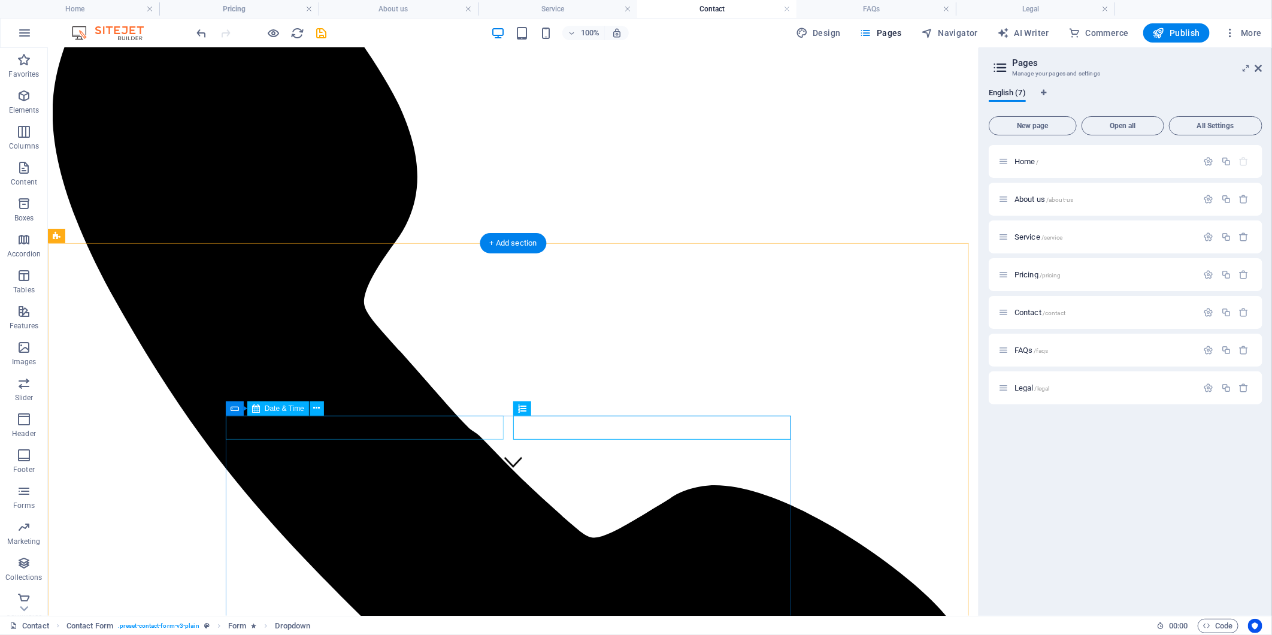
select select "1"
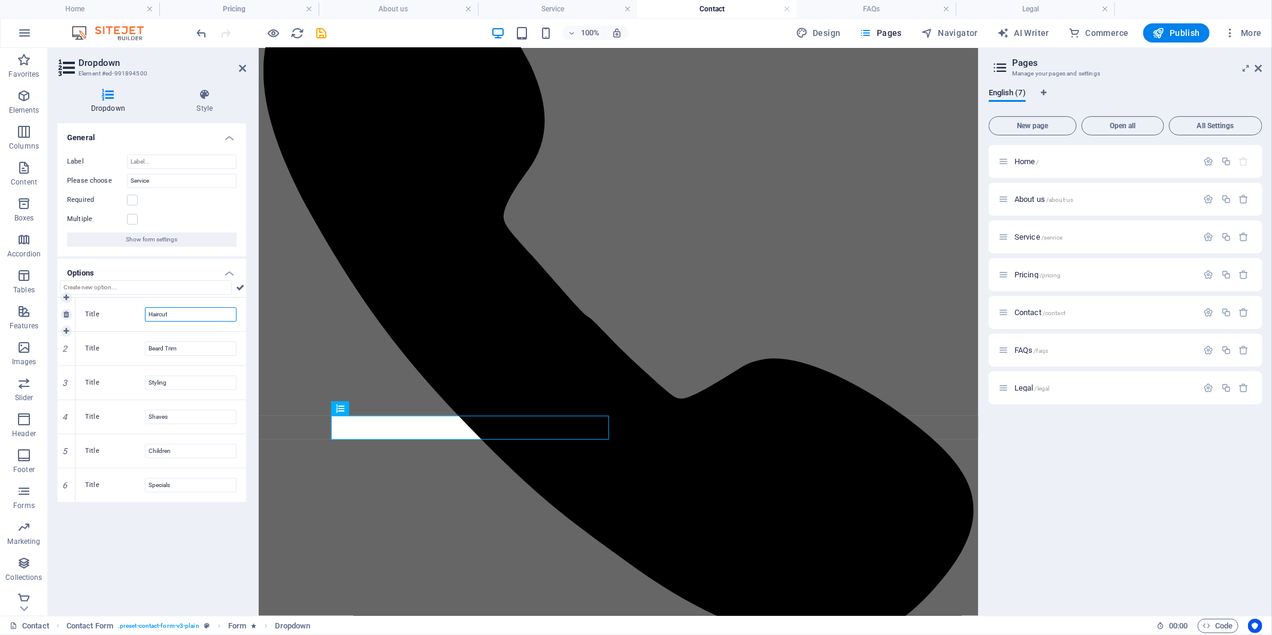
click at [168, 314] on input "Haircut" at bounding box center [191, 314] width 92 height 14
drag, startPoint x: 180, startPoint y: 314, endPoint x: 93, endPoint y: 314, distance: 86.8
click at [93, 314] on div "Title Haircut" at bounding box center [160, 314] width 151 height 14
type input "Basic"
drag, startPoint x: 206, startPoint y: 343, endPoint x: 56, endPoint y: 344, distance: 150.3
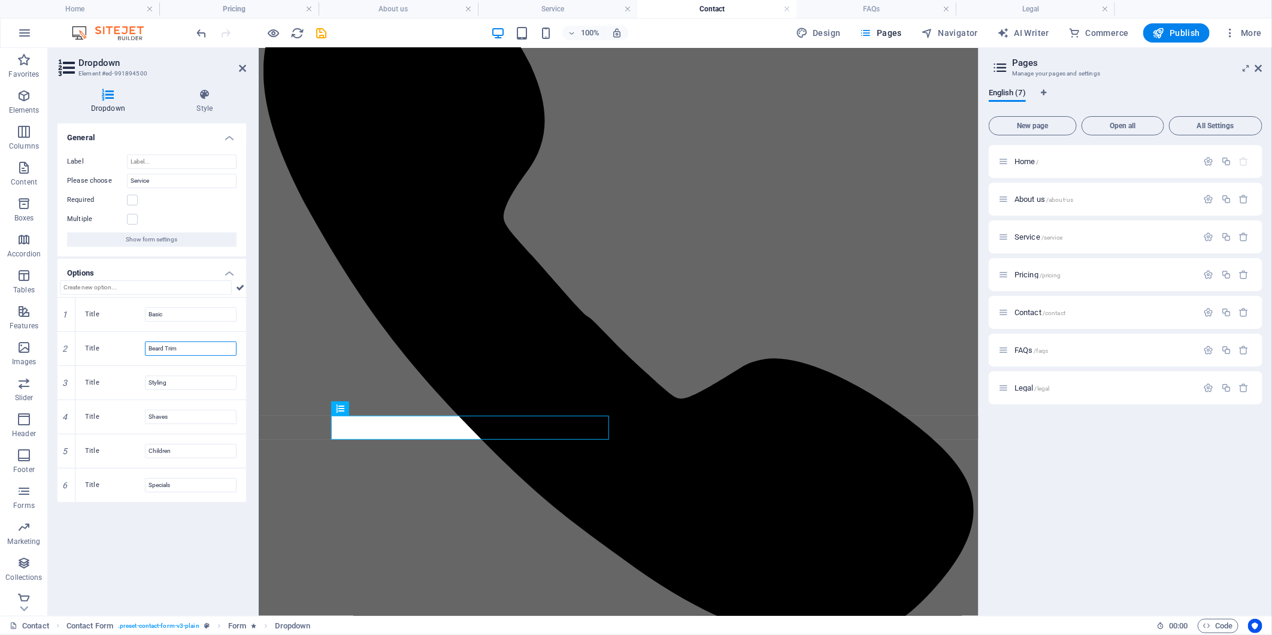
click at [56, 344] on div "Dropdown Style General Label Please choose Service Required Multiple Show form …" at bounding box center [152, 347] width 208 height 536
type input "Standard"
drag, startPoint x: 195, startPoint y: 387, endPoint x: 53, endPoint y: 385, distance: 142.5
click at [53, 385] on div "Dropdown Style General Label Please choose Service Required Multiple Show form …" at bounding box center [152, 347] width 208 height 536
type input "Diamond"
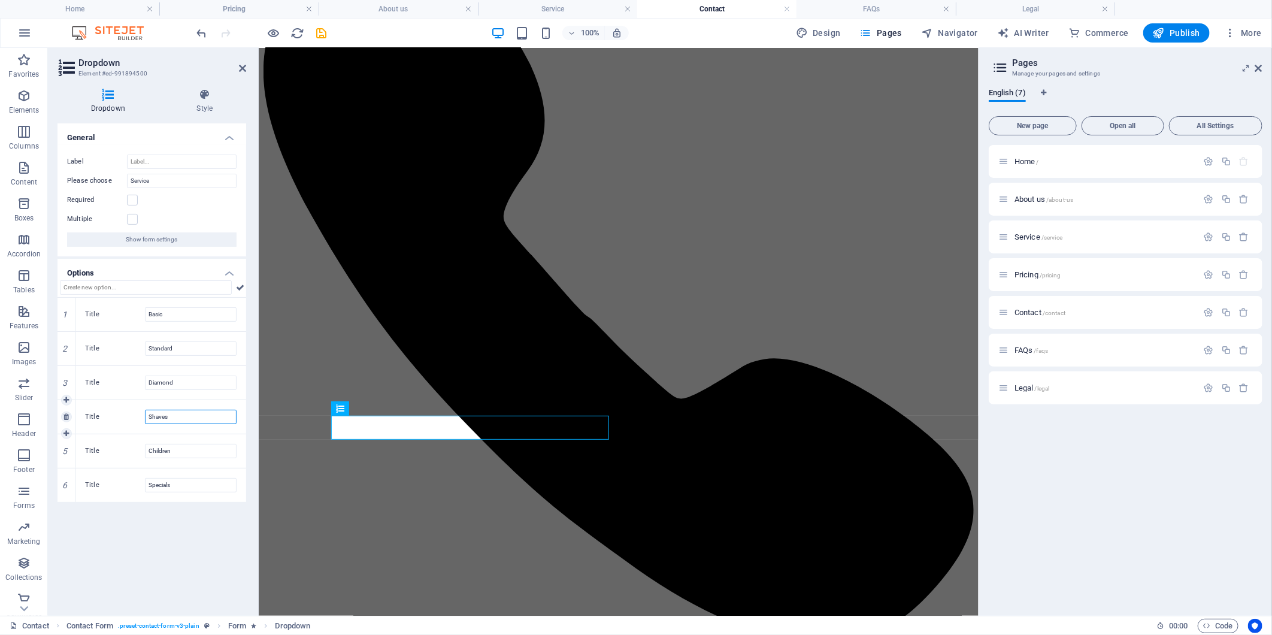
drag, startPoint x: 200, startPoint y: 417, endPoint x: 72, endPoint y: 411, distance: 127.7
click at [72, 411] on div "4 Title Shaves" at bounding box center [151, 417] width 189 height 34
type input "Once Off"
click at [102, 458] on div "Title Children" at bounding box center [160, 451] width 171 height 34
click at [64, 453] on icon at bounding box center [65, 450] width 5 height 7
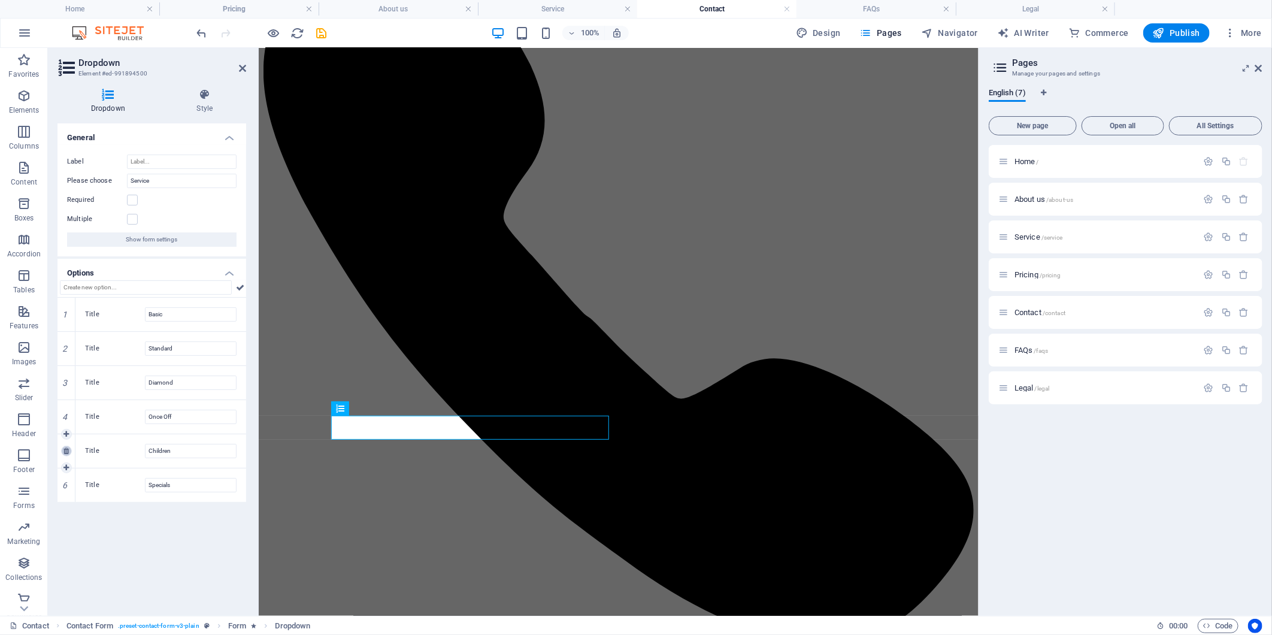
type input "Specials"
click at [62, 448] on link at bounding box center [66, 450] width 11 height 11
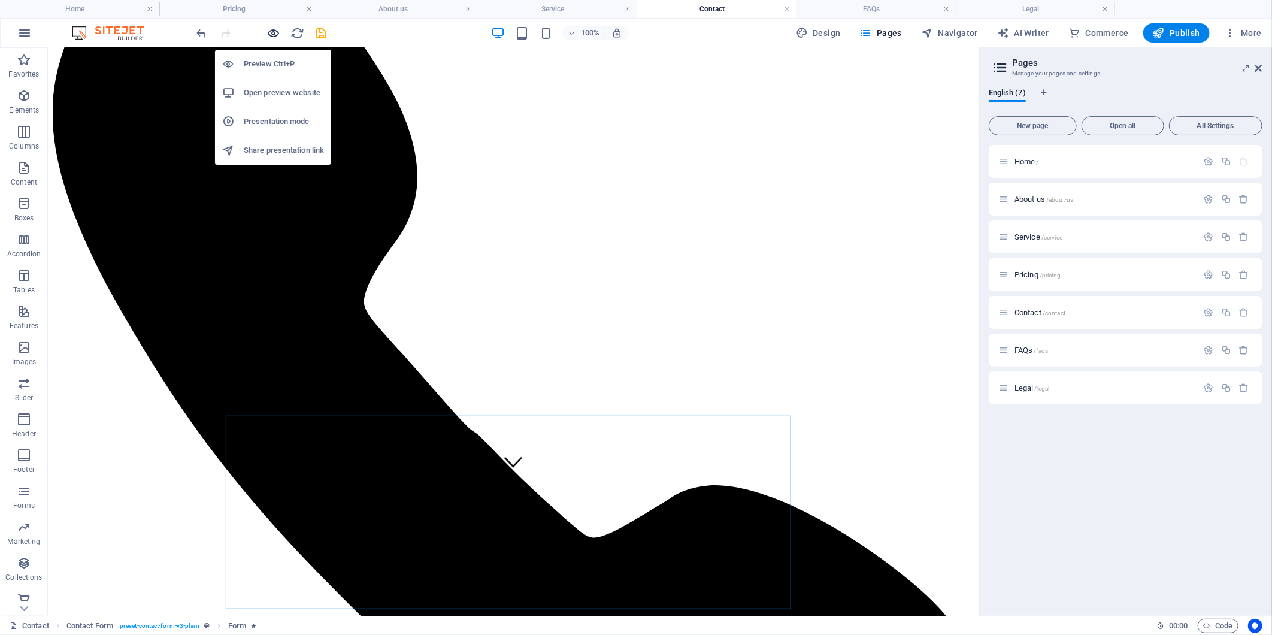
click at [277, 31] on icon "button" at bounding box center [274, 33] width 14 height 14
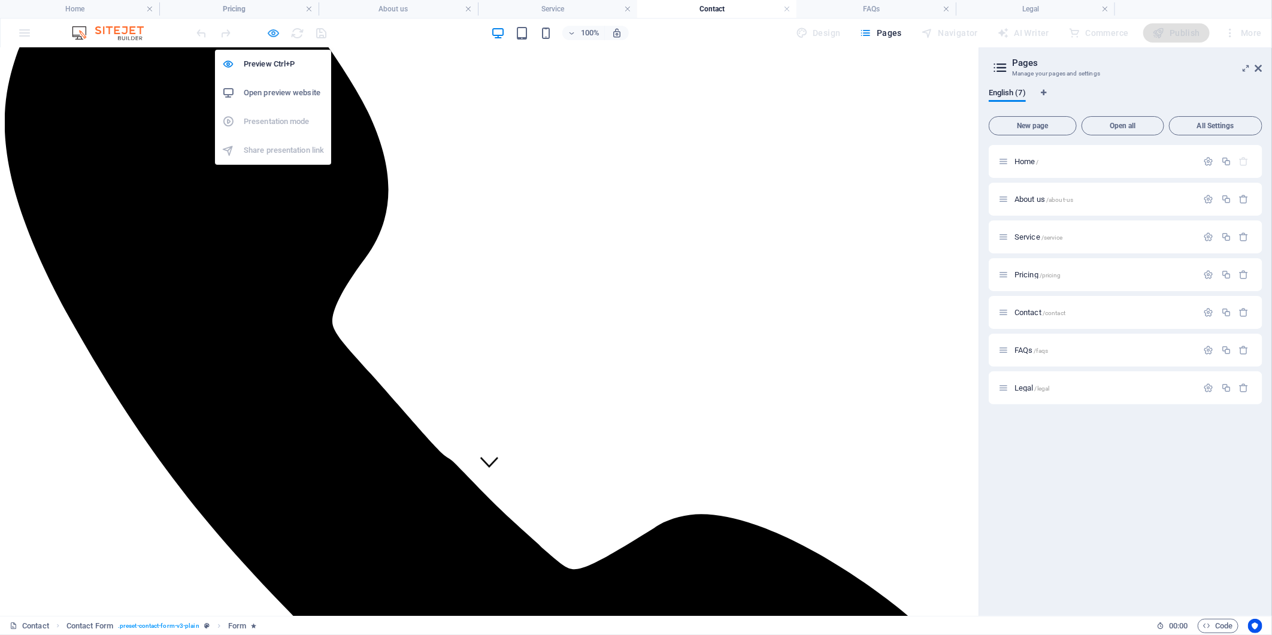
drag, startPoint x: 268, startPoint y: 32, endPoint x: 363, endPoint y: 174, distance: 170.9
click at [268, 32] on icon "button" at bounding box center [274, 33] width 14 height 14
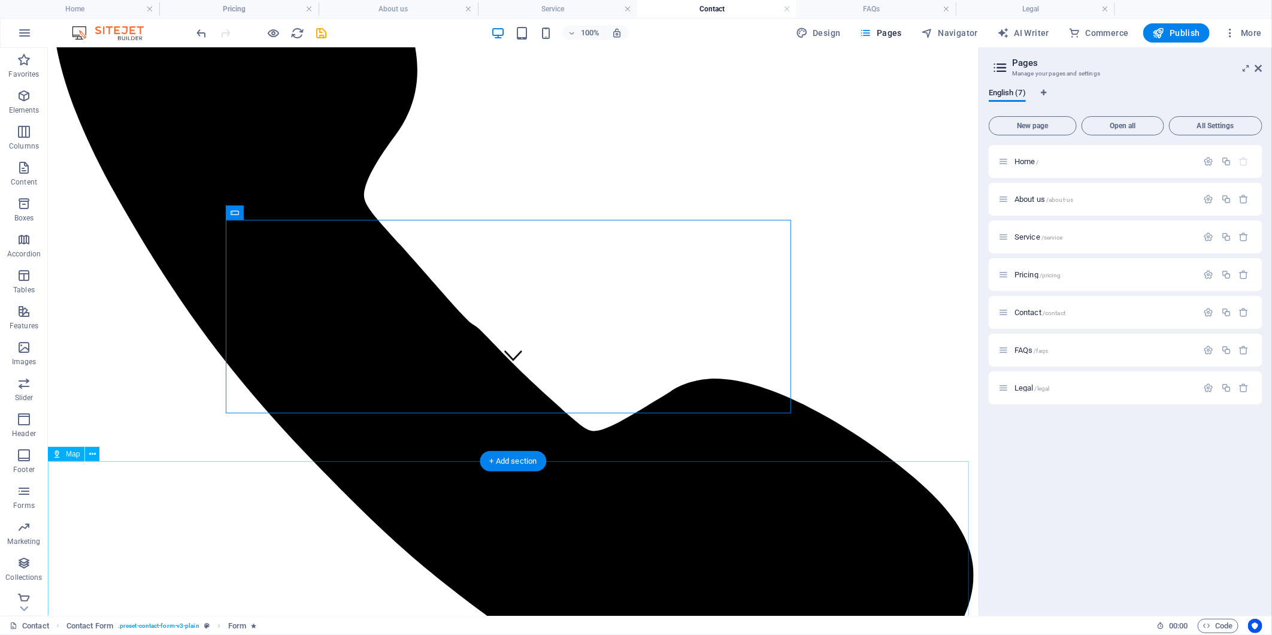
scroll to position [332, 0]
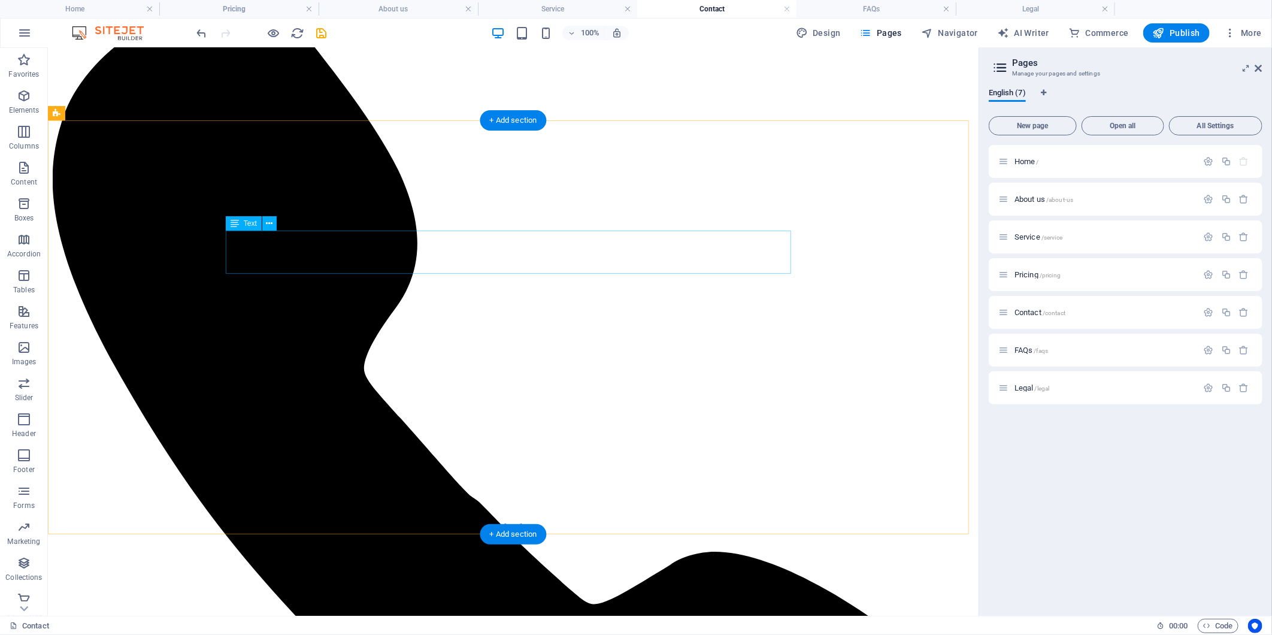
scroll to position [266, 0]
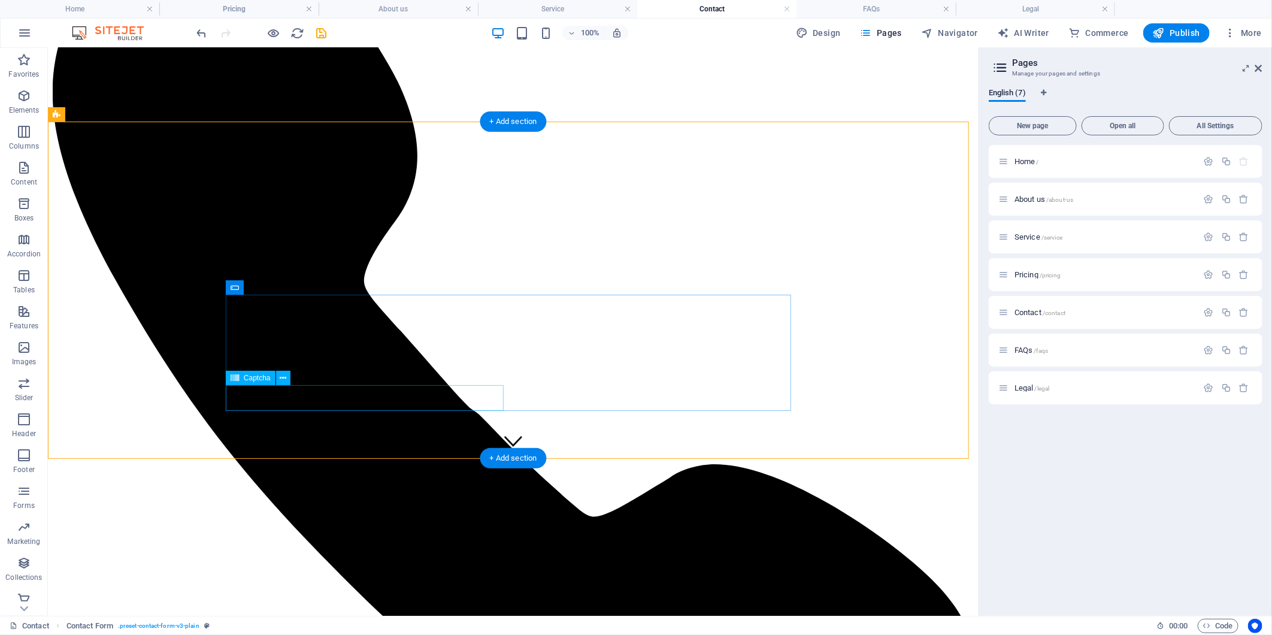
scroll to position [133, 0]
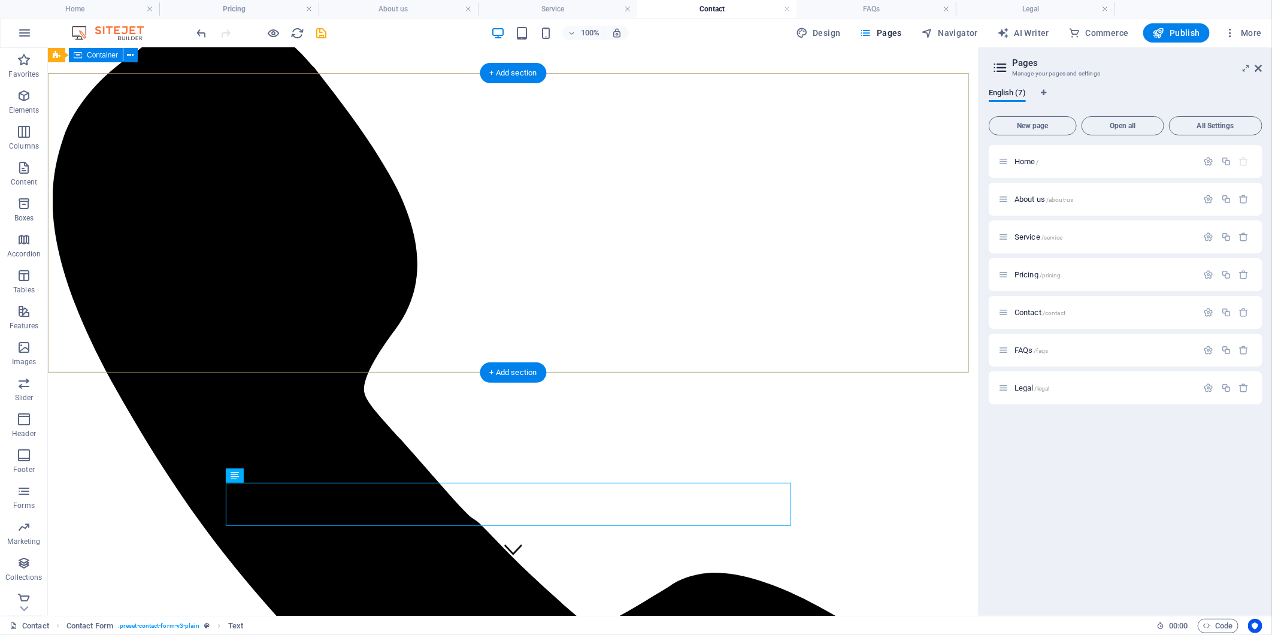
scroll to position [0, 0]
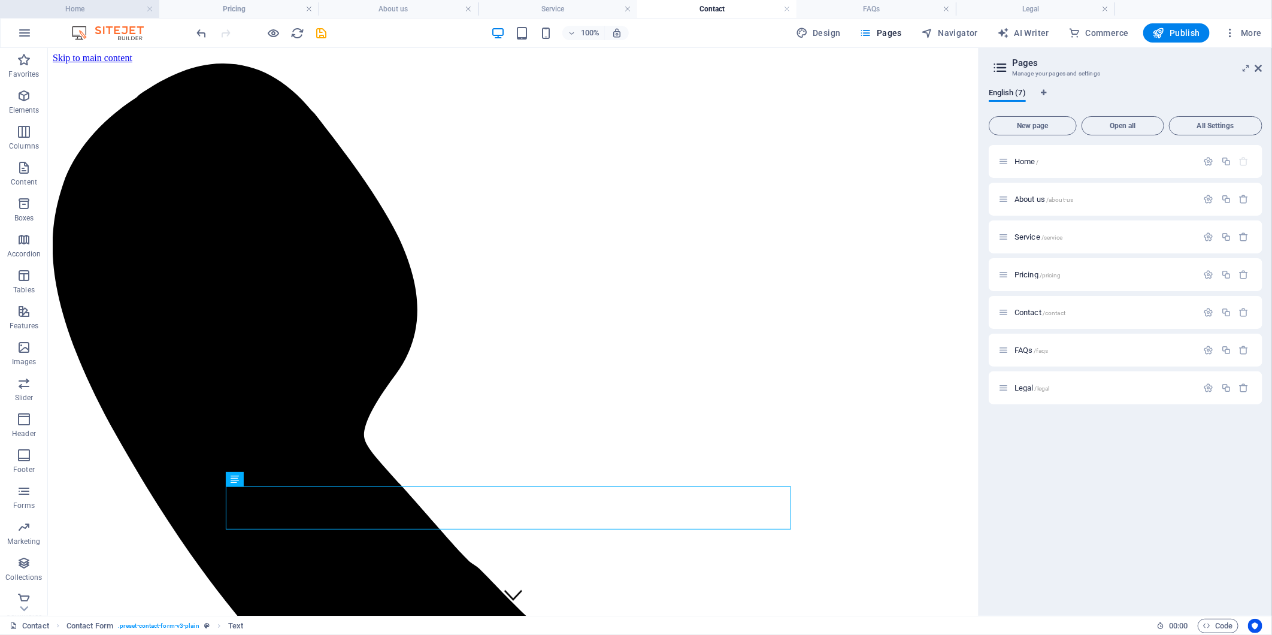
click at [102, 8] on h4 "Home" at bounding box center [79, 8] width 159 height 13
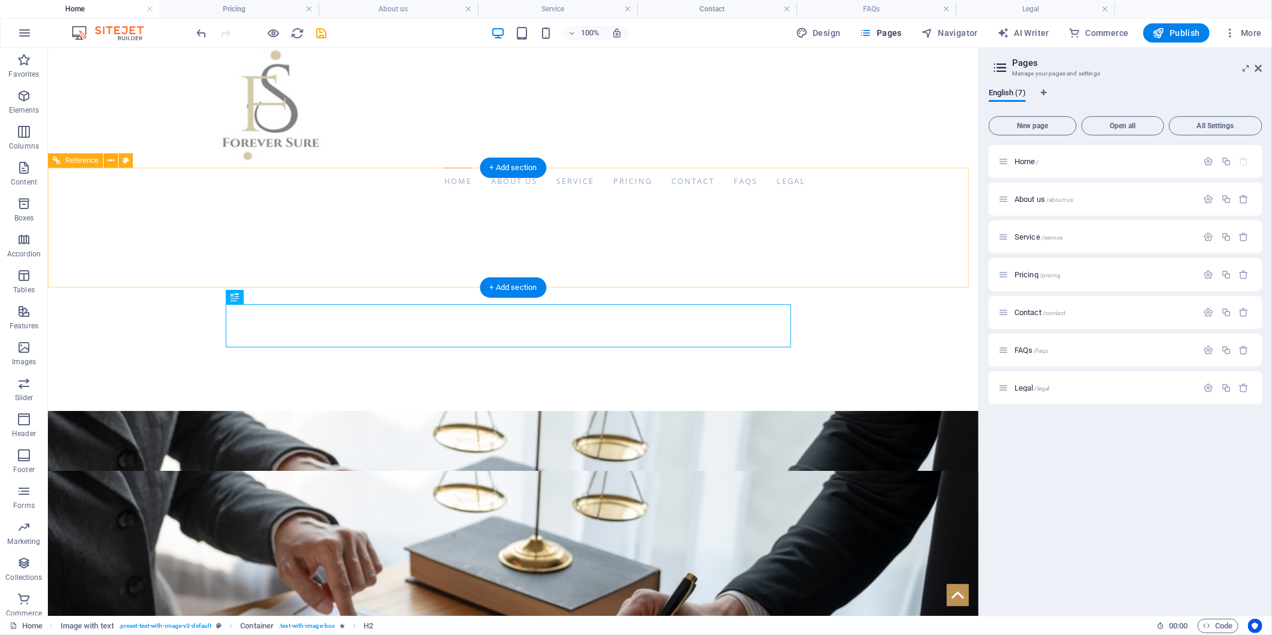
click at [631, 470] on figure at bounding box center [512, 642] width 930 height 344
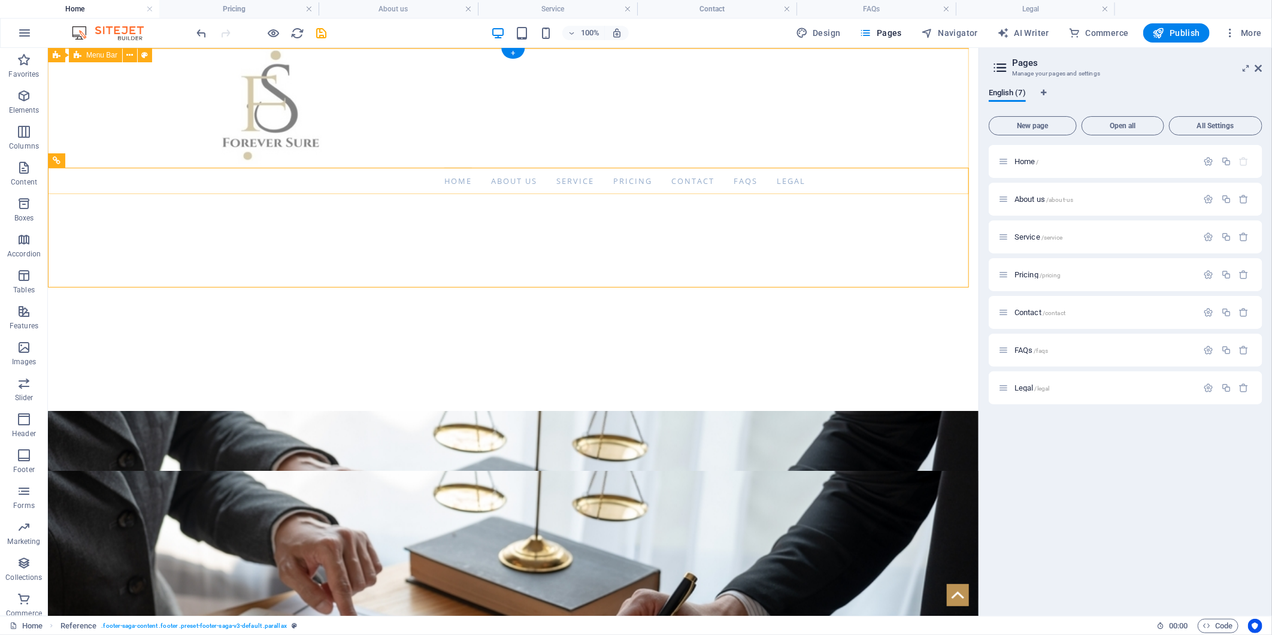
click at [631, 120] on div "Home About us Service Pricing Contact FAQs Legal Menu" at bounding box center [512, 120] width 930 height 146
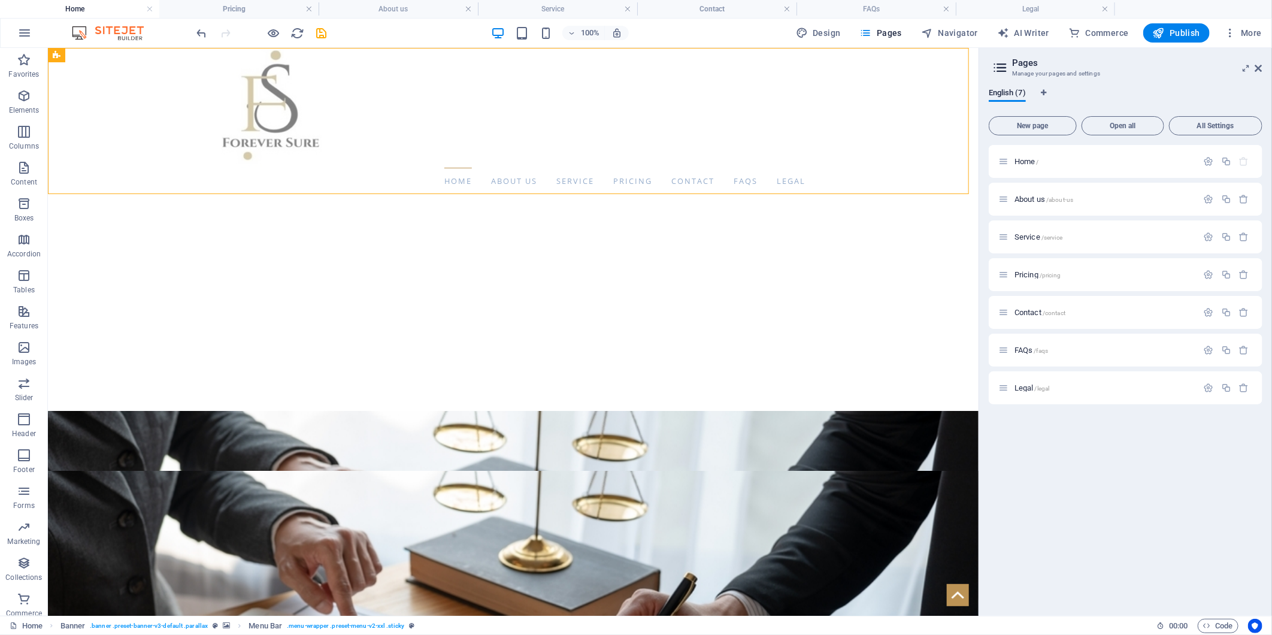
drag, startPoint x: 720, startPoint y: 9, endPoint x: 678, endPoint y: 25, distance: 44.9
click at [631, 11] on h4 "Contact" at bounding box center [716, 8] width 159 height 13
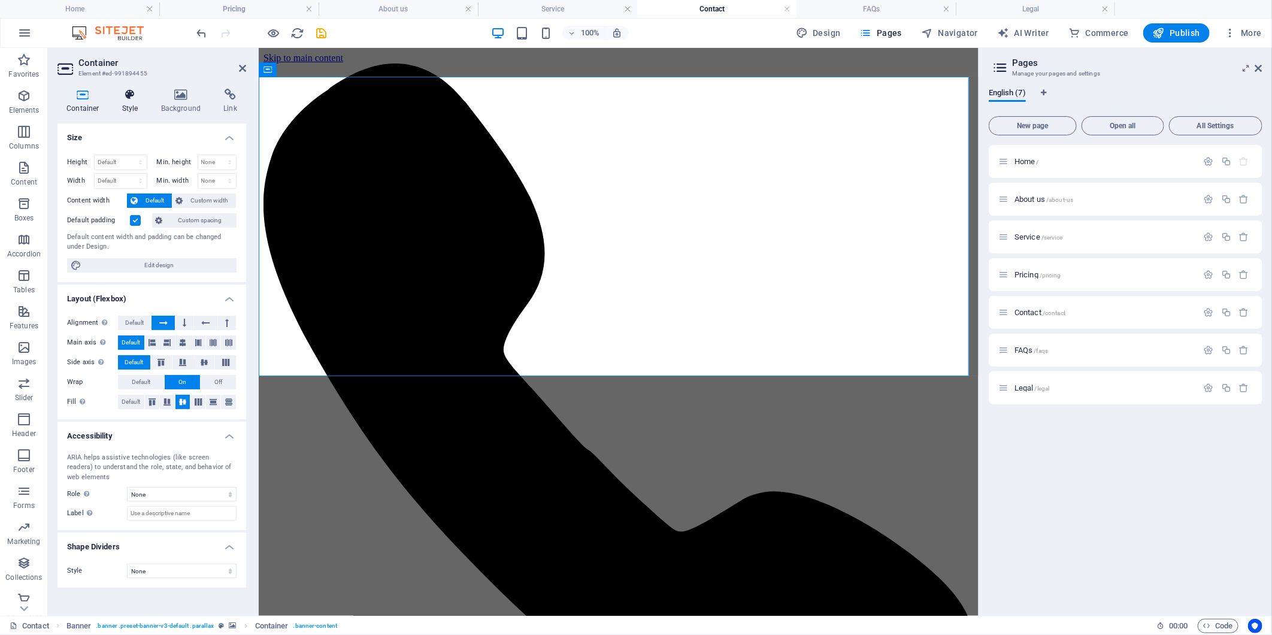
click at [128, 104] on h4 "Style" at bounding box center [132, 101] width 39 height 25
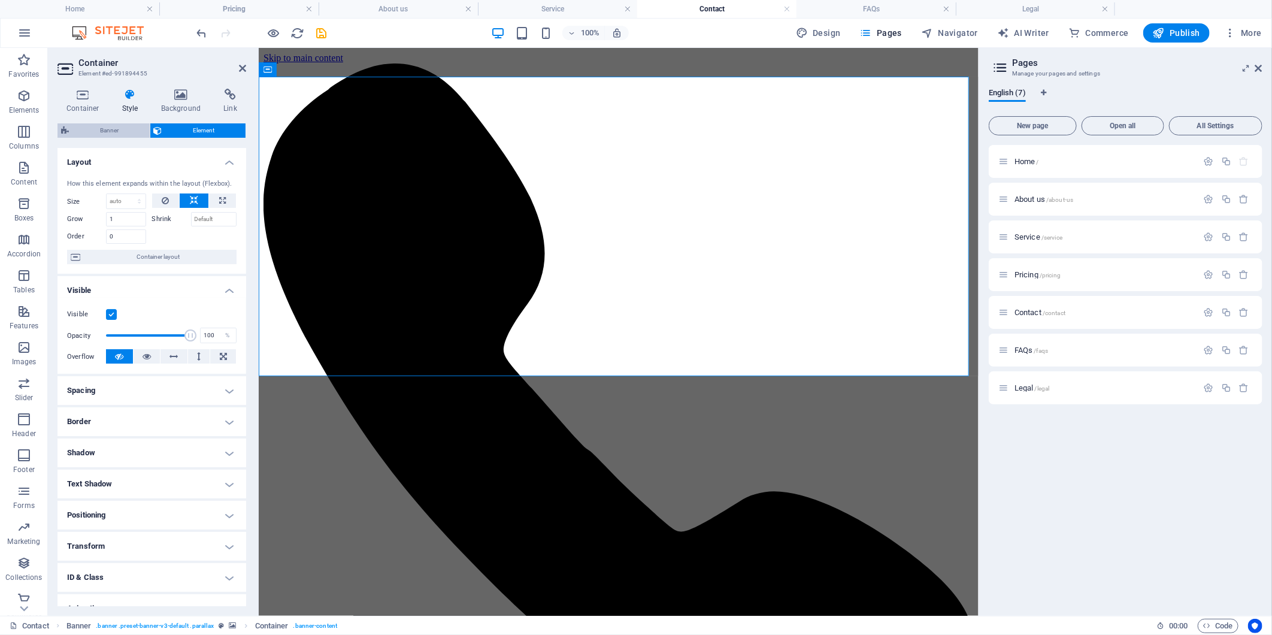
click at [126, 126] on span "Banner" at bounding box center [109, 130] width 74 height 14
select select "vh"
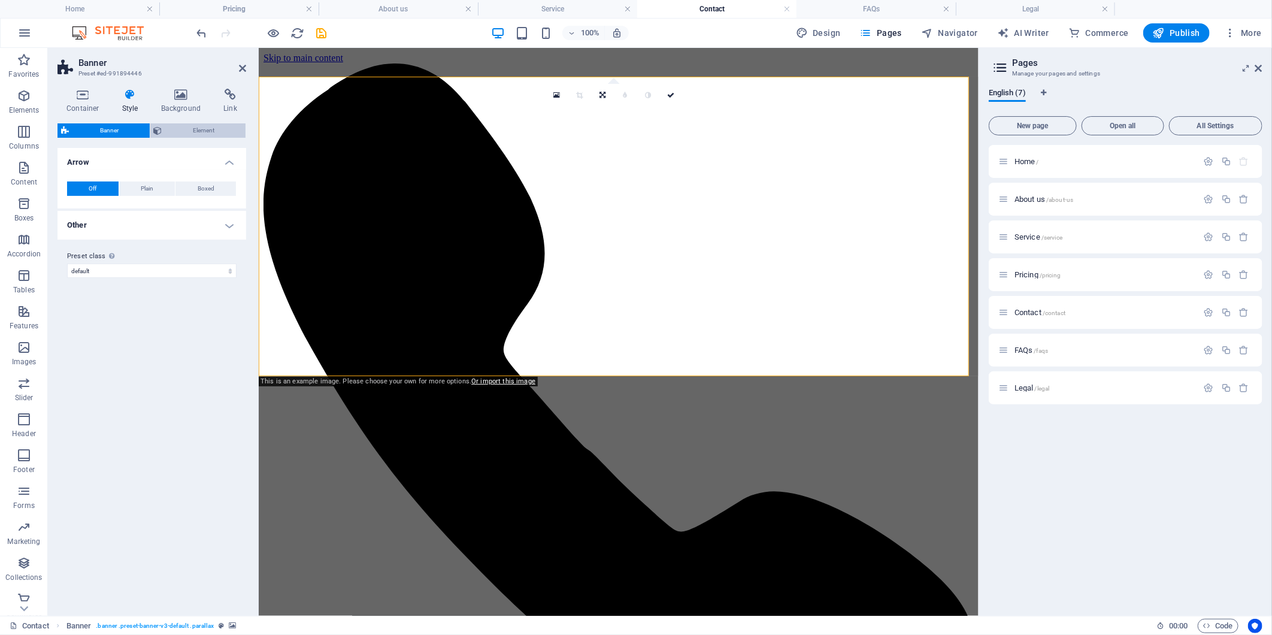
click at [180, 132] on span "Element" at bounding box center [204, 130] width 77 height 14
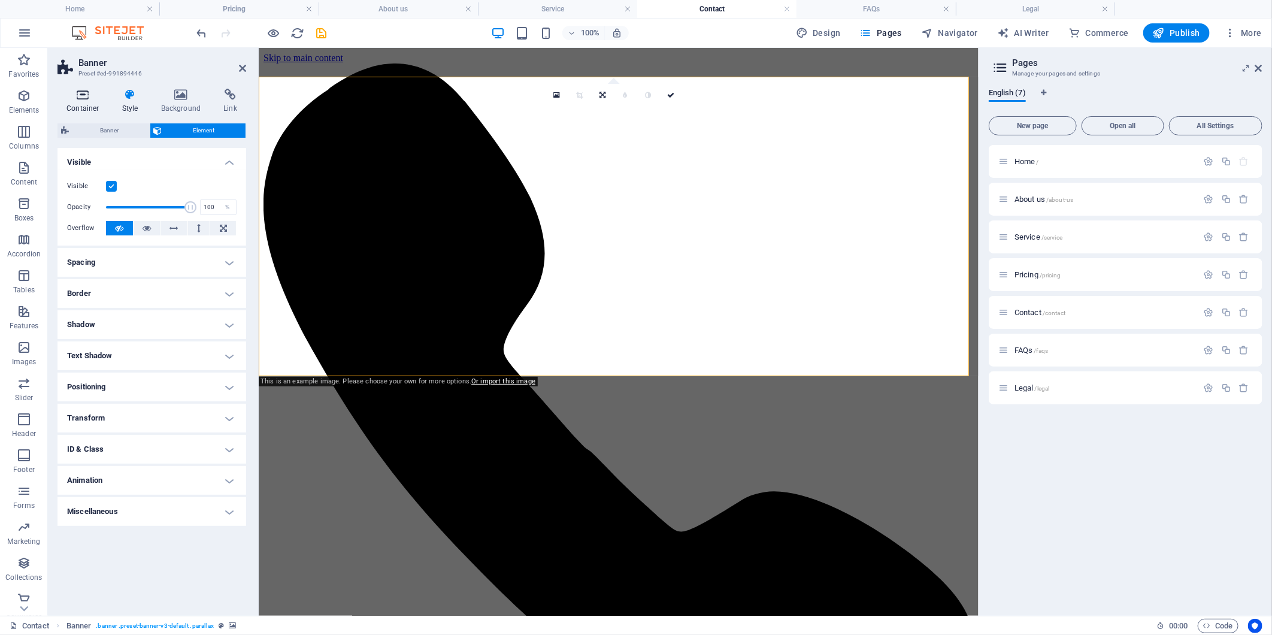
click at [101, 105] on h4 "Container" at bounding box center [85, 101] width 56 height 25
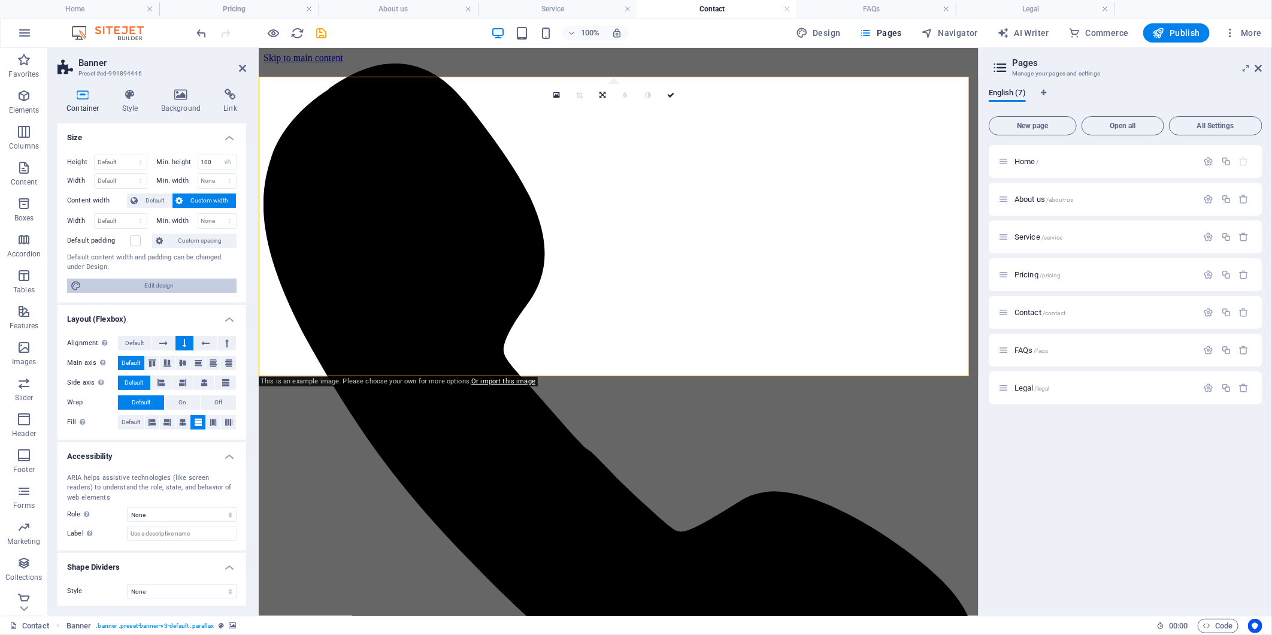
click at [177, 281] on span "Edit design" at bounding box center [159, 285] width 148 height 14
select select "700"
select select "rem"
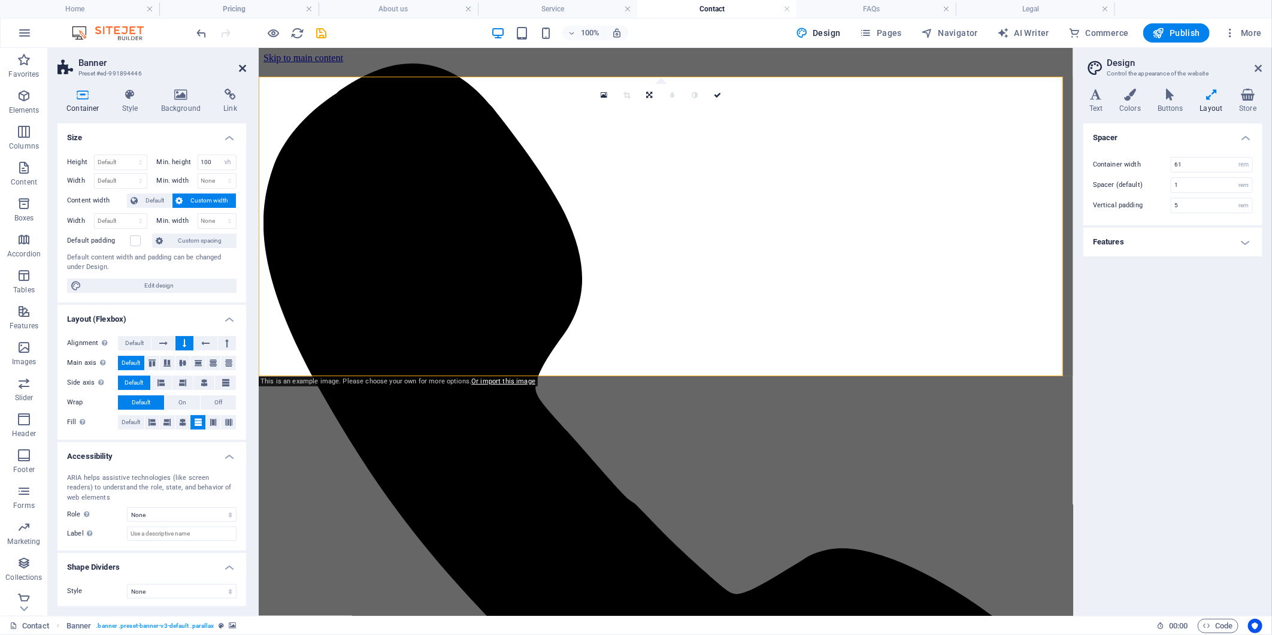
click at [241, 68] on icon at bounding box center [242, 68] width 7 height 10
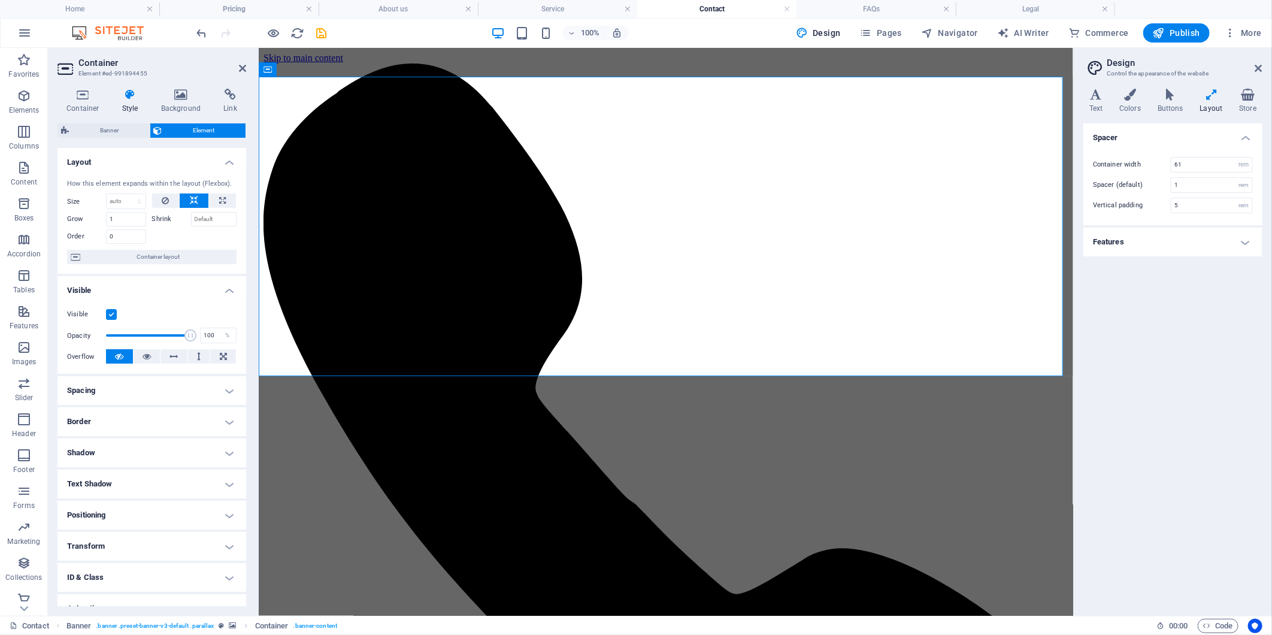
click at [222, 127] on span "Element" at bounding box center [204, 130] width 77 height 14
click at [180, 261] on span "Container layout" at bounding box center [158, 257] width 149 height 14
select select "vh"
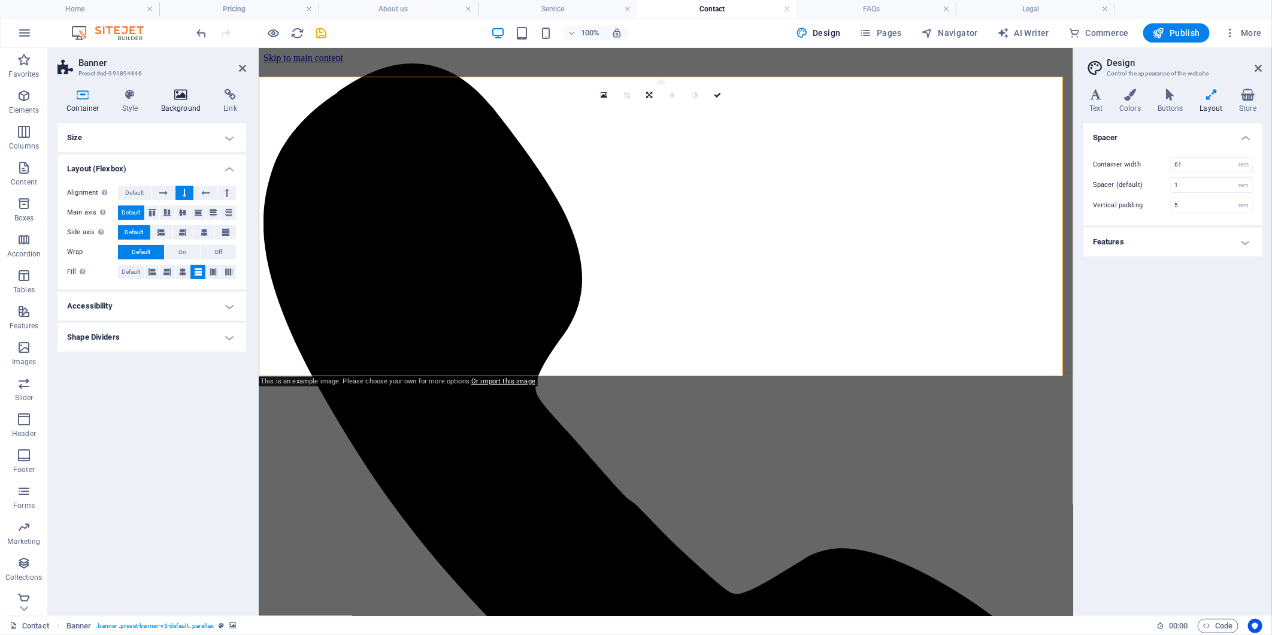
click at [168, 99] on icon at bounding box center [181, 95] width 58 height 12
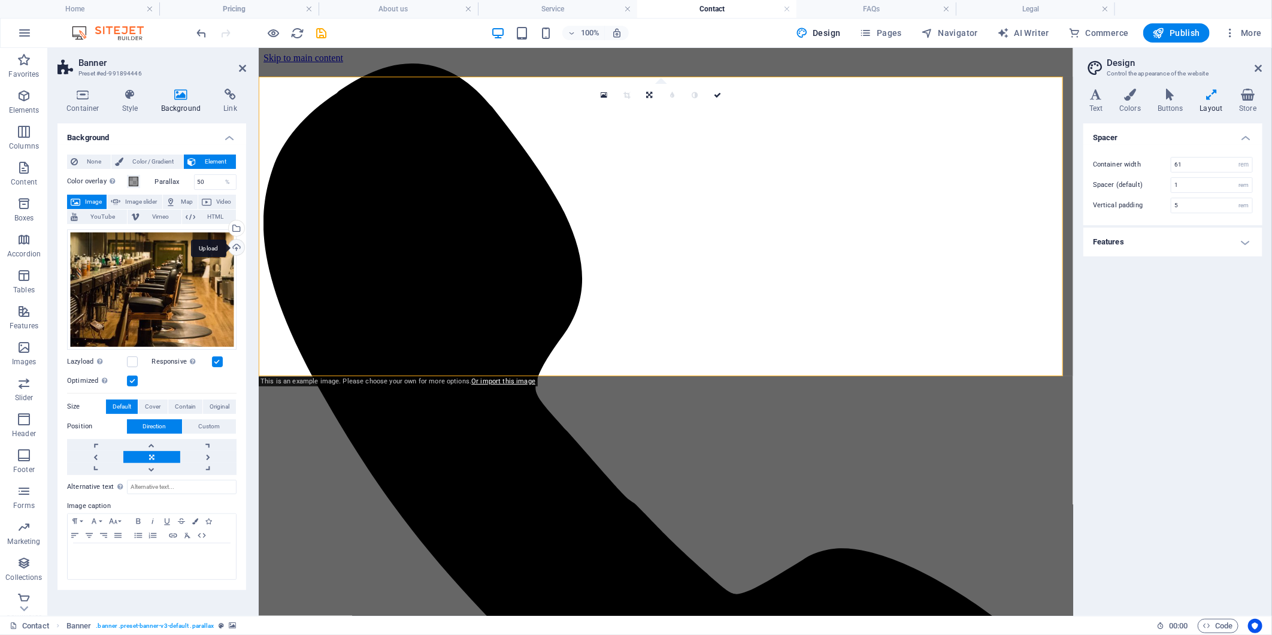
click at [232, 241] on div "Upload" at bounding box center [235, 248] width 18 height 18
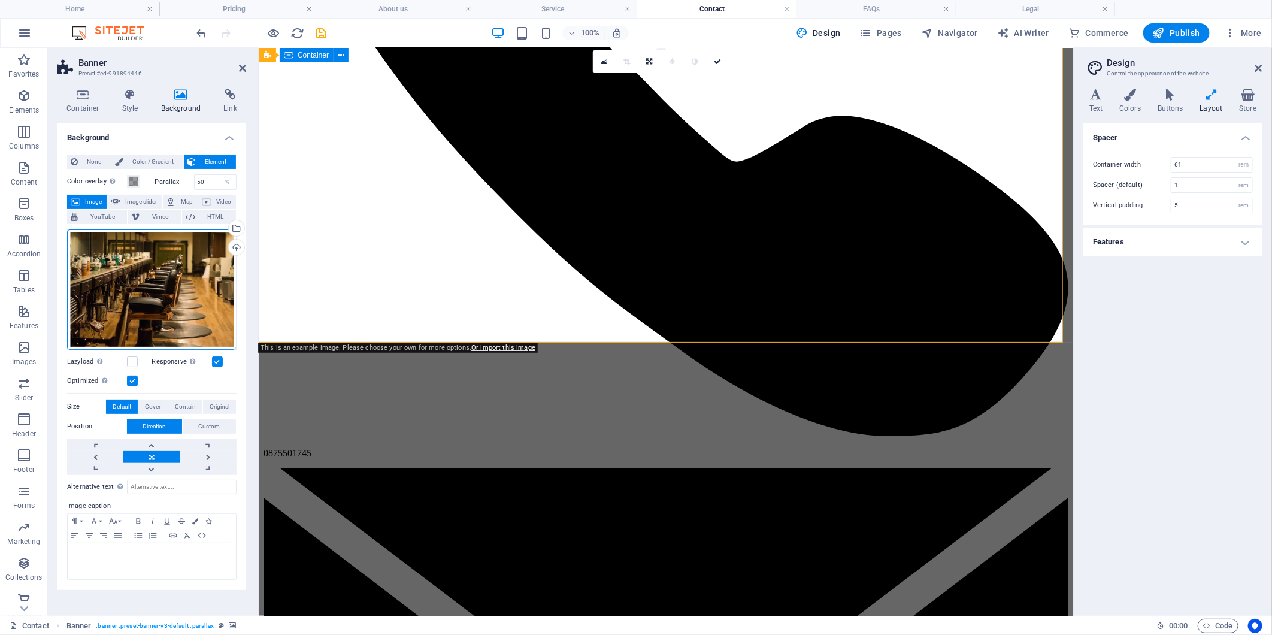
scroll to position [33, 0]
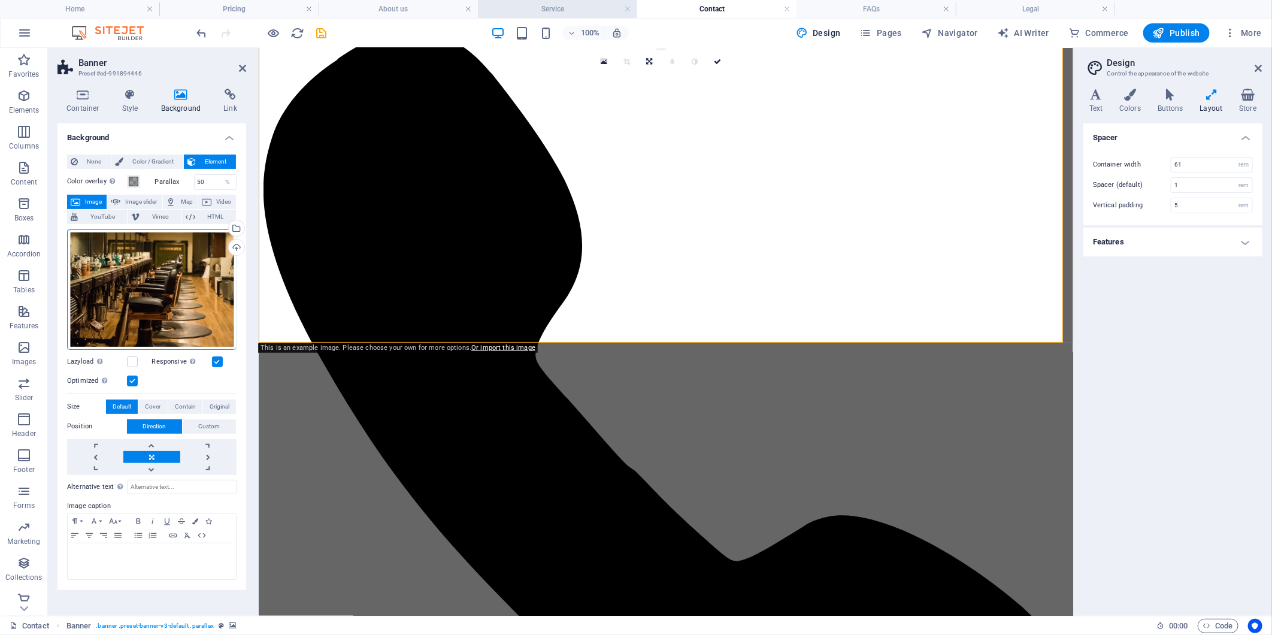
drag, startPoint x: 579, startPoint y: 7, endPoint x: 732, endPoint y: 356, distance: 380.9
click at [579, 7] on h4 "Service" at bounding box center [557, 8] width 159 height 13
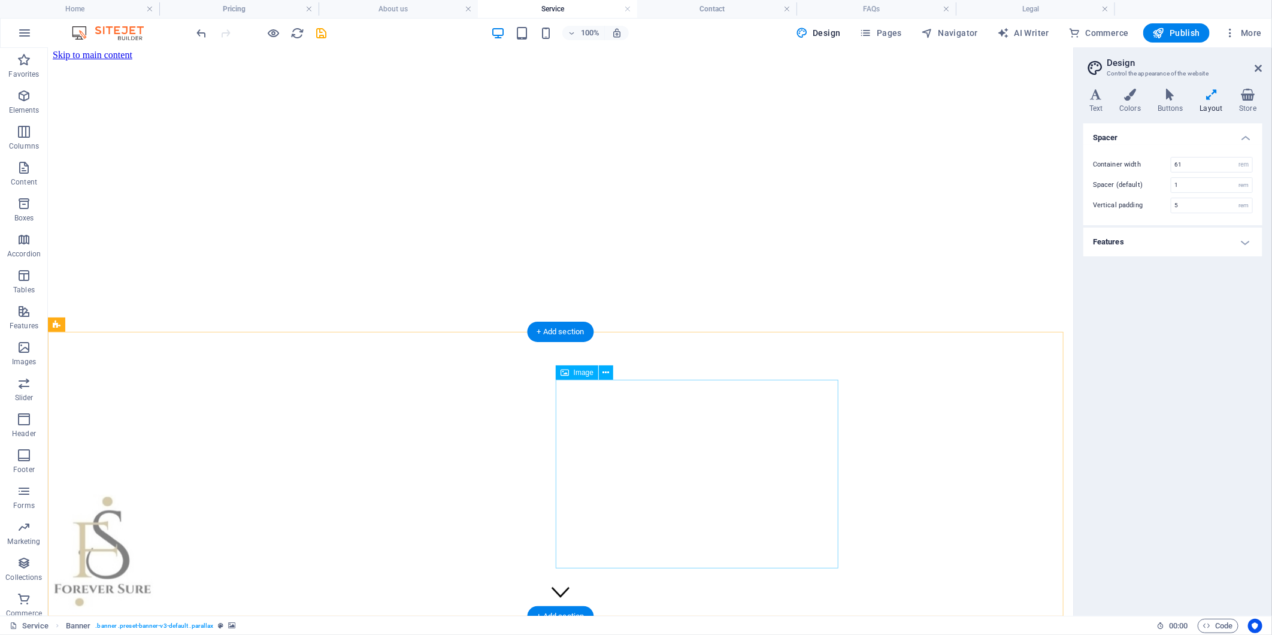
scroll to position [0, 0]
click at [260, 2] on h4 "Pricing" at bounding box center [238, 8] width 159 height 13
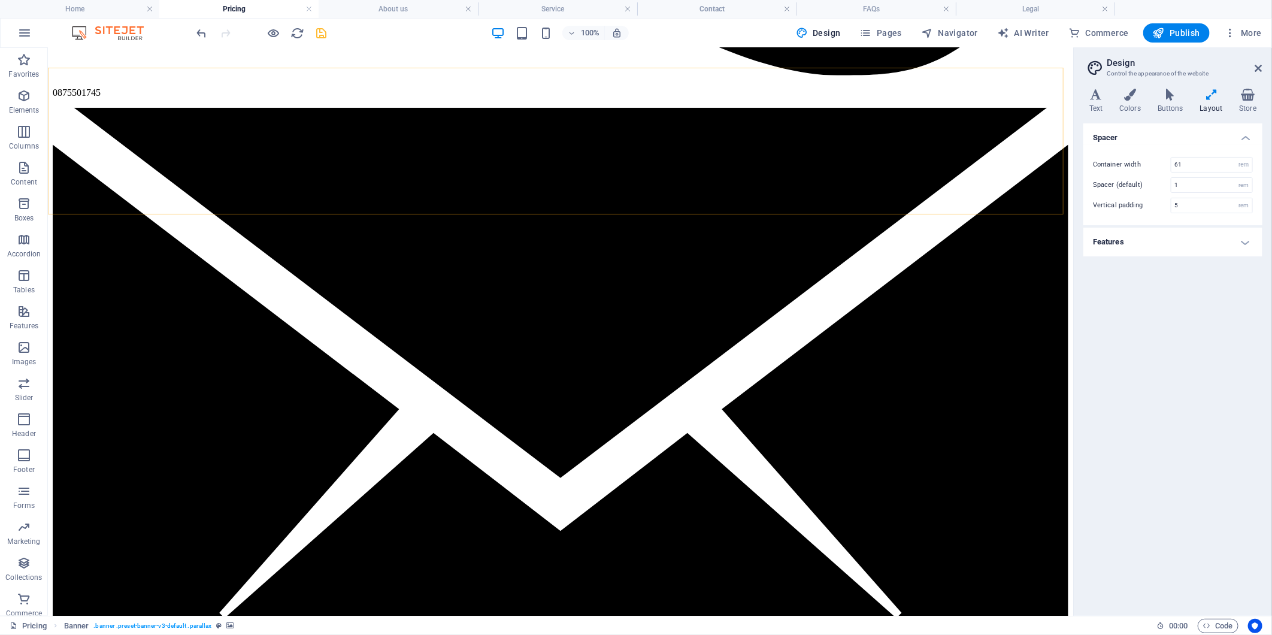
scroll to position [935, 0]
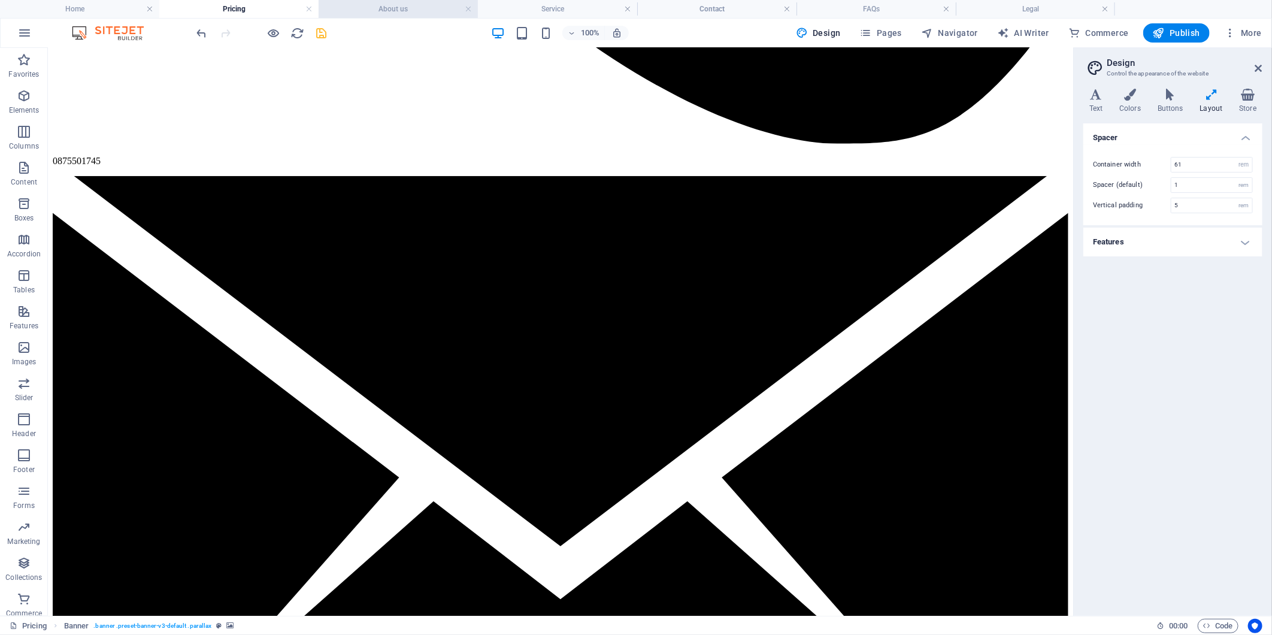
click at [356, 1] on li "About us" at bounding box center [397, 9] width 159 height 18
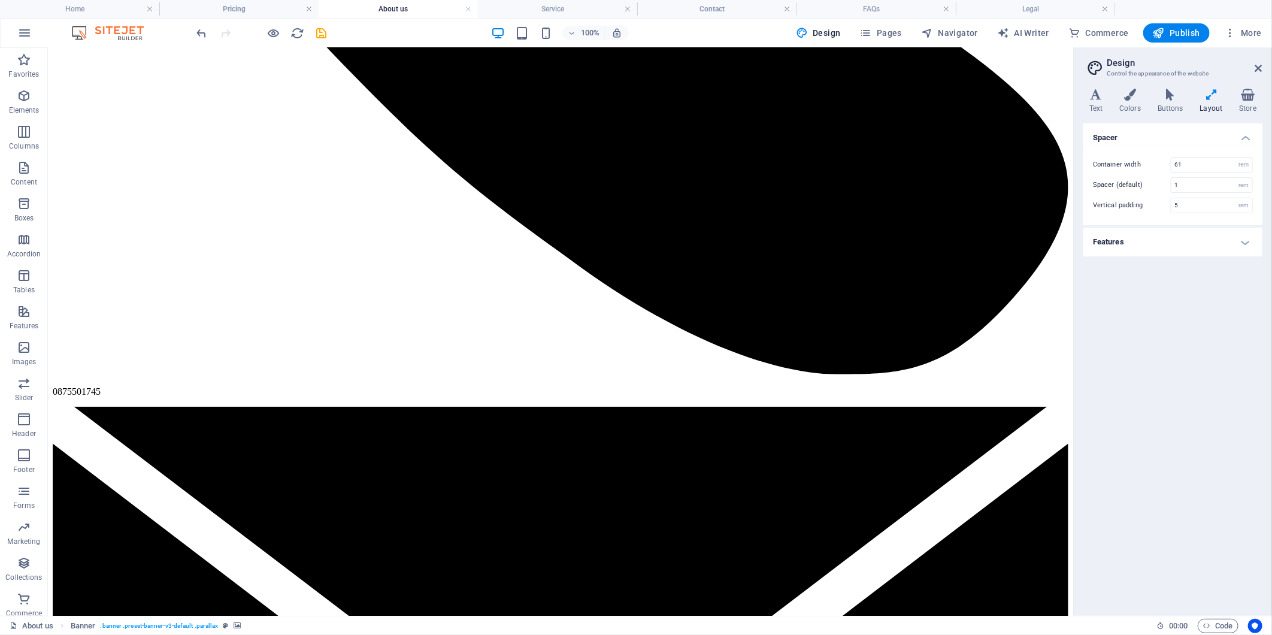
scroll to position [0, 0]
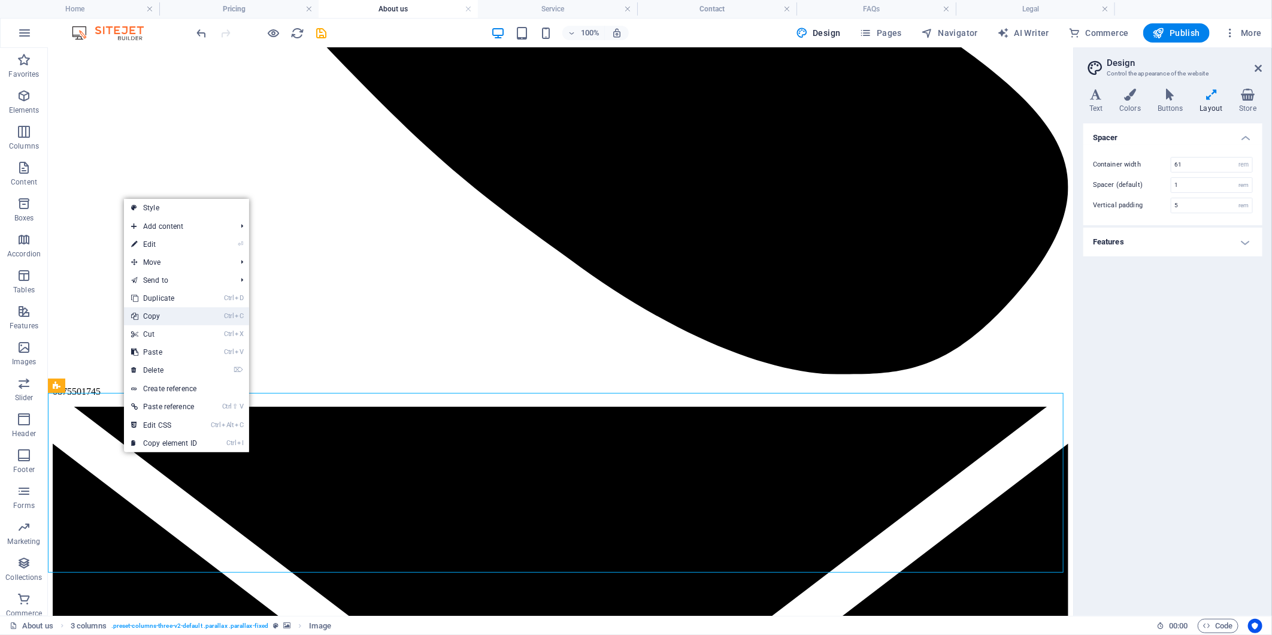
drag, startPoint x: 154, startPoint y: 315, endPoint x: 106, endPoint y: 268, distance: 67.7
click at [154, 315] on link "Ctrl C Copy" at bounding box center [164, 316] width 80 height 18
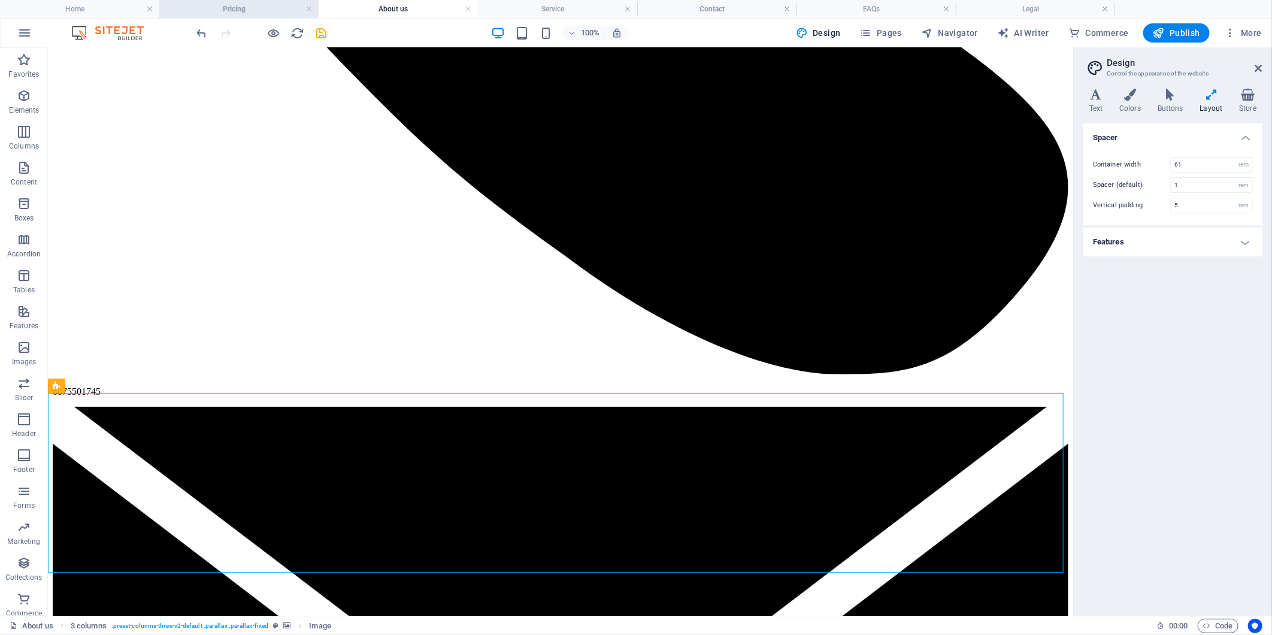
click at [255, 6] on h4 "Pricing" at bounding box center [238, 8] width 159 height 13
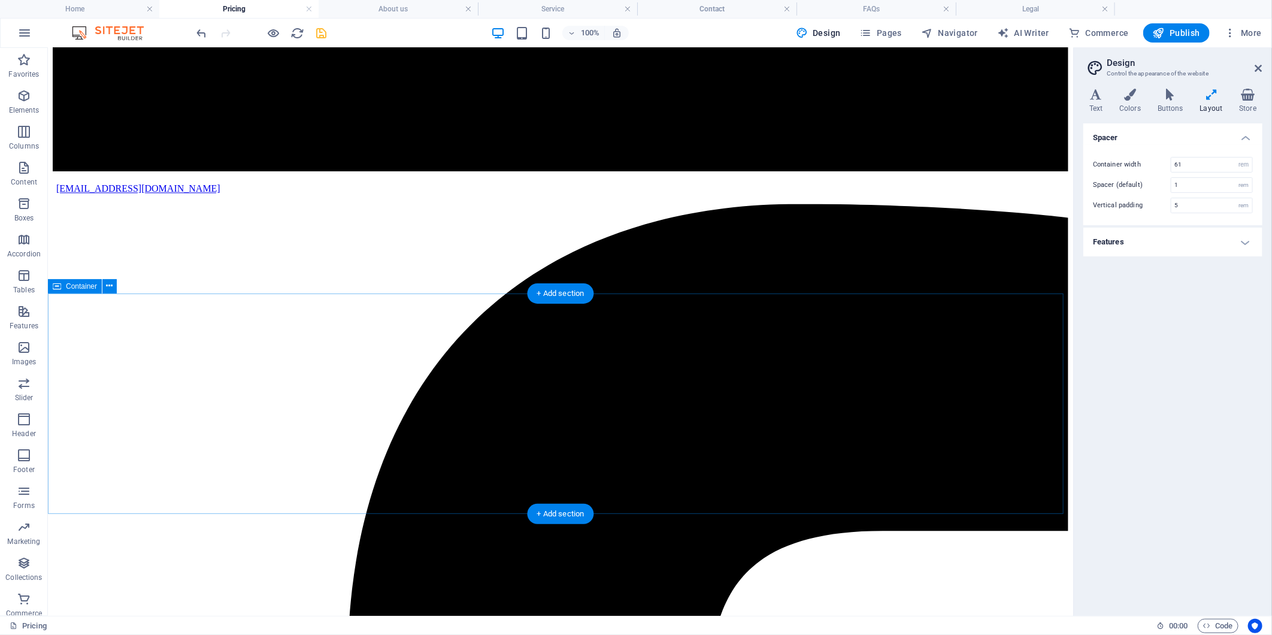
scroll to position [1667, 0]
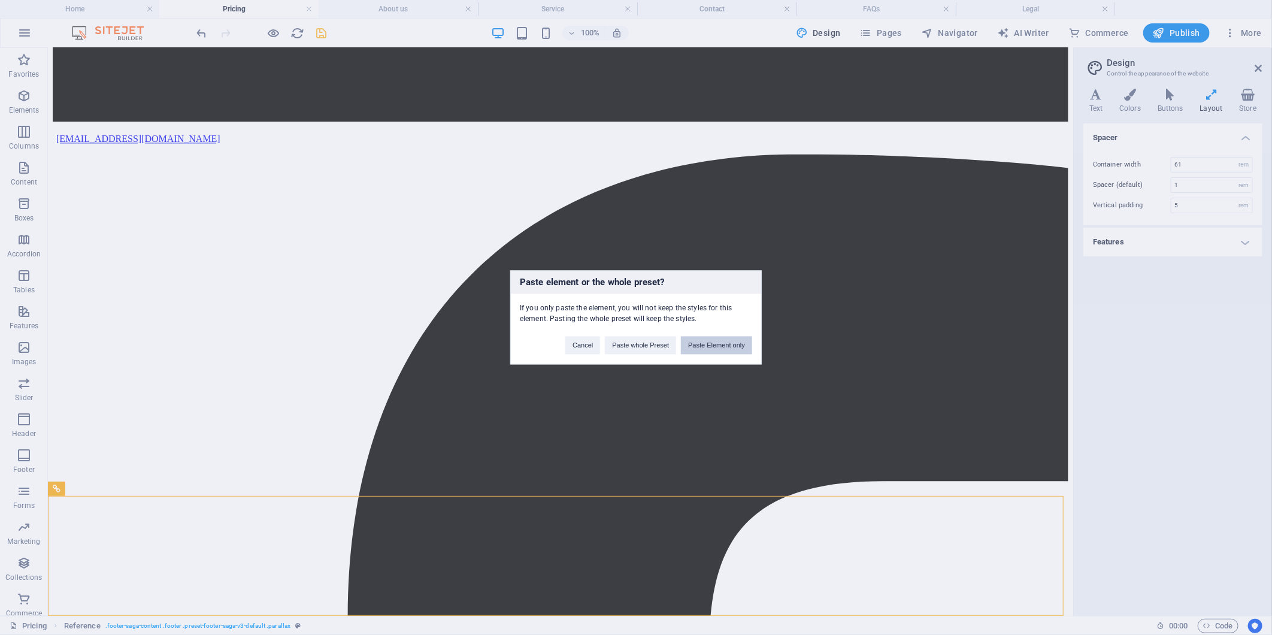
click at [631, 338] on button "Paste Element only" at bounding box center [716, 345] width 71 height 18
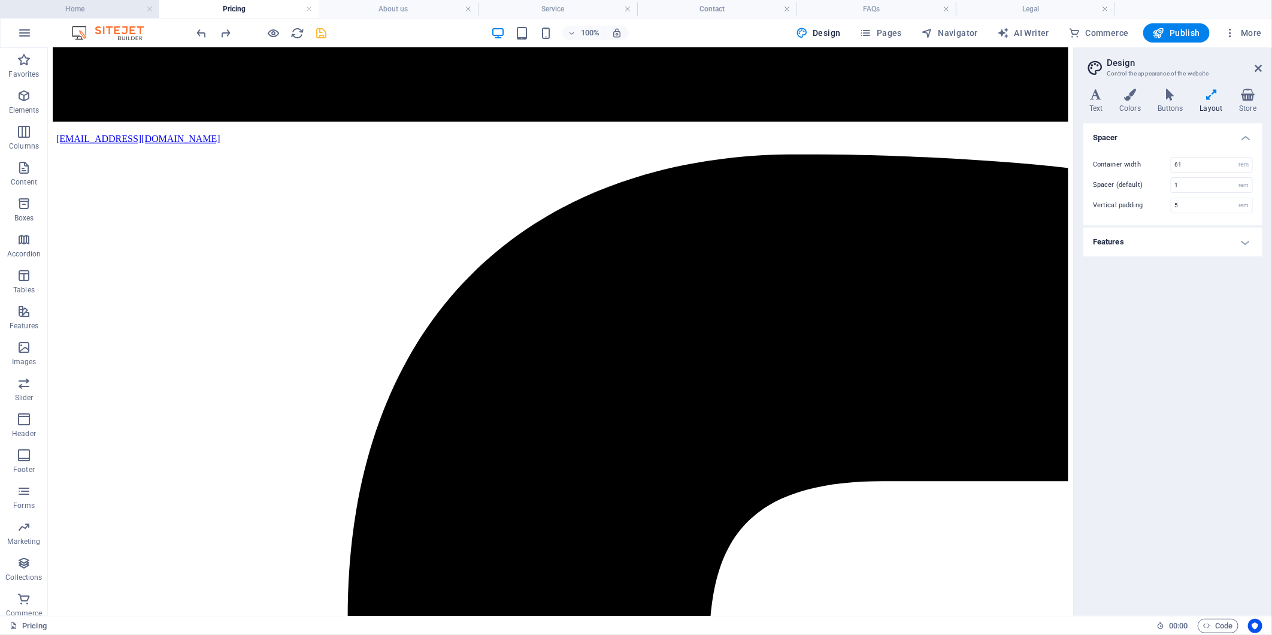
click at [72, 13] on h4 "Home" at bounding box center [79, 8] width 159 height 13
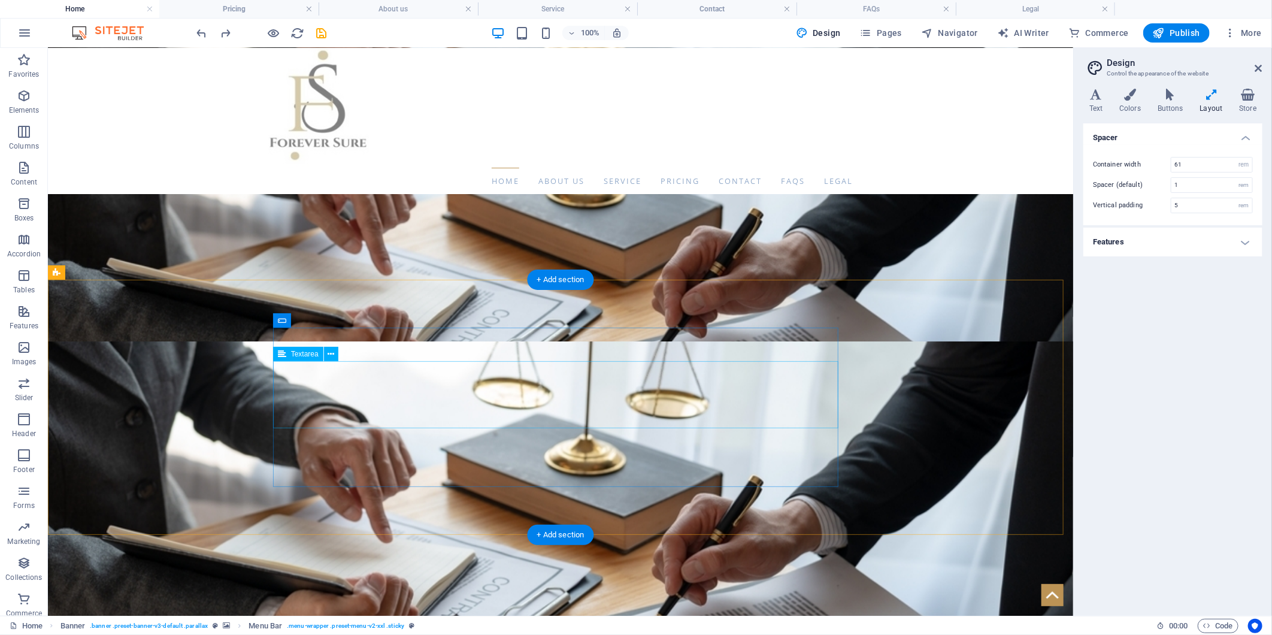
scroll to position [551, 0]
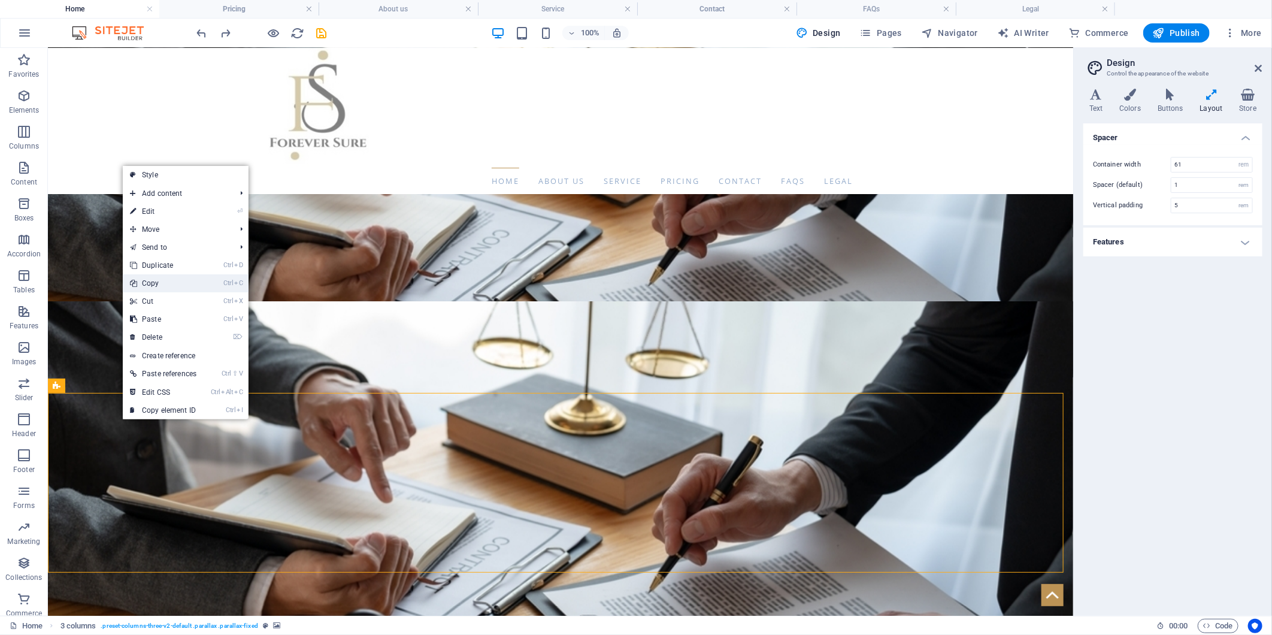
click at [163, 281] on link "Ctrl C Copy" at bounding box center [163, 283] width 81 height 18
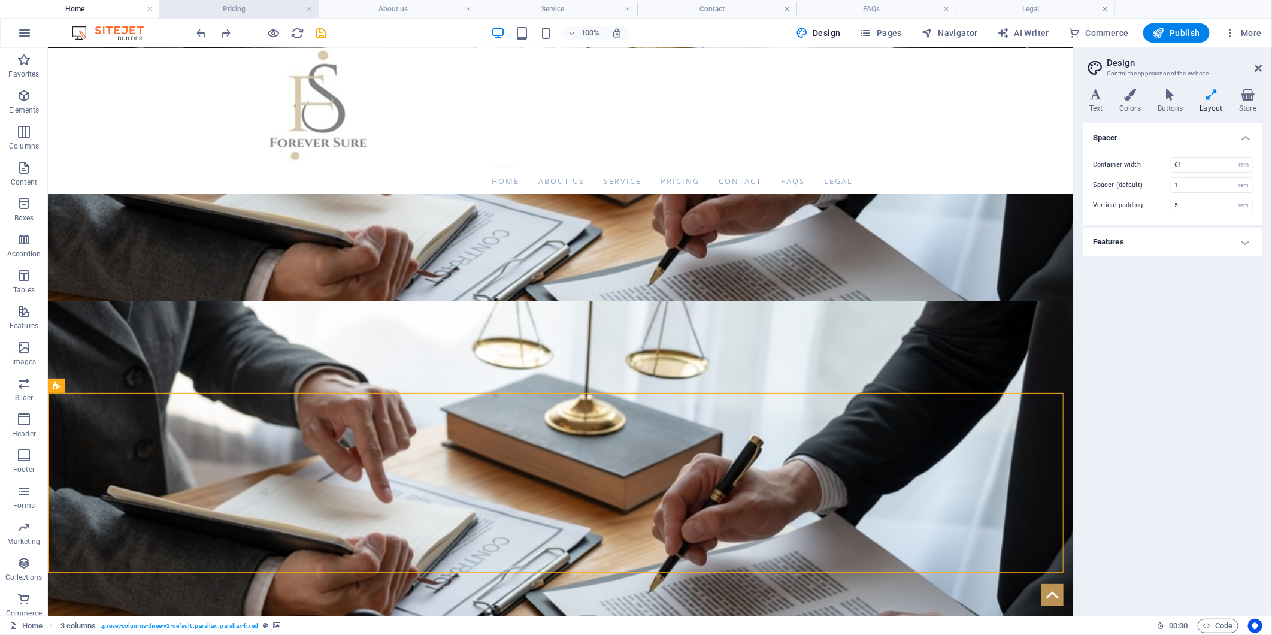
click at [251, 10] on h4 "Pricing" at bounding box center [238, 8] width 159 height 13
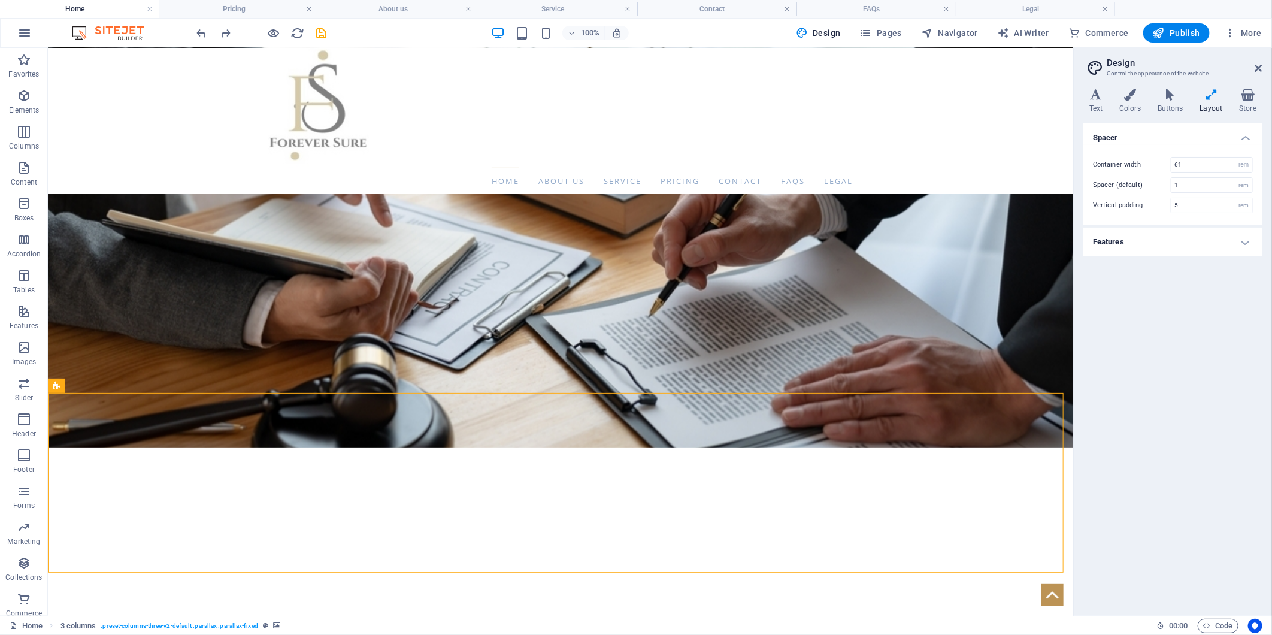
scroll to position [1667, 0]
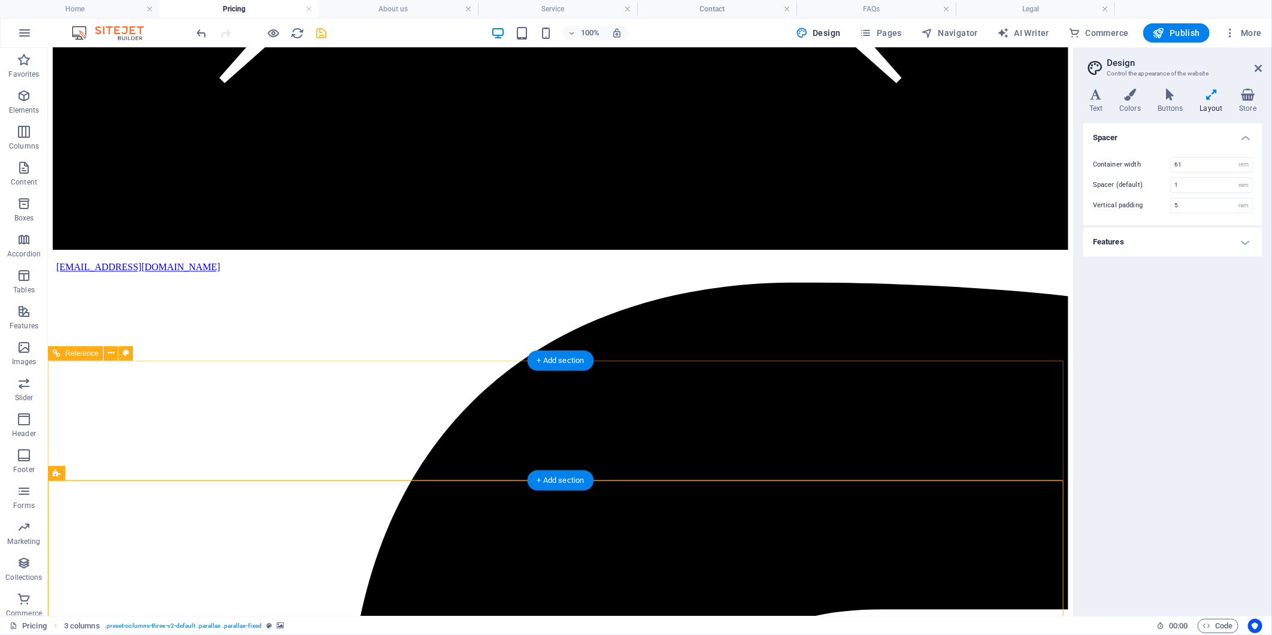
scroll to position [1513, 0]
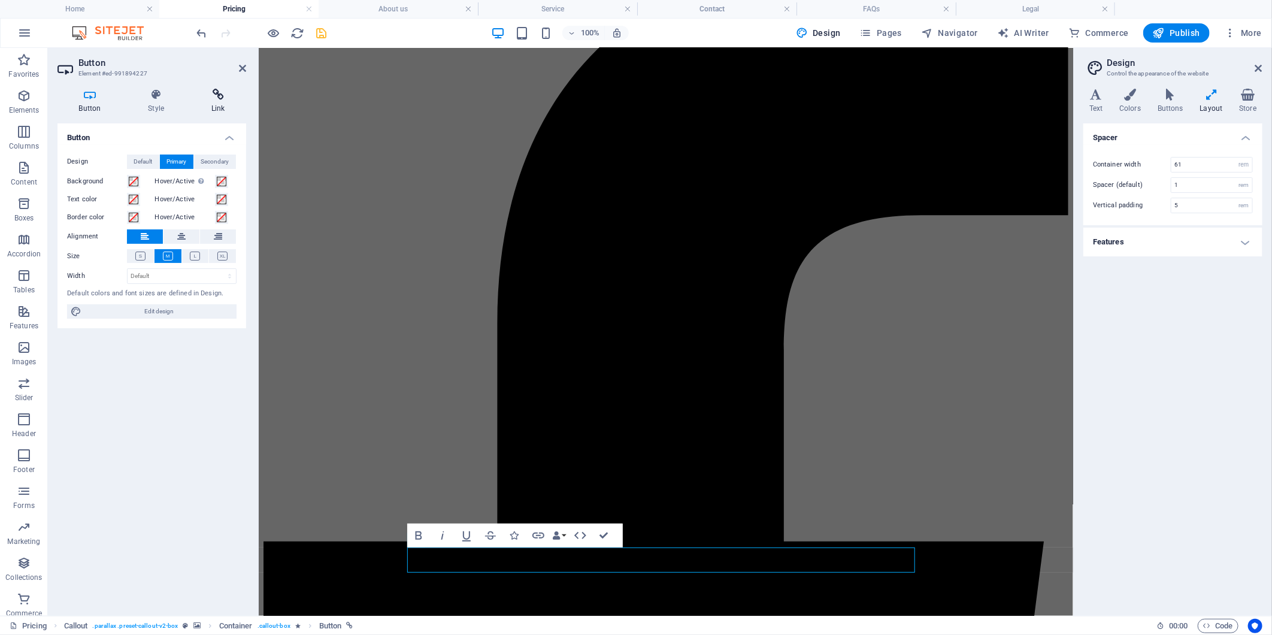
click at [212, 90] on icon at bounding box center [218, 95] width 56 height 12
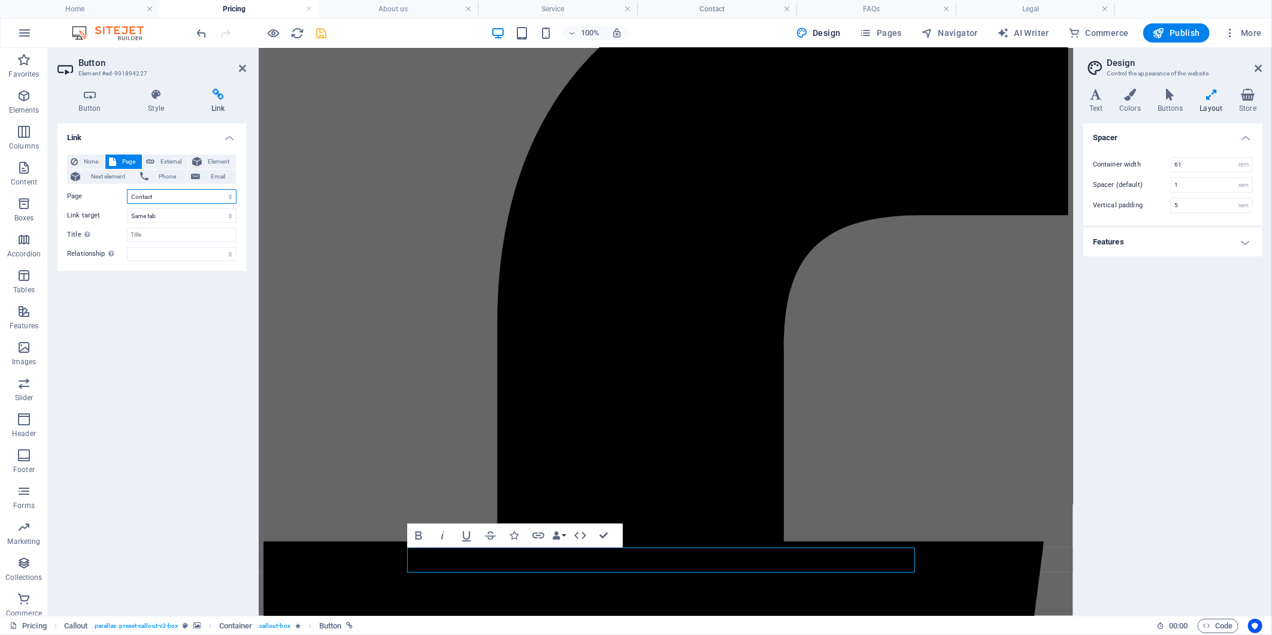
click at [166, 190] on select "Home About us Service Pricing Contact FAQs Legal" at bounding box center [182, 196] width 110 height 14
click at [165, 190] on select "Home About us Service Pricing Contact FAQs Legal" at bounding box center [182, 196] width 110 height 14
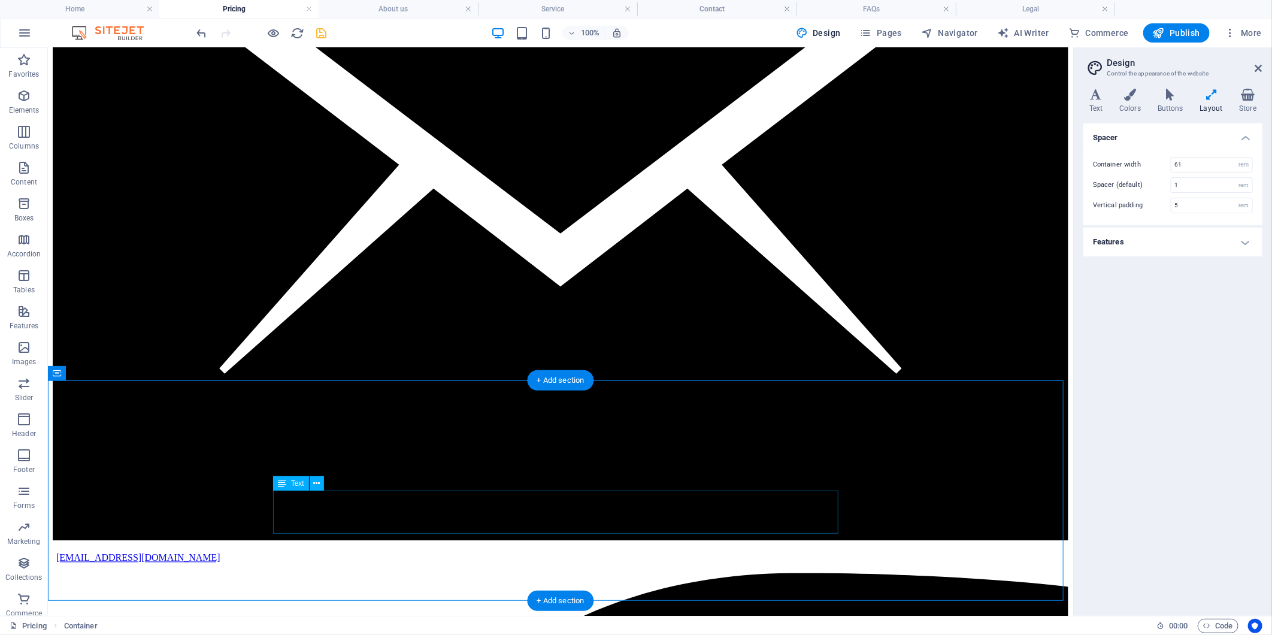
scroll to position [1647, 0]
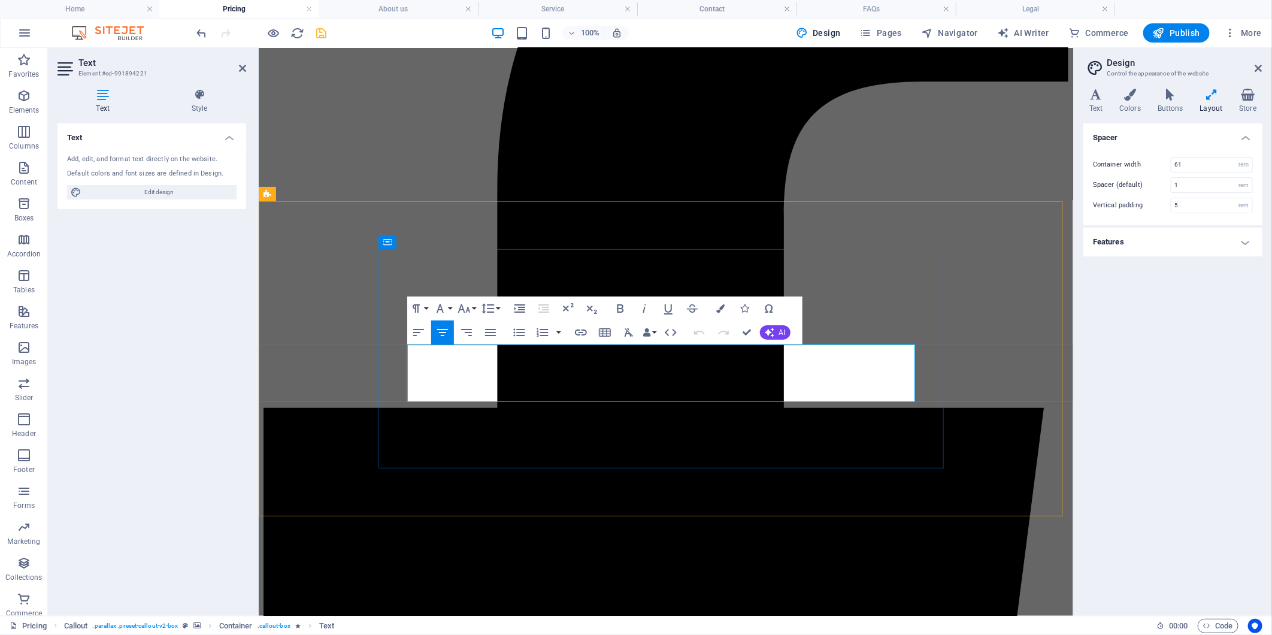
drag, startPoint x: 682, startPoint y: 397, endPoint x: 396, endPoint y: 332, distance: 293.4
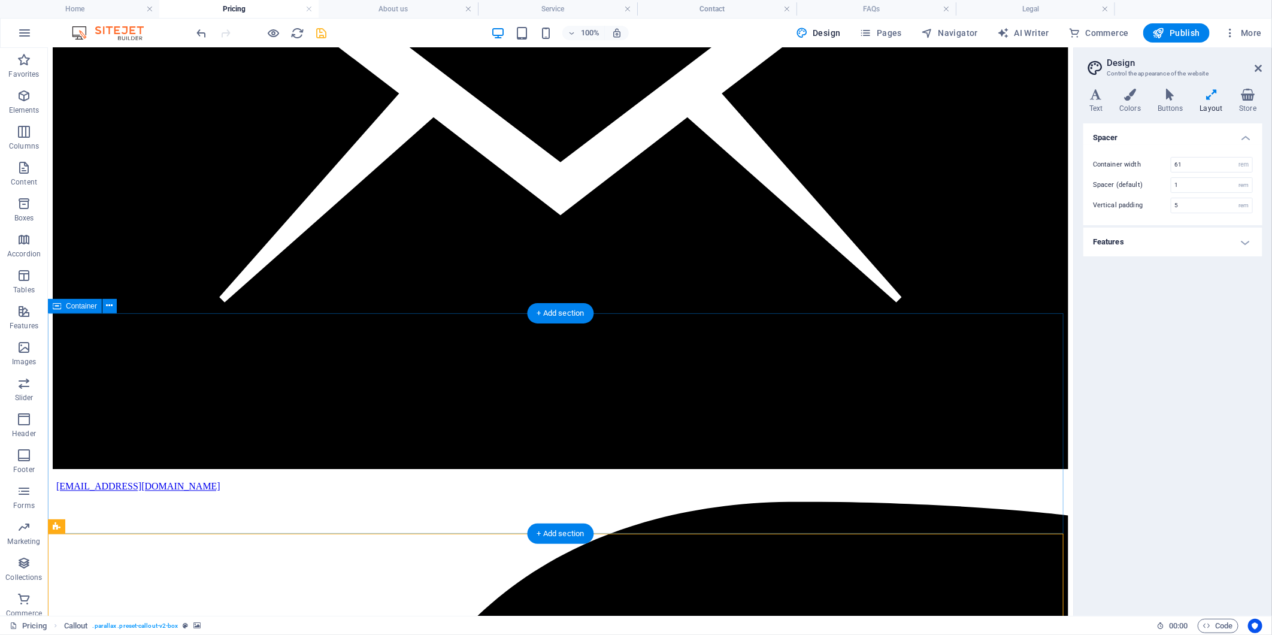
scroll to position [1314, 0]
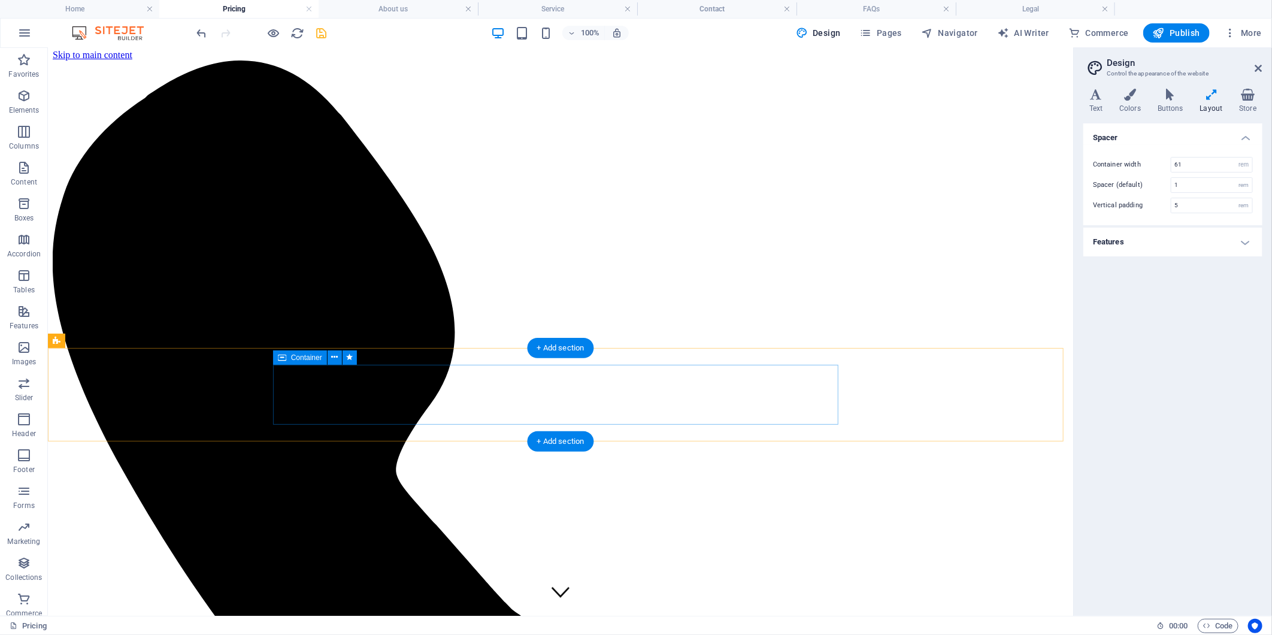
scroll to position [0, 0]
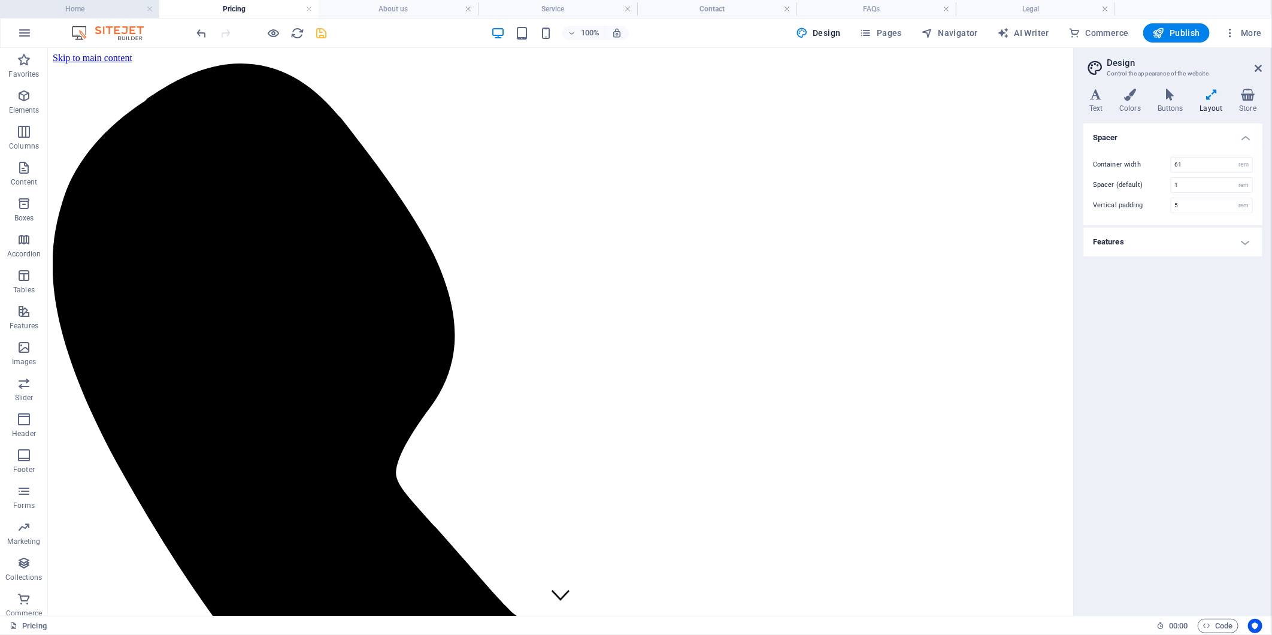
click at [105, 8] on h4 "Home" at bounding box center [79, 8] width 159 height 13
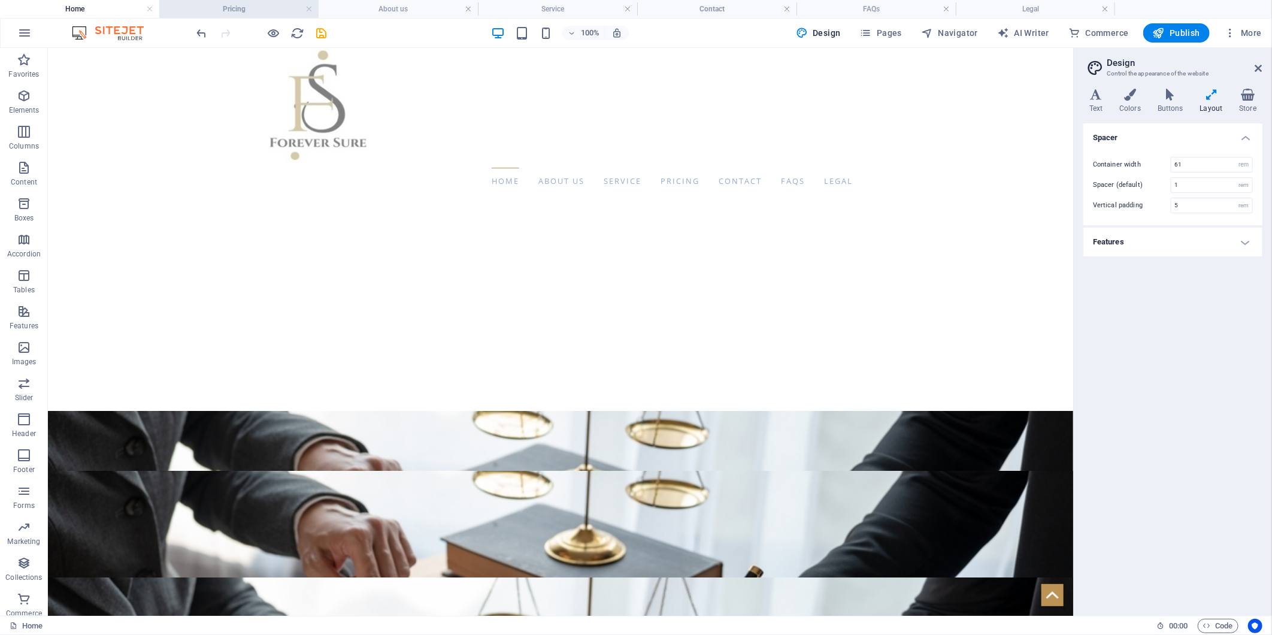
click at [232, 16] on li "Pricing" at bounding box center [238, 9] width 159 height 18
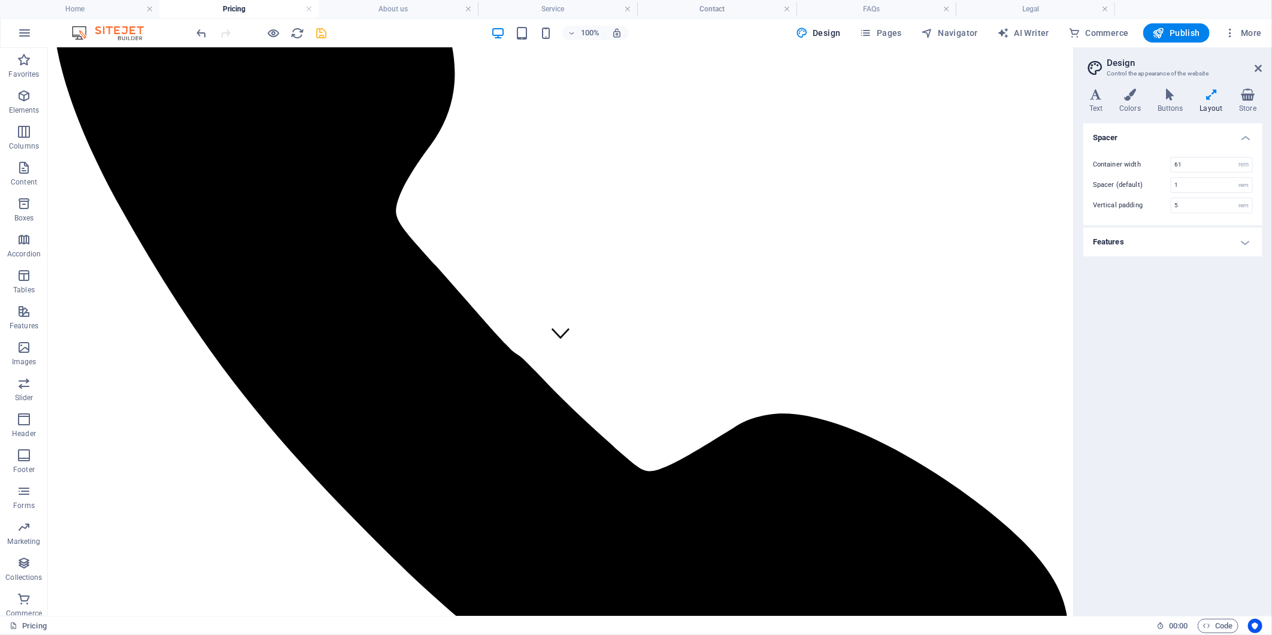
scroll to position [66, 0]
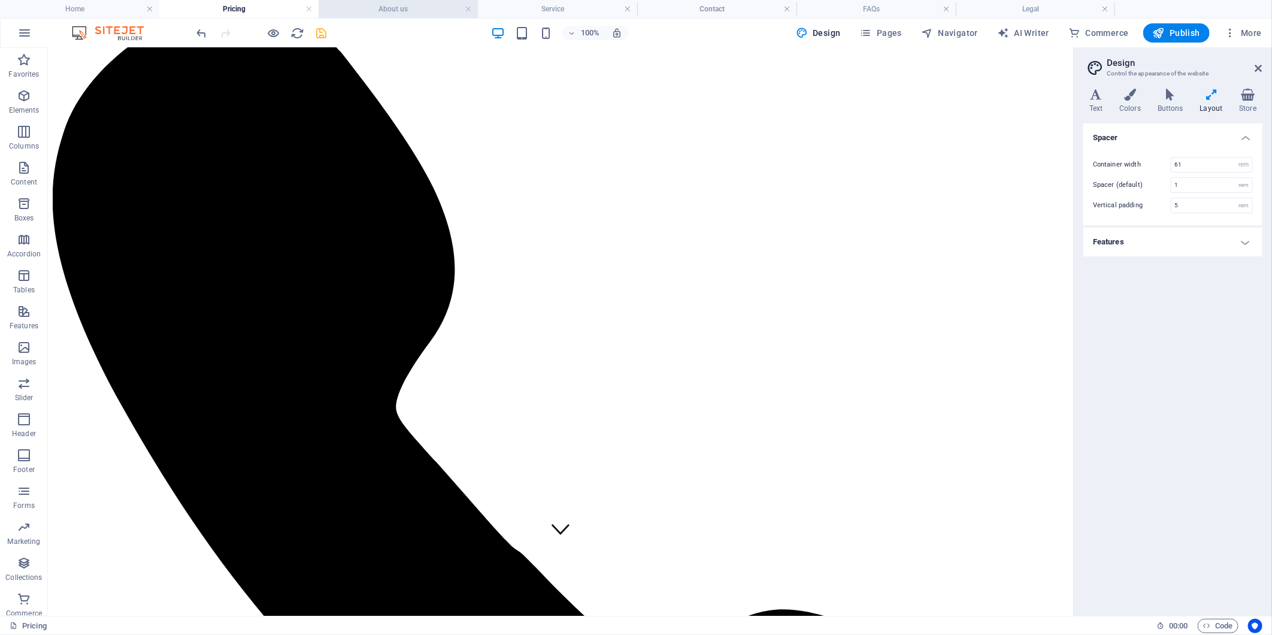
click at [372, 16] on li "About us" at bounding box center [397, 9] width 159 height 18
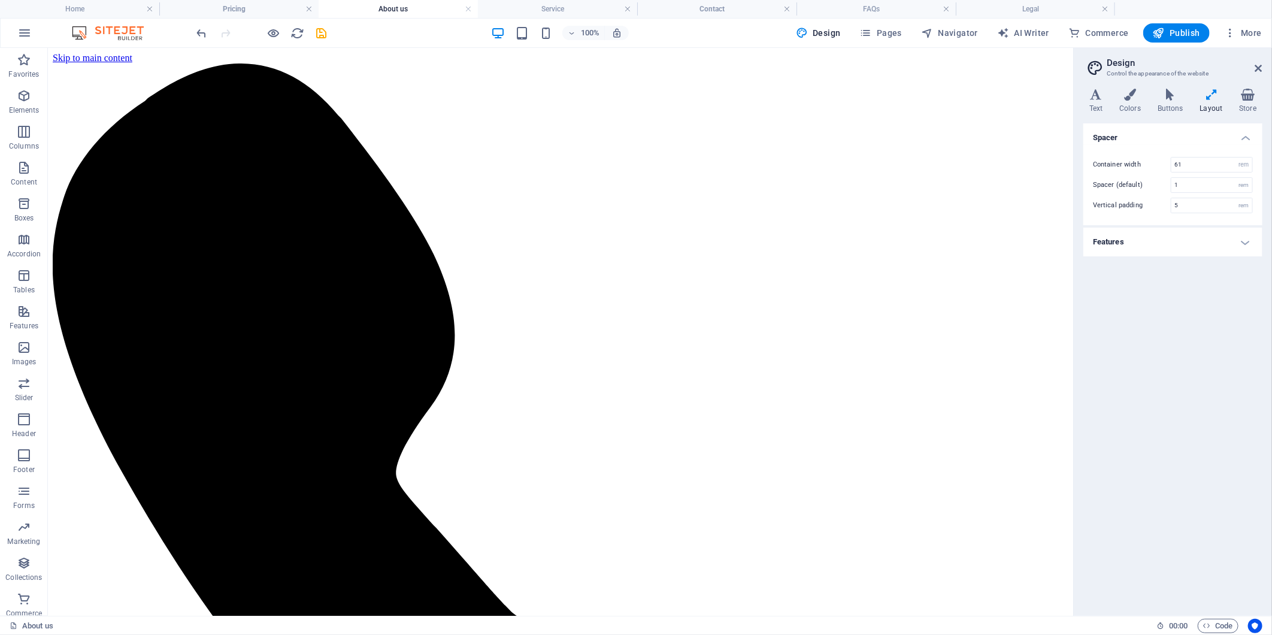
scroll to position [705, 0]
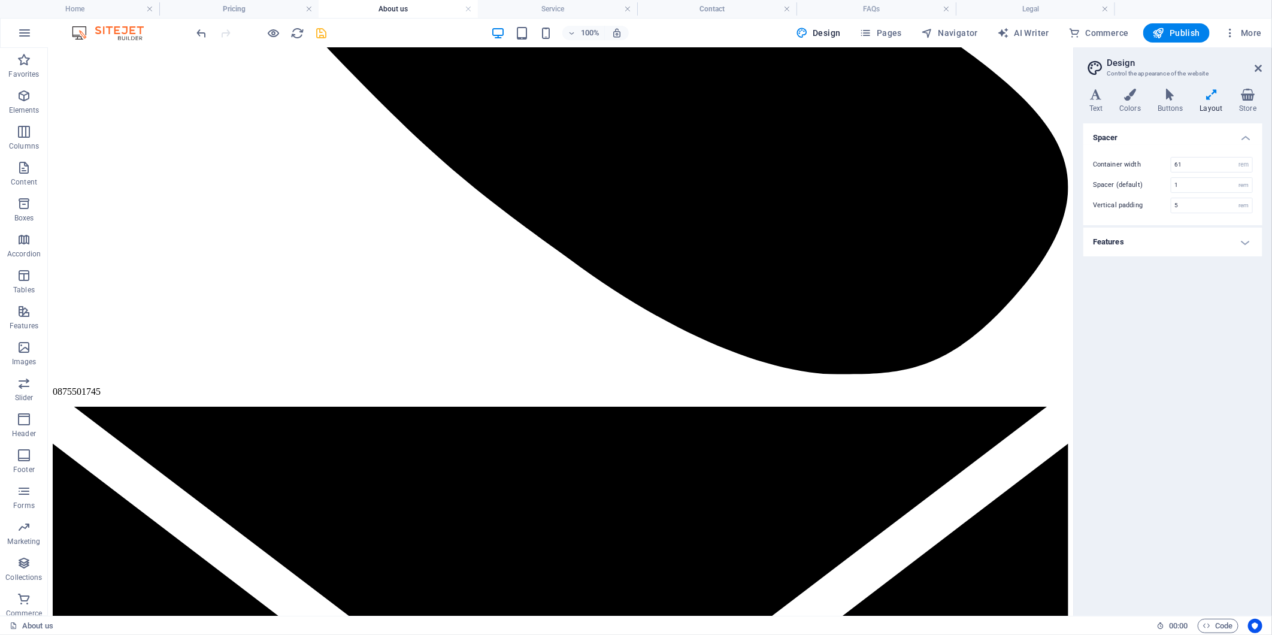
click at [320, 38] on icon "save" at bounding box center [322, 33] width 14 height 14
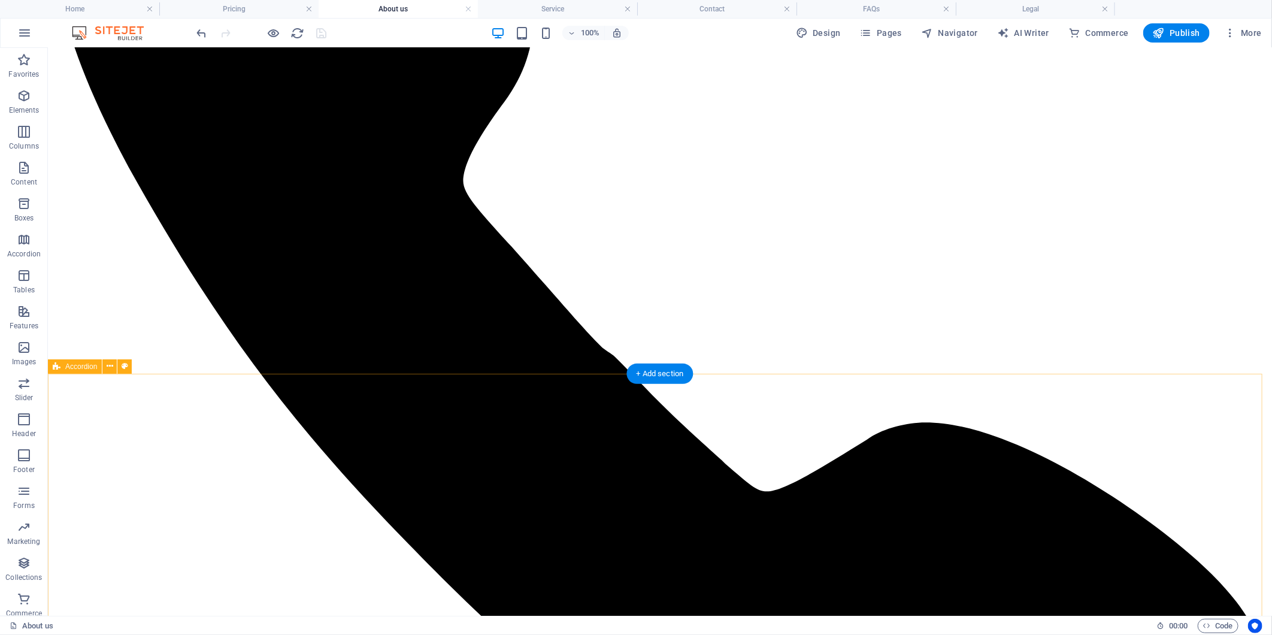
scroll to position [0, 0]
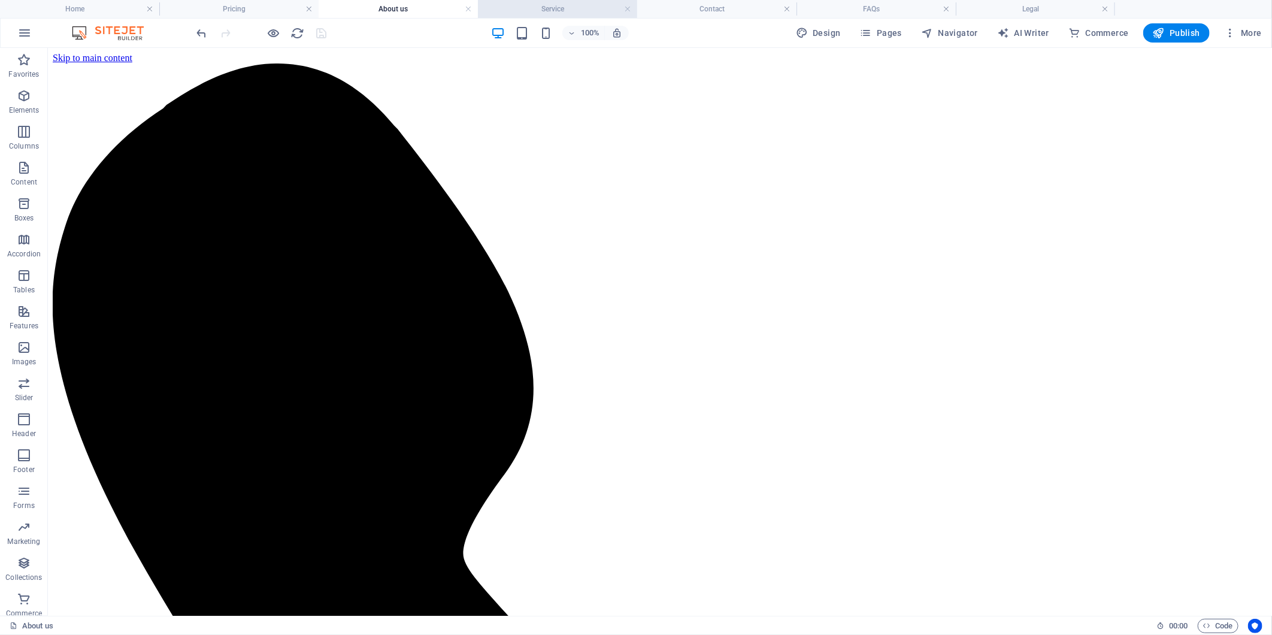
click at [525, 11] on h4 "Service" at bounding box center [557, 8] width 159 height 13
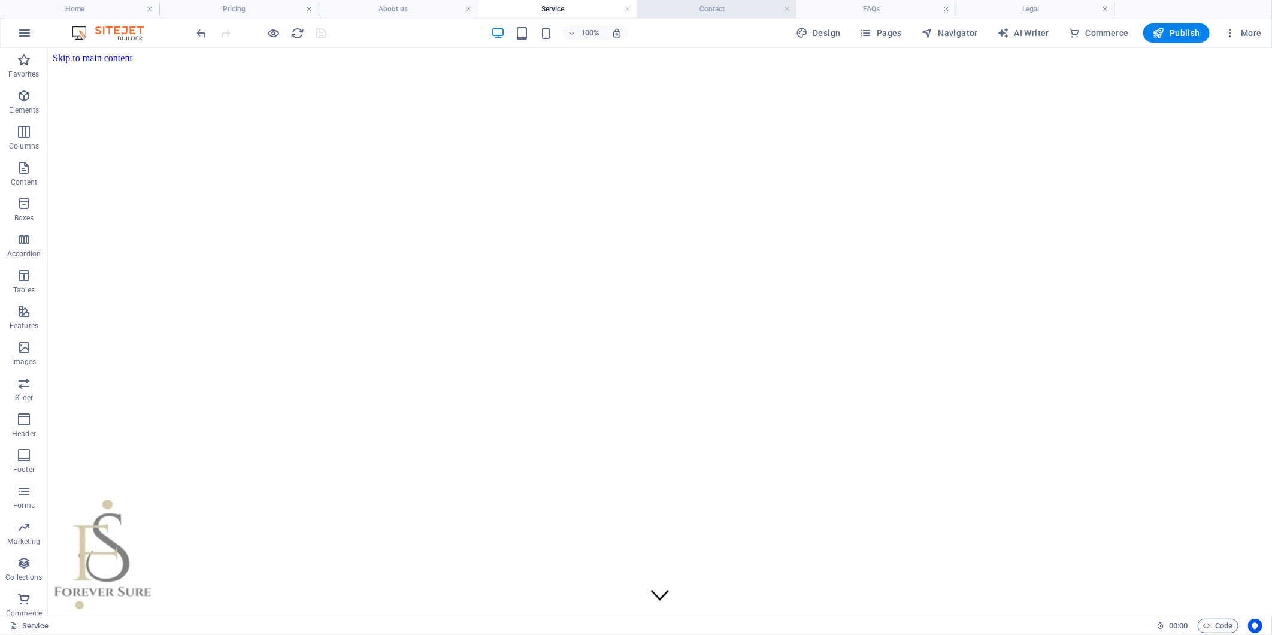
click at [631, 6] on h4 "Contact" at bounding box center [716, 8] width 159 height 13
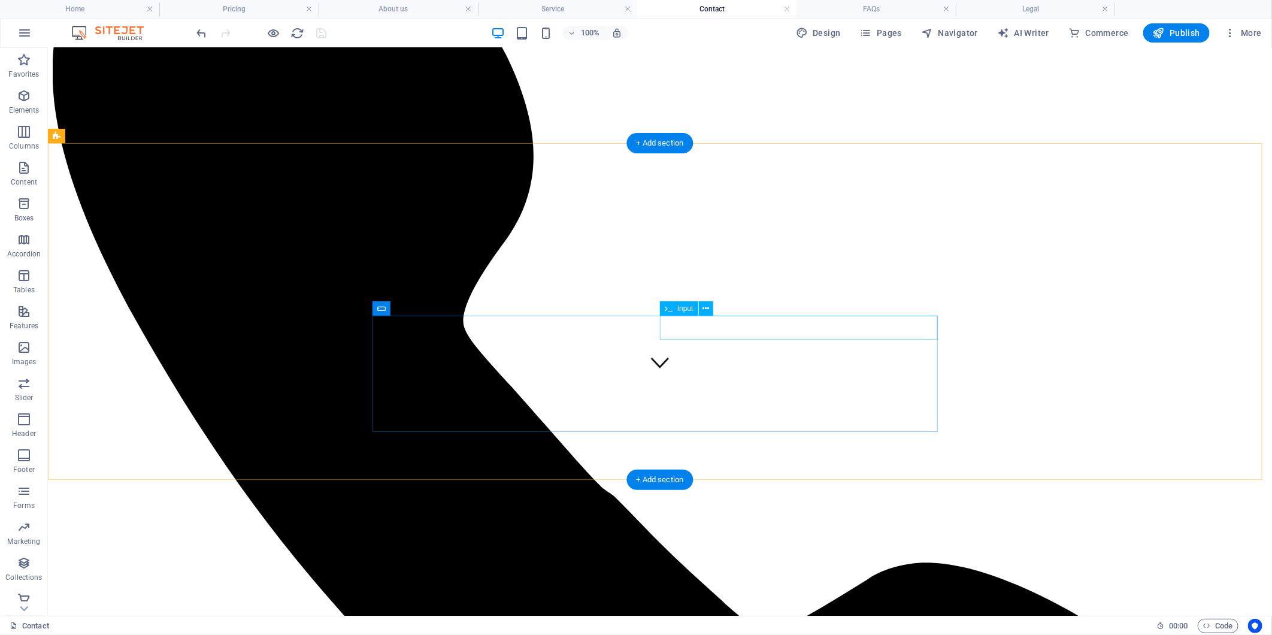
scroll to position [166, 0]
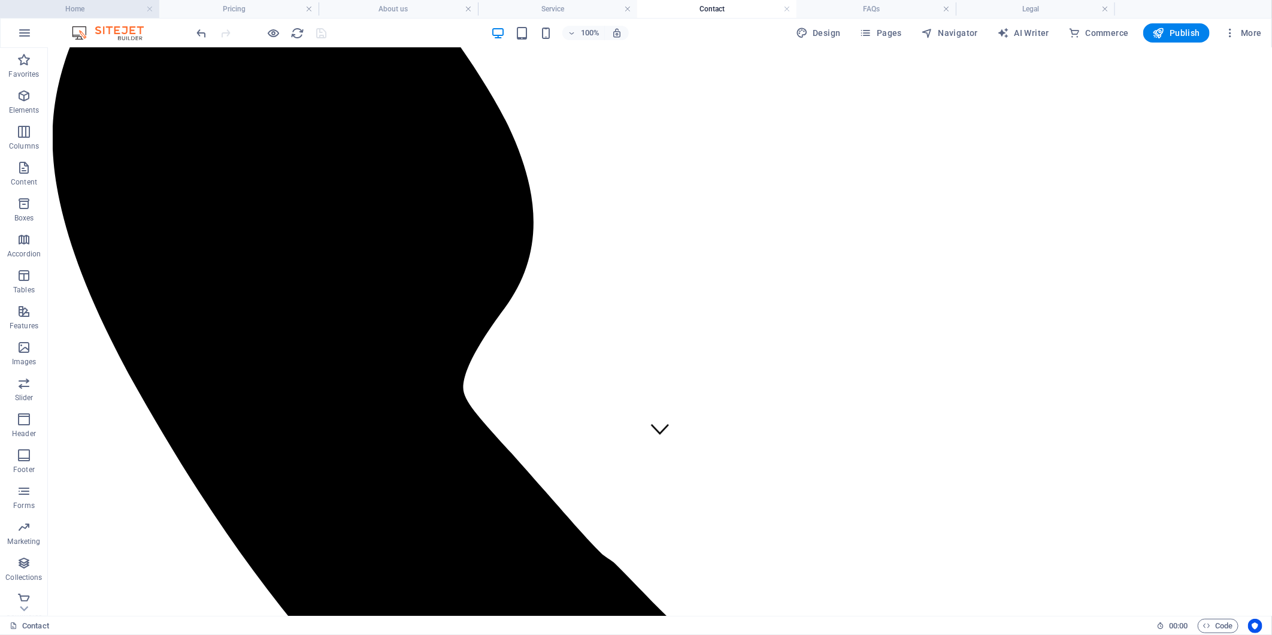
click at [80, 3] on h4 "Home" at bounding box center [79, 8] width 159 height 13
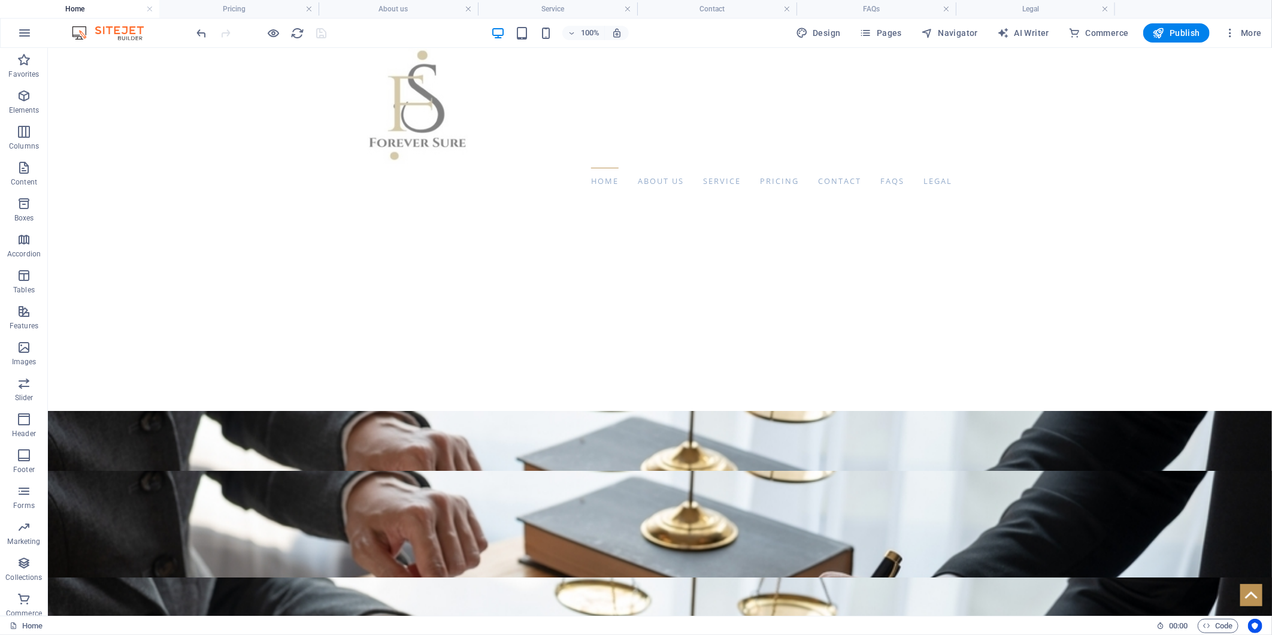
scroll to position [0, 0]
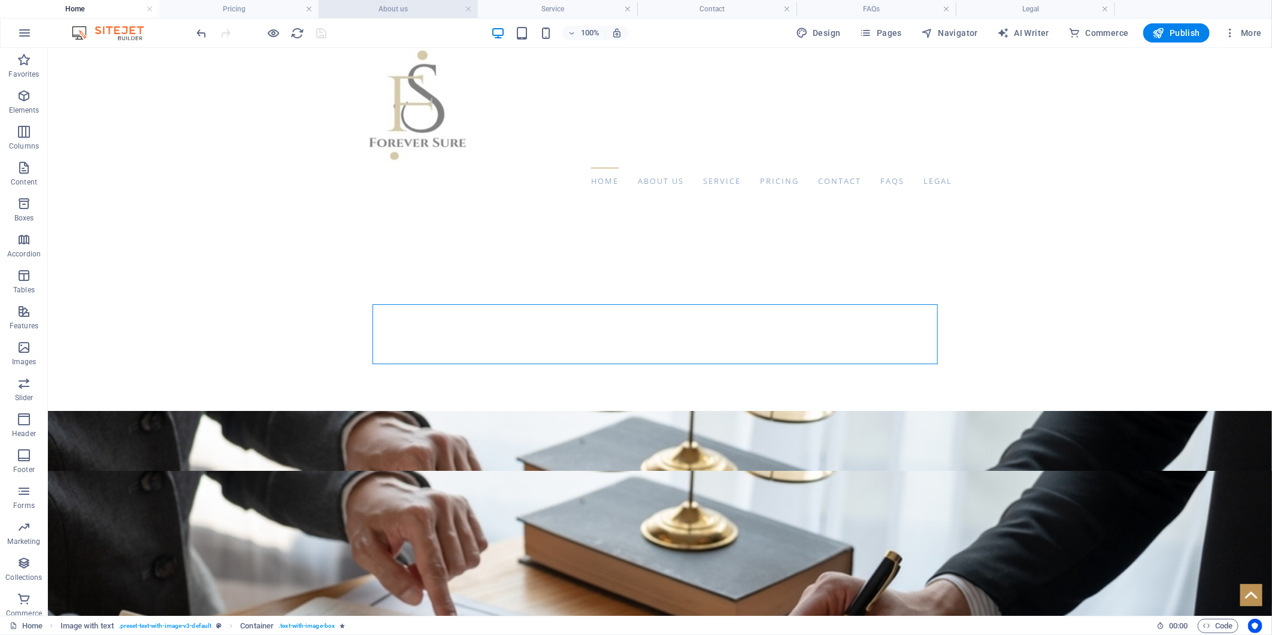
click at [356, 8] on h4 "About us" at bounding box center [397, 8] width 159 height 13
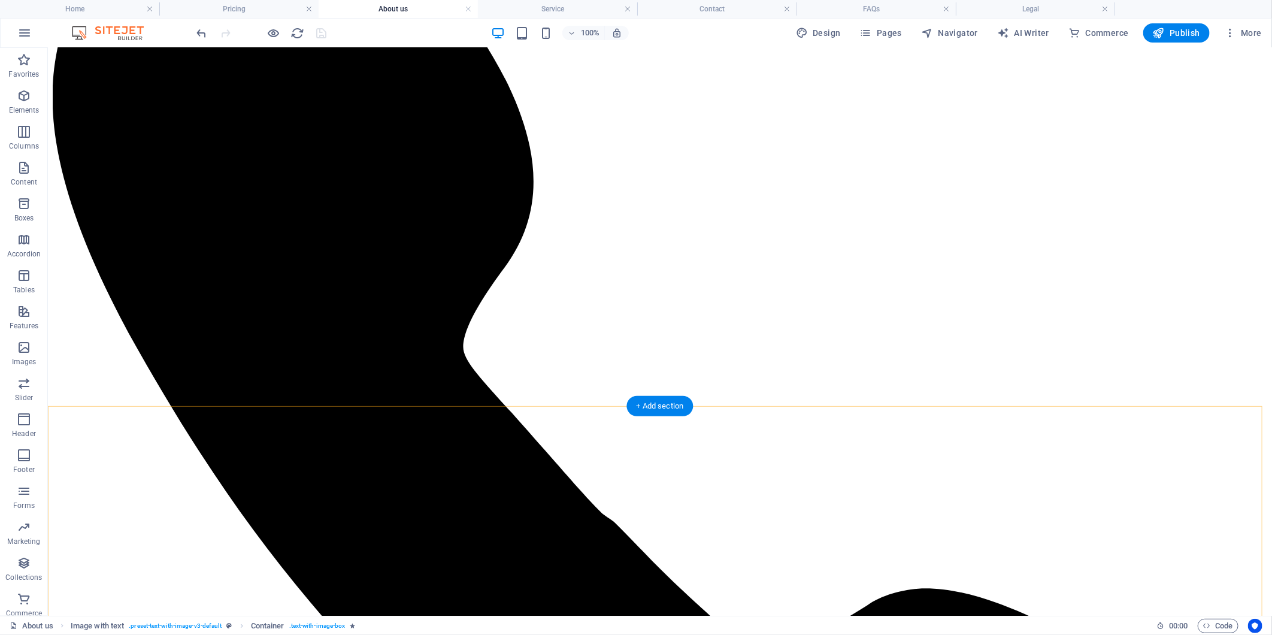
scroll to position [199, 0]
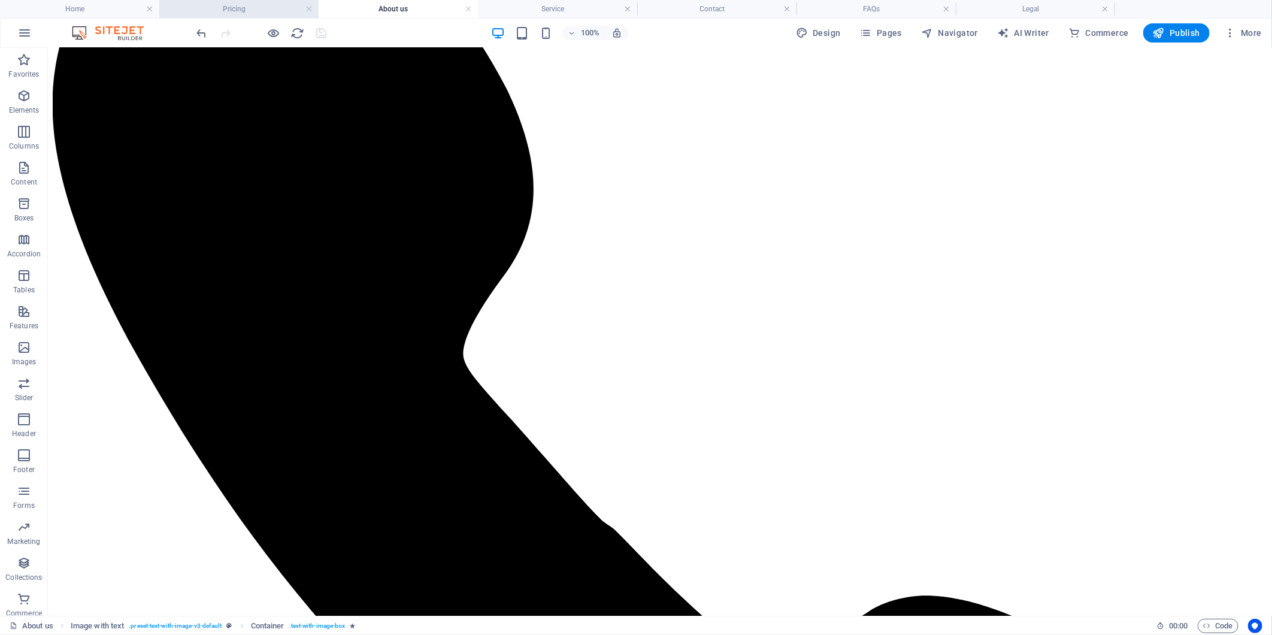
click at [224, 7] on h4 "Pricing" at bounding box center [238, 8] width 159 height 13
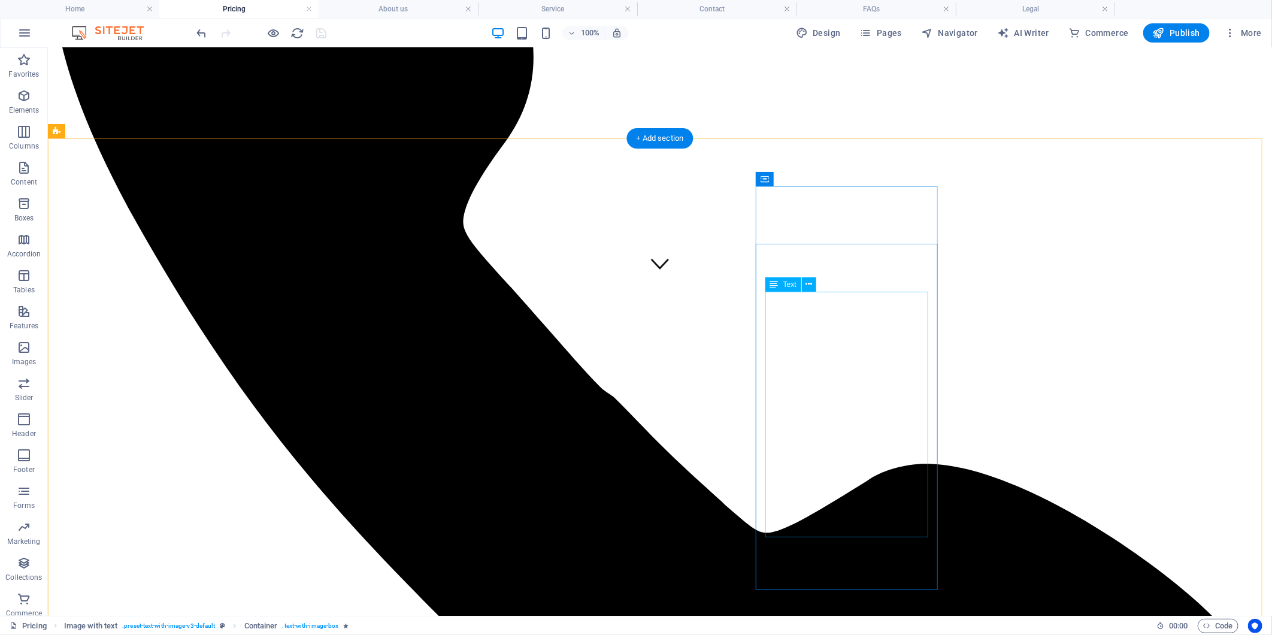
scroll to position [0, 0]
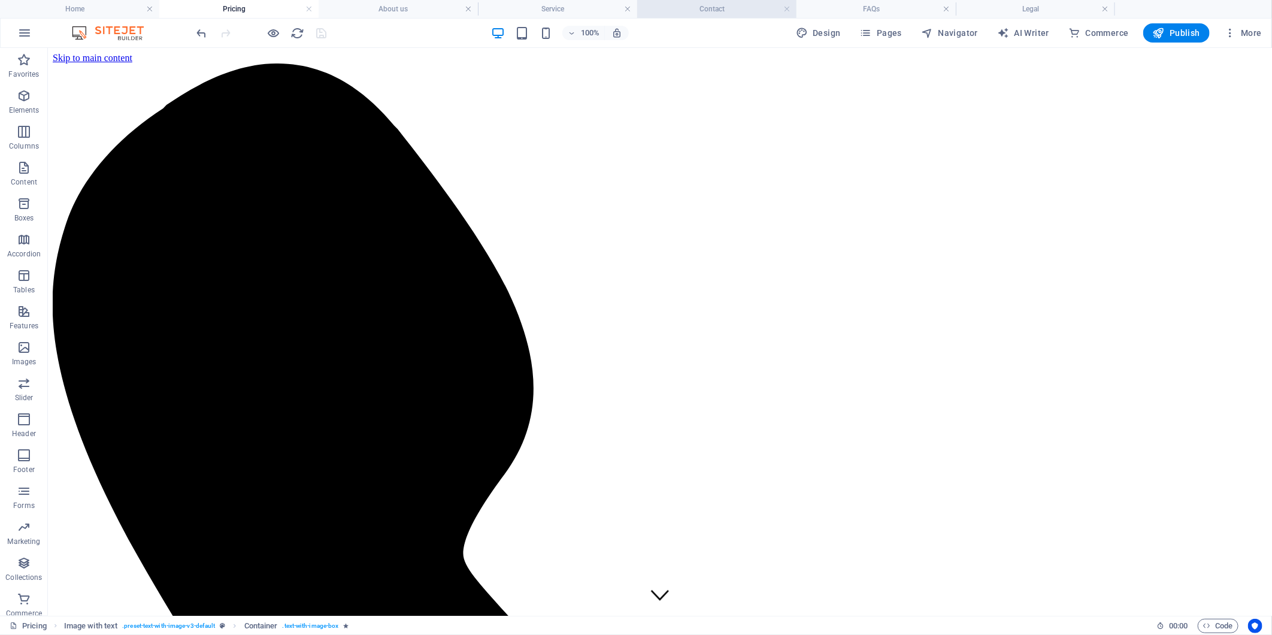
click at [631, 9] on h4 "Contact" at bounding box center [716, 8] width 159 height 13
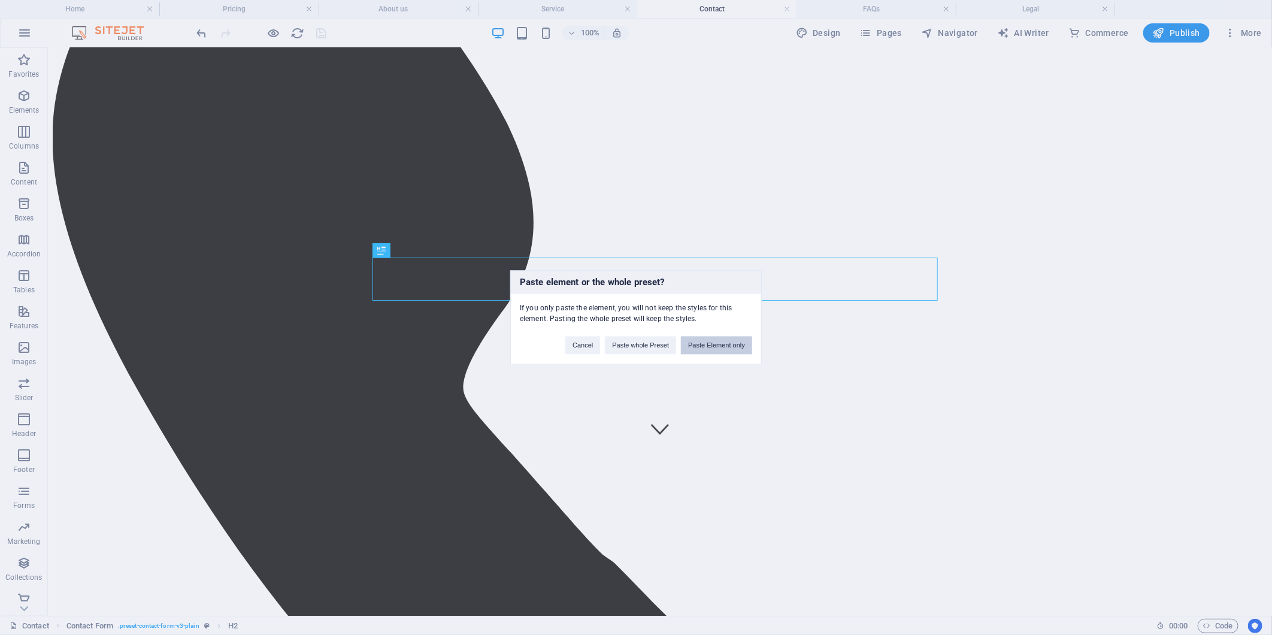
click at [631, 351] on button "Paste Element only" at bounding box center [716, 345] width 71 height 18
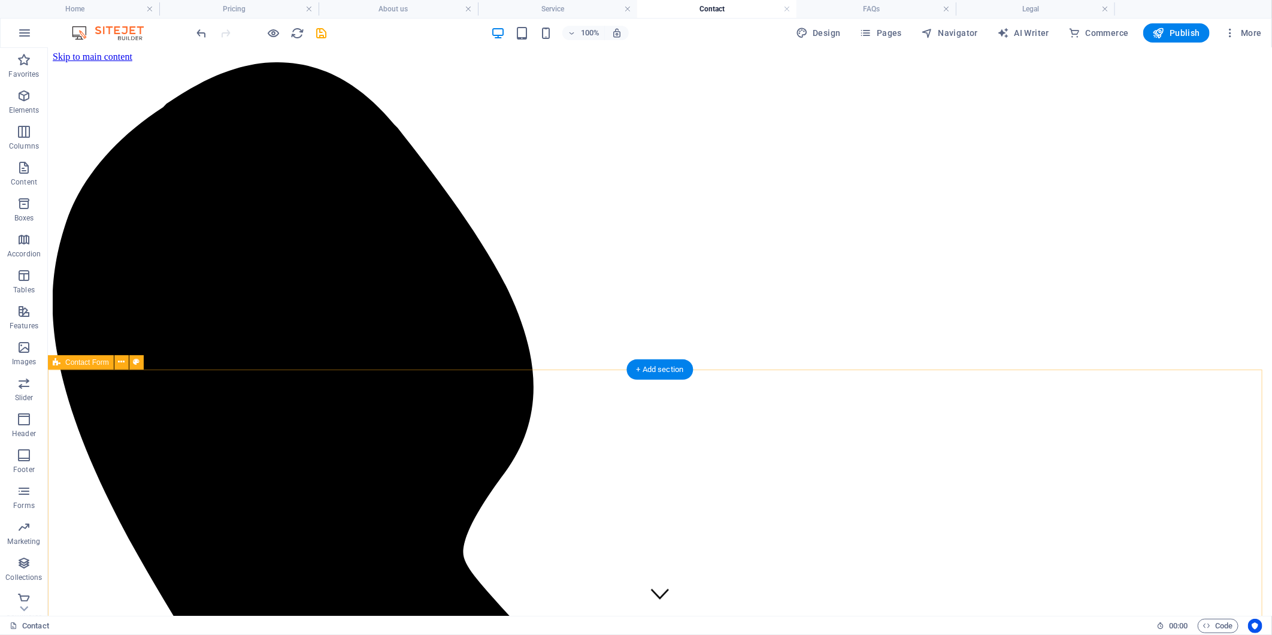
scroll to position [0, 0]
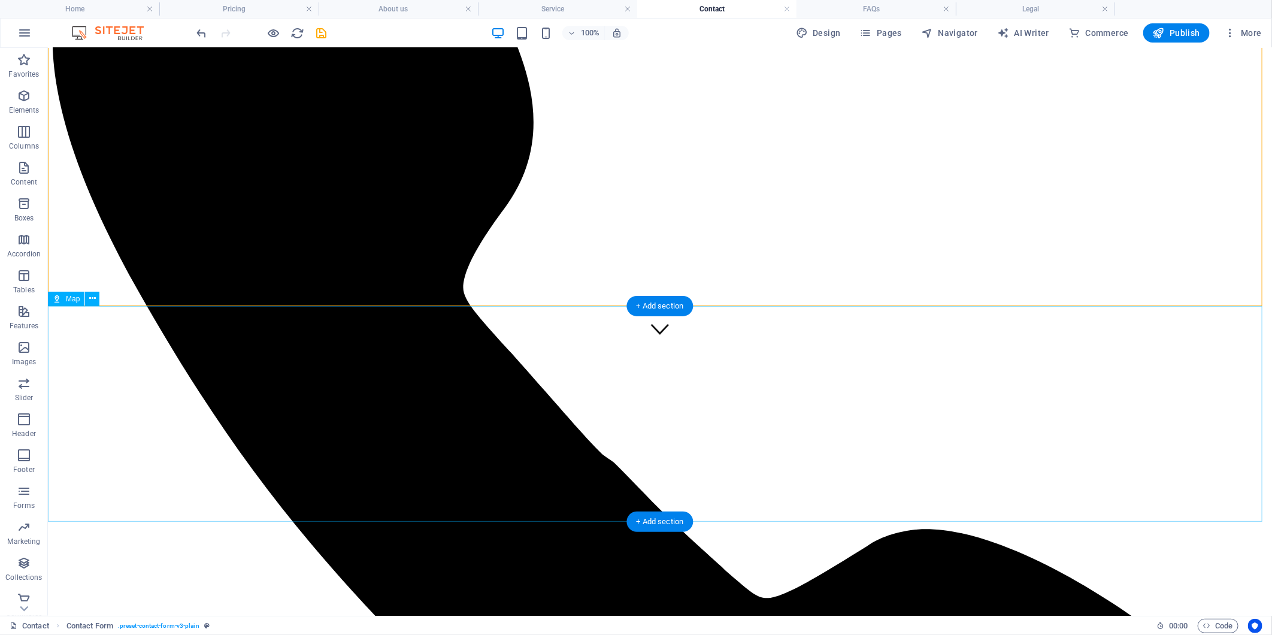
scroll to position [405, 0]
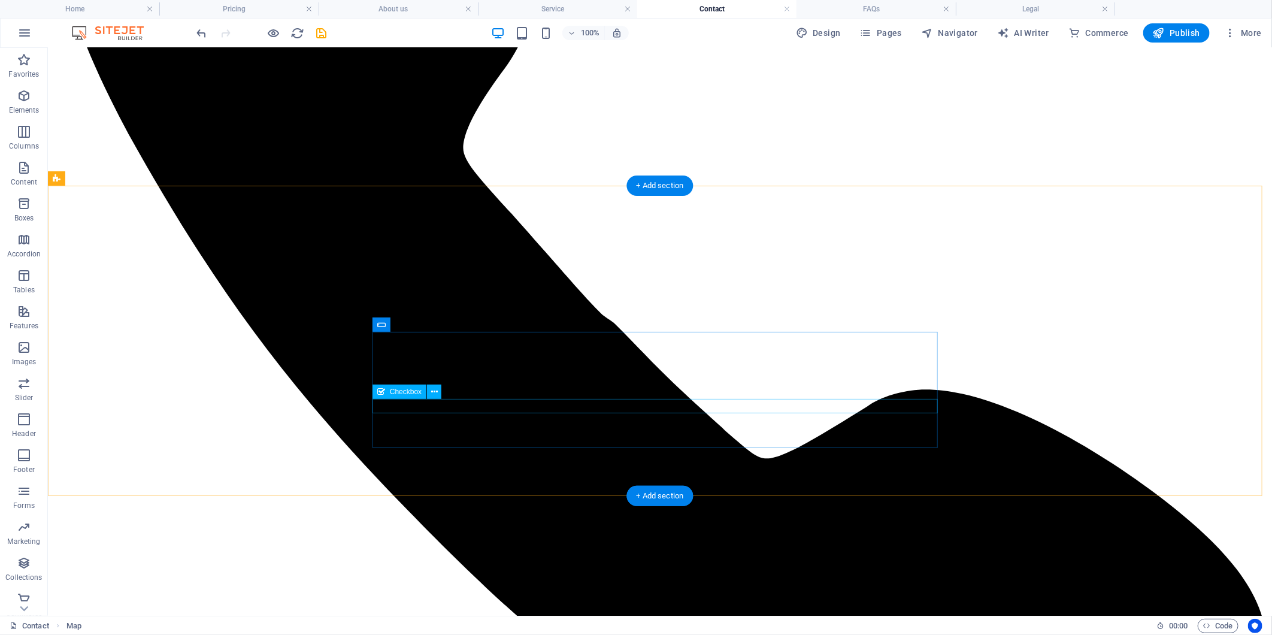
scroll to position [190, 0]
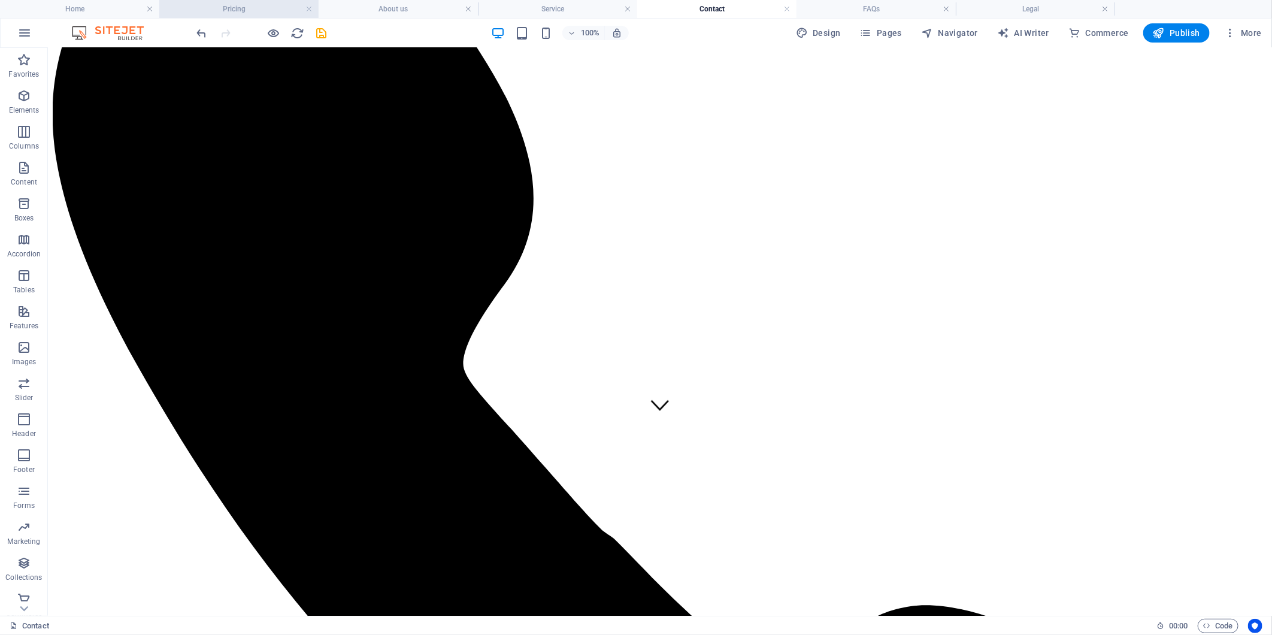
click at [217, 10] on h4 "Pricing" at bounding box center [238, 8] width 159 height 13
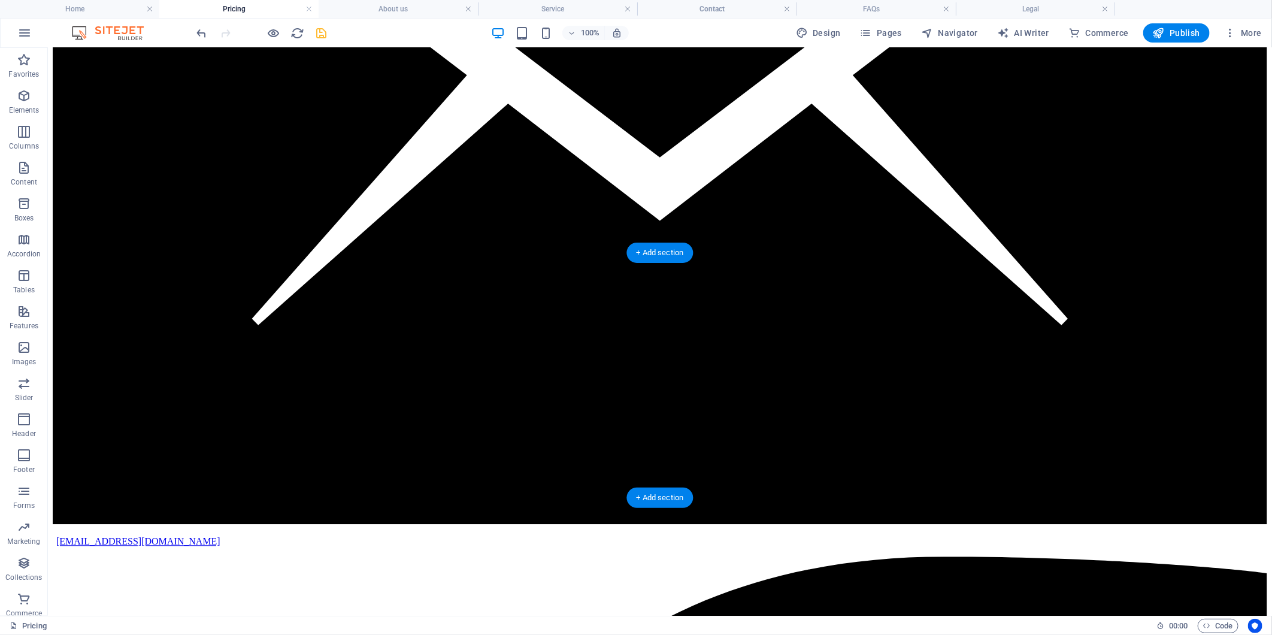
scroll to position [1777, 0]
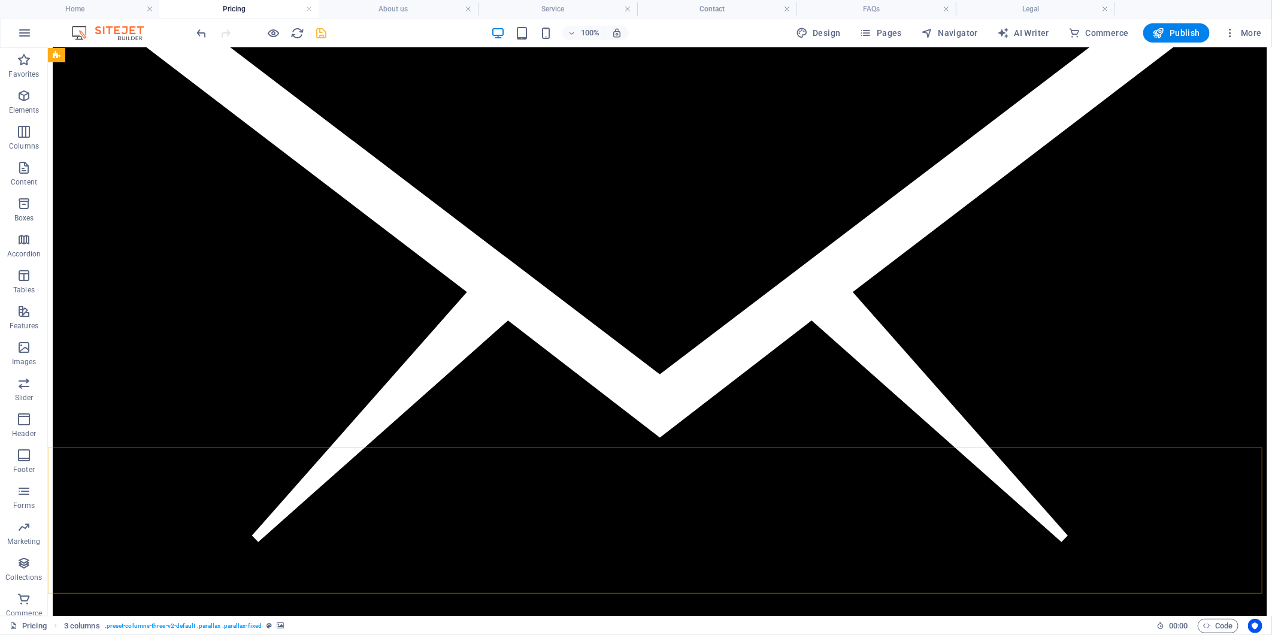
scroll to position [979, 0]
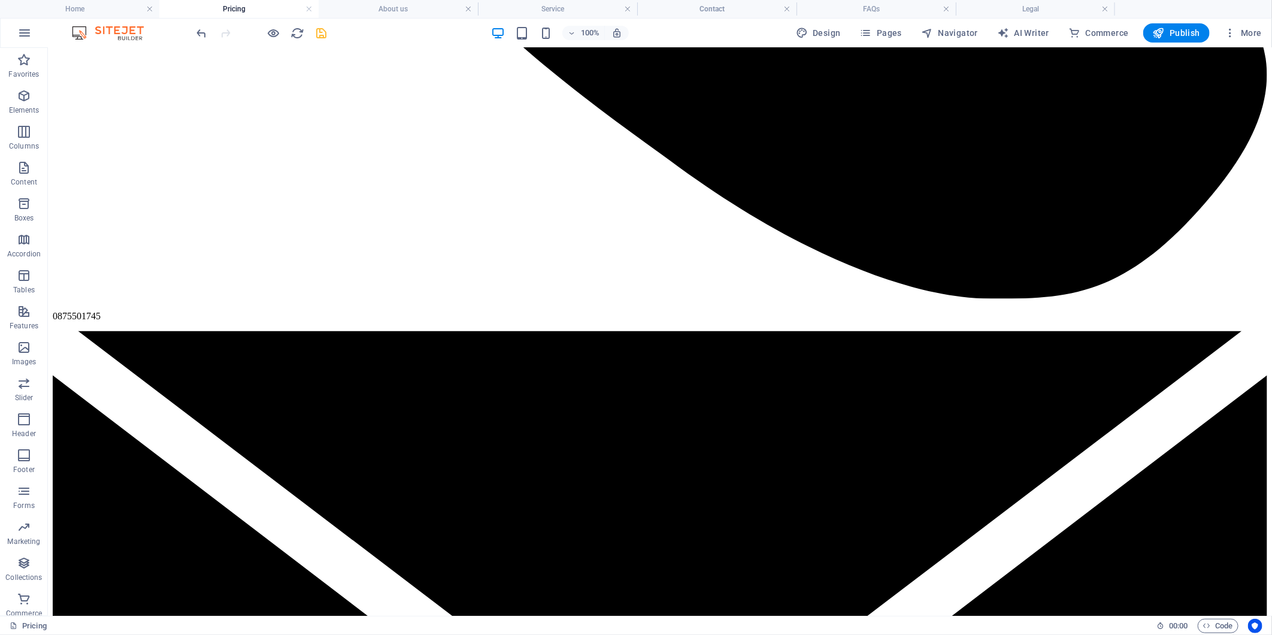
click at [420, 19] on div "100% Design Pages Navigator AI Writer Commerce Publish More" at bounding box center [636, 33] width 1270 height 29
drag, startPoint x: 420, startPoint y: 12, endPoint x: 426, endPoint y: 55, distance: 43.5
click at [420, 12] on h4 "About us" at bounding box center [397, 8] width 159 height 13
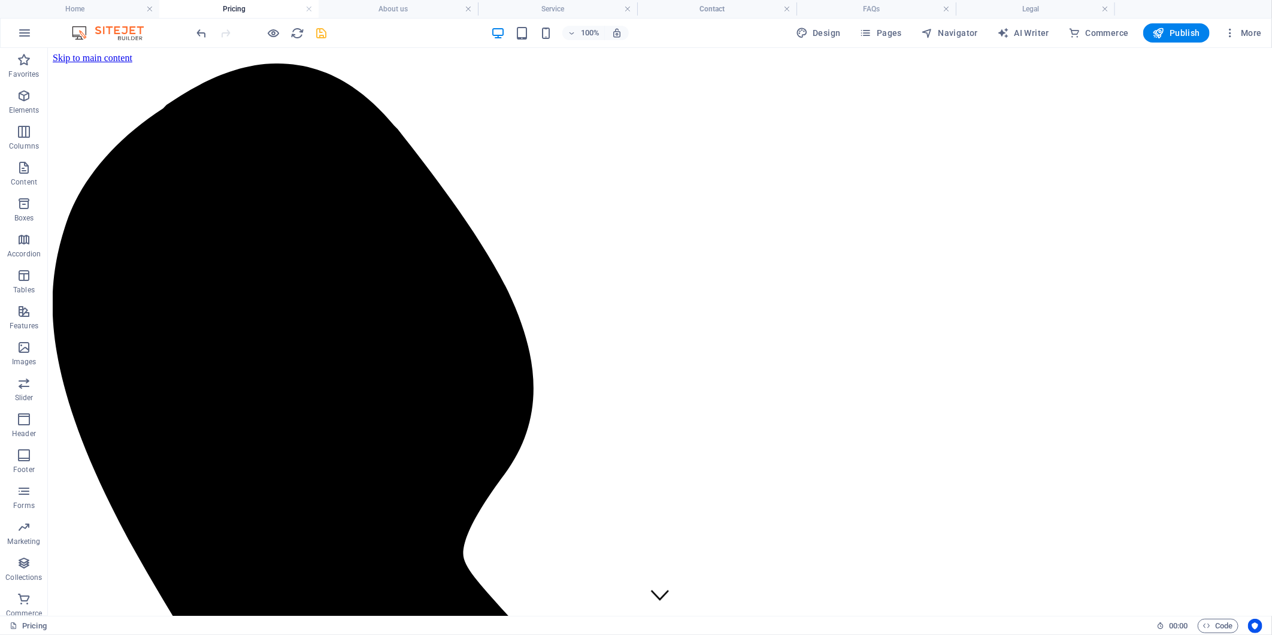
scroll to position [199, 0]
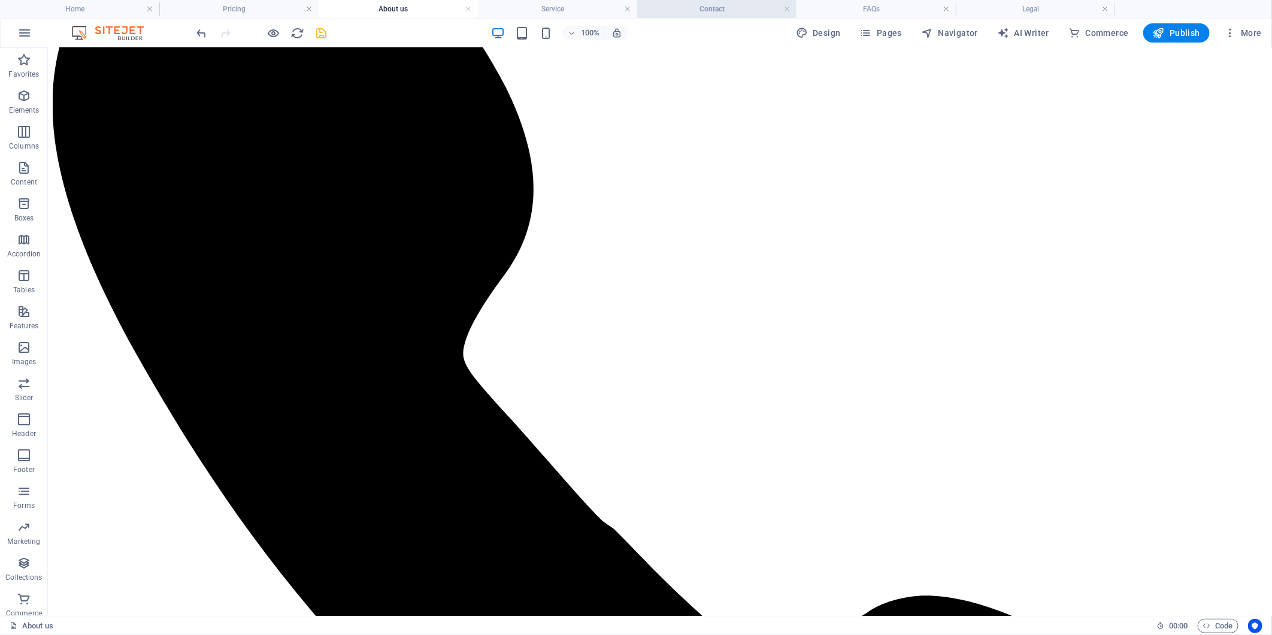
click at [631, 4] on h4 "Contact" at bounding box center [716, 8] width 159 height 13
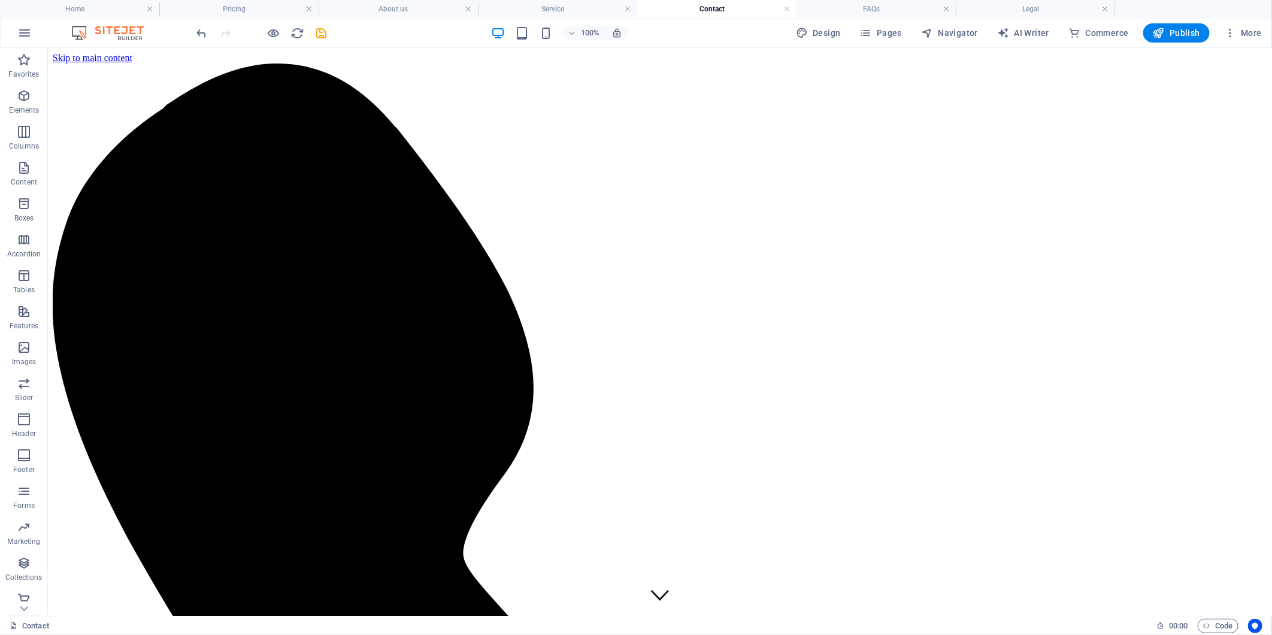
scroll to position [190, 0]
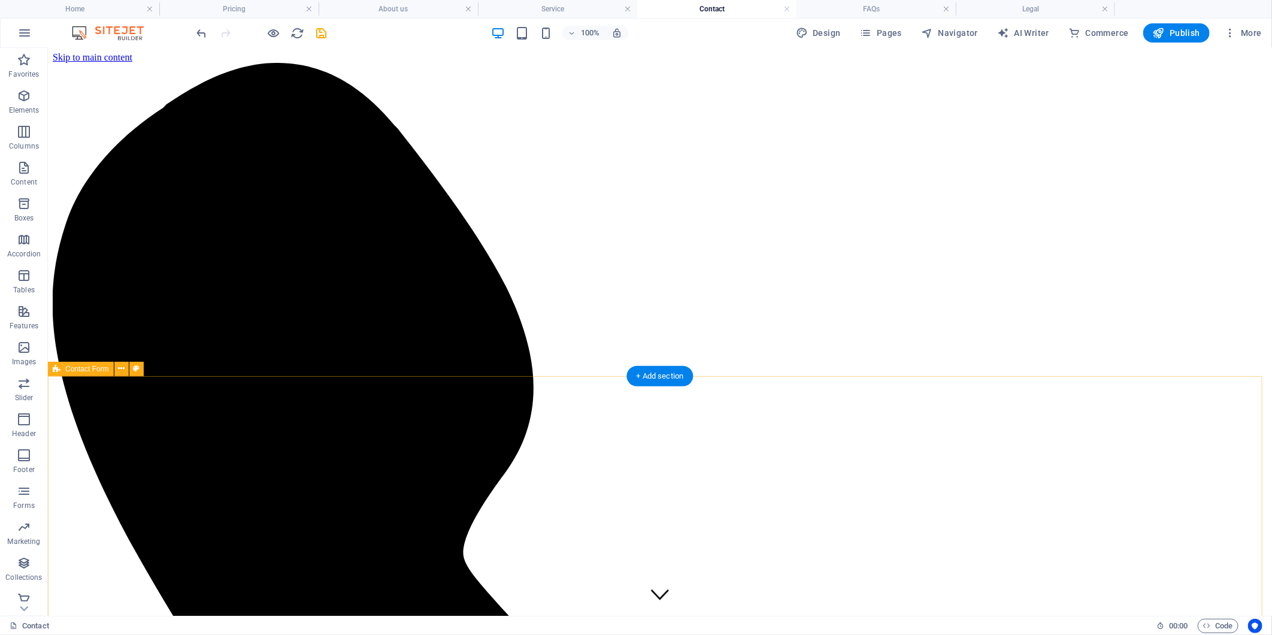
scroll to position [0, 0]
drag, startPoint x: 86, startPoint y: 10, endPoint x: 135, endPoint y: 35, distance: 55.7
click at [86, 10] on h4 "Home" at bounding box center [79, 8] width 159 height 13
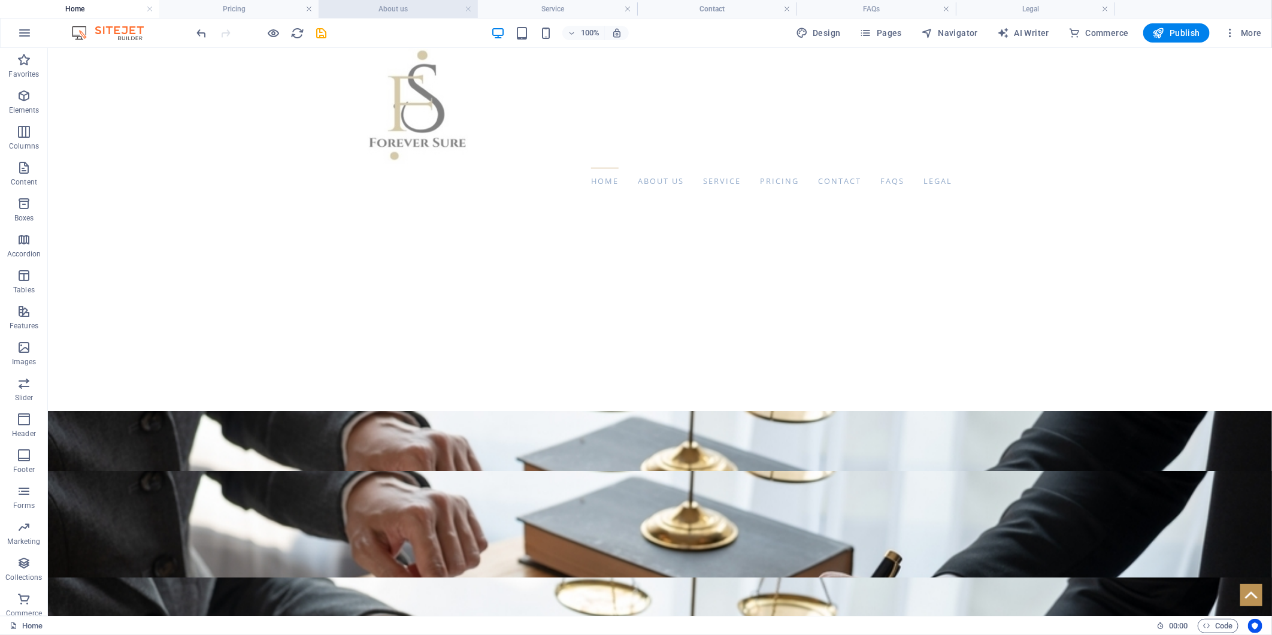
click at [390, 8] on h4 "About us" at bounding box center [397, 8] width 159 height 13
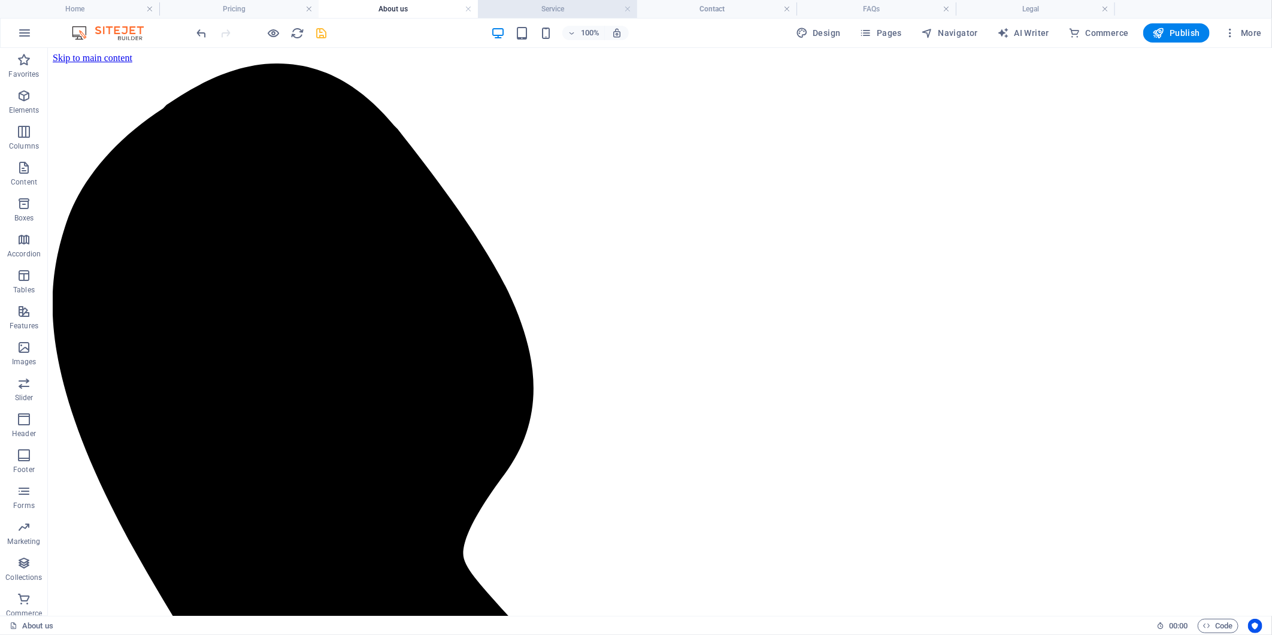
click at [530, 8] on h4 "Service" at bounding box center [557, 8] width 159 height 13
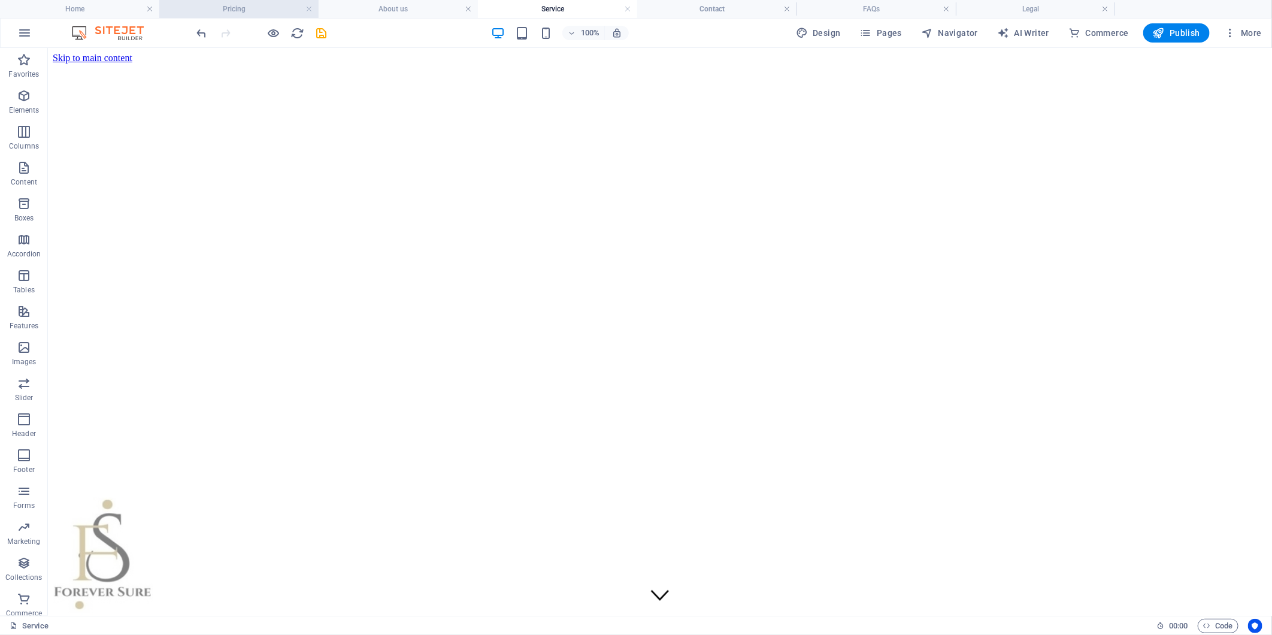
click at [200, 7] on h4 "Pricing" at bounding box center [238, 8] width 159 height 13
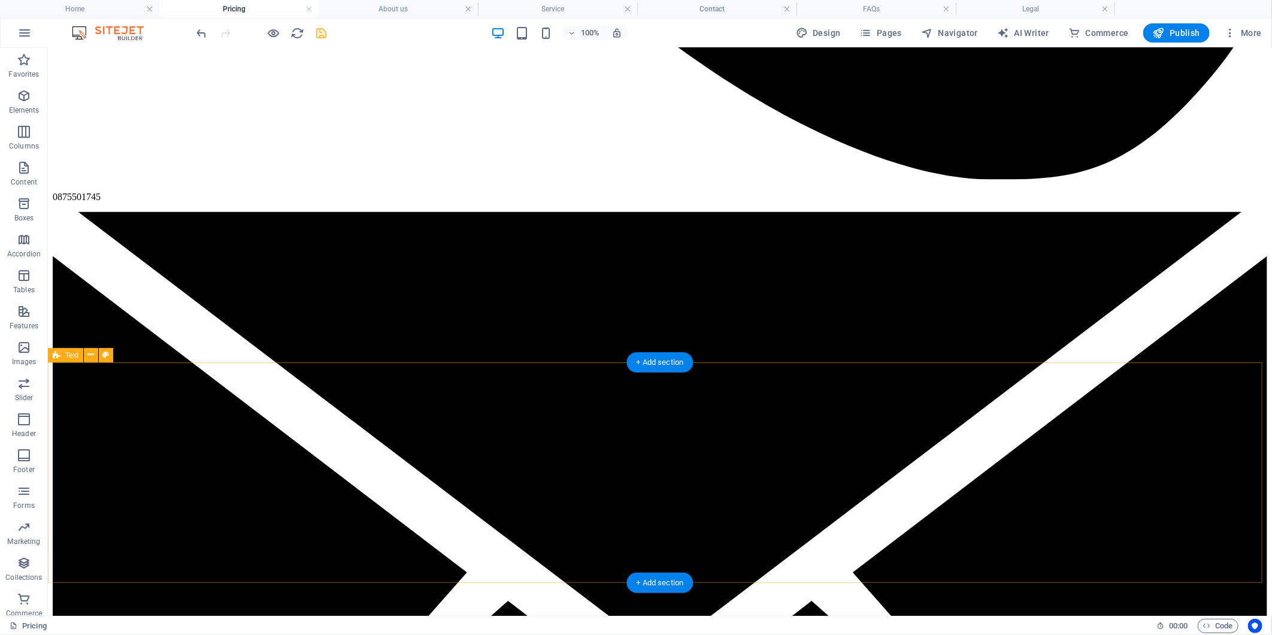
scroll to position [1045, 0]
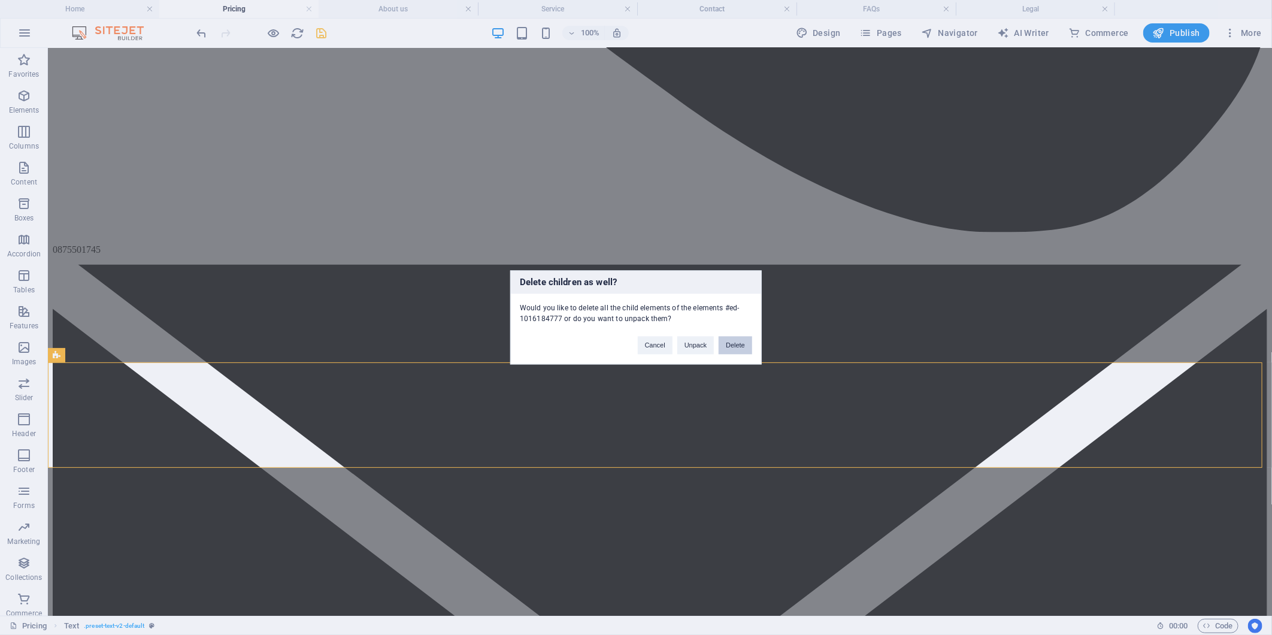
click at [631, 338] on button "Delete" at bounding box center [735, 345] width 34 height 18
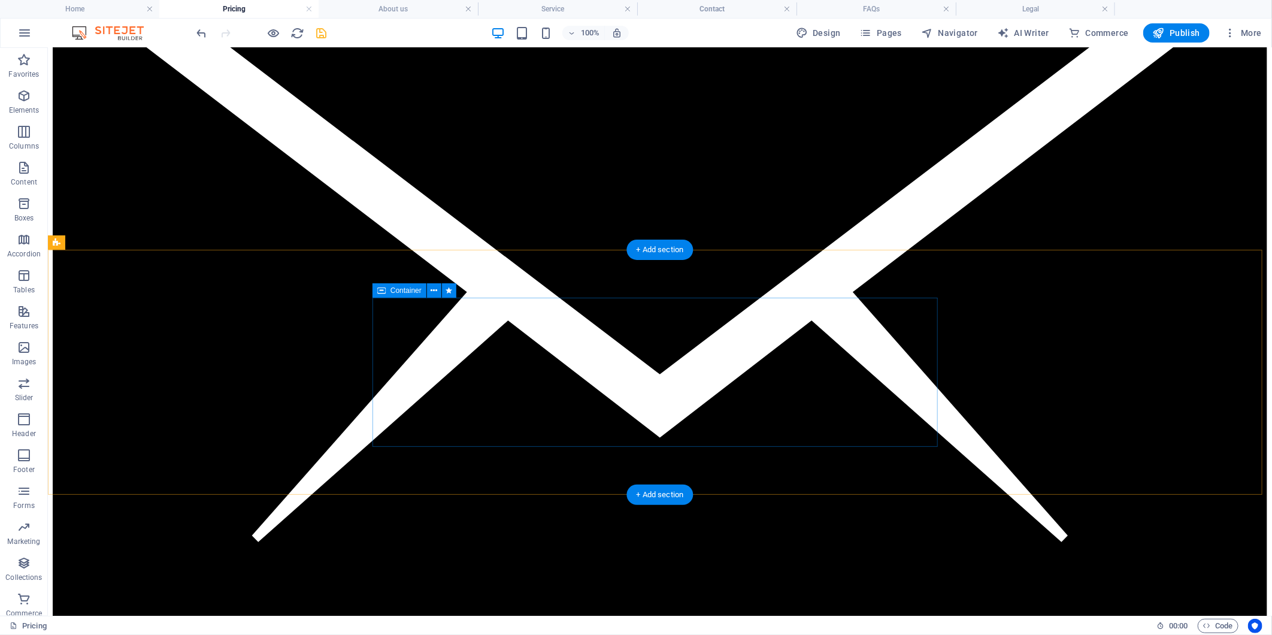
scroll to position [979, 0]
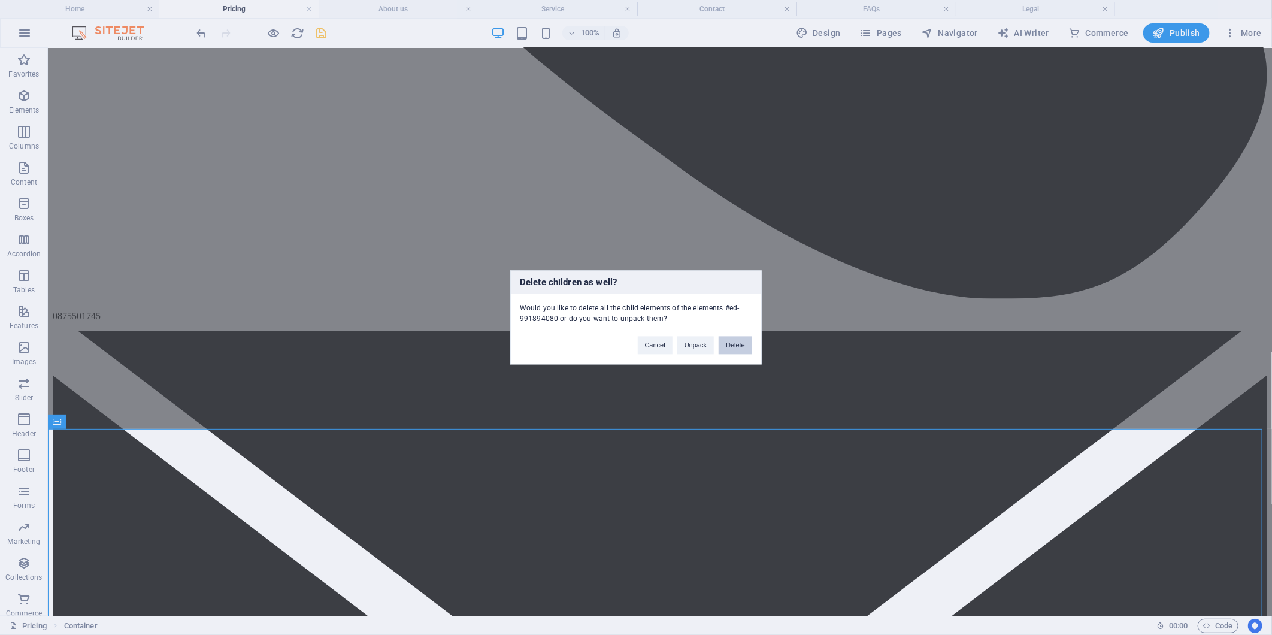
click at [631, 338] on button "Delete" at bounding box center [735, 345] width 34 height 18
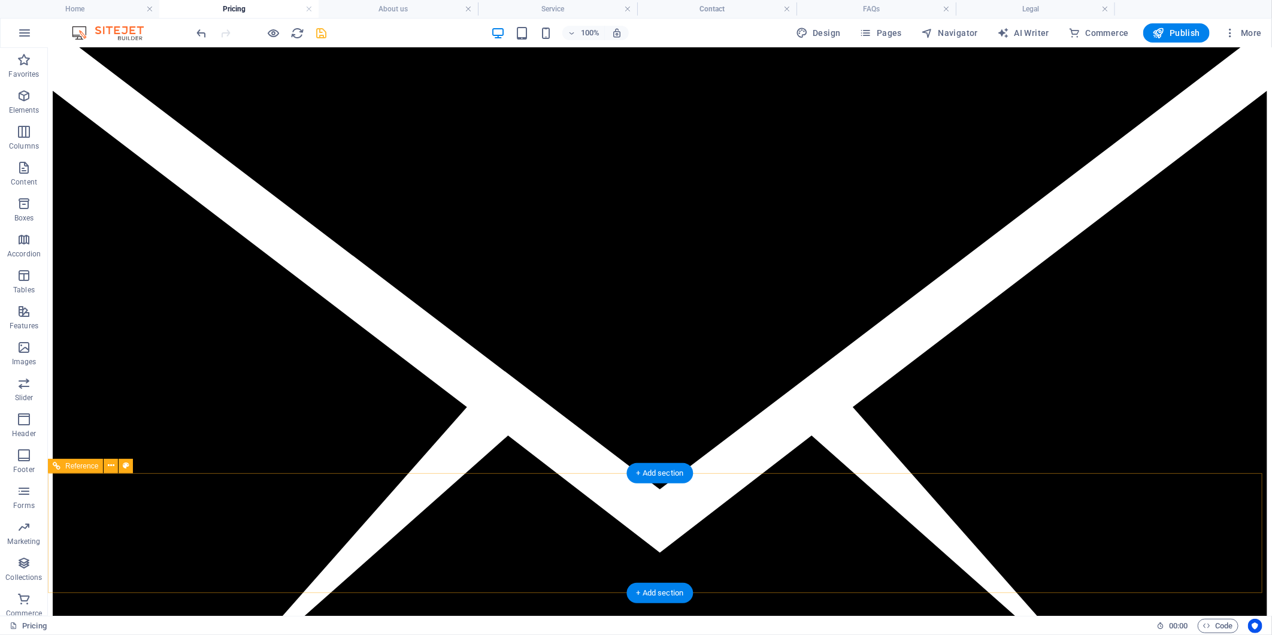
scroll to position [1130, 0]
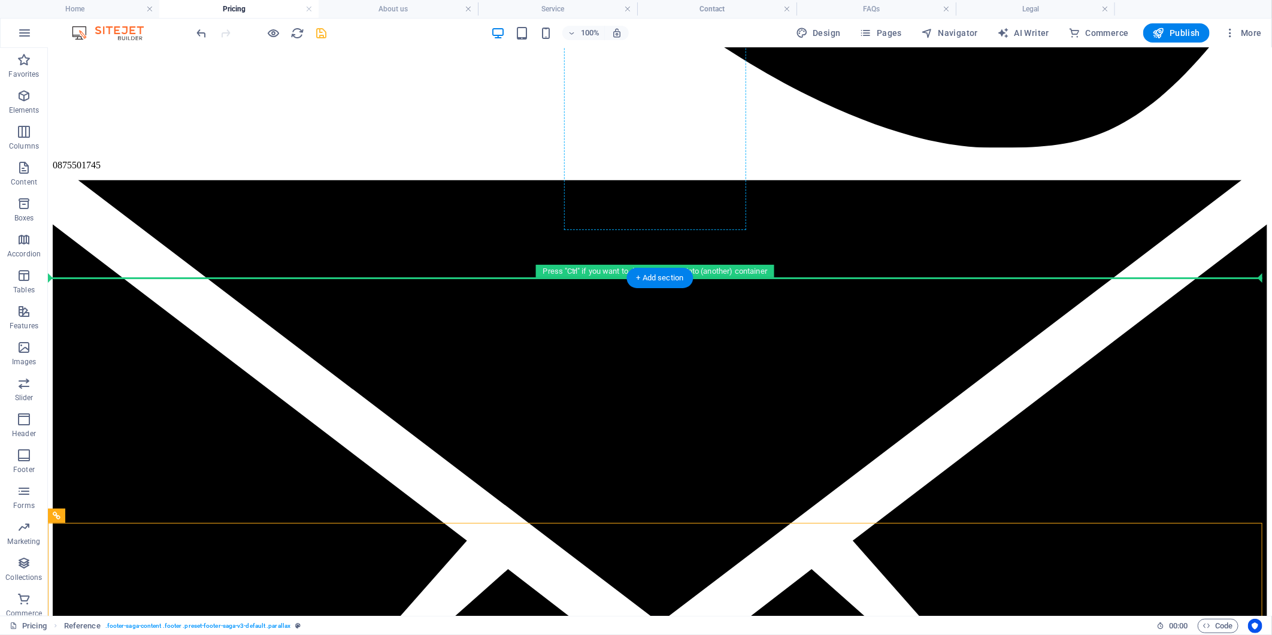
drag, startPoint x: 708, startPoint y: 566, endPoint x: 722, endPoint y: 228, distance: 338.5
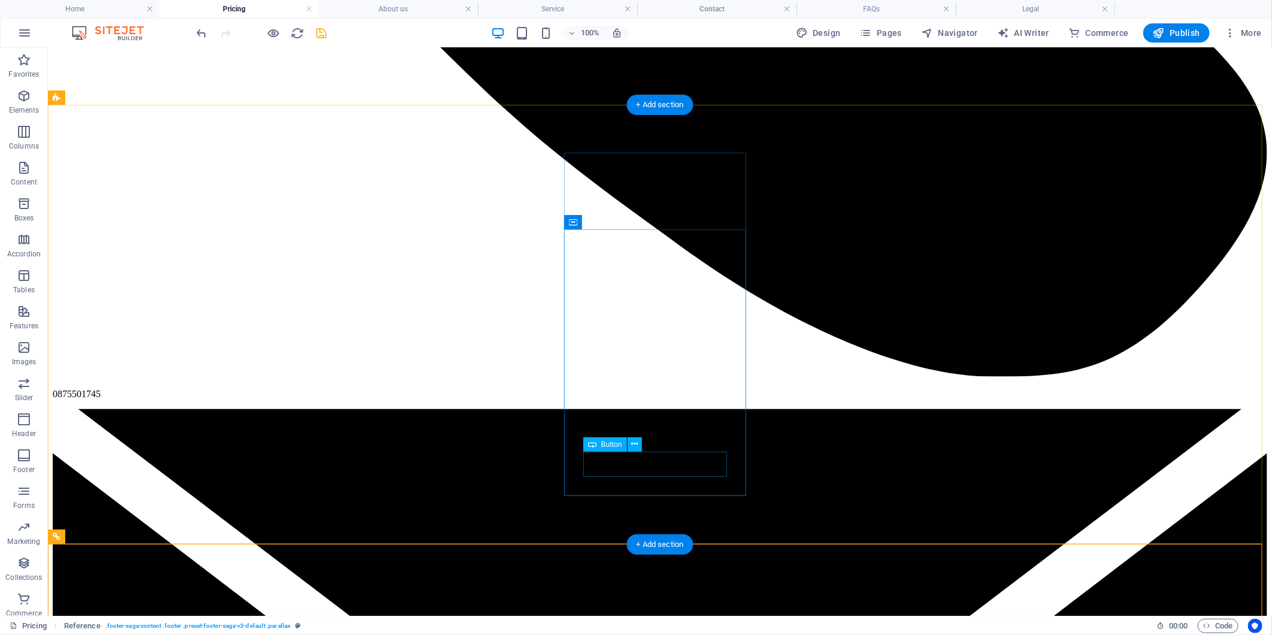
scroll to position [864, 0]
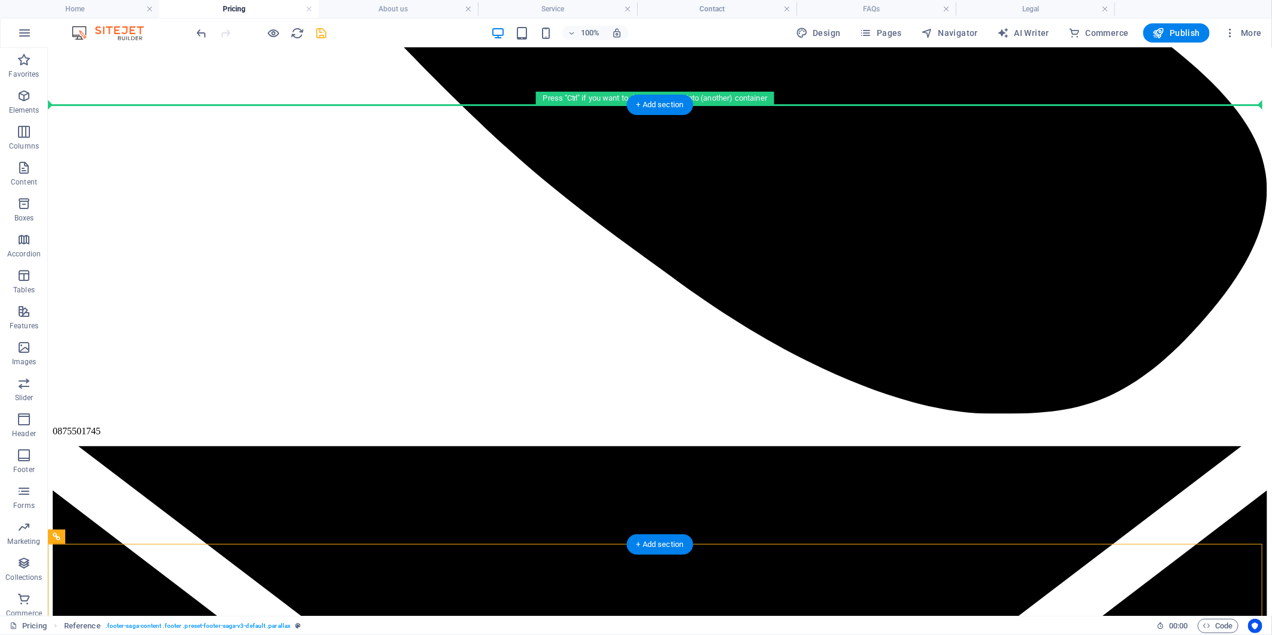
drag, startPoint x: 646, startPoint y: 582, endPoint x: 487, endPoint y: 219, distance: 396.5
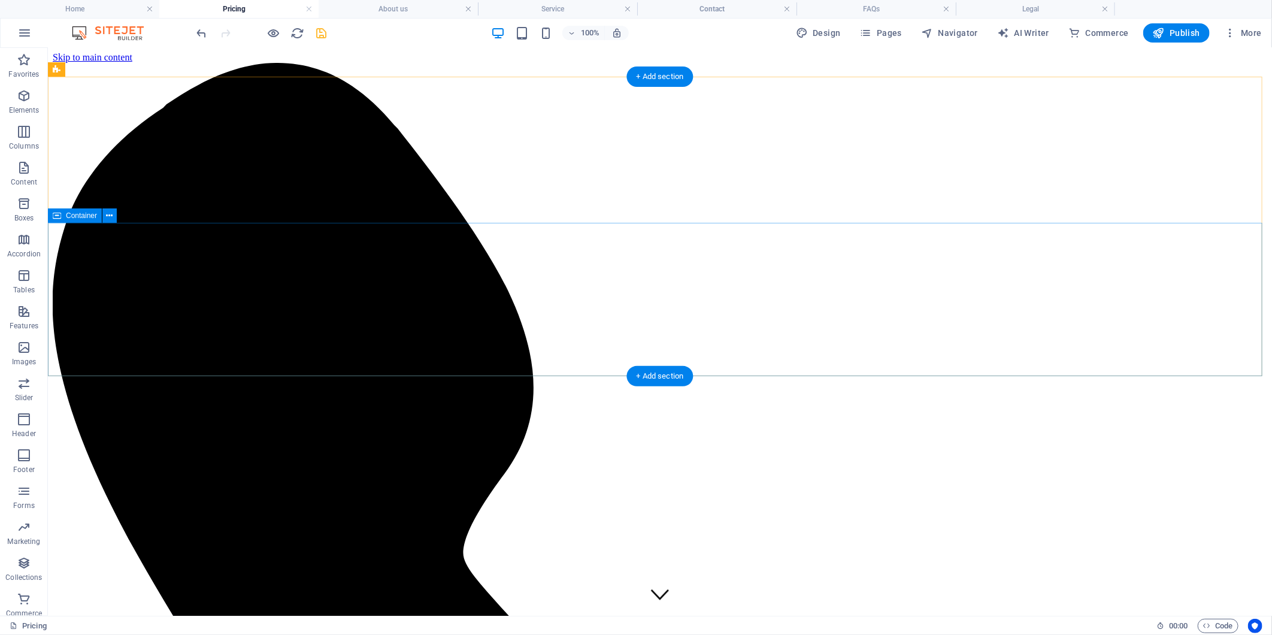
scroll to position [0, 0]
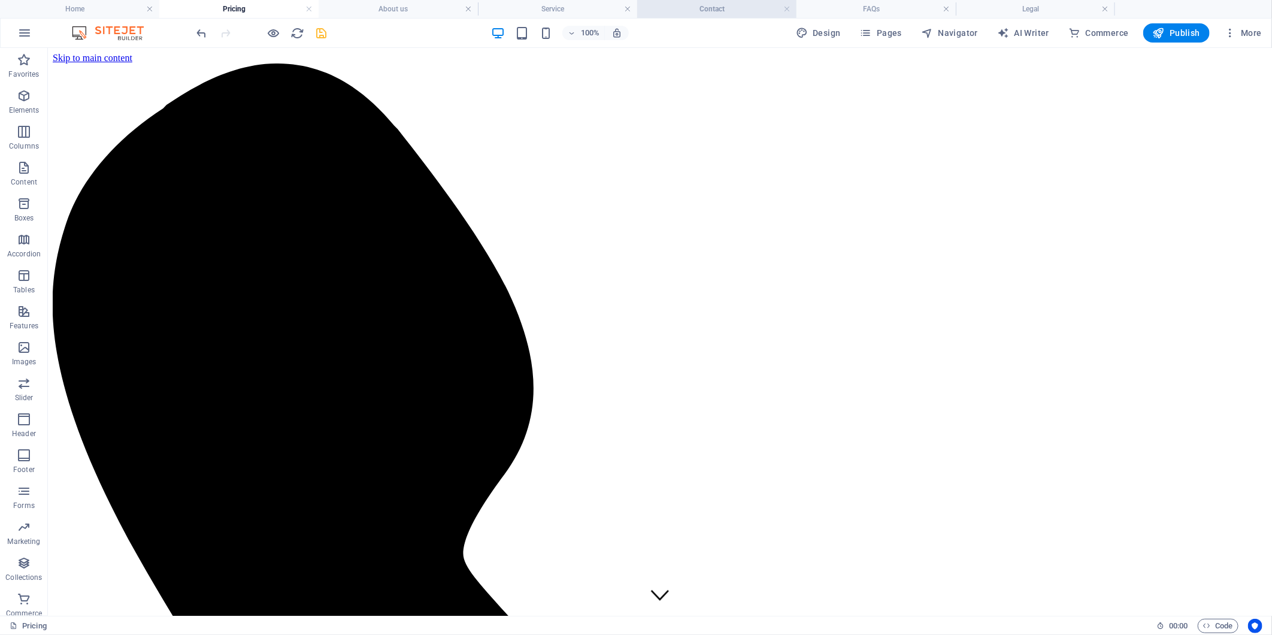
click at [631, 12] on h4 "Contact" at bounding box center [716, 8] width 159 height 13
click at [631, 7] on h4 "FAQs" at bounding box center [875, 8] width 159 height 13
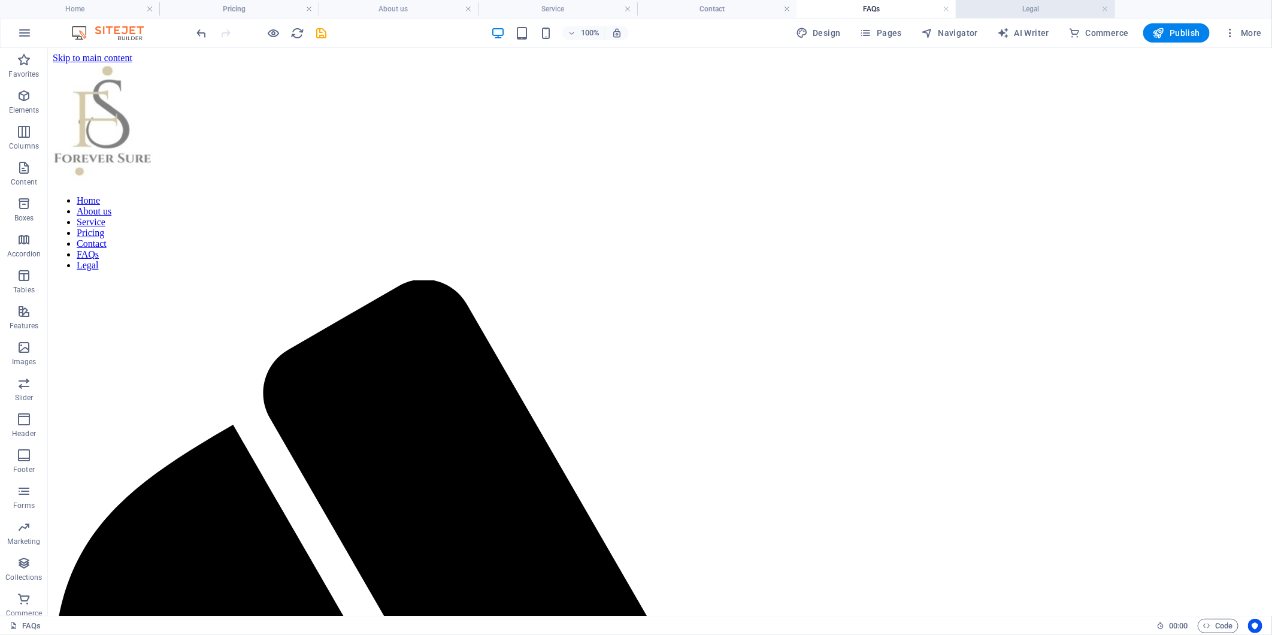
click at [631, 1] on li "Legal" at bounding box center [1034, 9] width 159 height 18
click at [631, 19] on div "100% Design Pages Navigator AI Writer Commerce Publish More" at bounding box center [636, 33] width 1270 height 29
click at [631, 13] on h4 "FAQs" at bounding box center [875, 8] width 159 height 13
click at [324, 34] on icon "save" at bounding box center [322, 33] width 14 height 14
click at [544, 14] on h4 "Service" at bounding box center [557, 8] width 159 height 13
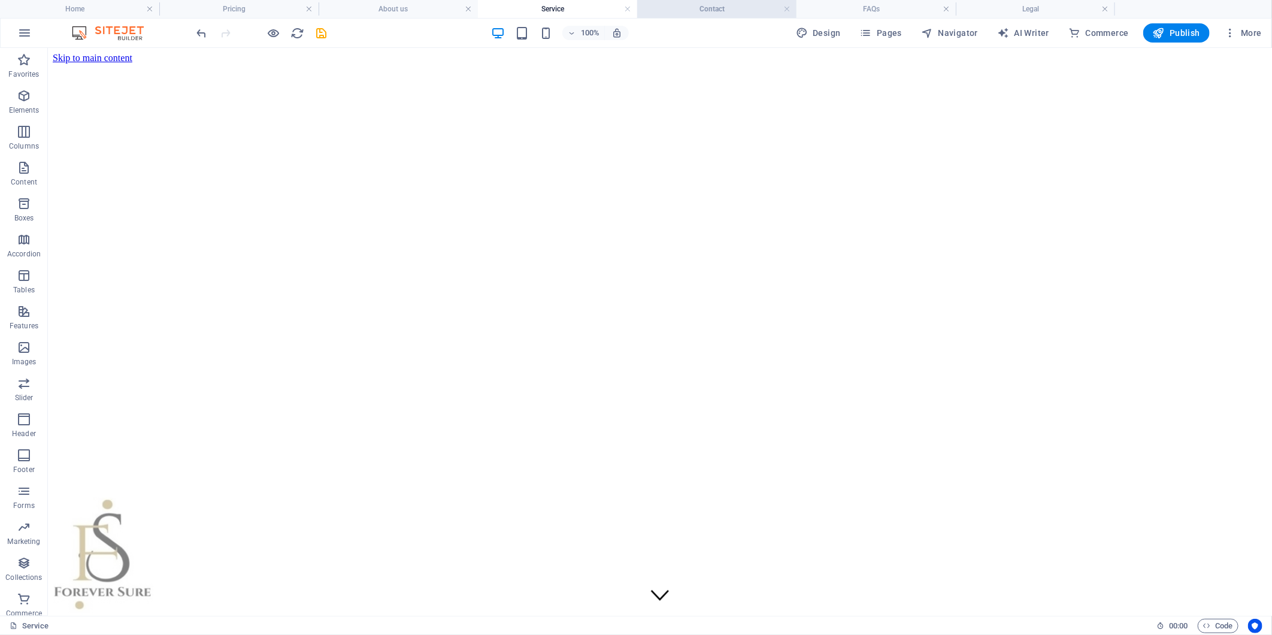
click at [631, 13] on h4 "Contact" at bounding box center [716, 8] width 159 height 13
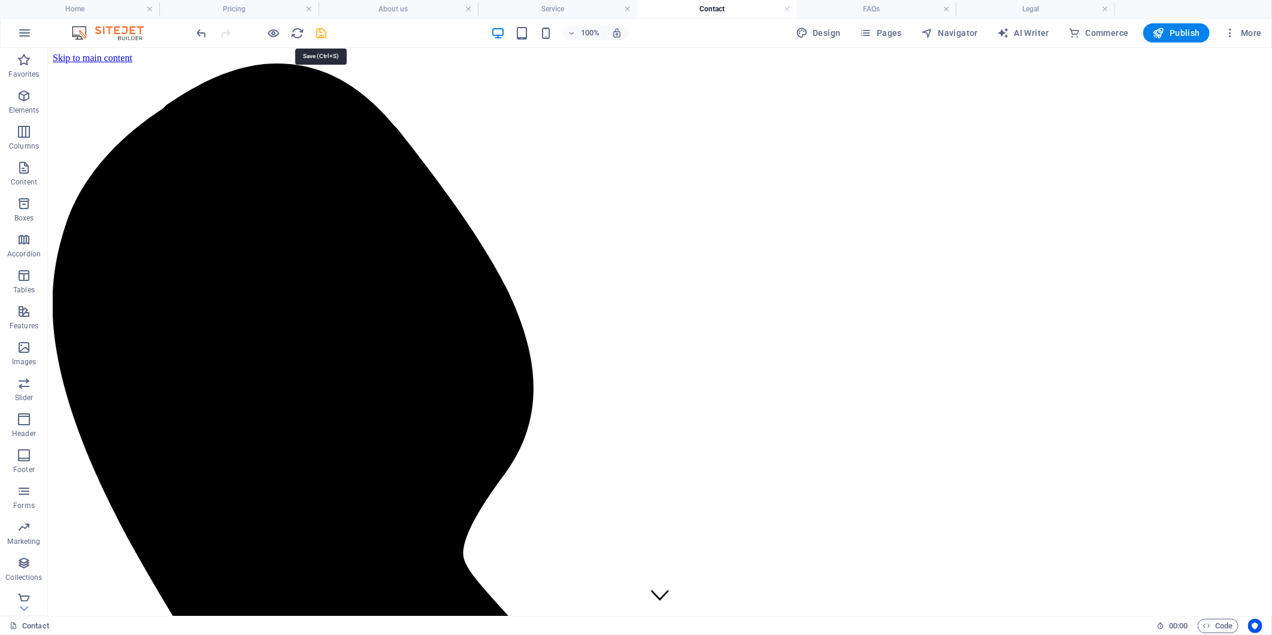
click at [321, 32] on icon "save" at bounding box center [322, 33] width 14 height 14
checkbox input "false"
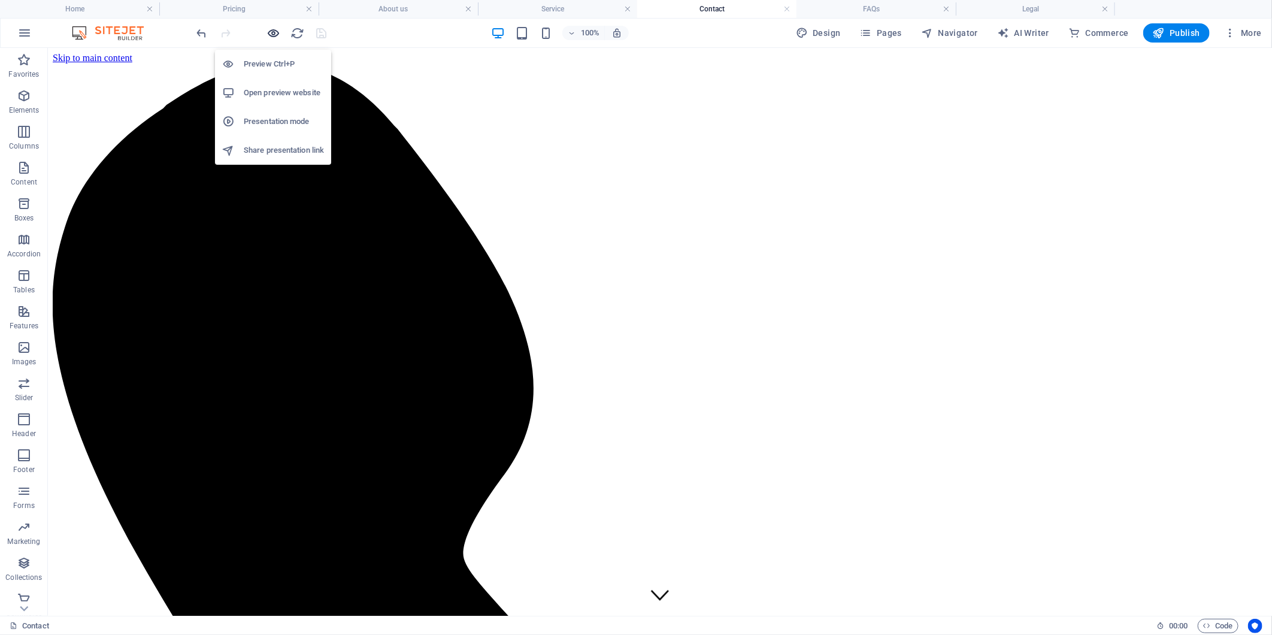
click at [274, 32] on icon "button" at bounding box center [274, 33] width 14 height 14
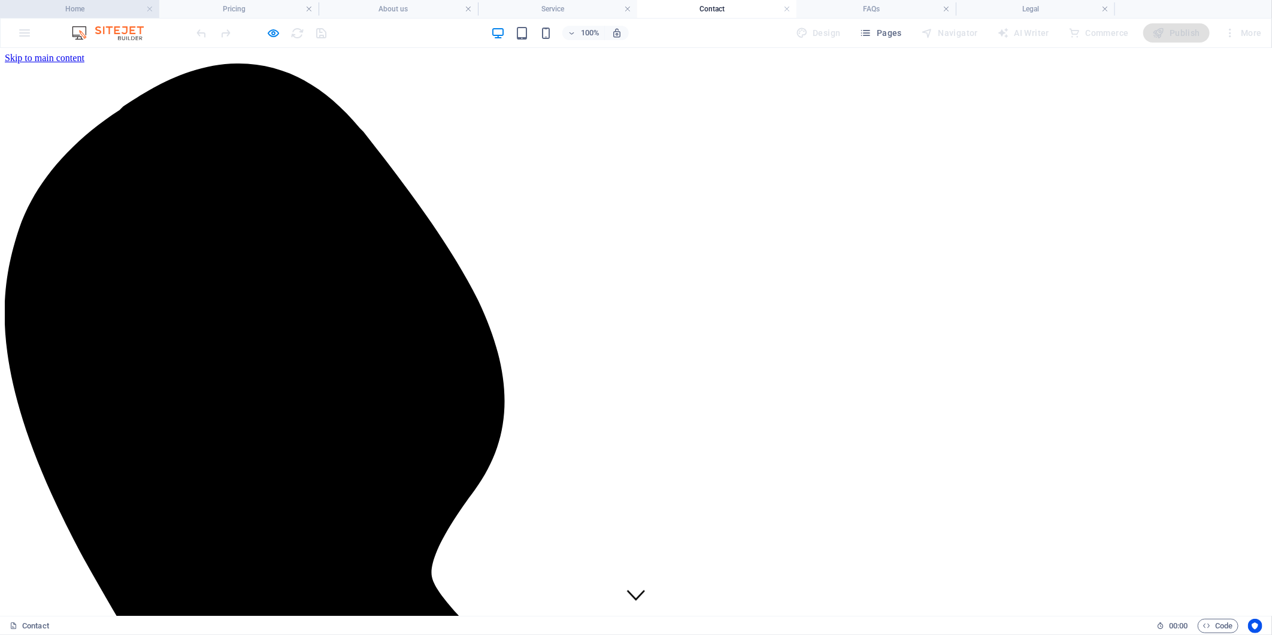
click at [83, 8] on h4 "Home" at bounding box center [79, 8] width 159 height 13
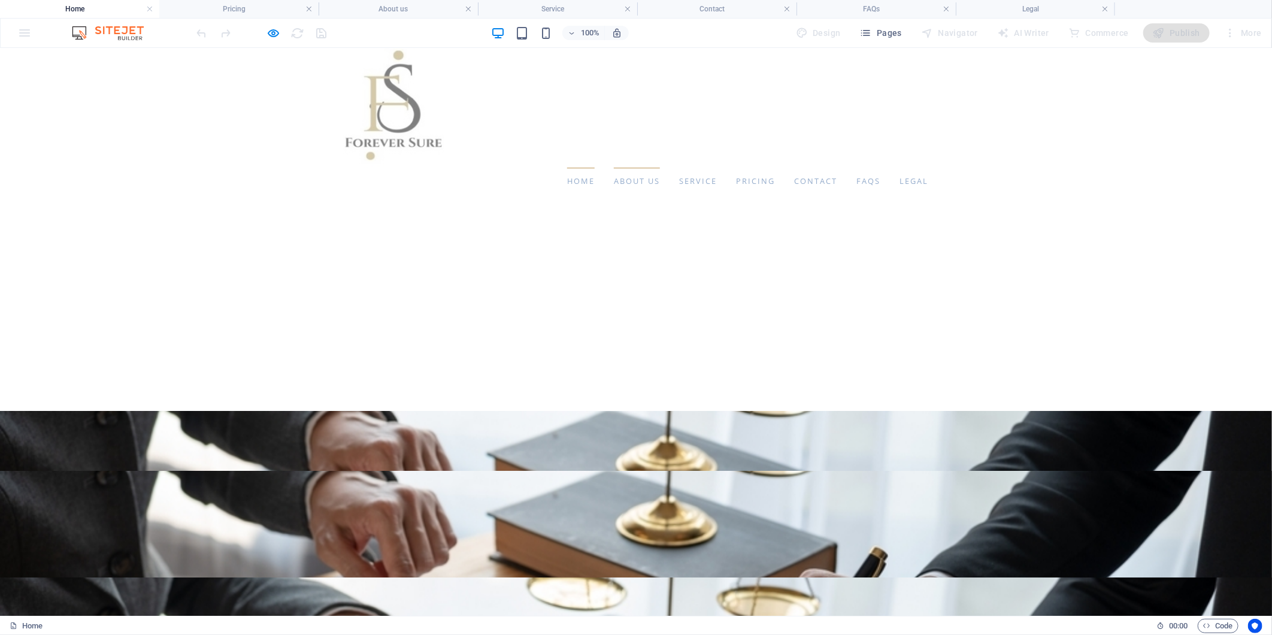
click at [614, 183] on link "About us" at bounding box center [637, 180] width 46 height 27
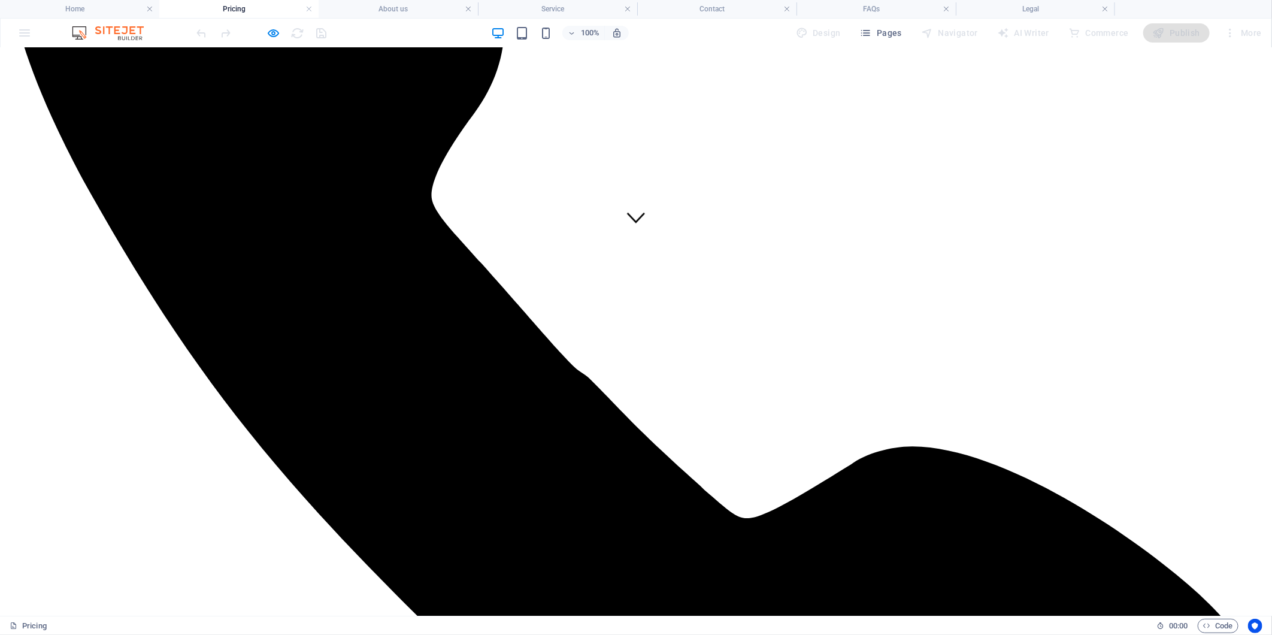
scroll to position [465, 0]
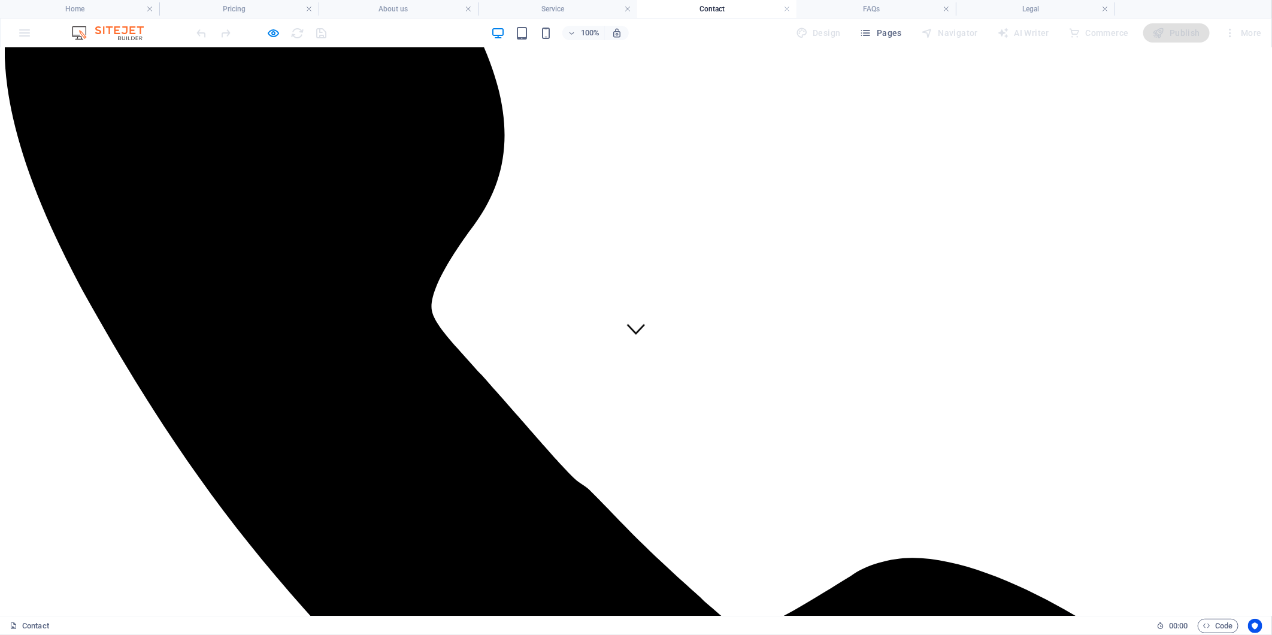
scroll to position [0, 0]
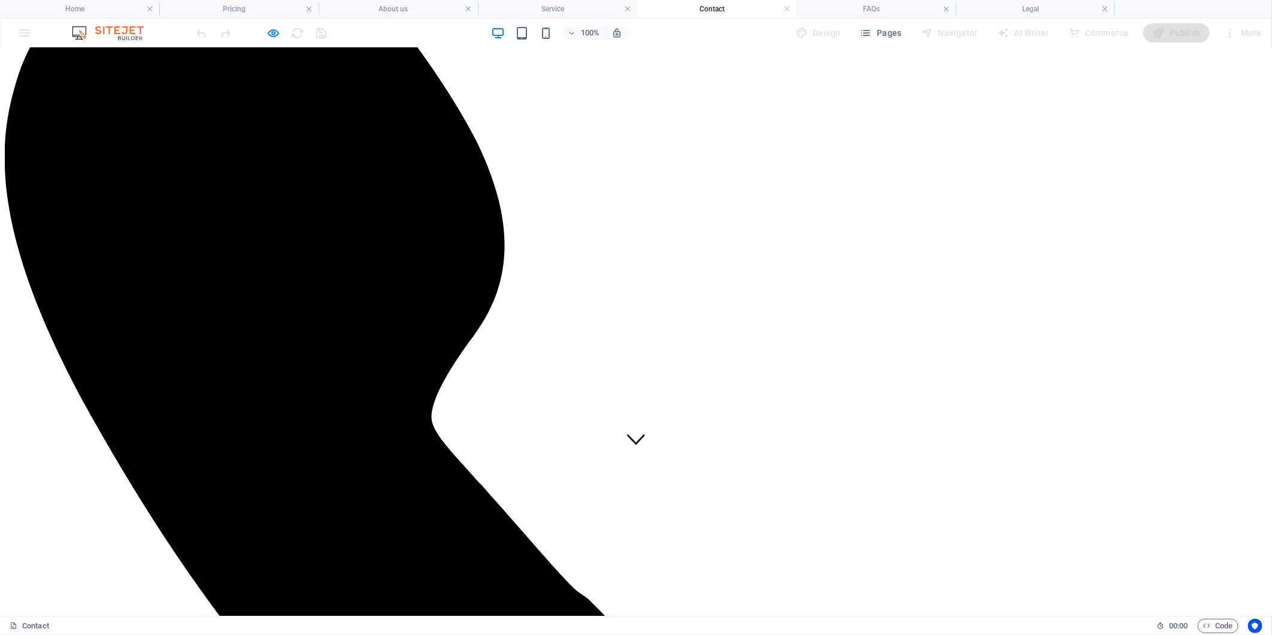
scroll to position [133, 0]
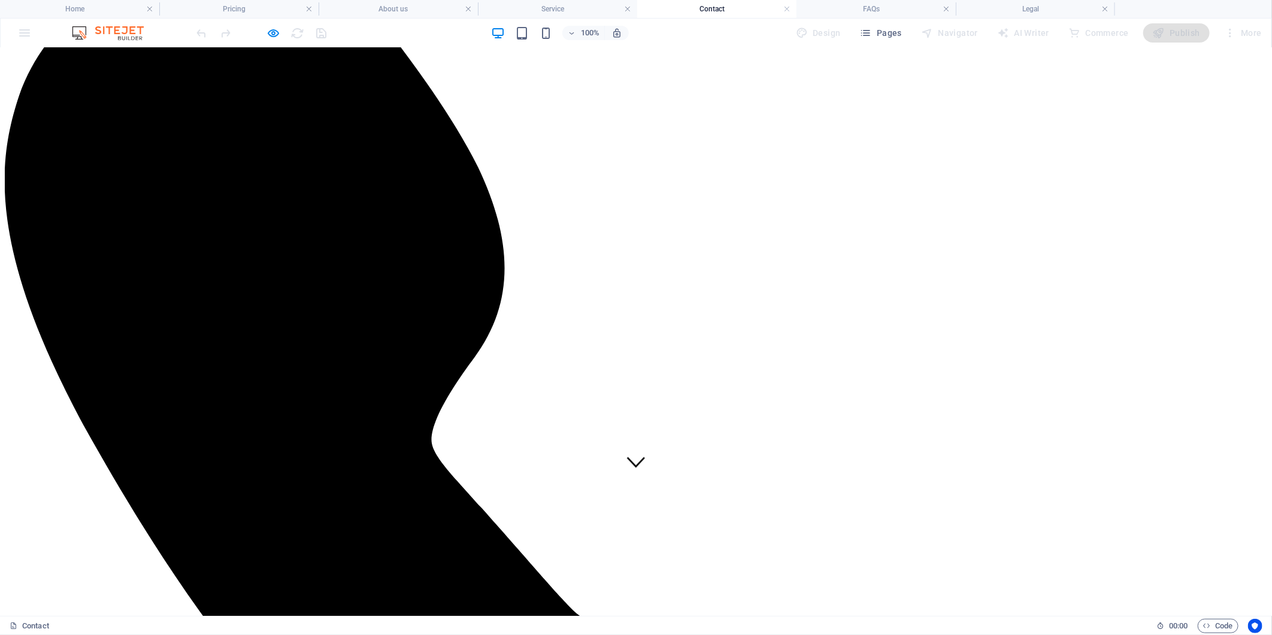
select select "Basic"
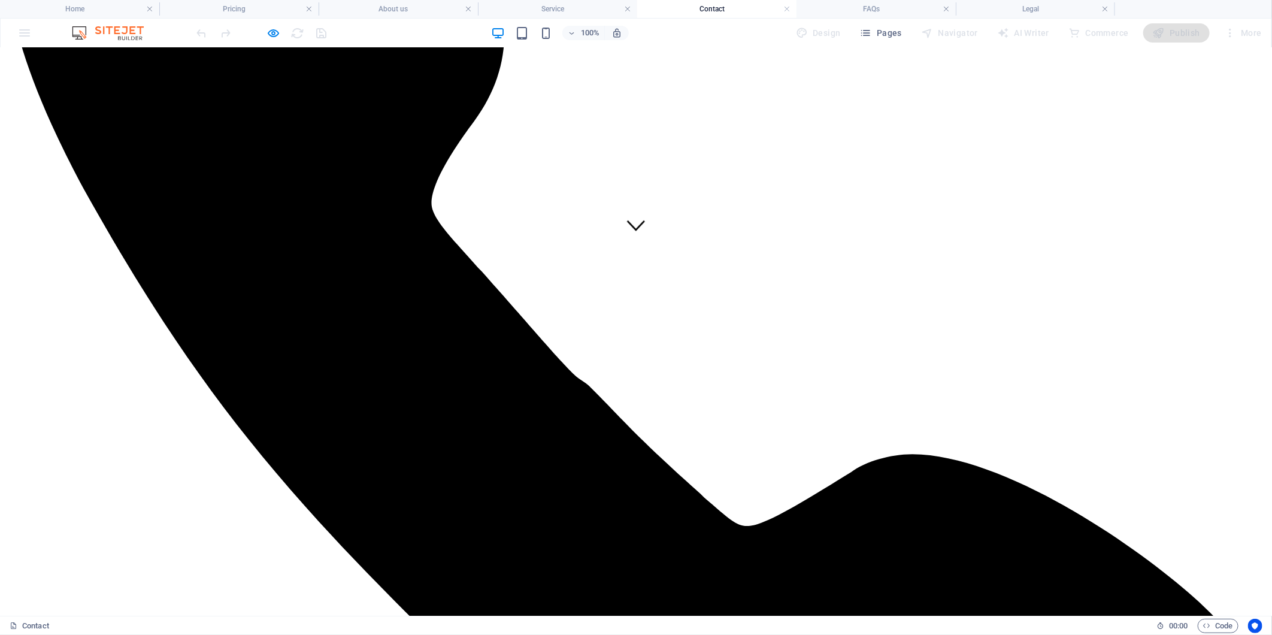
scroll to position [0, 0]
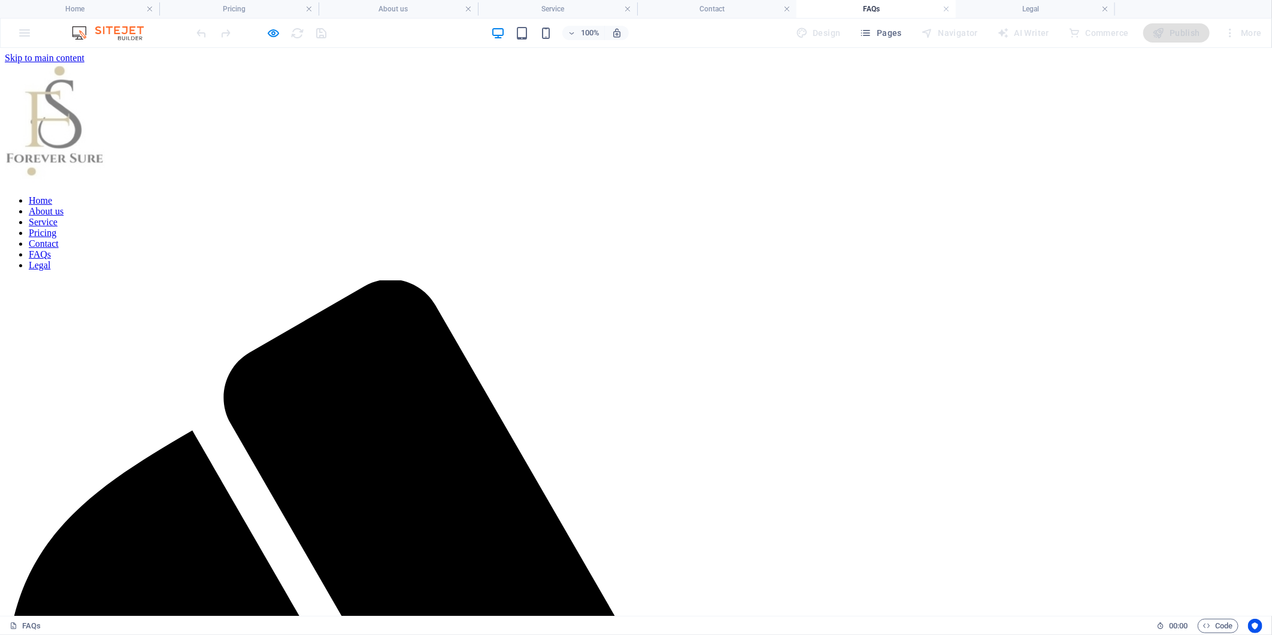
click at [50, 259] on link "Legal" at bounding box center [40, 264] width 22 height 10
drag, startPoint x: 527, startPoint y: 180, endPoint x: 517, endPoint y: 180, distance: 10.2
click at [63, 205] on link "About us" at bounding box center [46, 210] width 35 height 10
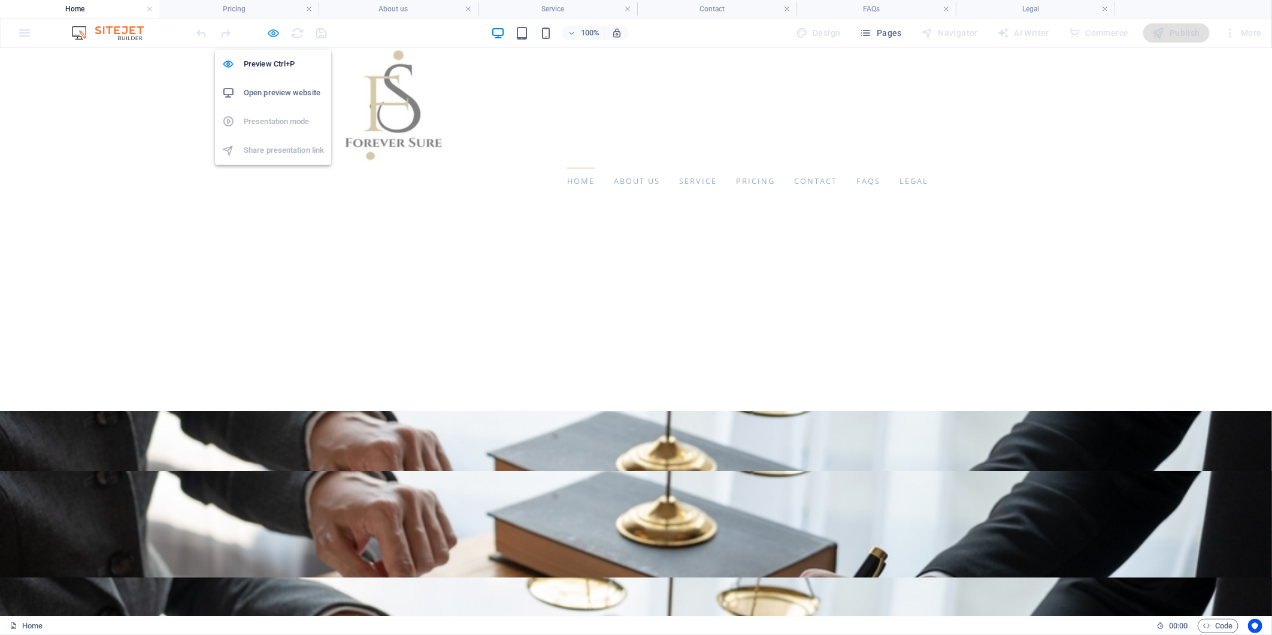
click at [276, 31] on icon "button" at bounding box center [274, 33] width 14 height 14
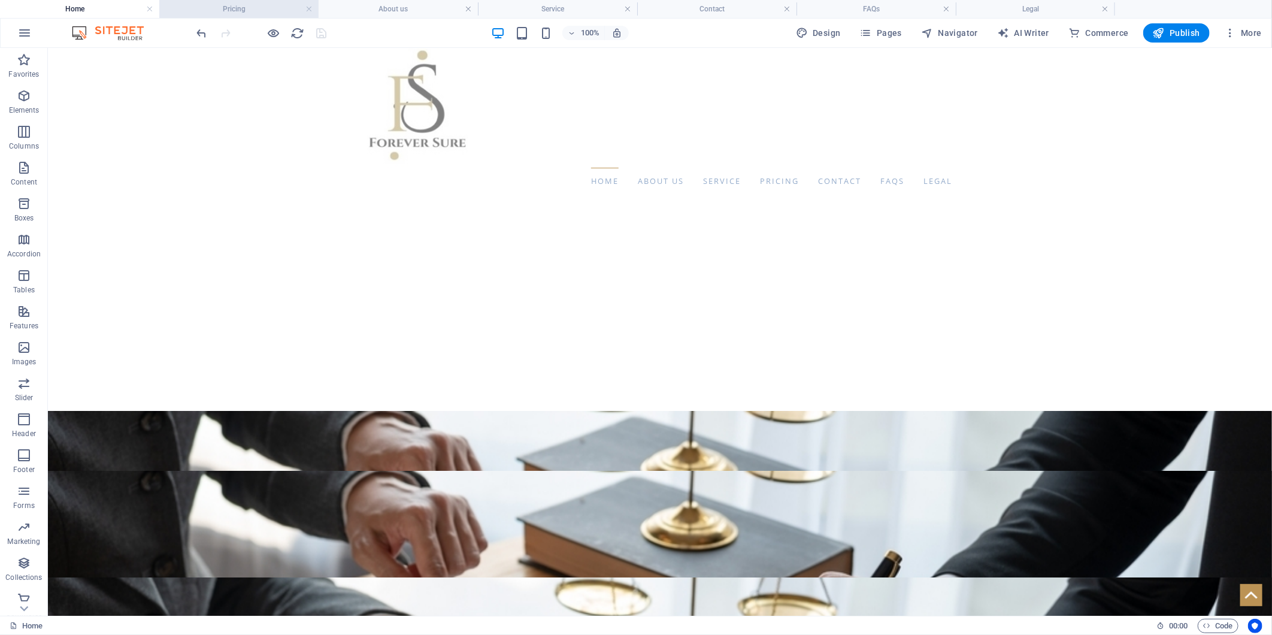
click at [253, 13] on h4 "Pricing" at bounding box center [238, 8] width 159 height 13
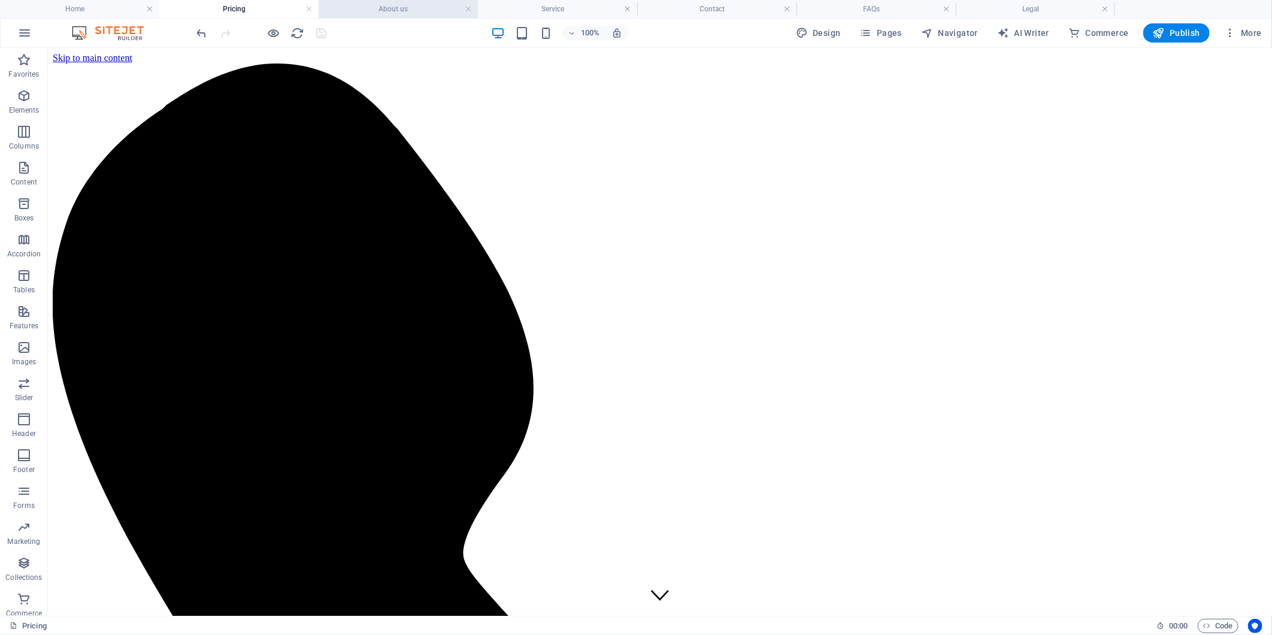
click at [379, 10] on h4 "About us" at bounding box center [397, 8] width 159 height 13
click at [544, 9] on h4 "Service" at bounding box center [557, 8] width 159 height 13
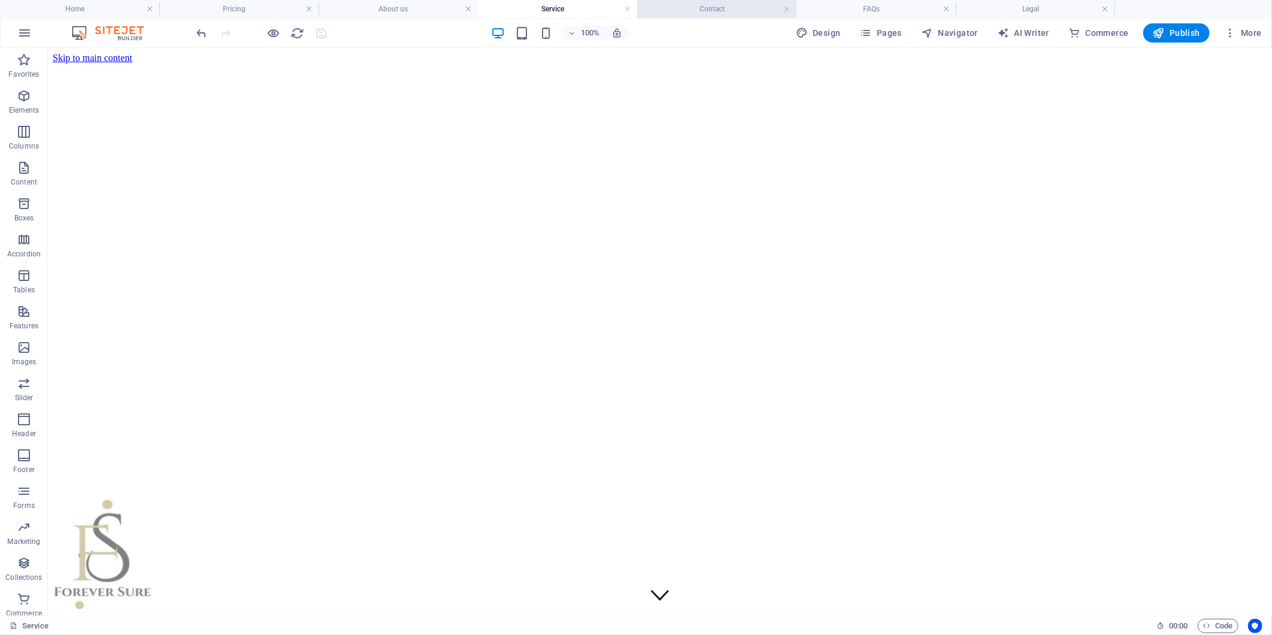
click at [631, 16] on li "Contact" at bounding box center [716, 9] width 159 height 18
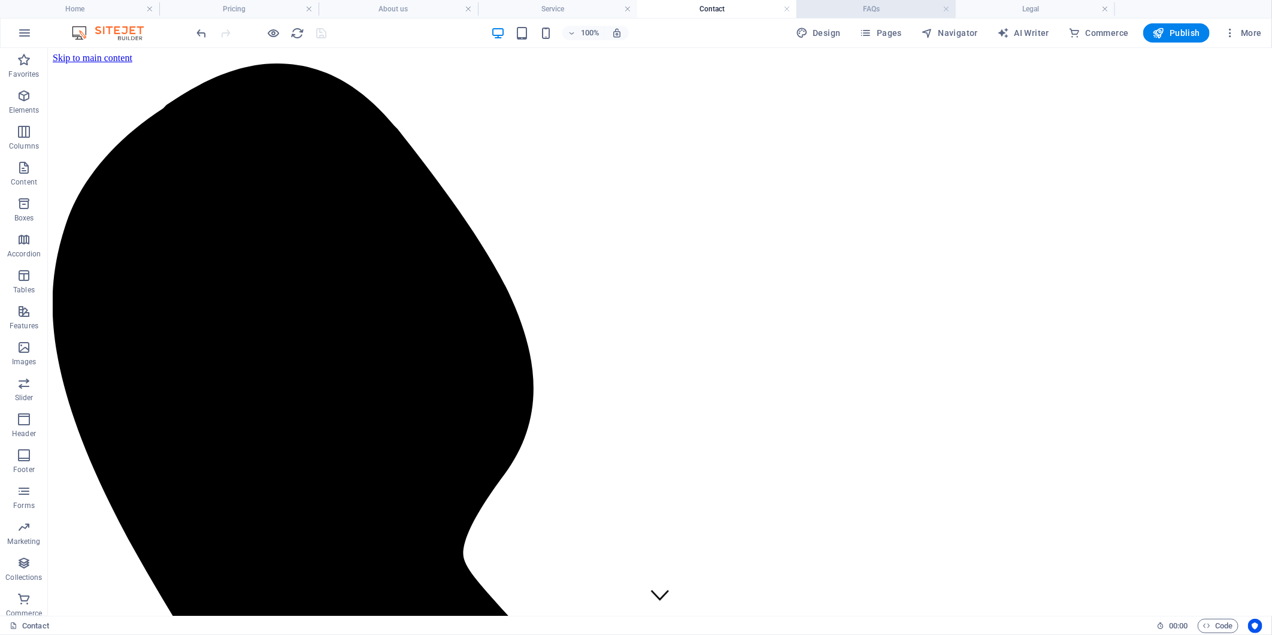
click at [631, 15] on h4 "FAQs" at bounding box center [875, 8] width 159 height 13
